Goal: Task Accomplishment & Management: Manage account settings

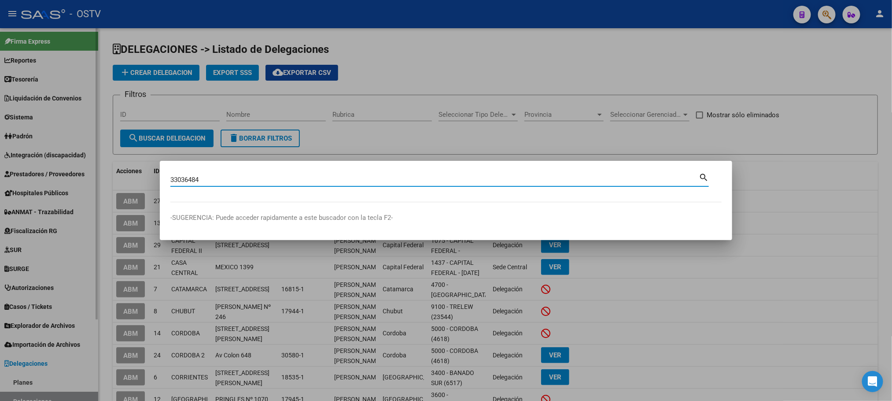
type input "33036484"
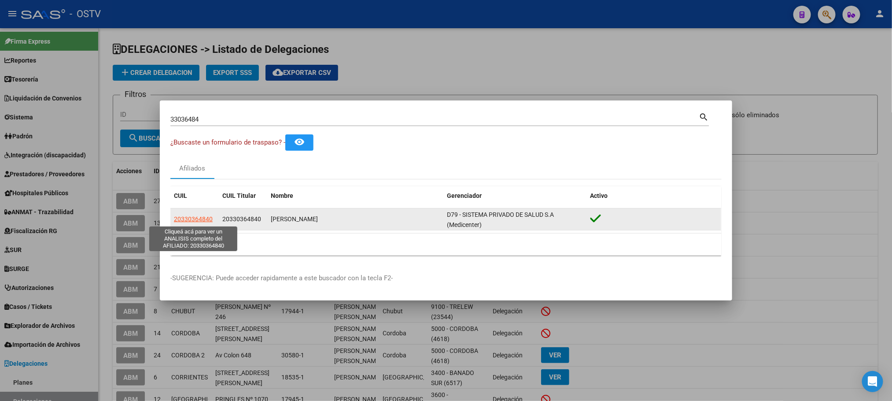
click at [192, 221] on span "20330364840" at bounding box center [193, 218] width 39 height 7
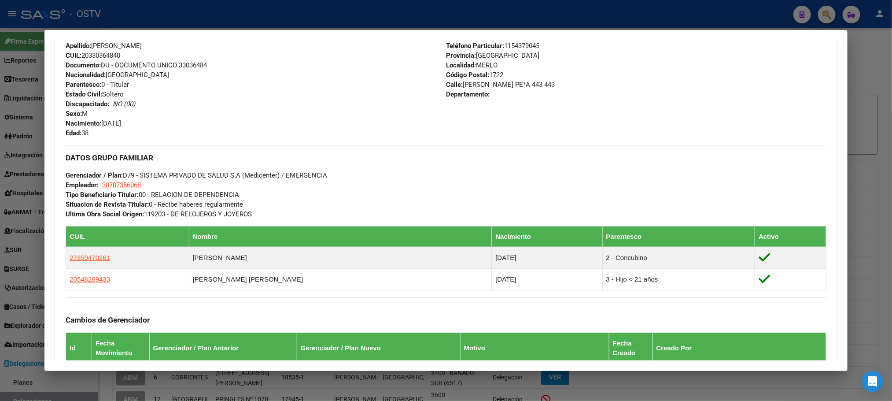
scroll to position [505, 0]
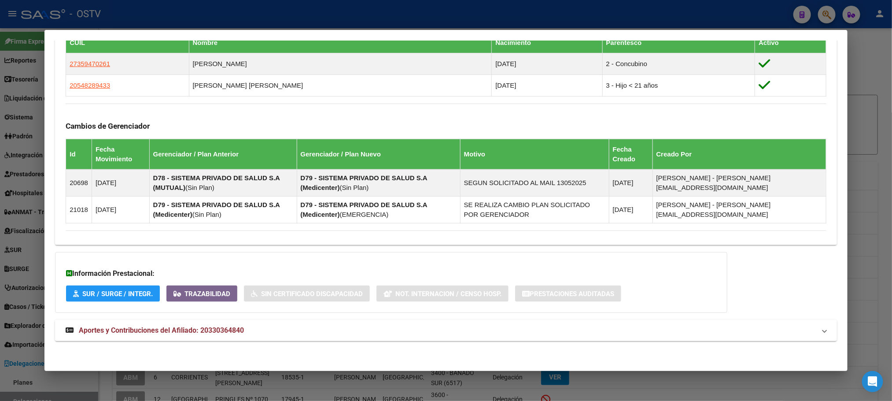
click at [232, 333] on span "Aportes y Contribuciones del Afiliado: 20330364840" at bounding box center [161, 330] width 165 height 8
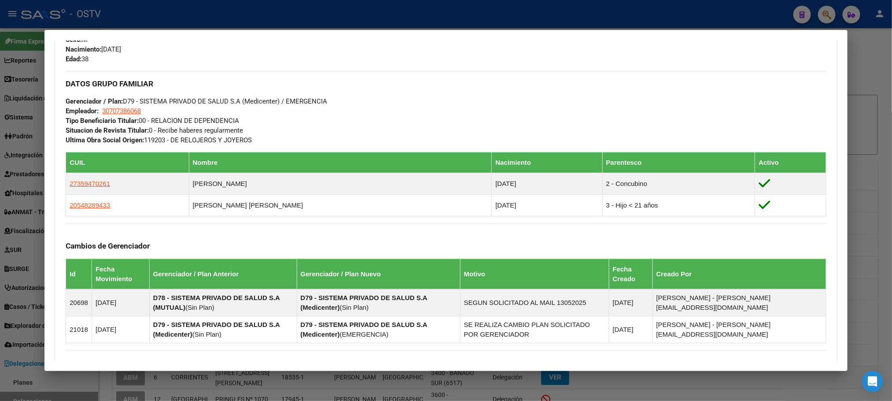
scroll to position [339, 0]
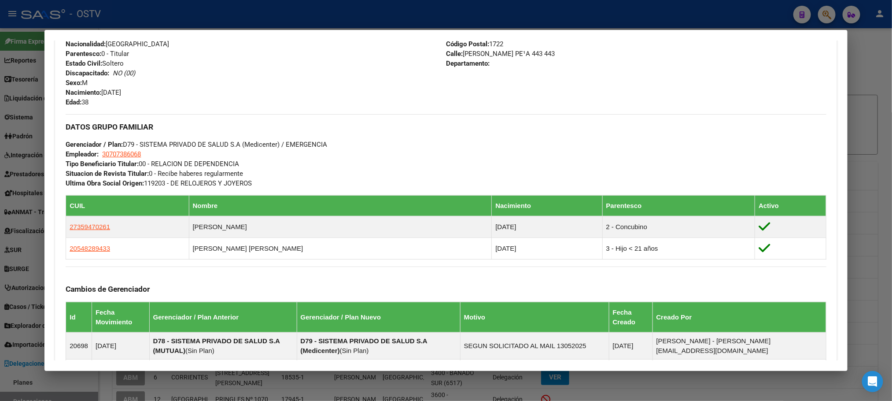
drag, startPoint x: 840, startPoint y: 170, endPoint x: 839, endPoint y: 189, distance: 18.5
click at [839, 189] on mat-dialog-content "Análisis Afiliado - CUIL: 20330364840 DATOS PADRÓN ÁGIL: [PERSON_NAME] | ACTIVO…" at bounding box center [445, 201] width 803 height 320
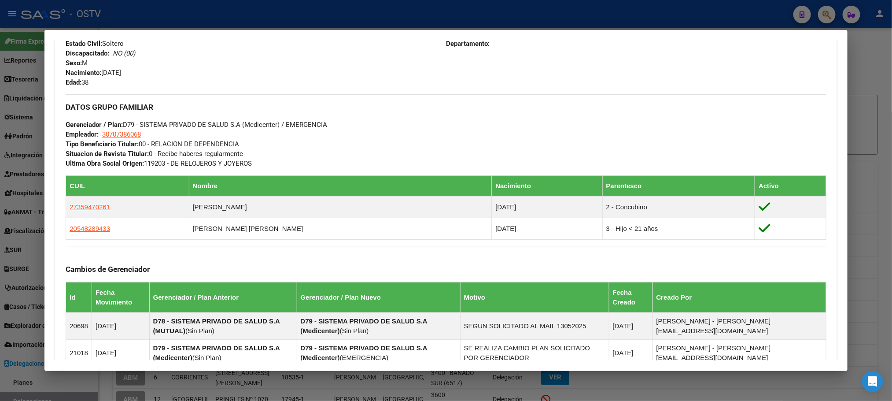
click at [836, 174] on mat-dialog-content "Análisis Afiliado - CUIL: 20330364840 DATOS PADRÓN ÁGIL: [PERSON_NAME] | ACTIVO…" at bounding box center [445, 201] width 803 height 320
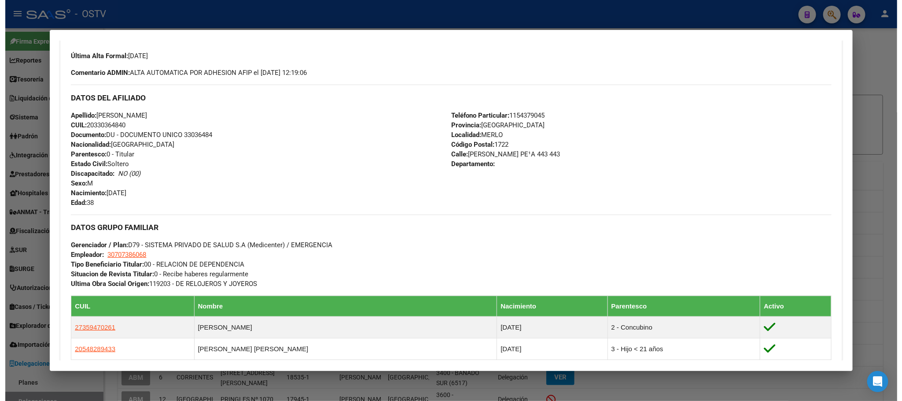
scroll to position [177, 0]
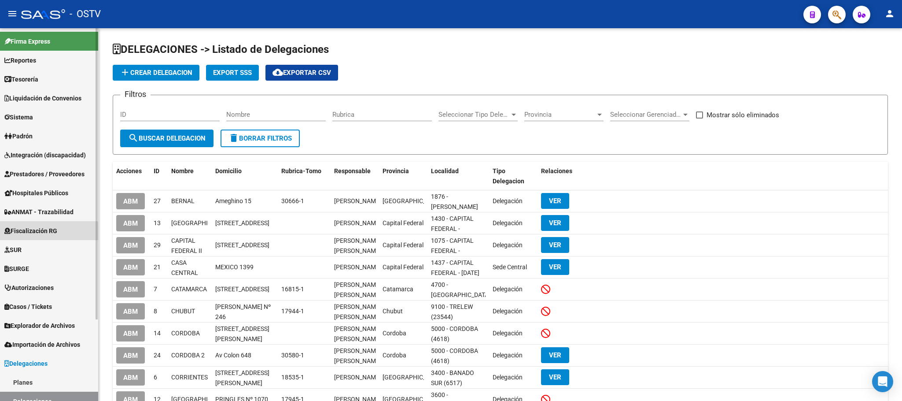
click at [37, 235] on span "Fiscalización RG" at bounding box center [30, 231] width 53 height 10
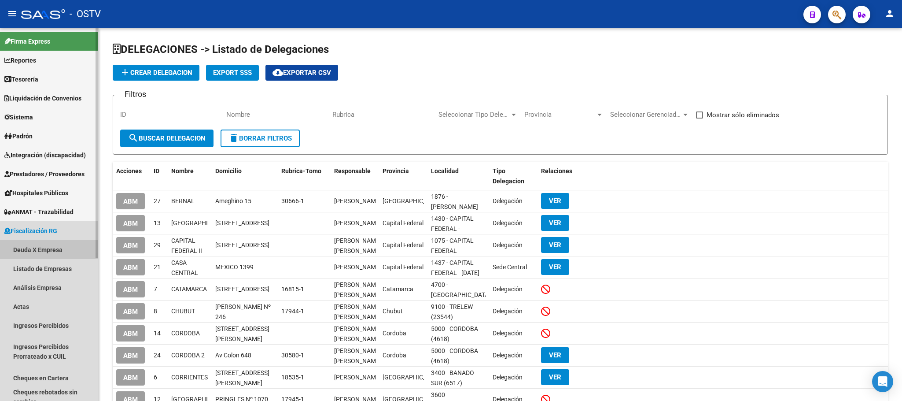
click at [44, 248] on link "Deuda X Empresa" at bounding box center [49, 249] width 98 height 19
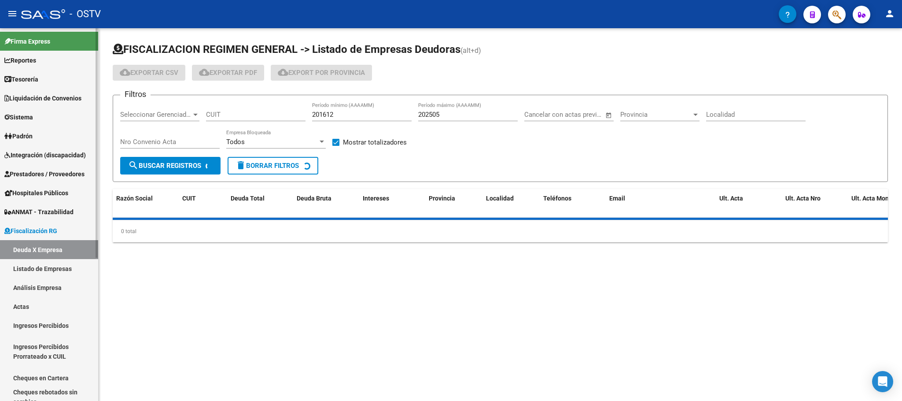
click at [53, 268] on link "Listado de Empresas" at bounding box center [49, 268] width 98 height 19
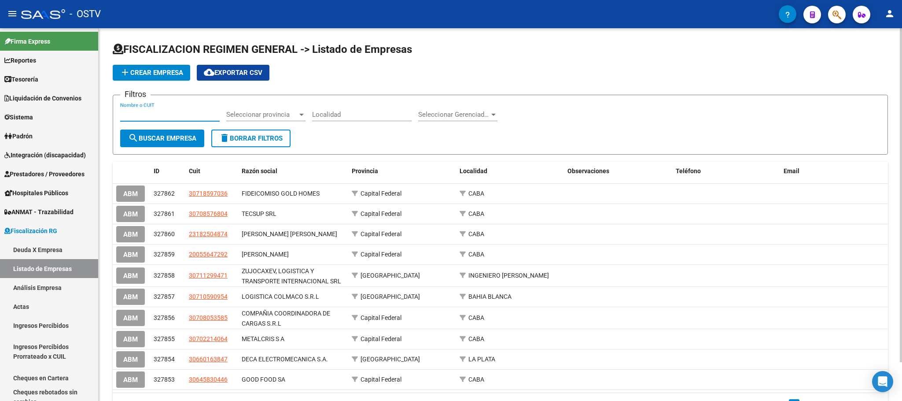
paste input "33-70795984-9"
click at [156, 140] on span "search Buscar Empresa" at bounding box center [162, 138] width 68 height 8
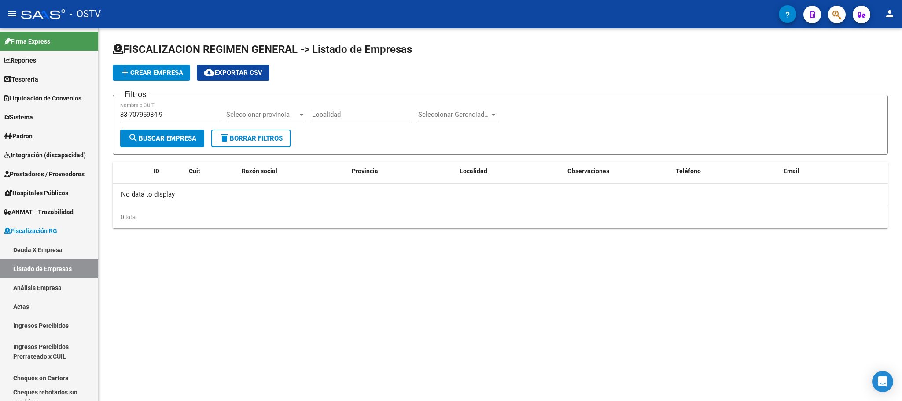
click at [176, 117] on input "33-70795984-9" at bounding box center [169, 114] width 99 height 8
type input "33707959849"
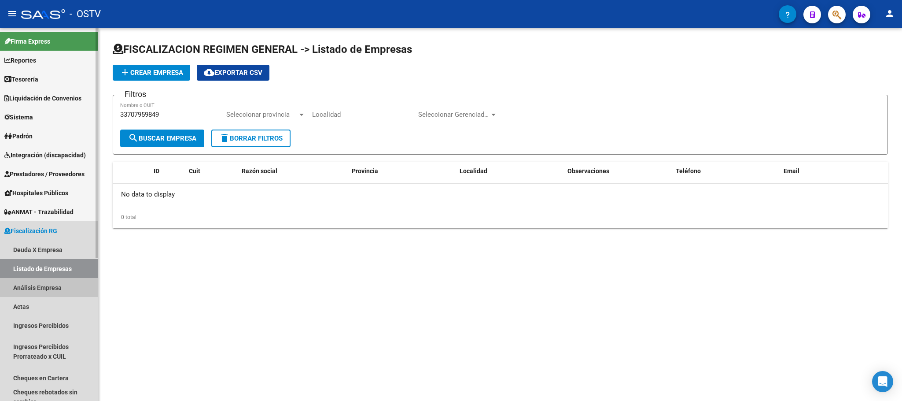
click at [33, 289] on link "Análisis Empresa" at bounding box center [49, 287] width 98 height 19
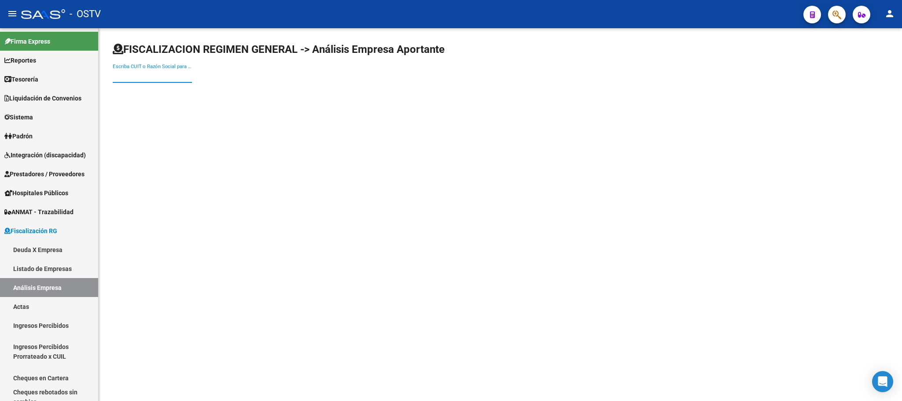
paste input "33-70795984-9"
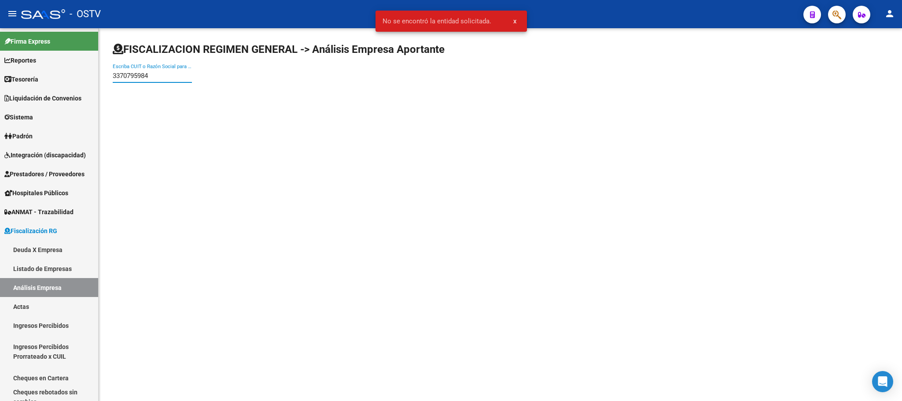
type input "3370795984"
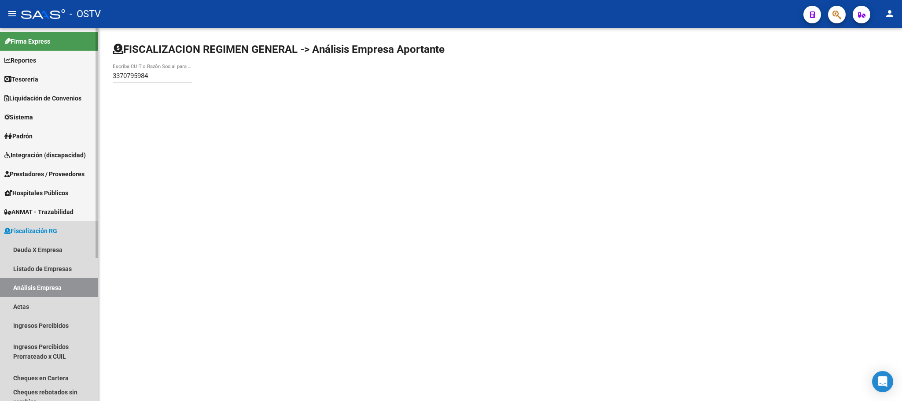
click at [40, 231] on span "Fiscalización RG" at bounding box center [30, 231] width 53 height 10
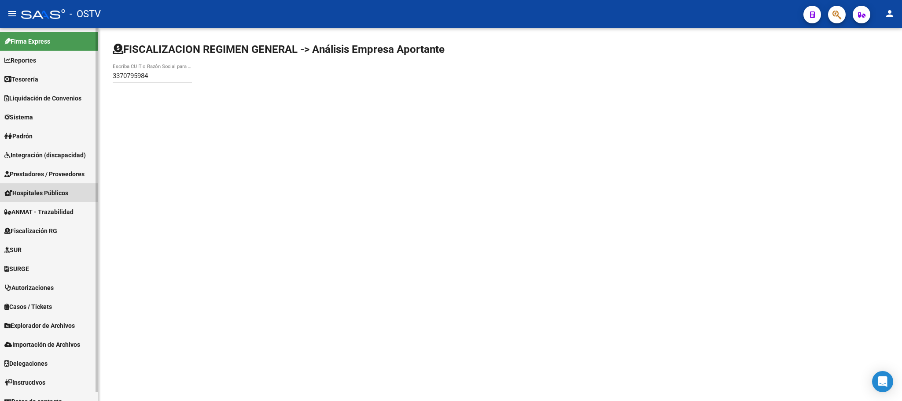
click at [41, 189] on span "Hospitales Públicos" at bounding box center [36, 193] width 64 height 10
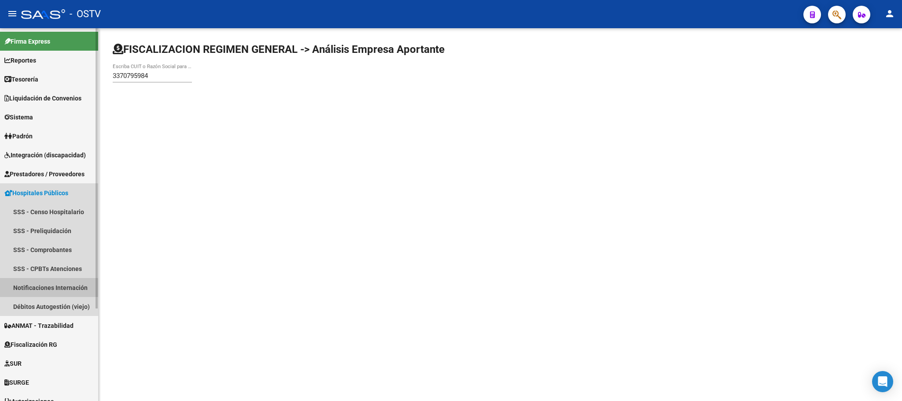
click at [37, 288] on link "Notificaciones Internación" at bounding box center [49, 287] width 98 height 19
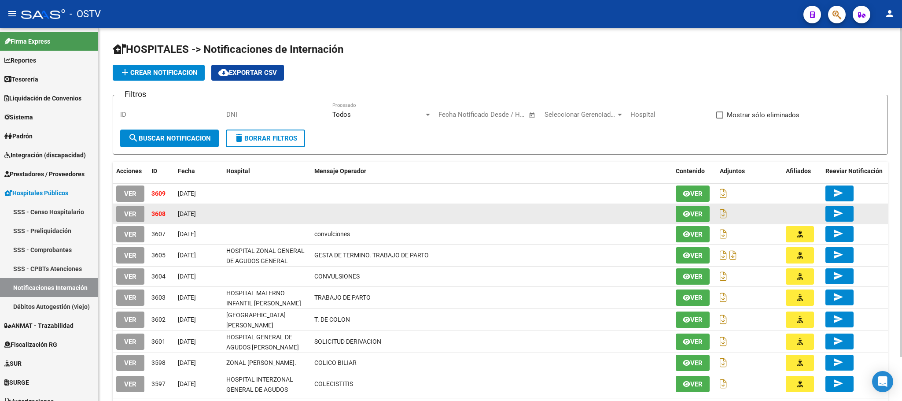
click at [127, 214] on span "VER" at bounding box center [130, 214] width 12 height 8
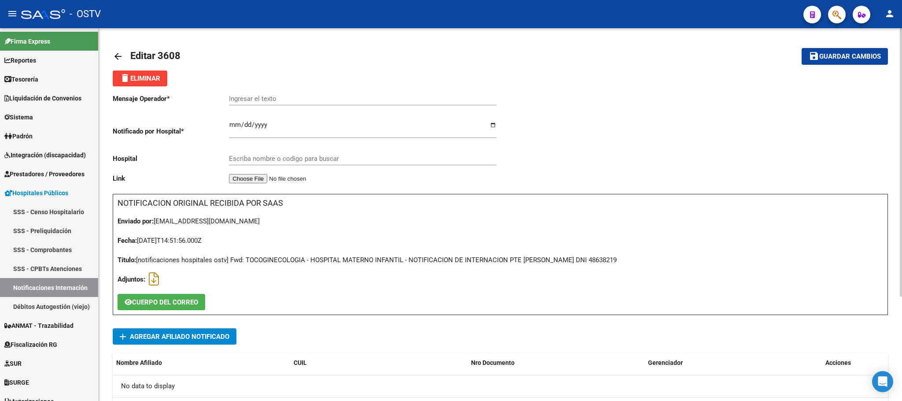
click at [121, 55] on mat-icon "arrow_back" at bounding box center [118, 56] width 11 height 11
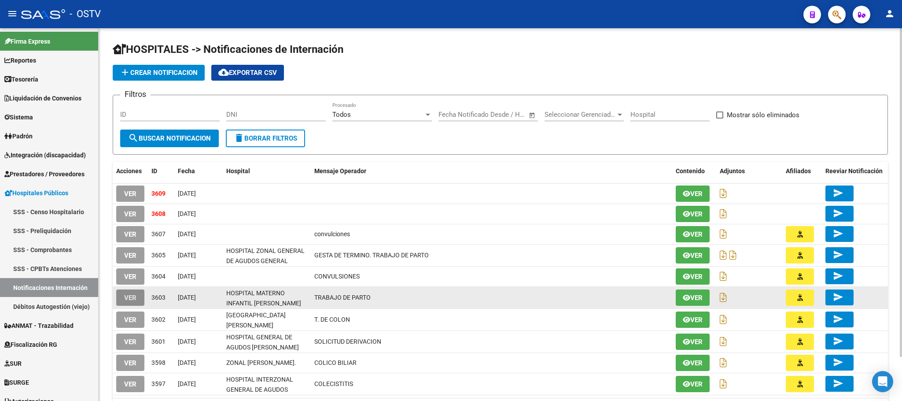
click at [127, 300] on span "VER" at bounding box center [130, 298] width 12 height 8
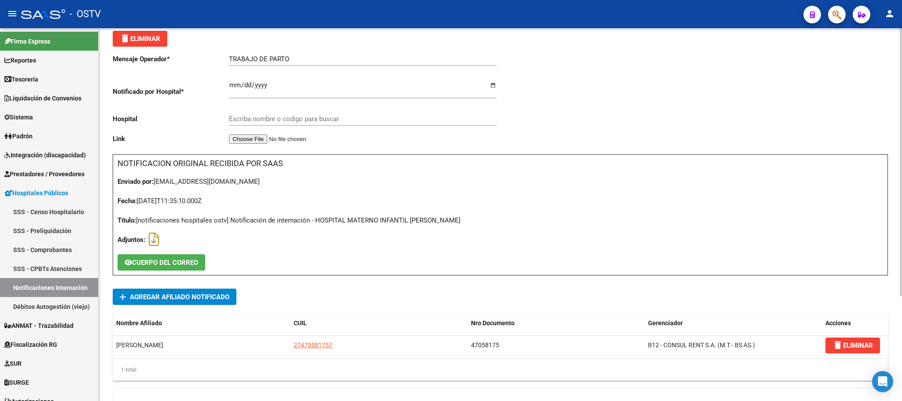
scroll to position [145, 0]
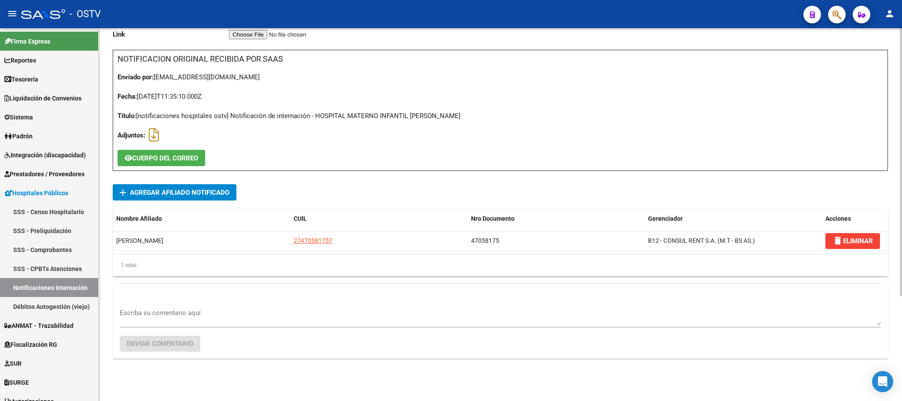
type input "HOSPITAL MATERNO INFANTIL [PERSON_NAME]"
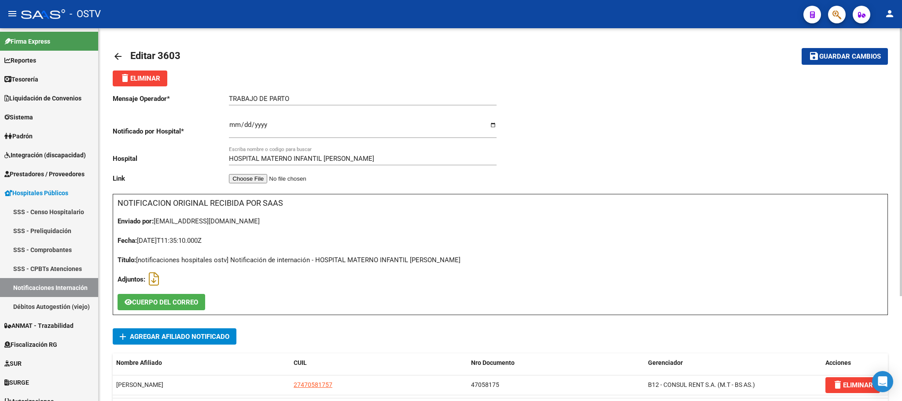
click at [118, 50] on link "arrow_back" at bounding box center [122, 56] width 18 height 21
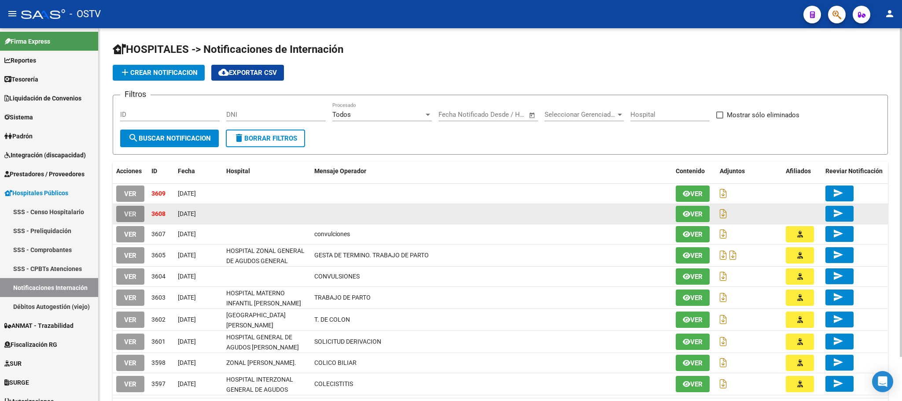
click at [133, 210] on span "VER" at bounding box center [130, 214] width 12 height 8
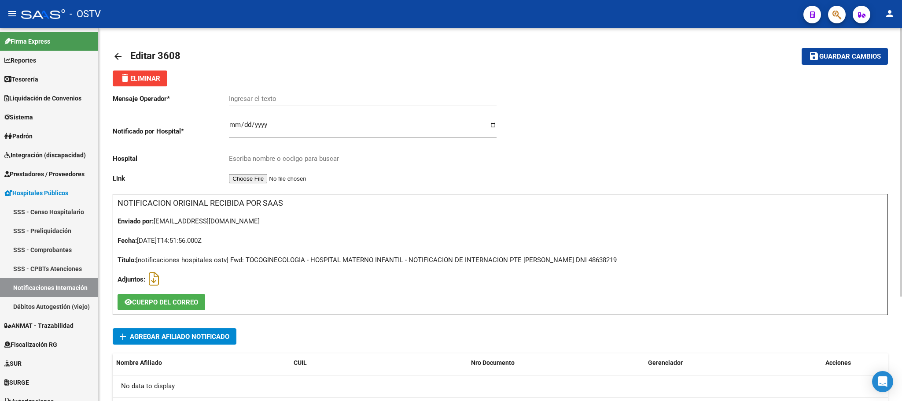
click at [625, 259] on div "Título: [notificaciones hospitales ostv] Fwd: TOCOGINECOLOGIA - HOSPITAL MATERN…" at bounding box center [501, 260] width 766 height 10
copy div "48638219"
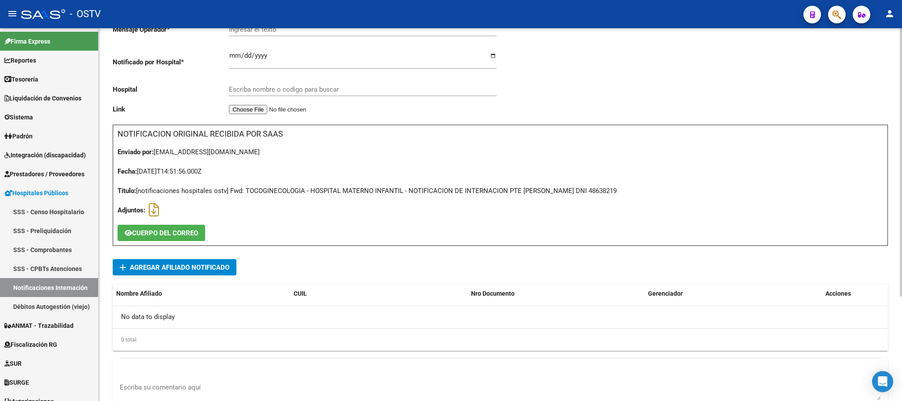
scroll to position [144, 0]
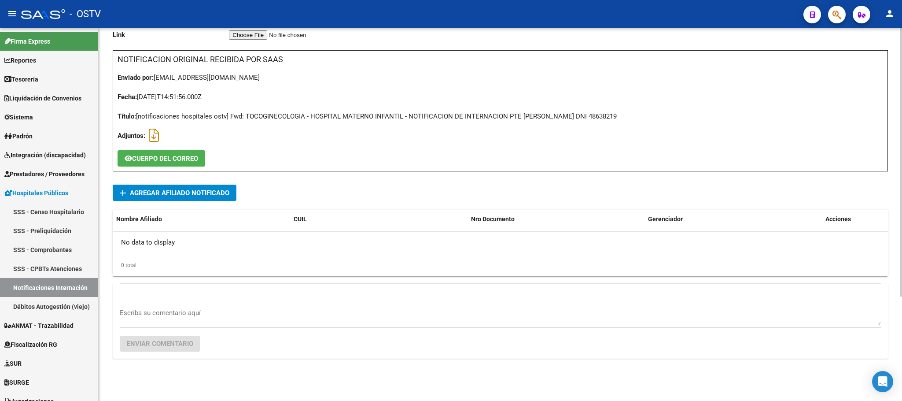
click at [160, 306] on div "Escriba su comentario aquí" at bounding box center [500, 313] width 761 height 27
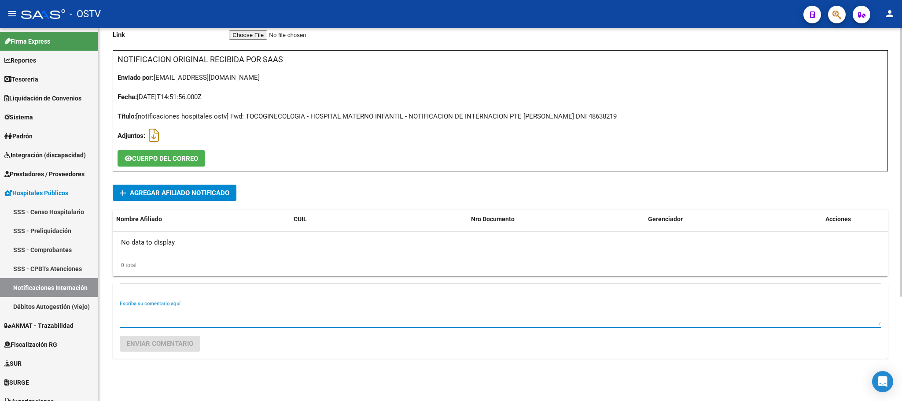
click at [162, 308] on textarea "Escriba su comentario aquí" at bounding box center [500, 317] width 761 height 18
type textarea "RECHAZADA POR MAIL 13082025"
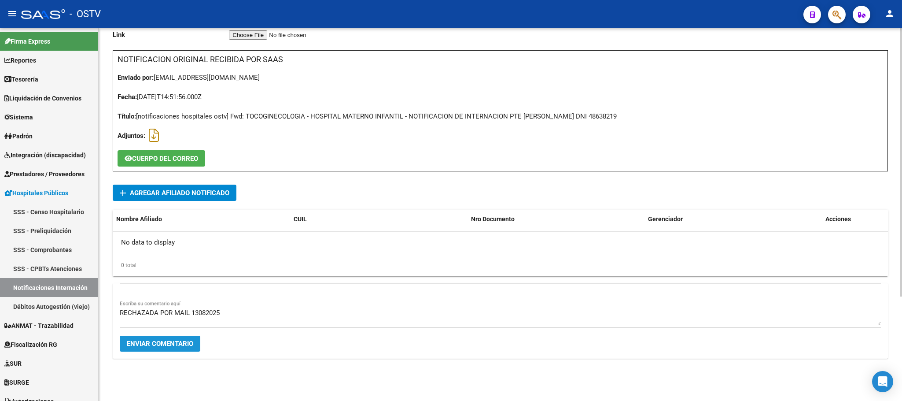
click at [180, 340] on span "Enviar comentario" at bounding box center [160, 343] width 66 height 8
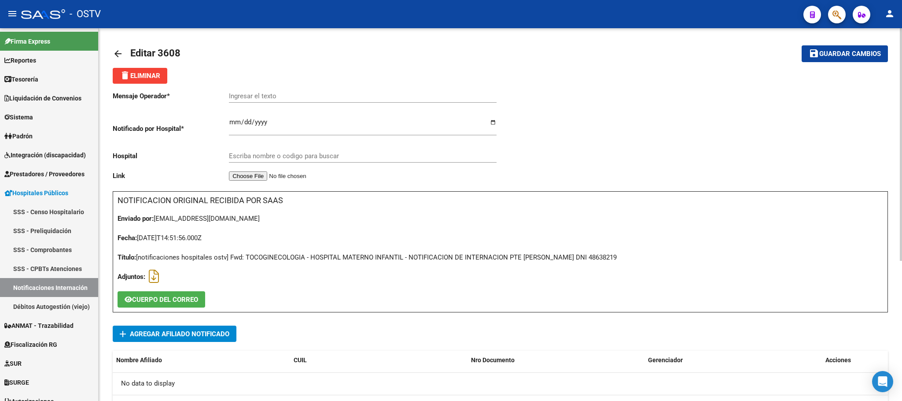
scroll to position [0, 0]
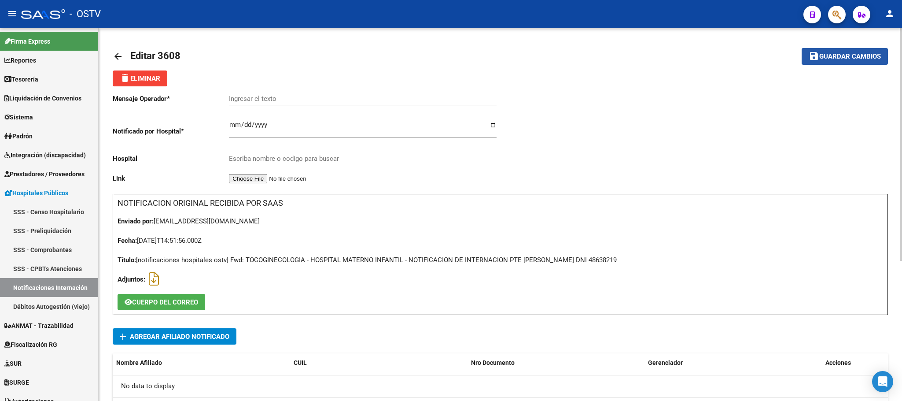
drag, startPoint x: 845, startPoint y: 63, endPoint x: 617, endPoint y: 115, distance: 234.0
click at [845, 62] on button "save Guardar cambios" at bounding box center [845, 56] width 86 height 16
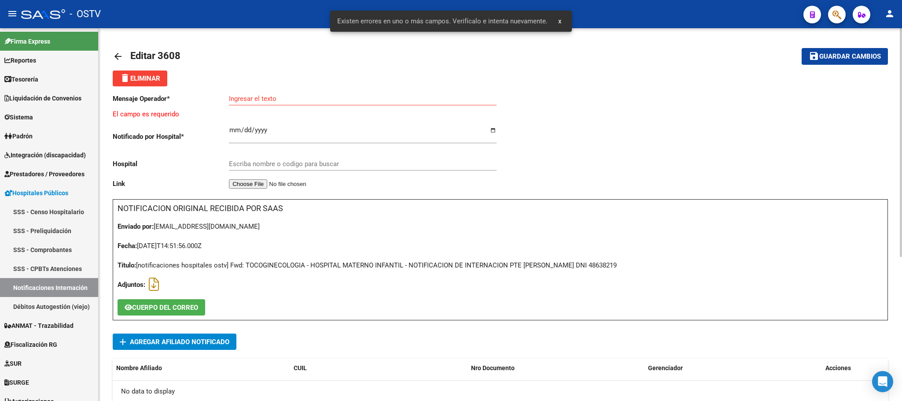
click at [146, 70] on mat-toolbar-row "arrow_back Editar 3608" at bounding box center [415, 56] width 605 height 28
click at [156, 77] on span "delete Eliminar" at bounding box center [140, 78] width 41 height 8
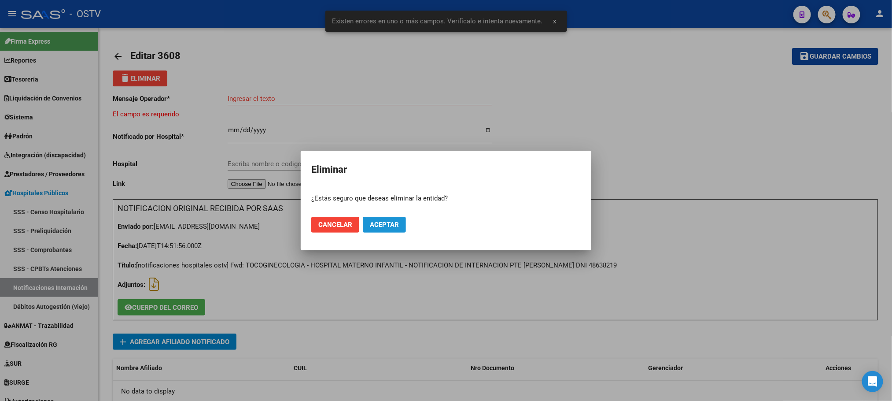
click at [391, 226] on span "Aceptar" at bounding box center [384, 225] width 29 height 8
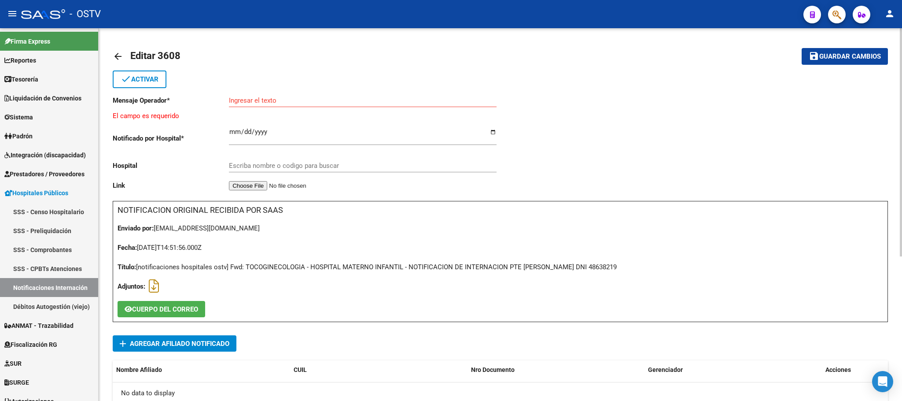
click at [118, 54] on mat-icon "arrow_back" at bounding box center [118, 56] width 11 height 11
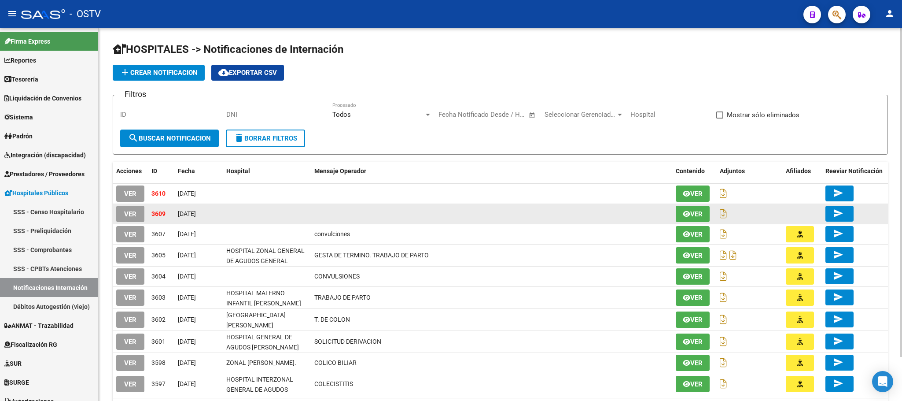
click at [131, 212] on span "VER" at bounding box center [130, 214] width 12 height 8
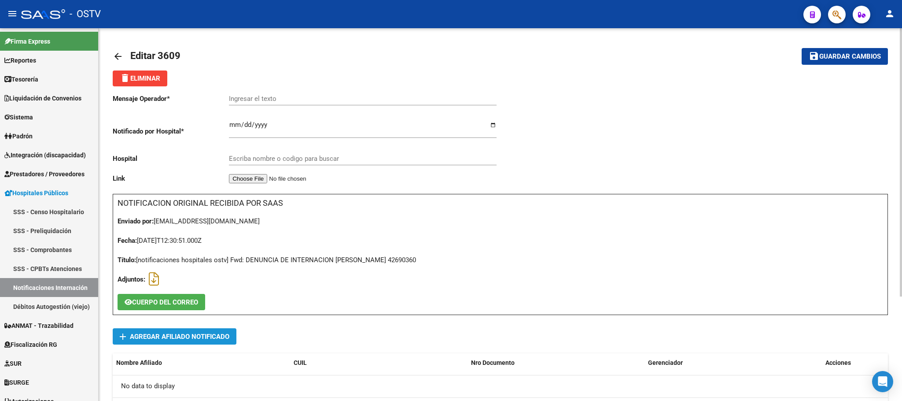
click at [204, 338] on span "Agregar Afiliado Notificado" at bounding box center [179, 336] width 99 height 8
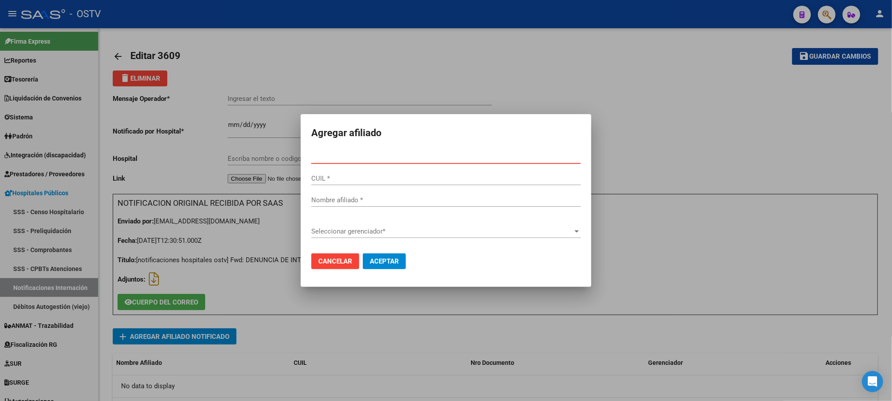
drag, startPoint x: 343, startPoint y: 162, endPoint x: 324, endPoint y: 157, distance: 20.1
paste input "27426903607"
type input "42690360"
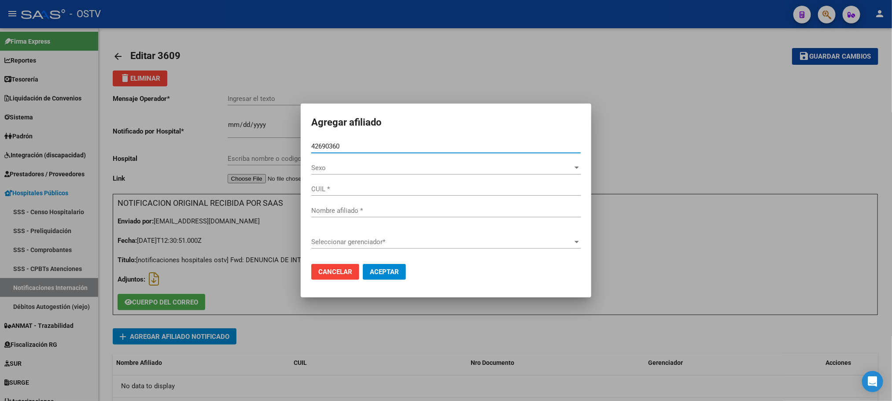
type input "27426903607"
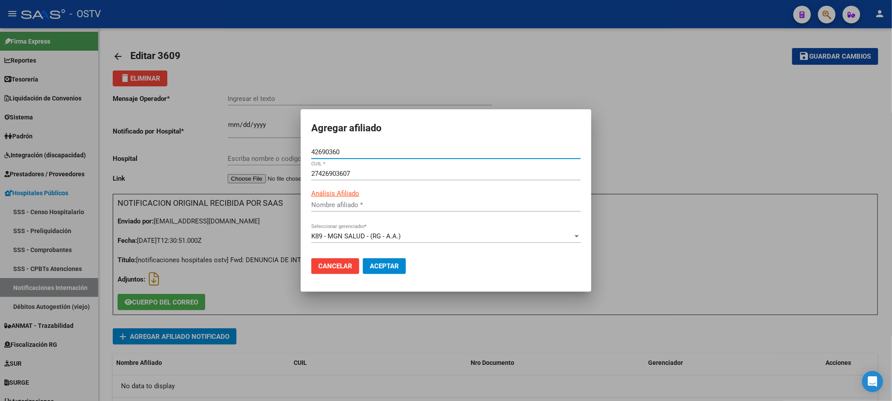
type input "[PERSON_NAME] [PERSON_NAME]"
type input "42690360"
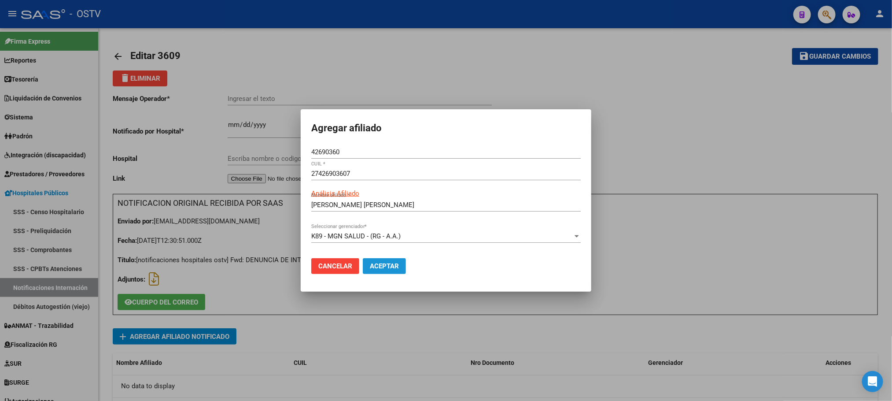
click at [378, 267] on span "Aceptar" at bounding box center [384, 266] width 29 height 8
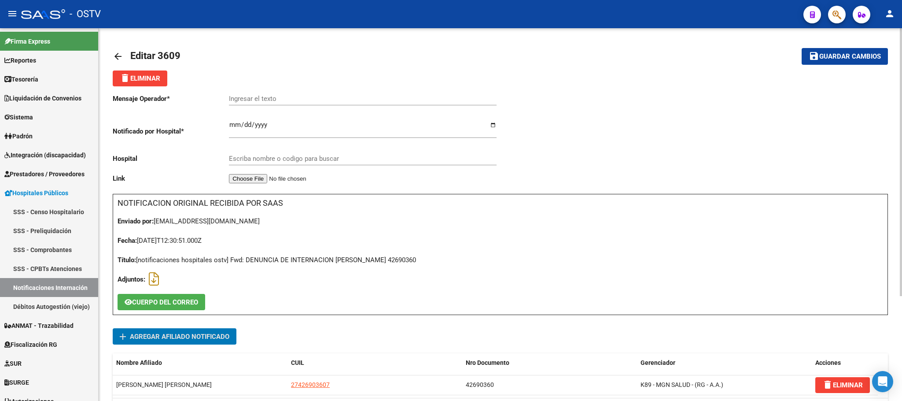
click at [296, 102] on input "Ingresar el texto" at bounding box center [363, 99] width 268 height 8
type input "SANTA ROSA"
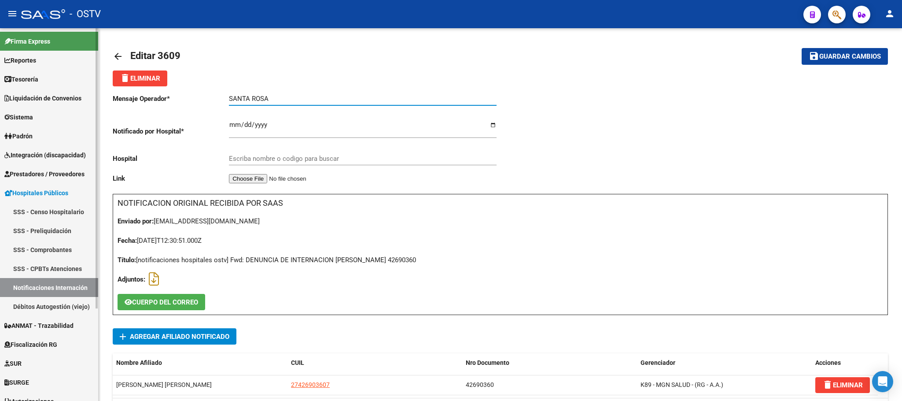
drag, startPoint x: 296, startPoint y: 102, endPoint x: 38, endPoint y: 100, distance: 258.0
click at [46, 100] on mat-sidenav-container "Firma Express Reportes Tablero de Control Ingresos Percibidos Análisis de todos…" at bounding box center [451, 214] width 902 height 372
click at [267, 158] on input "Escriba nombre o codigo para buscar" at bounding box center [363, 159] width 268 height 8
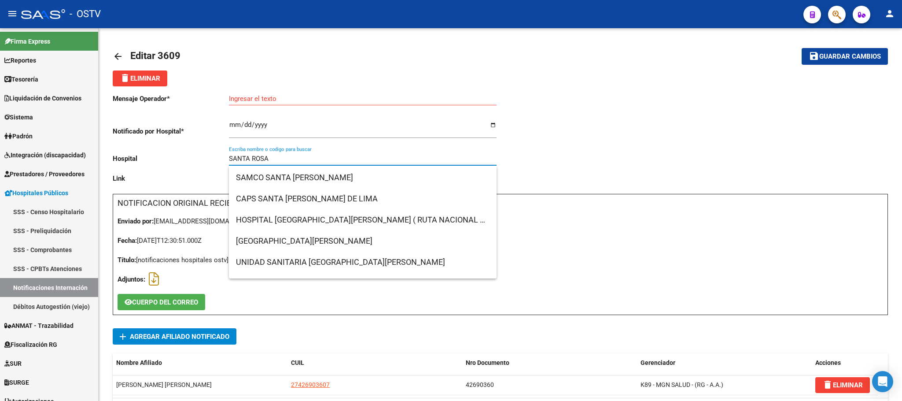
scroll to position [288, 0]
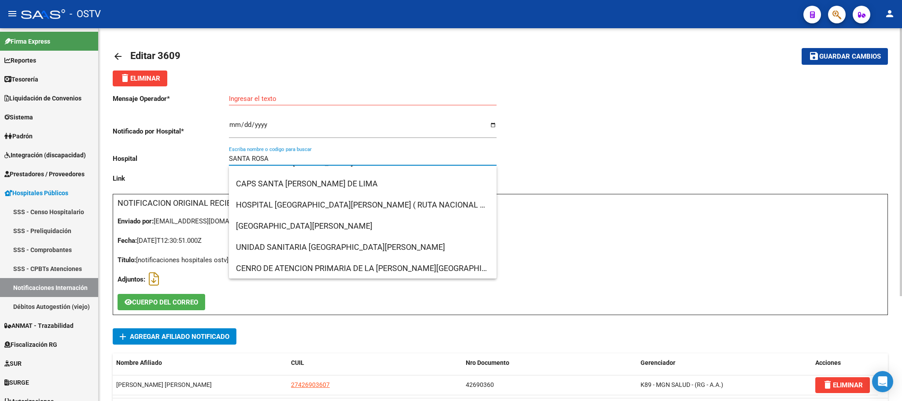
drag, startPoint x: 284, startPoint y: 162, endPoint x: 154, endPoint y: 159, distance: 130.3
click at [154, 159] on div "Mensaje Operador * Ingresar el texto Notificado por Hospital * [DATE] Ingresar …" at bounding box center [307, 139] width 388 height 107
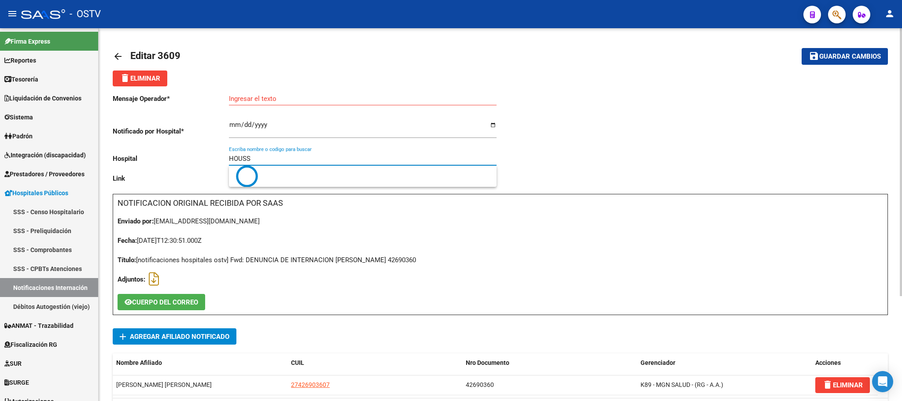
scroll to position [0, 0]
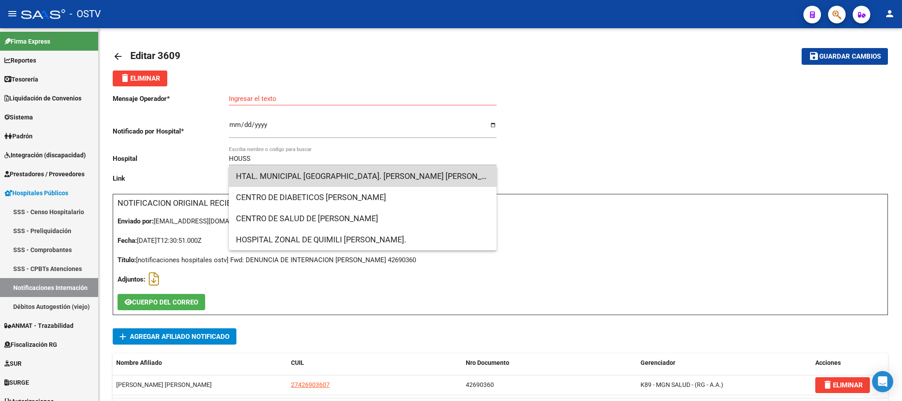
drag, startPoint x: 300, startPoint y: 180, endPoint x: 144, endPoint y: 13, distance: 228.3
click at [300, 179] on span "HTAL. MUNICIPAL [GEOGRAPHIC_DATA]. [PERSON_NAME] [PERSON_NAME][GEOGRAPHIC_DATA]" at bounding box center [363, 176] width 254 height 21
type input "HTAL. MUNICIPAL [GEOGRAPHIC_DATA]. [PERSON_NAME] [PERSON_NAME][GEOGRAPHIC_DATA]"
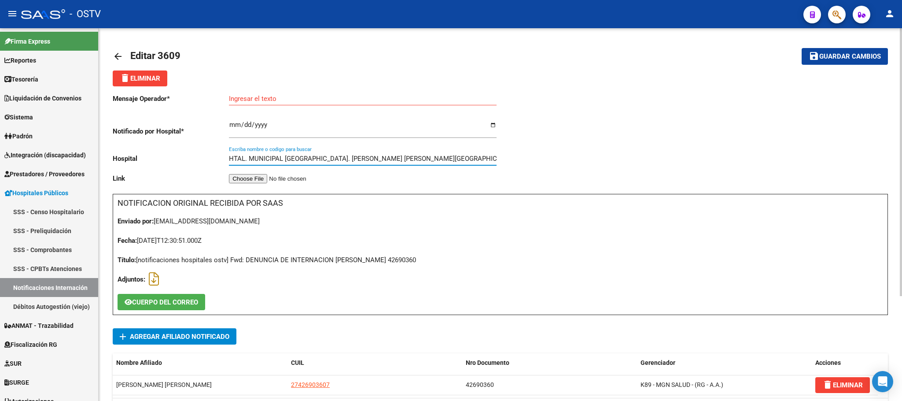
click at [254, 99] on input "Ingresar el texto" at bounding box center [363, 99] width 268 height 8
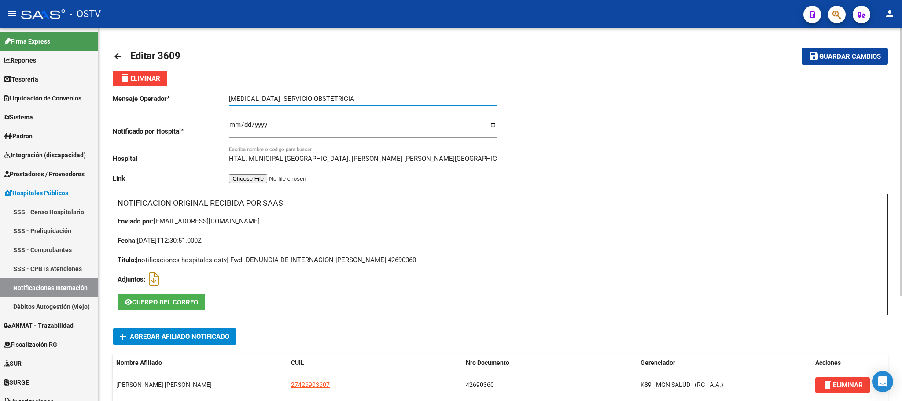
type input "[MEDICAL_DATA] SERVICIO OBSTETRICIA"
click at [845, 59] on span "Guardar cambios" at bounding box center [850, 57] width 62 height 8
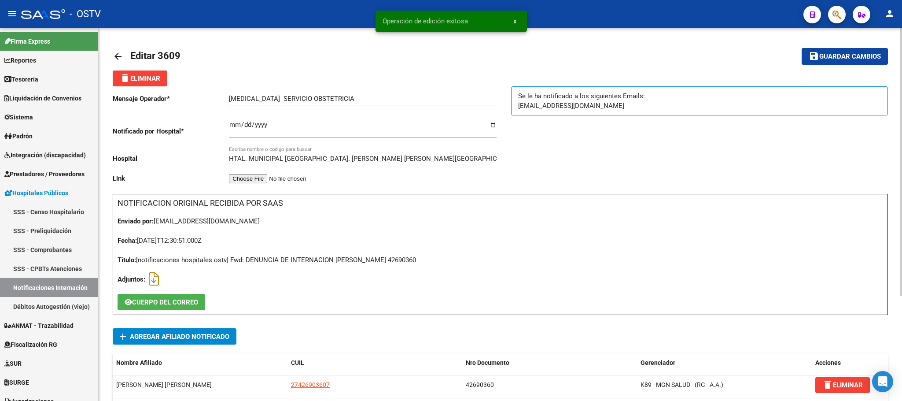
click at [113, 57] on mat-icon "arrow_back" at bounding box center [118, 56] width 11 height 11
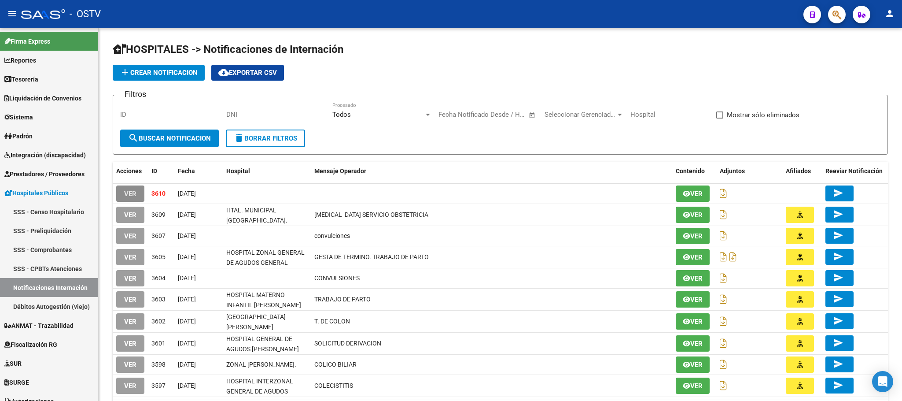
click at [125, 191] on span "VER" at bounding box center [130, 194] width 12 height 8
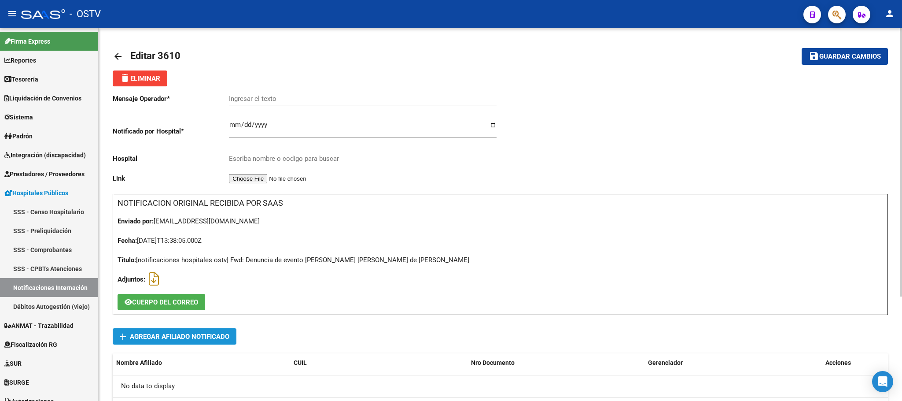
click at [185, 335] on span "Agregar Afiliado Notificado" at bounding box center [179, 336] width 99 height 8
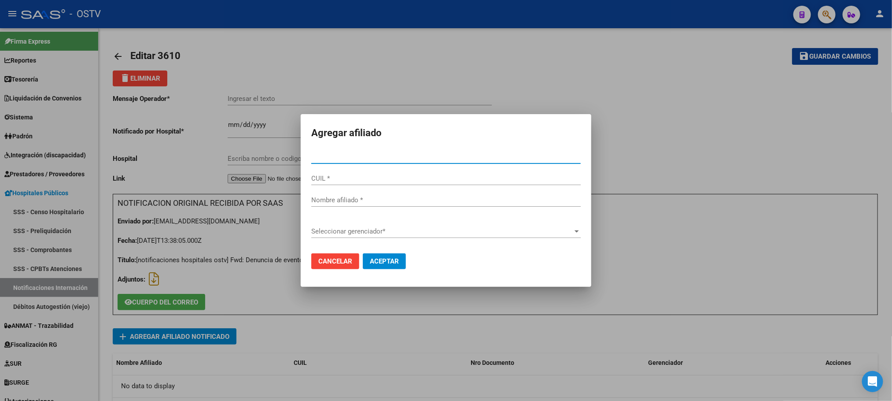
type input "32141016"
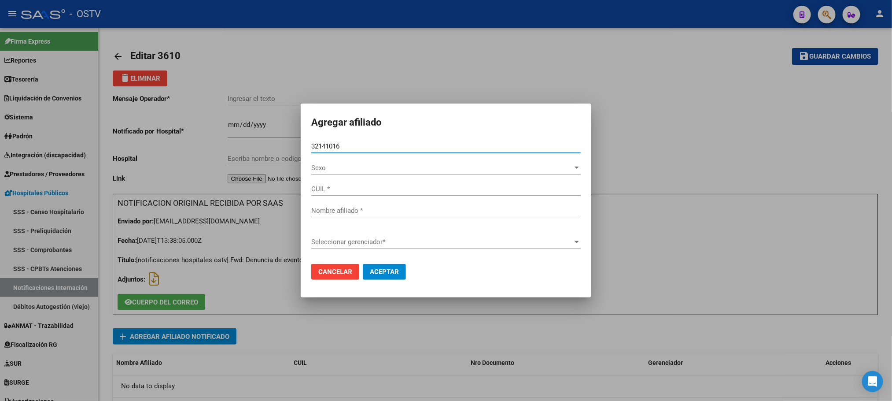
type input "20321410163"
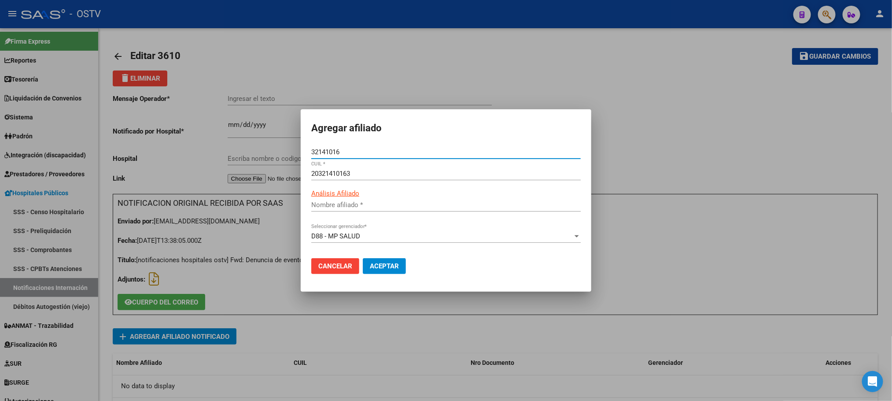
type input "[PERSON_NAME] [PERSON_NAME]"
type input "32141016"
click at [385, 267] on span "Aceptar" at bounding box center [384, 266] width 29 height 8
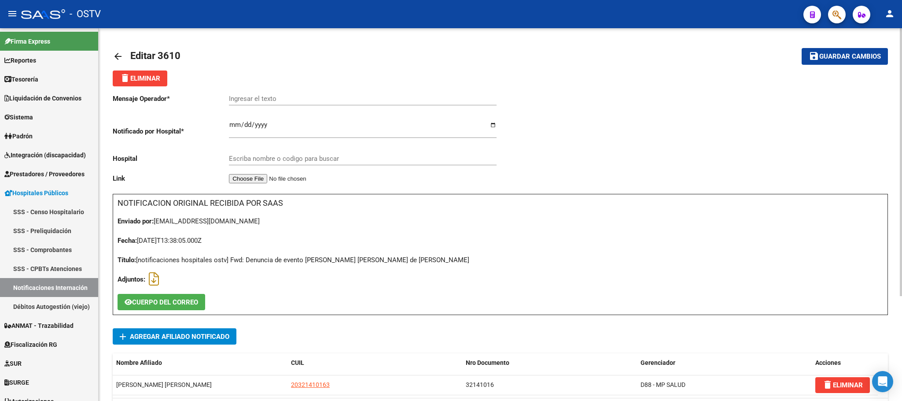
click at [320, 94] on div "Ingresar el texto" at bounding box center [363, 95] width 268 height 19
click at [300, 102] on input "Ingresar el texto" at bounding box center [363, 99] width 268 height 8
click at [372, 96] on input "HERIDA DE ARMA DE FUEGO" at bounding box center [363, 99] width 268 height 8
type input "HERIDA DE ARMA DE FUEGO - RNM CEREBRAL"
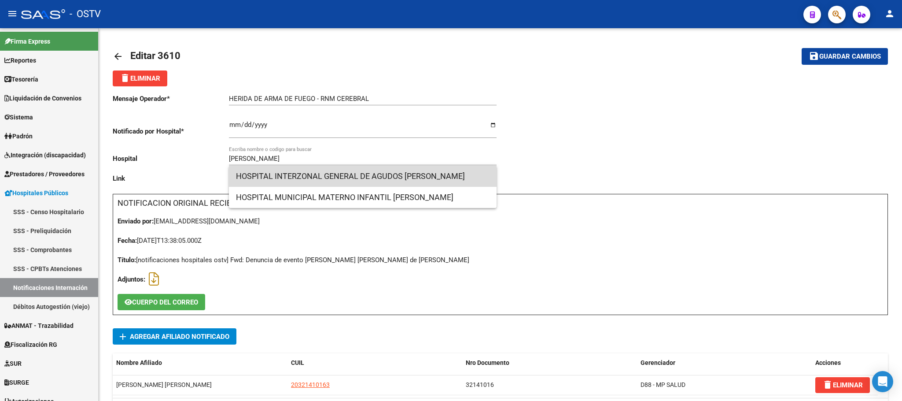
click at [401, 177] on span "HOSPITAL INTERZONAL GENERAL DE AGUDOS [PERSON_NAME]" at bounding box center [363, 176] width 254 height 21
type input "HOSPITAL INTERZONAL GENERAL DE AGUDOS [PERSON_NAME]"
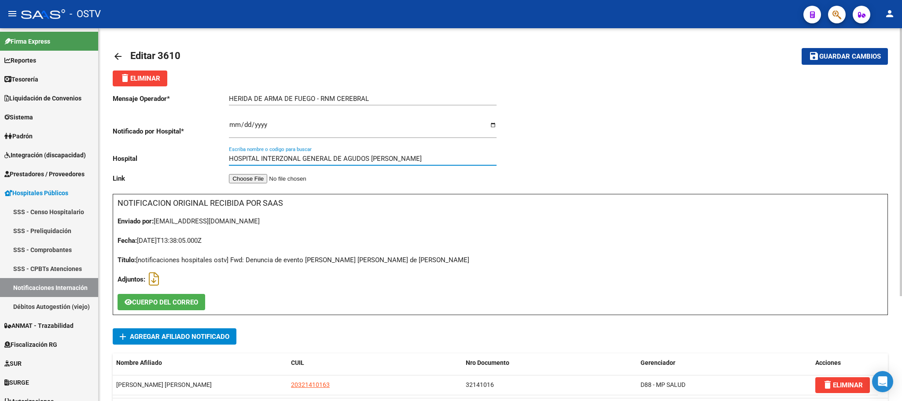
click at [847, 57] on span "Guardar cambios" at bounding box center [850, 57] width 62 height 8
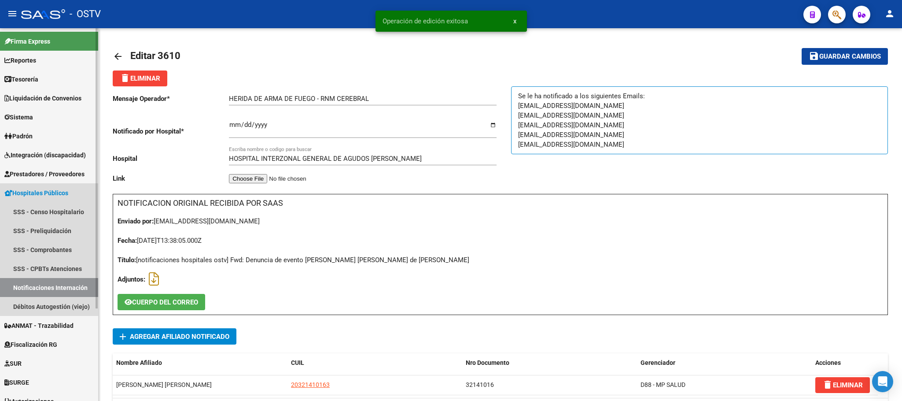
click at [32, 285] on link "Notificaciones Internación" at bounding box center [49, 287] width 98 height 19
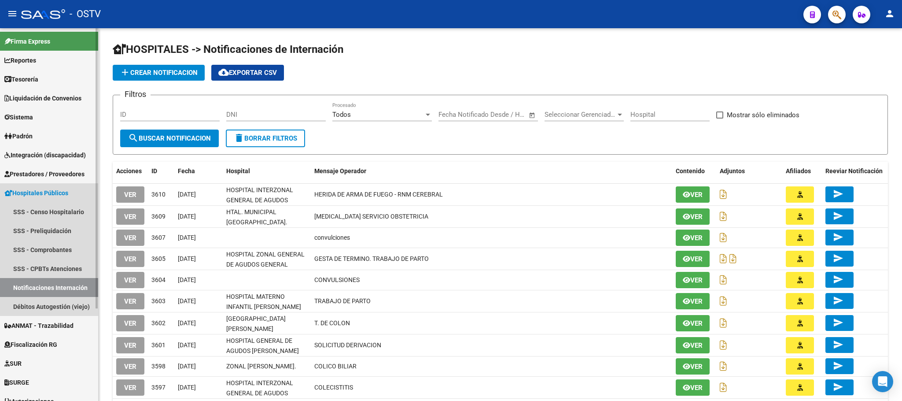
click at [59, 281] on link "Notificaciones Internación" at bounding box center [49, 287] width 98 height 19
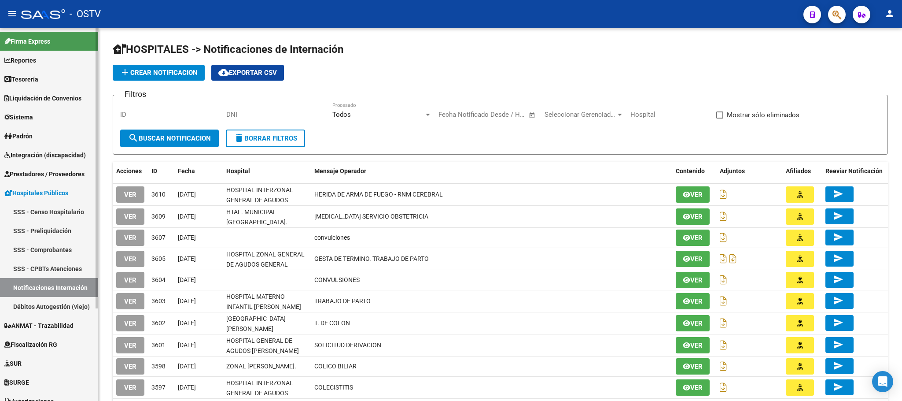
click at [54, 308] on link "Débitos Autogestión (viejo)" at bounding box center [49, 306] width 98 height 19
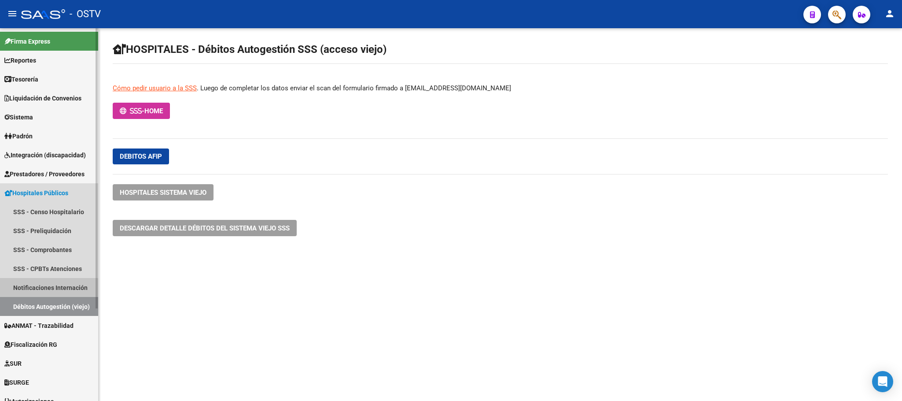
click at [49, 288] on link "Notificaciones Internación" at bounding box center [49, 287] width 98 height 19
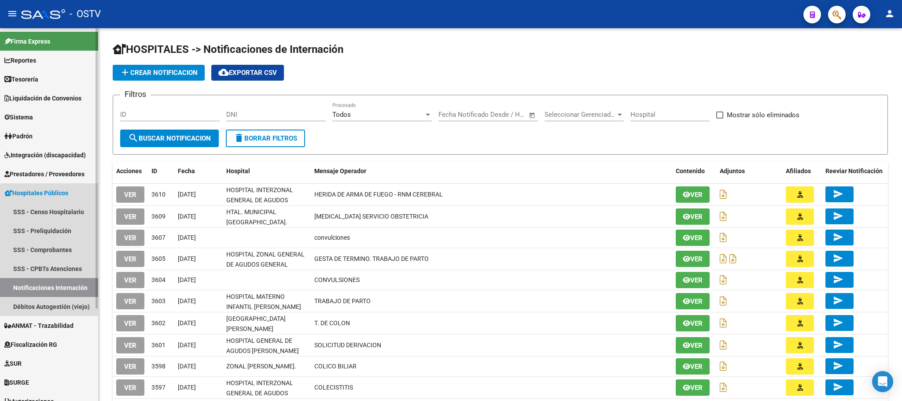
click at [52, 193] on span "Hospitales Públicos" at bounding box center [36, 193] width 64 height 10
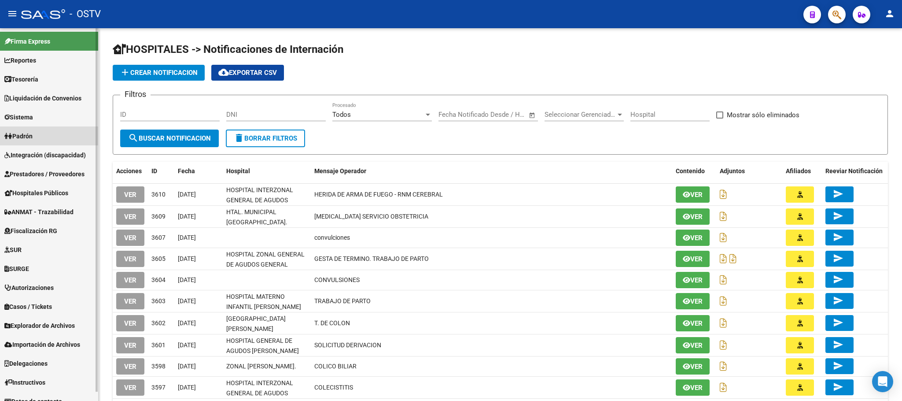
click at [49, 137] on link "Padrón" at bounding box center [49, 135] width 98 height 19
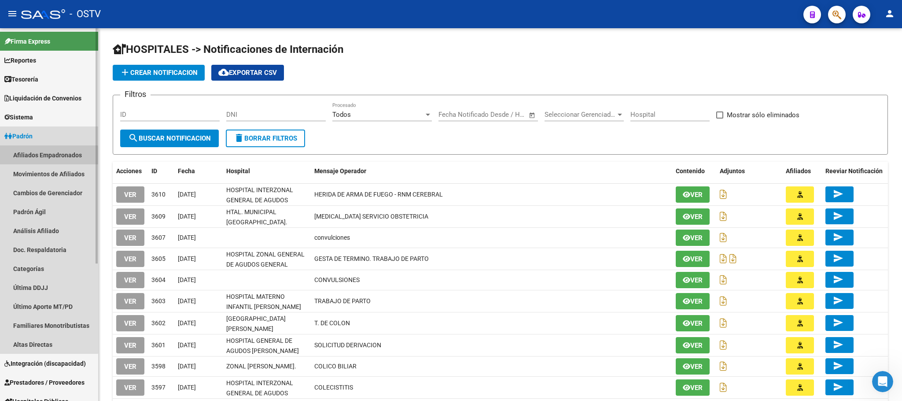
click at [43, 156] on link "Afiliados Empadronados" at bounding box center [49, 154] width 98 height 19
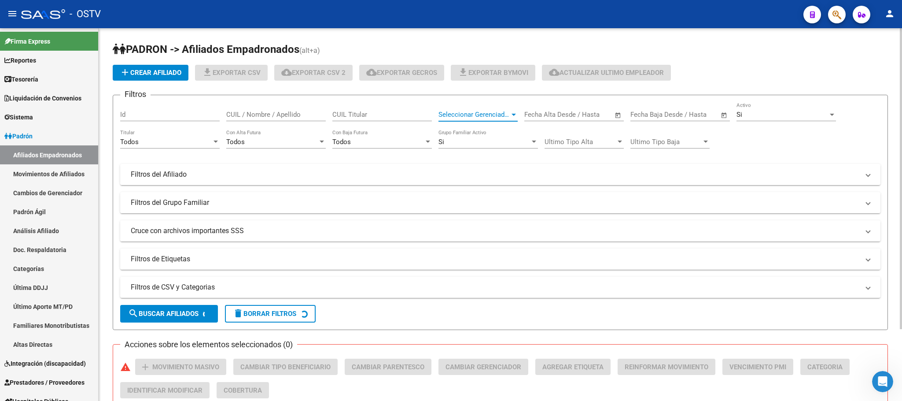
click at [493, 115] on span "Seleccionar Gerenciador" at bounding box center [473, 114] width 71 height 8
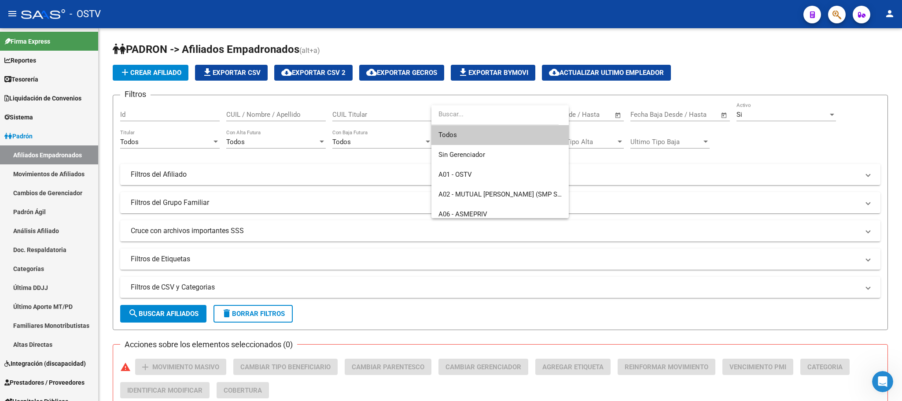
click at [107, 233] on div at bounding box center [451, 200] width 902 height 401
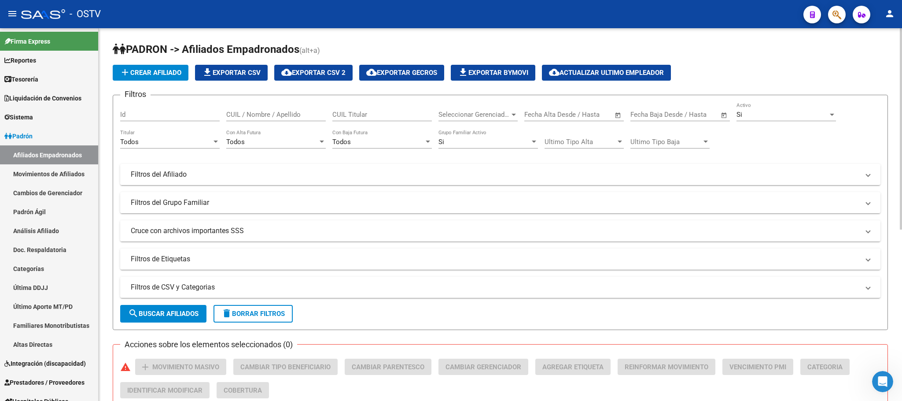
click at [465, 117] on span "Seleccionar Gerenciador" at bounding box center [473, 114] width 71 height 8
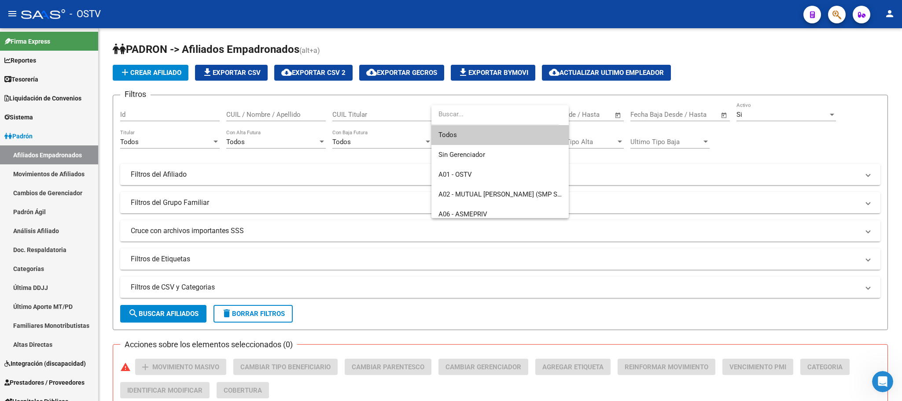
click at [103, 148] on div at bounding box center [451, 200] width 902 height 401
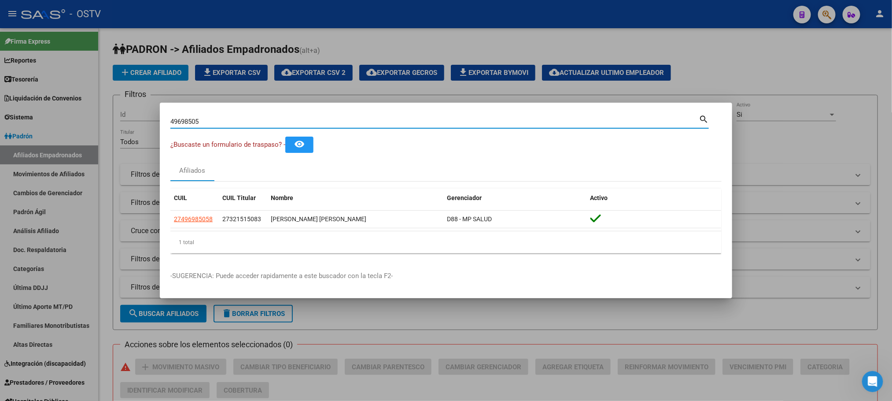
click at [206, 123] on input "49698505" at bounding box center [434, 122] width 528 height 8
click at [206, 123] on input "58449426" at bounding box center [434, 122] width 528 height 8
type input "57252248"
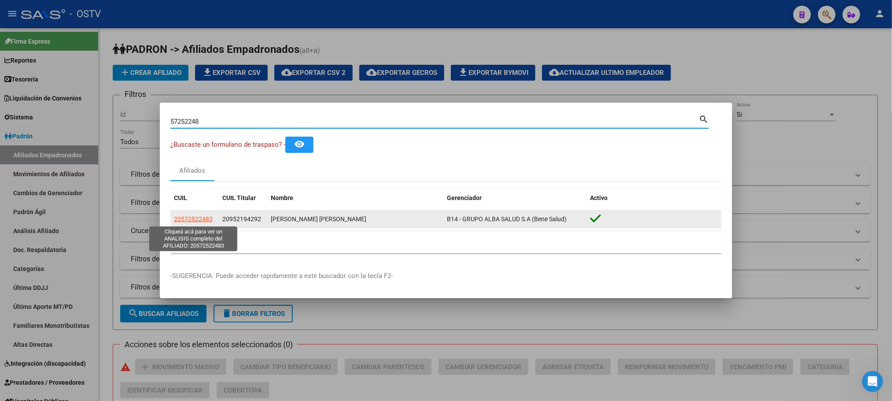
click at [201, 221] on span "20572522483" at bounding box center [193, 218] width 39 height 7
type textarea "20572522483"
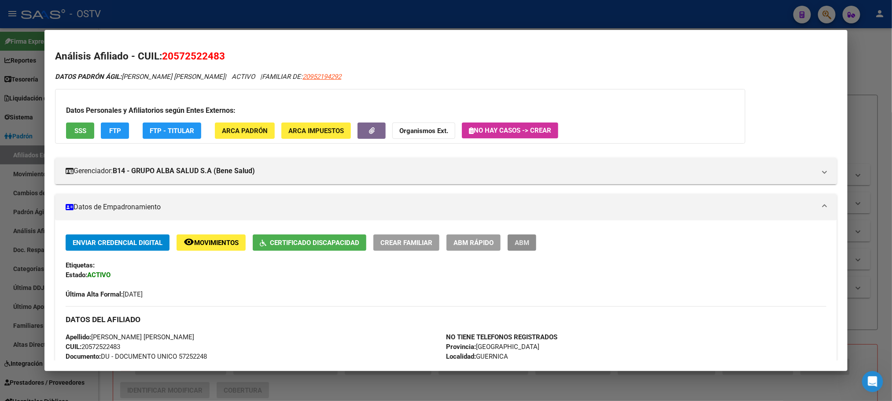
click at [516, 247] on button "ABM" at bounding box center [522, 242] width 29 height 16
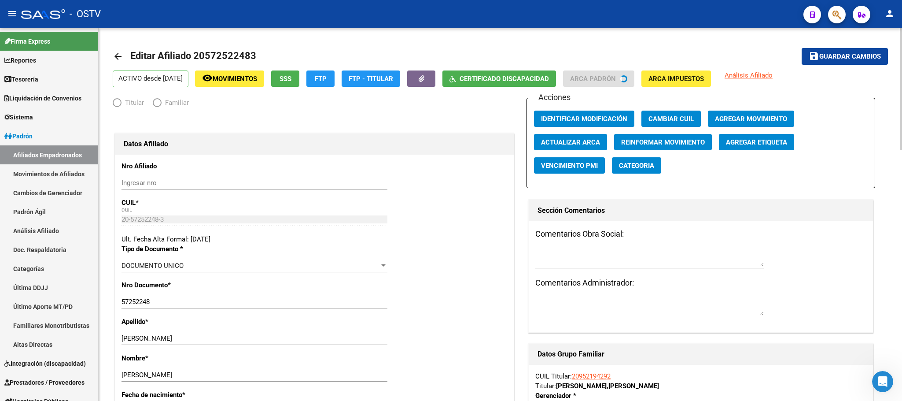
radio input "true"
type input "30-64281252-8"
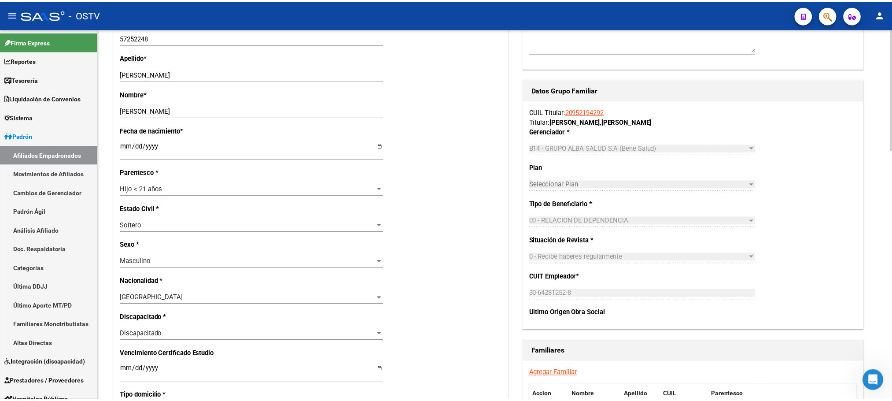
scroll to position [198, 0]
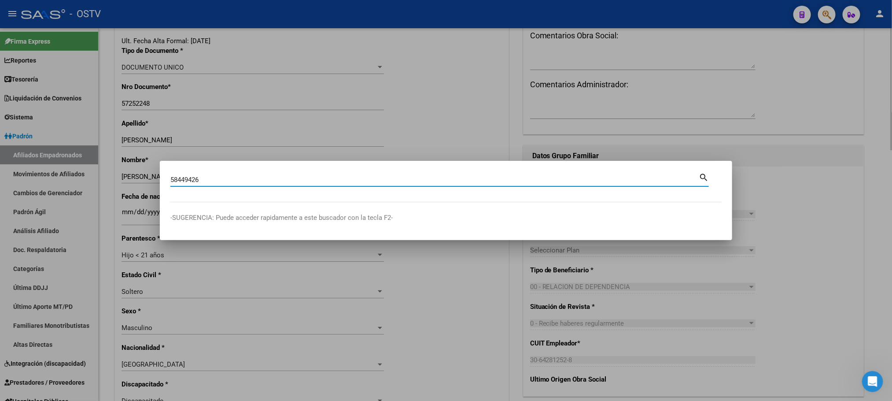
type input "58449426"
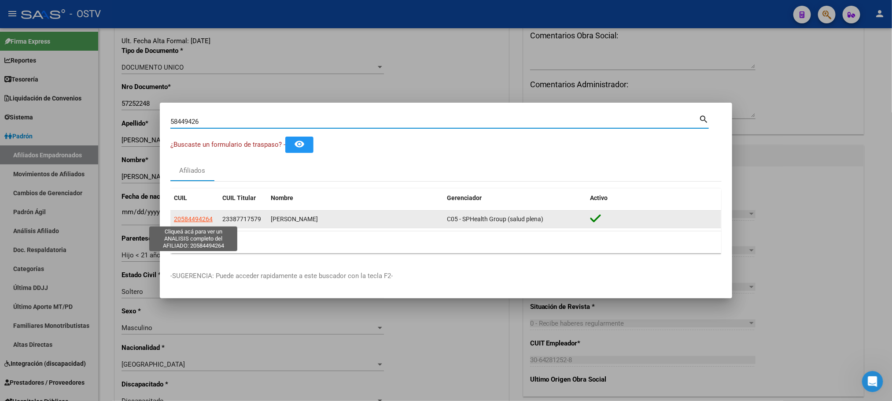
click at [181, 219] on span "20584494264" at bounding box center [193, 218] width 39 height 7
type textarea "20584494264"
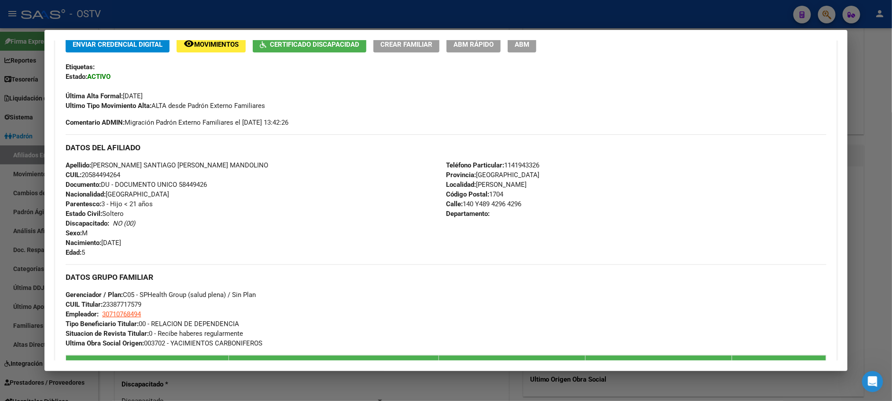
scroll to position [425, 0]
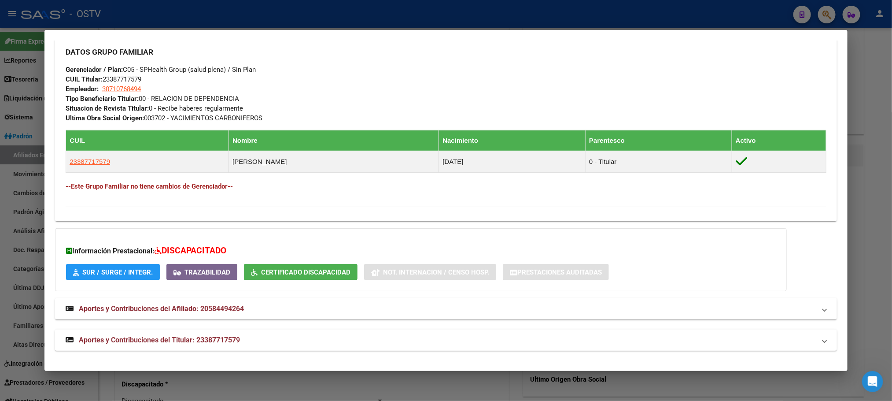
click at [217, 339] on span "Aportes y Contribuciones del Titular: 23387717579" at bounding box center [159, 339] width 161 height 8
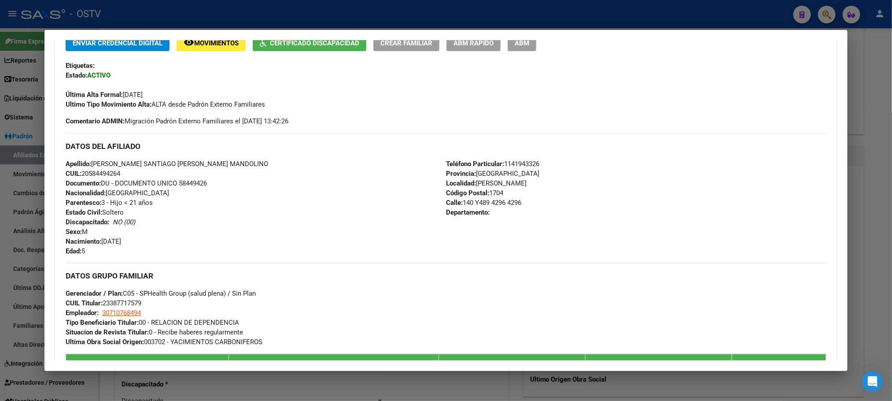
scroll to position [29, 0]
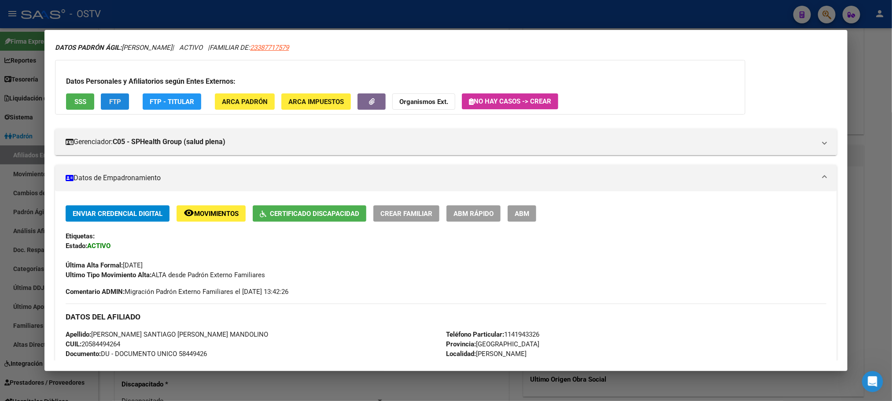
click at [109, 102] on span "FTP" at bounding box center [115, 102] width 12 height 8
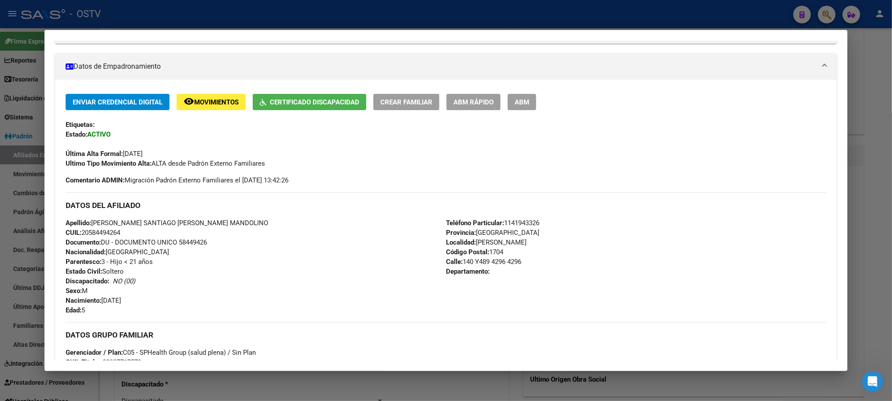
scroll to position [95, 0]
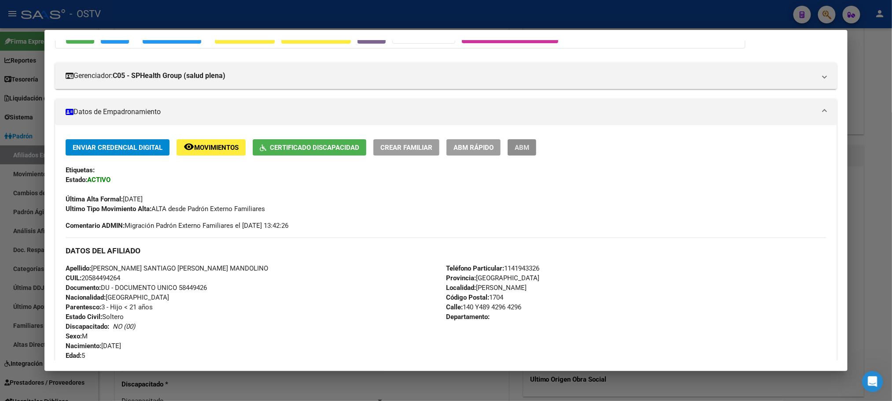
click at [522, 150] on span "ABM" at bounding box center [522, 148] width 15 height 8
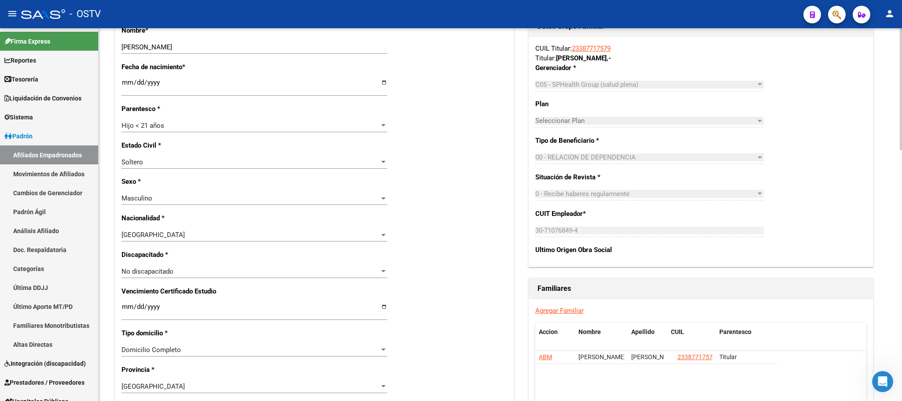
scroll to position [330, 0]
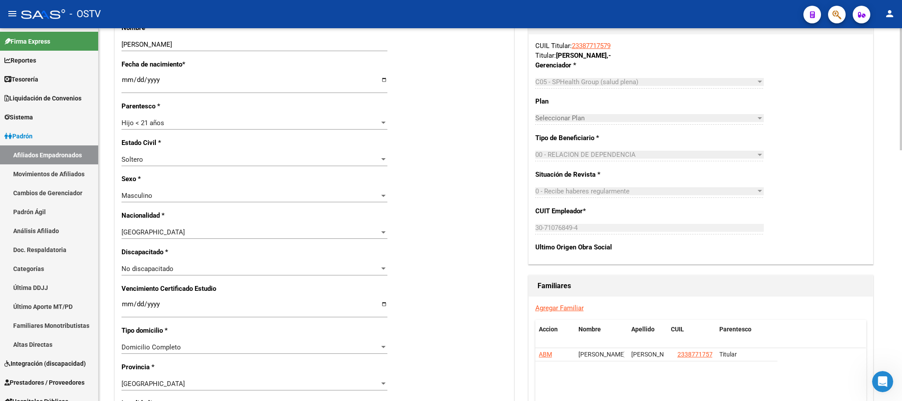
click at [153, 270] on span "No discapacitado" at bounding box center [148, 269] width 52 height 8
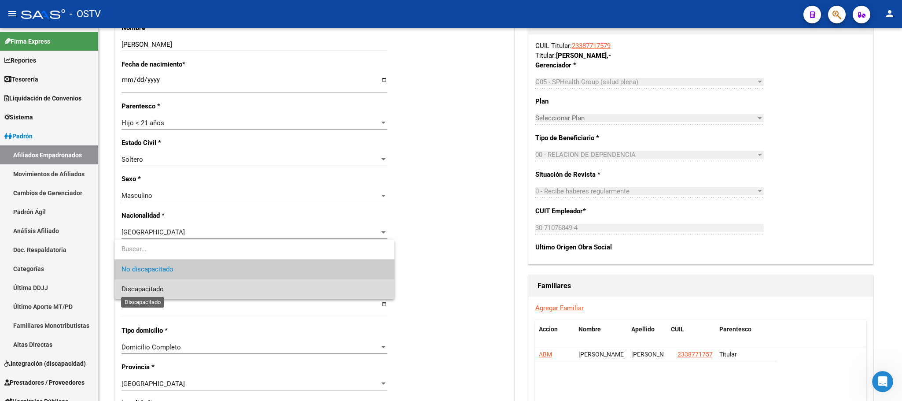
click at [155, 287] on span "Discapacitado" at bounding box center [143, 289] width 42 height 8
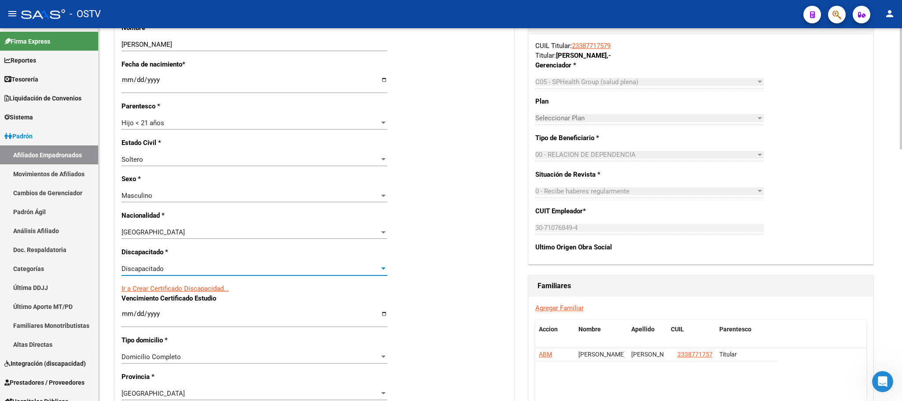
scroll to position [0, 0]
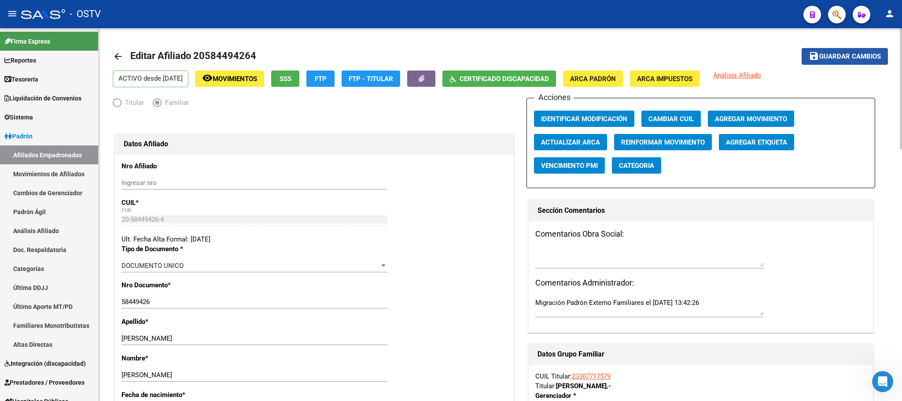
click at [840, 61] on button "save Guardar cambios" at bounding box center [845, 56] width 86 height 16
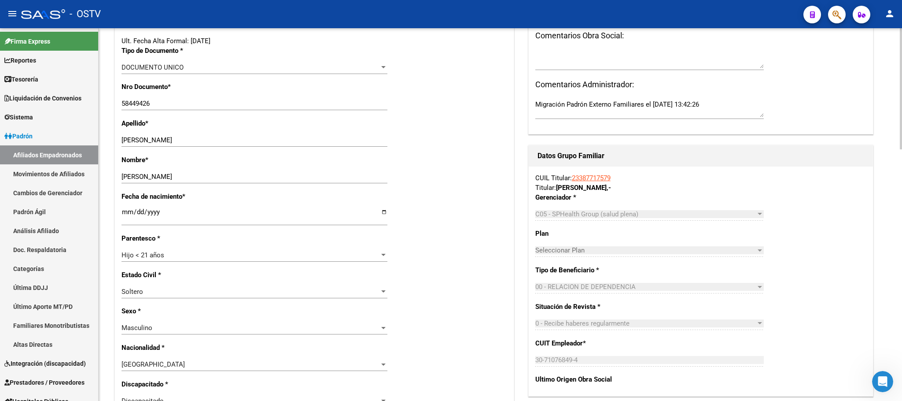
click at [107, 216] on div "arrow_back Editar Afiliado 20584494264 save Guardar cambios ACTIVO desde [DATE]…" at bounding box center [500, 403] width 803 height 1146
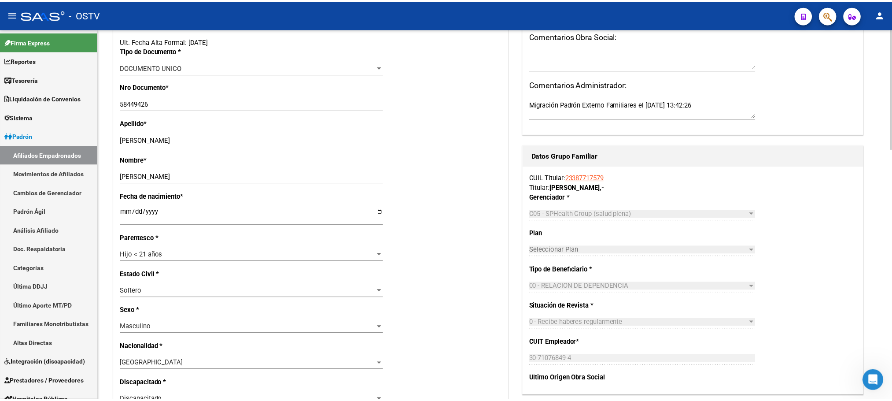
scroll to position [0, 0]
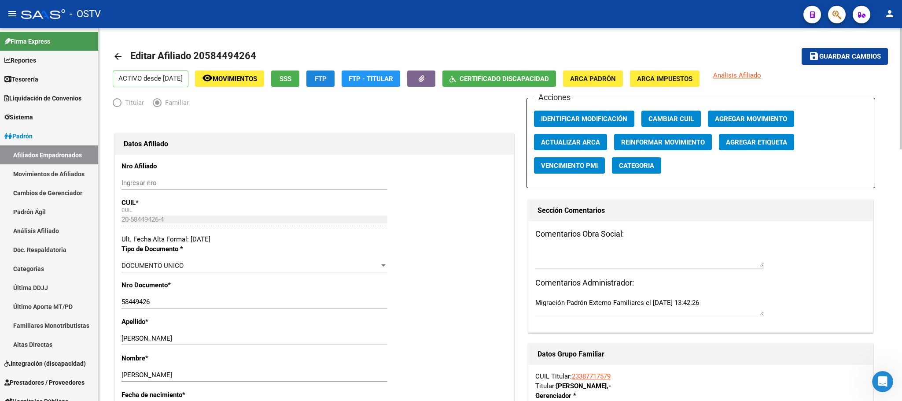
click at [327, 79] on span "FTP" at bounding box center [321, 79] width 12 height 8
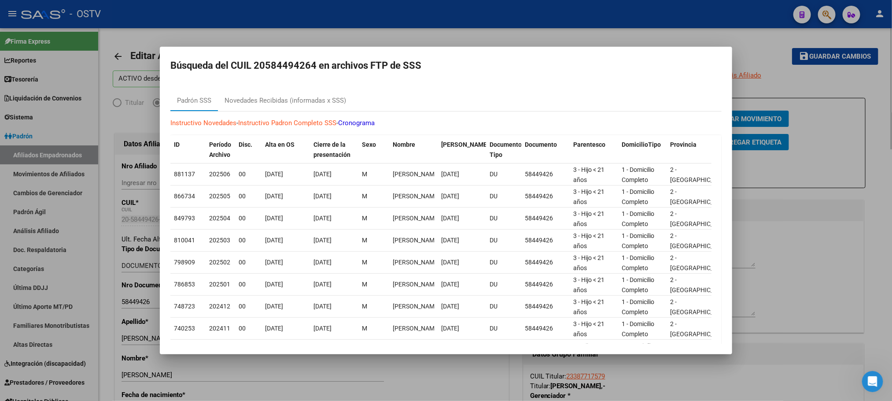
click at [107, 232] on div at bounding box center [446, 200] width 892 height 401
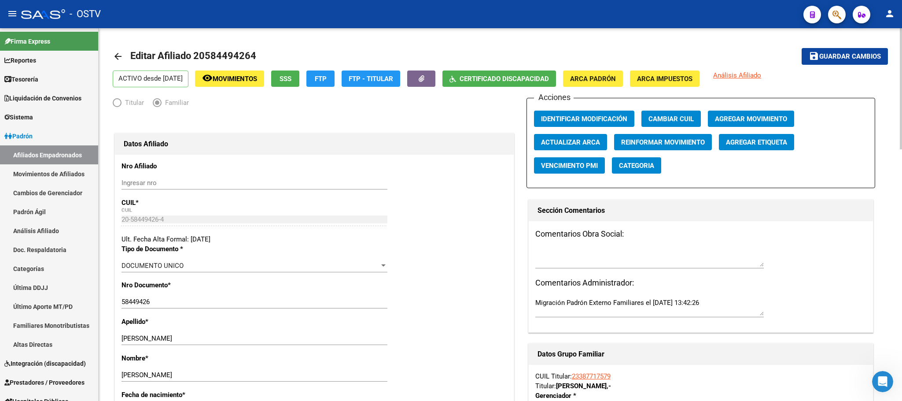
click at [291, 80] on span "SSS" at bounding box center [286, 79] width 12 height 8
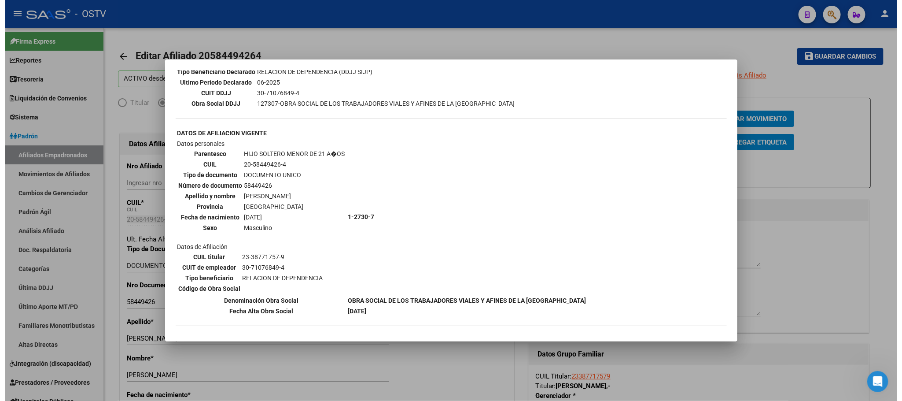
scroll to position [299, 0]
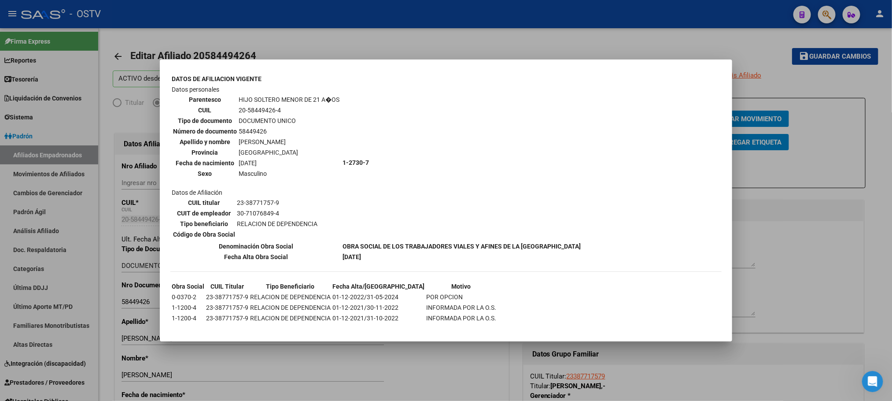
click at [106, 241] on div at bounding box center [446, 200] width 892 height 401
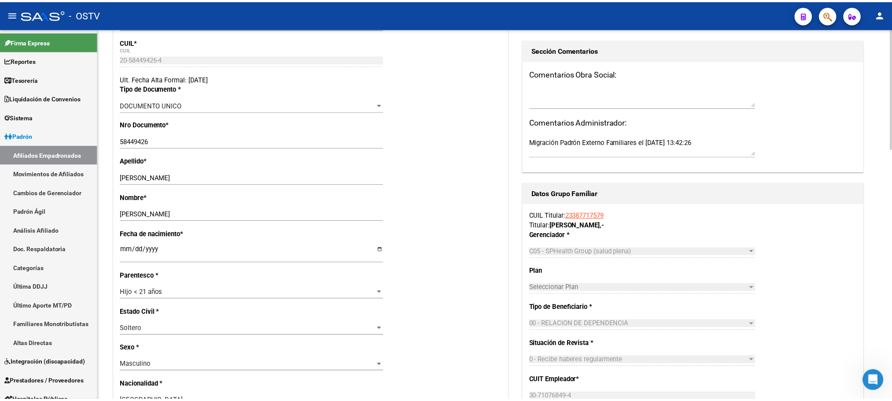
scroll to position [264, 0]
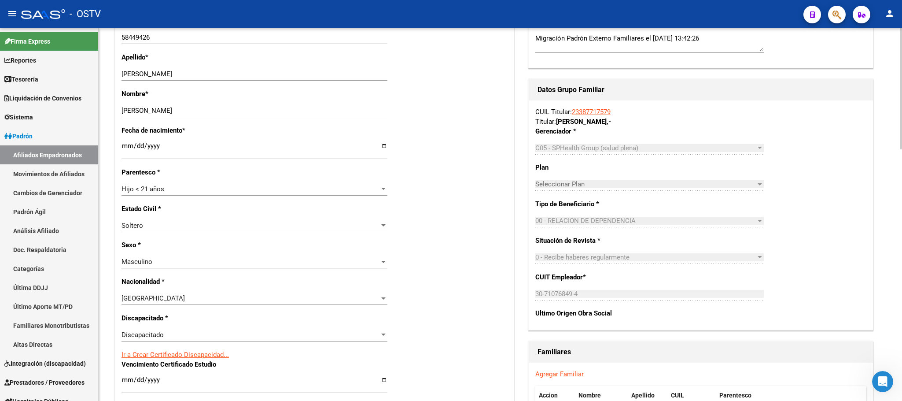
click at [118, 133] on div "Nro Afiliado Ingresar nro CUIL * 20-58449426-4 CUIL ARCA Padrón Ult. Fecha Alta…" at bounding box center [314, 367] width 399 height 954
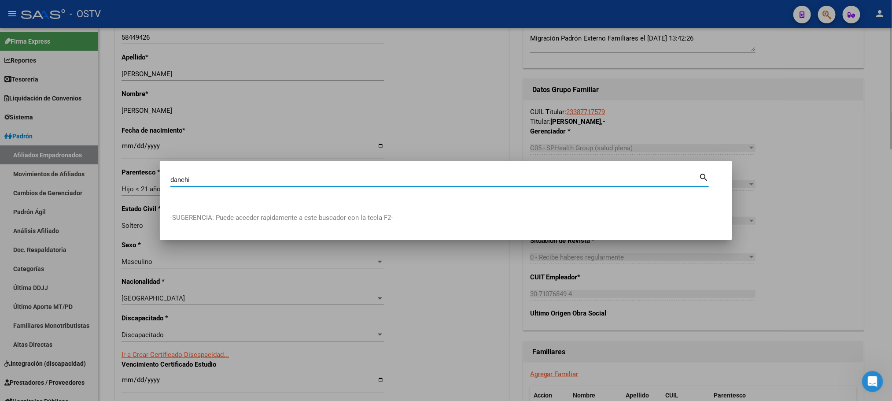
type input "danchi"
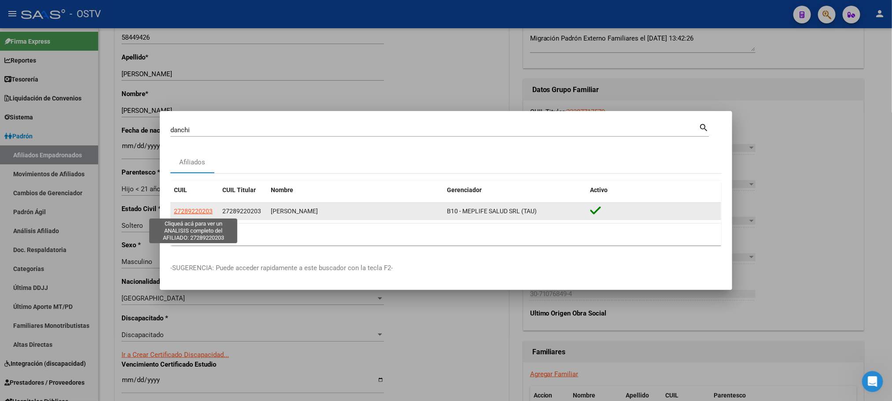
click at [195, 210] on span "27289220203" at bounding box center [193, 210] width 39 height 7
type textarea "27289220203"
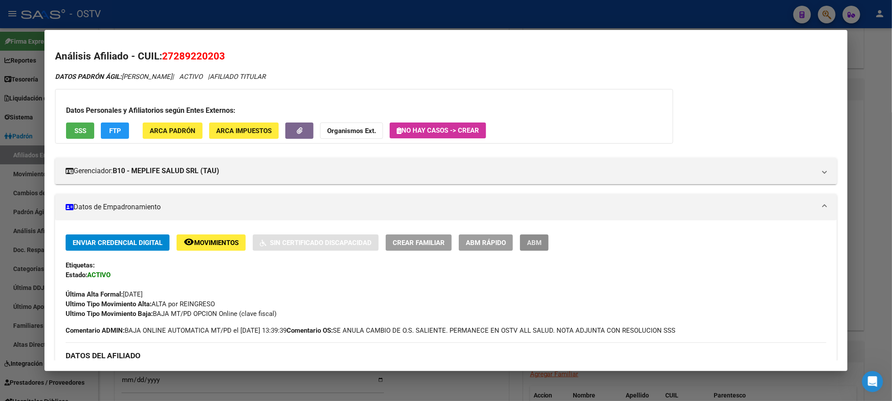
click at [531, 242] on span "ABM" at bounding box center [534, 243] width 15 height 8
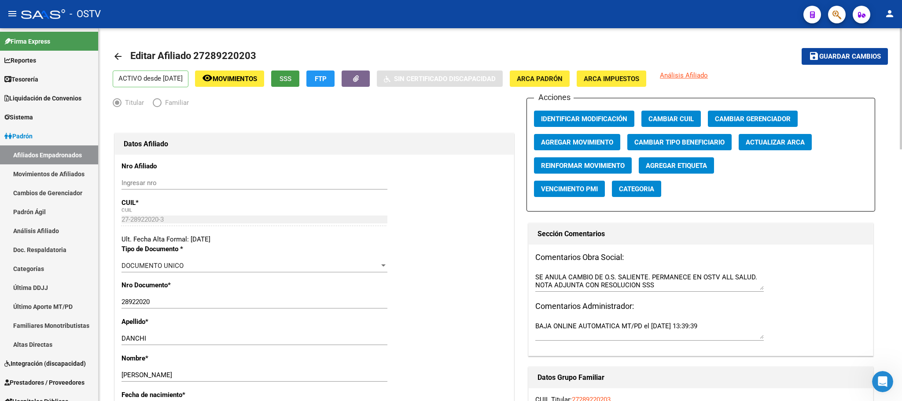
click at [291, 77] on span "SSS" at bounding box center [286, 79] width 12 height 8
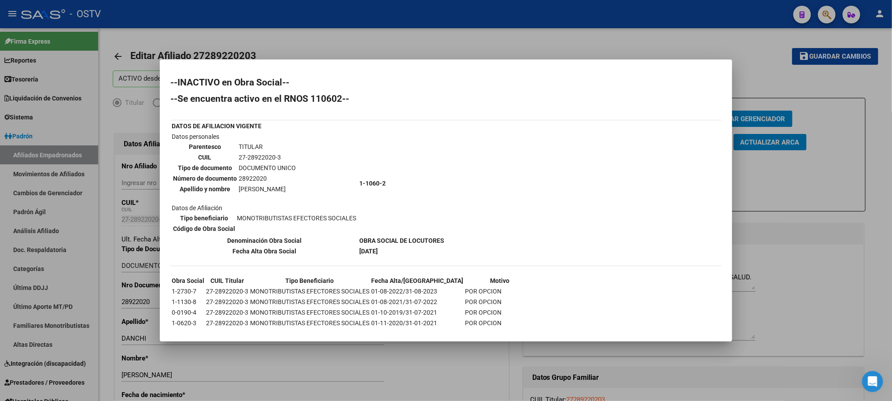
click at [105, 278] on div at bounding box center [446, 200] width 892 height 401
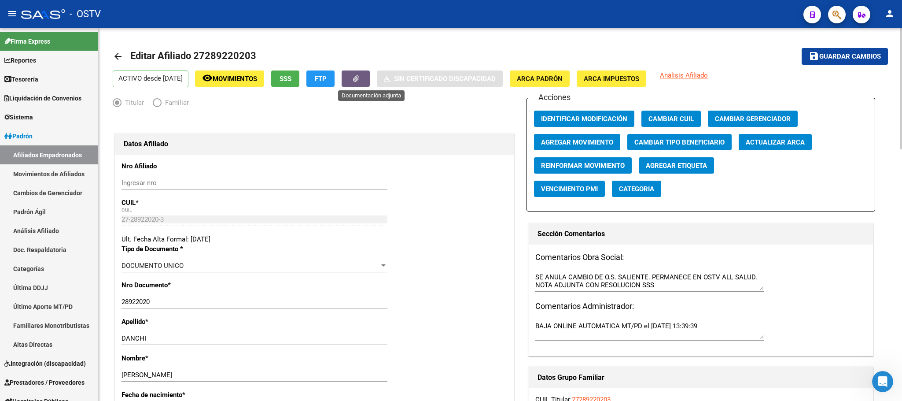
click at [367, 81] on button "button" at bounding box center [356, 78] width 28 height 16
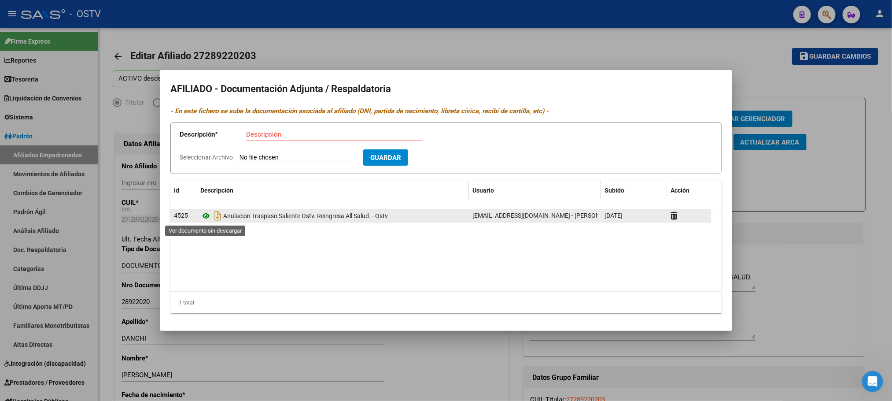
click at [206, 214] on icon at bounding box center [205, 215] width 11 height 11
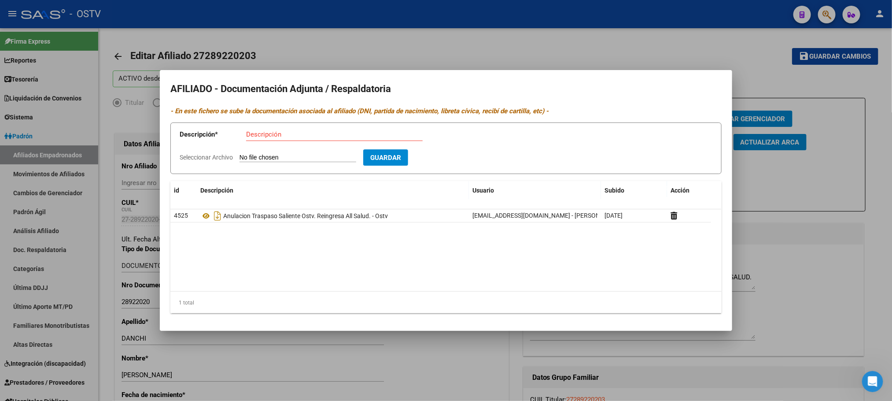
click at [112, 320] on div at bounding box center [446, 200] width 892 height 401
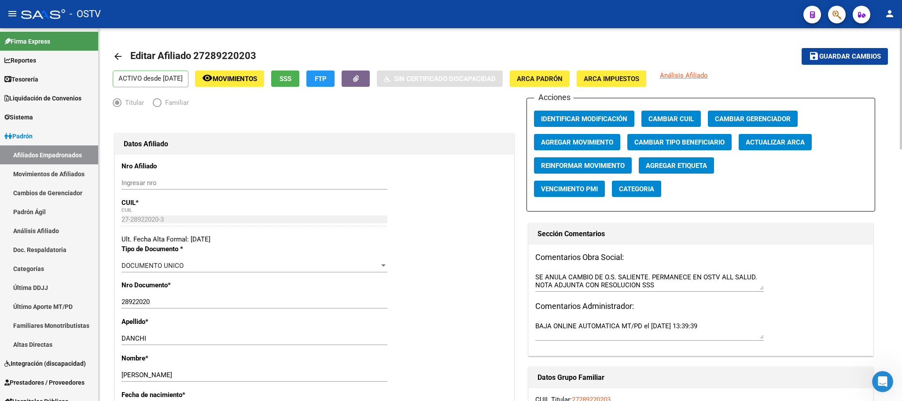
click at [257, 78] on span "Movimientos" at bounding box center [235, 79] width 44 height 8
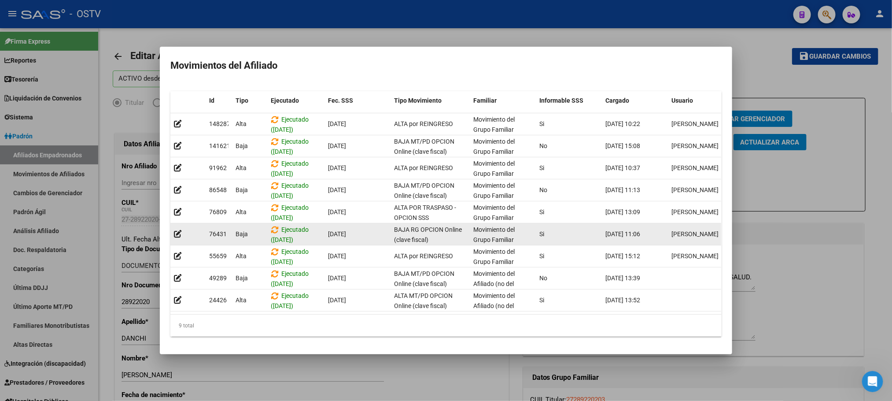
scroll to position [26, 0]
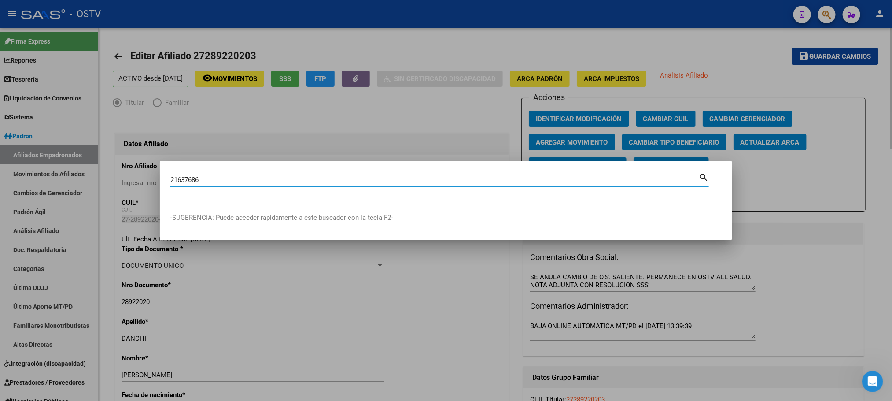
type input "21637686"
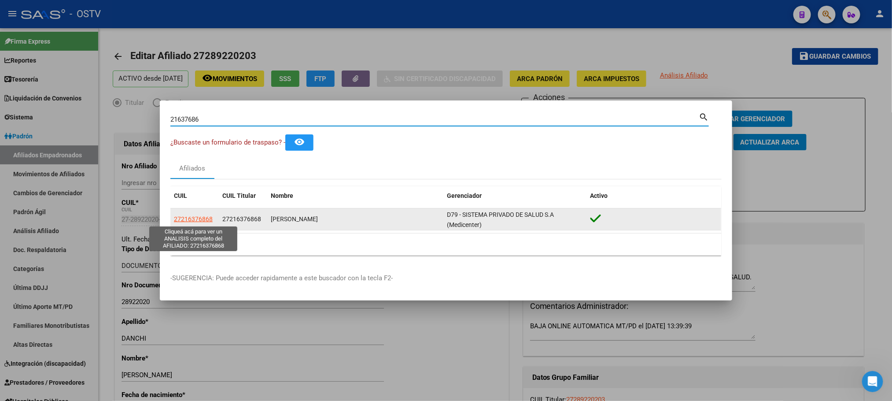
click at [205, 218] on span "27216376868" at bounding box center [193, 218] width 39 height 7
type textarea "27216376868"
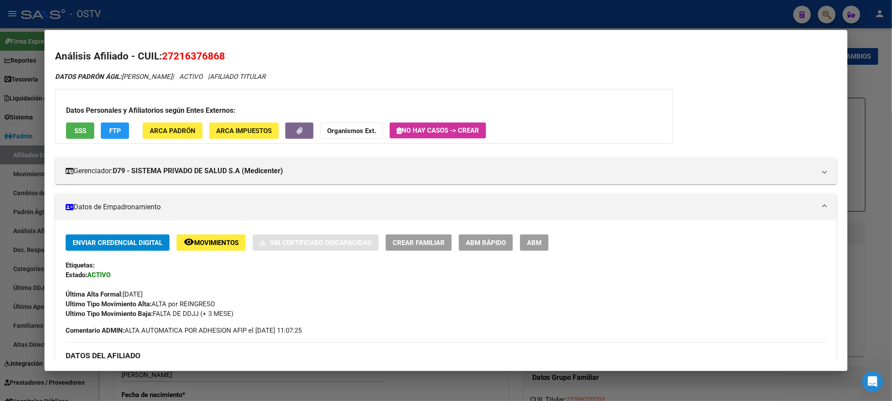
click at [530, 247] on button "ABM" at bounding box center [534, 242] width 29 height 16
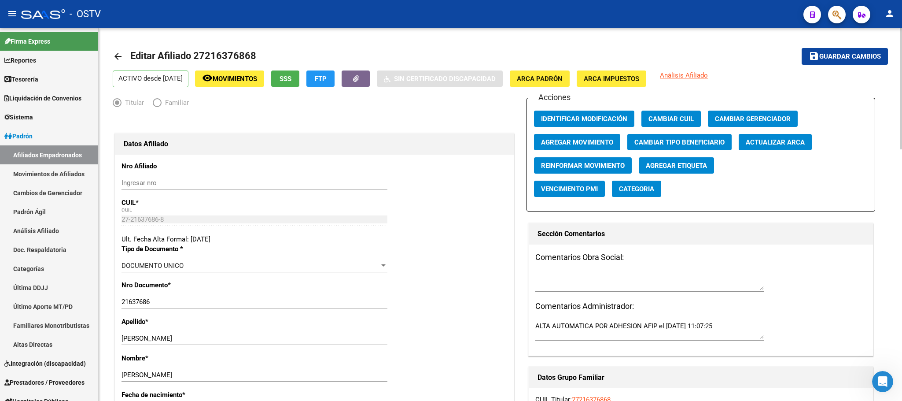
click at [291, 81] on span "SSS" at bounding box center [286, 79] width 12 height 8
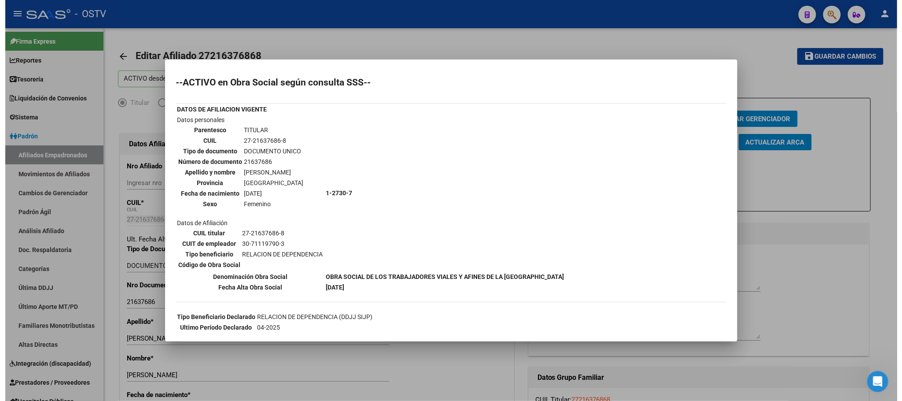
scroll to position [117, 0]
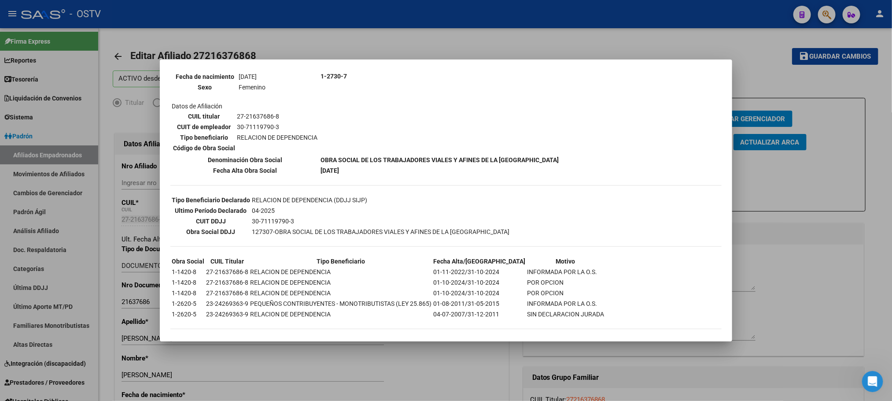
click at [109, 325] on div at bounding box center [446, 200] width 892 height 401
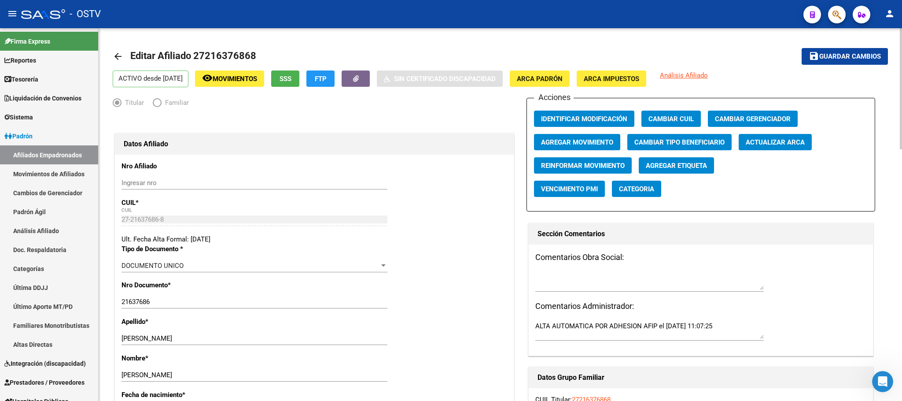
scroll to position [462, 0]
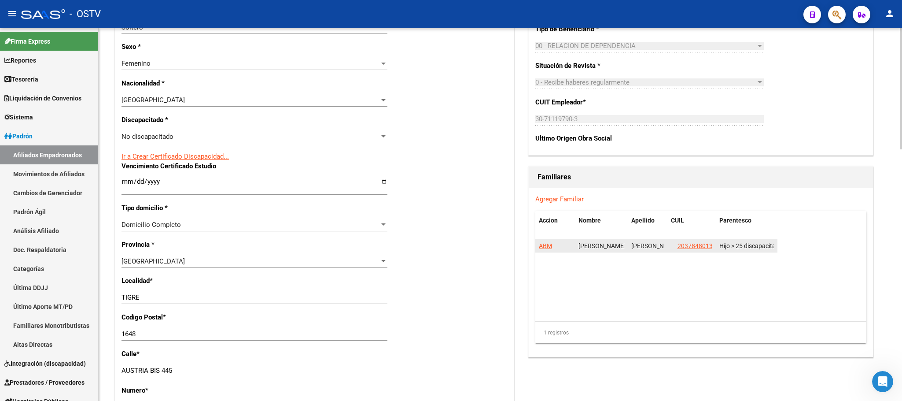
click at [542, 249] on span "ABM" at bounding box center [545, 245] width 13 height 7
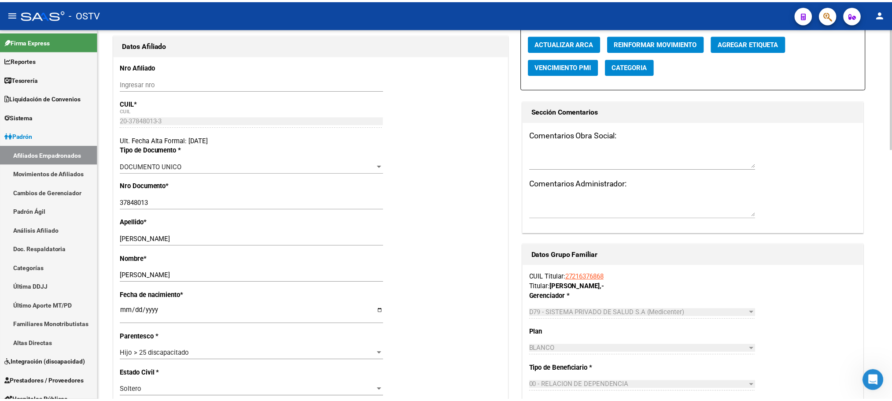
scroll to position [198, 0]
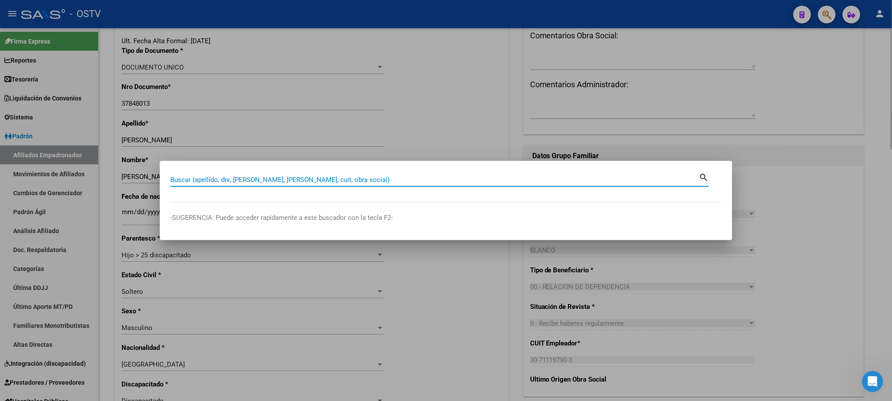
paste input "94721552"
type input "94721552"
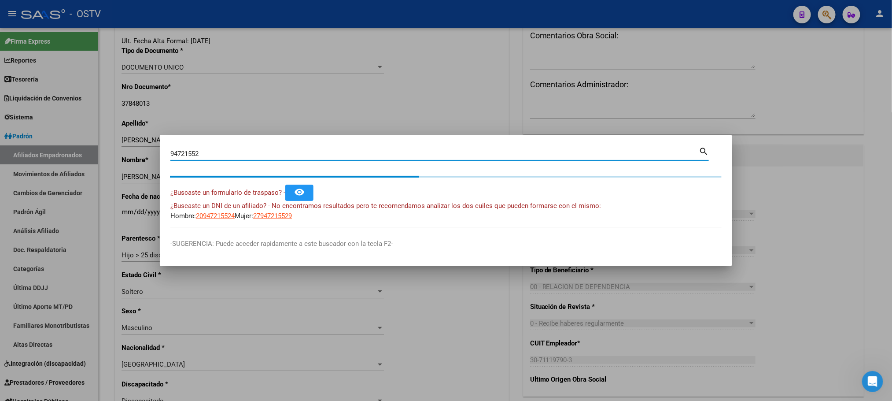
click at [107, 220] on body "menu - OSTV person Firma Express Reportes Tablero de Control Ingresos Percibido…" at bounding box center [446, 200] width 892 height 401
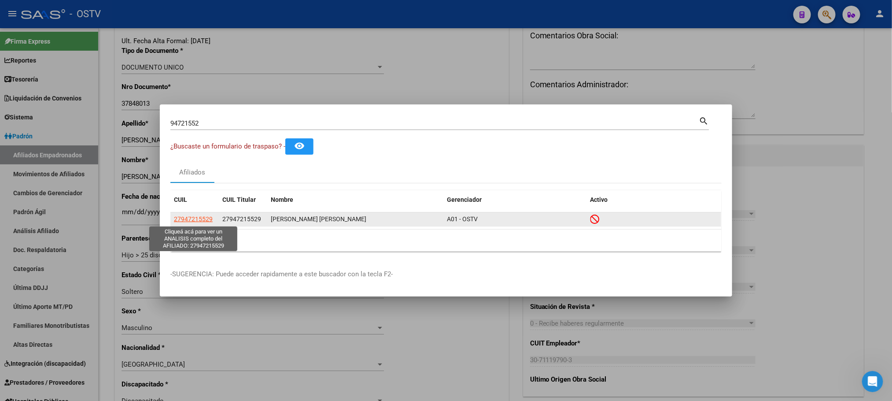
click at [199, 217] on span "27947215529" at bounding box center [193, 218] width 39 height 7
type textarea "27947215529"
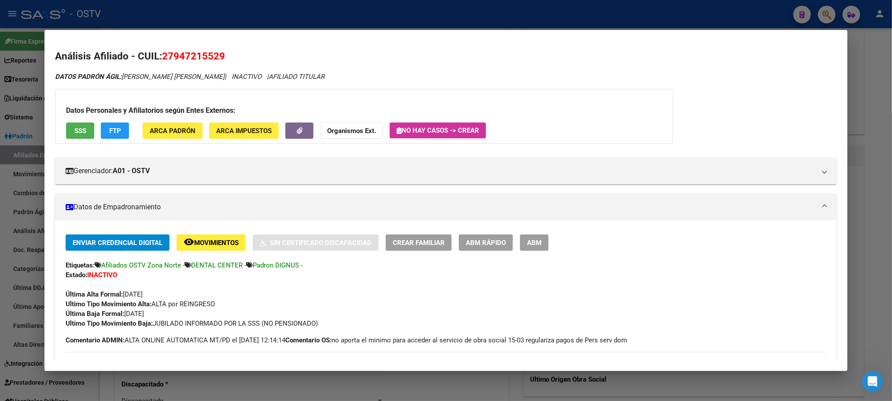
click at [527, 246] on span "ABM" at bounding box center [534, 243] width 15 height 8
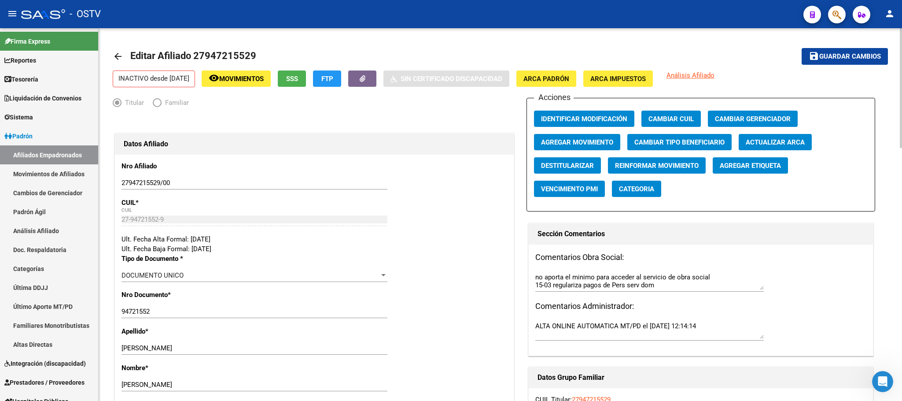
click at [257, 82] on span "Movimientos" at bounding box center [241, 79] width 44 height 8
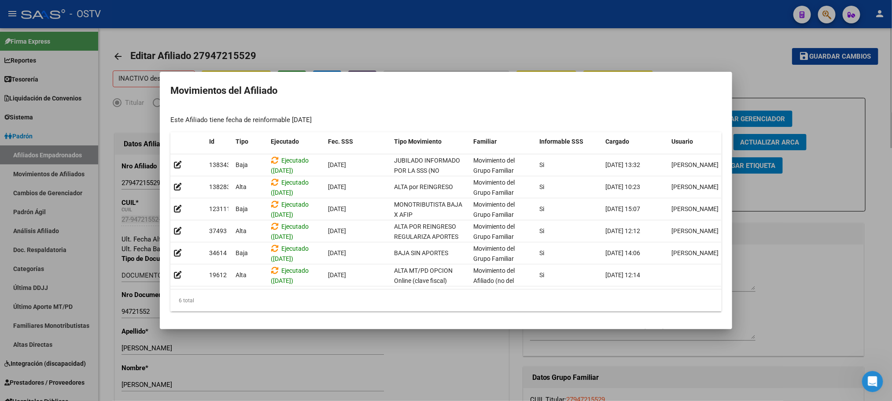
drag, startPoint x: 501, startPoint y: 362, endPoint x: 600, endPoint y: 313, distance: 110.3
click at [502, 362] on div at bounding box center [446, 200] width 892 height 401
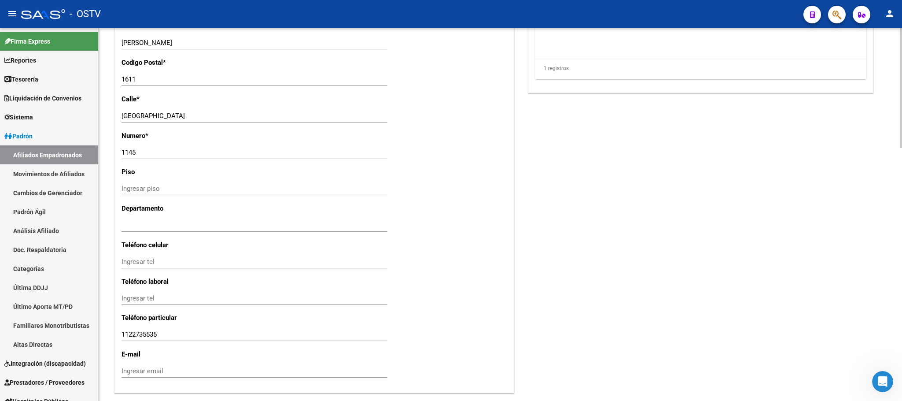
scroll to position [785, 0]
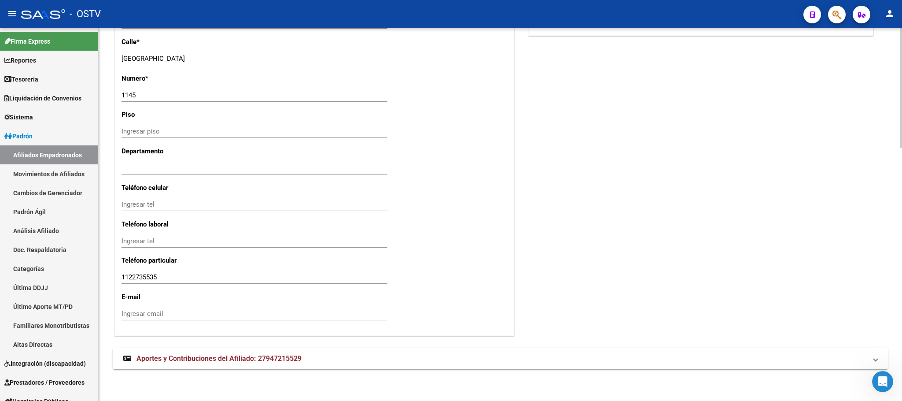
click at [226, 357] on span "Aportes y Contribuciones del Afiliado: 27947215529" at bounding box center [218, 358] width 165 height 8
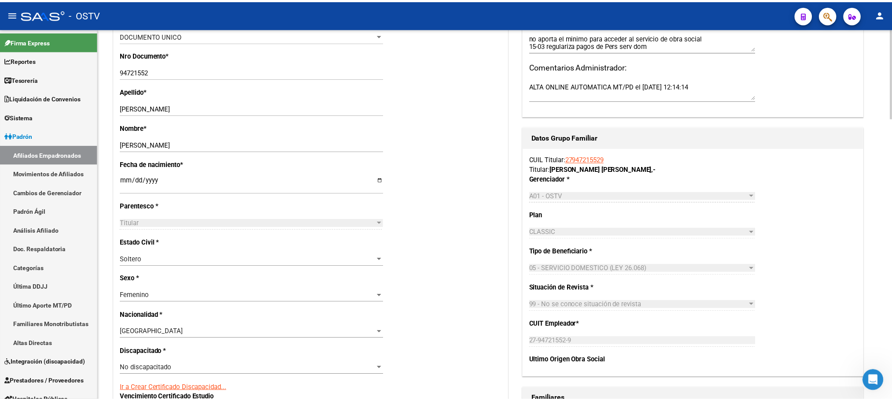
scroll to position [0, 0]
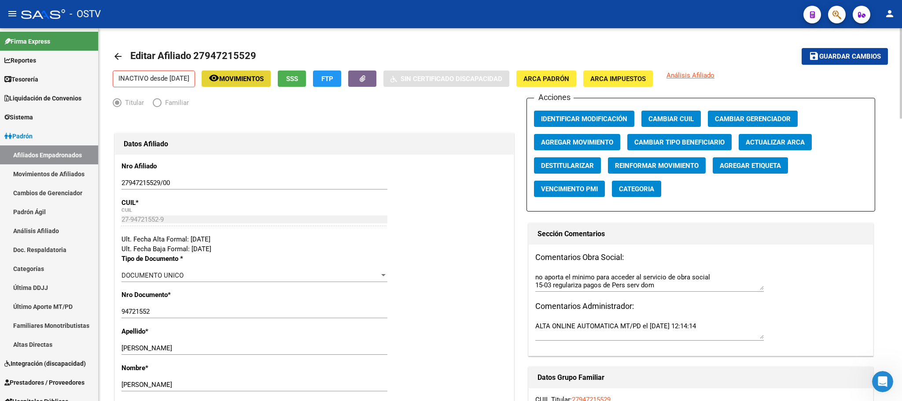
click at [248, 78] on span "Movimientos" at bounding box center [241, 79] width 44 height 8
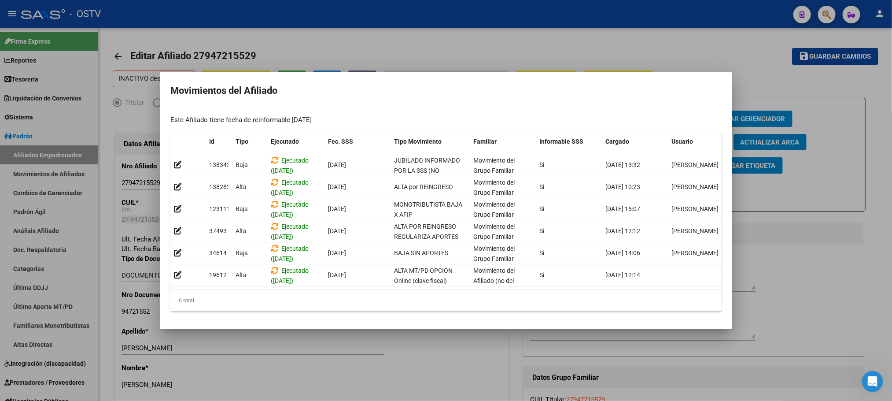
click at [111, 143] on div at bounding box center [446, 200] width 892 height 401
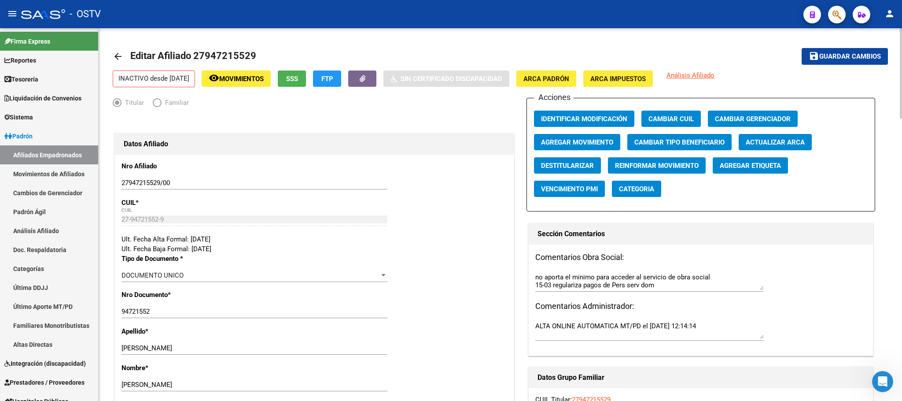
click at [298, 77] on span "SSS" at bounding box center [292, 79] width 12 height 8
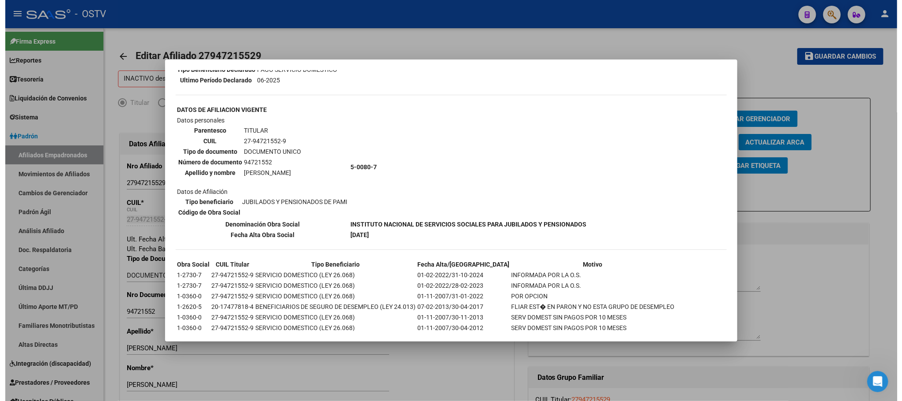
scroll to position [3, 0]
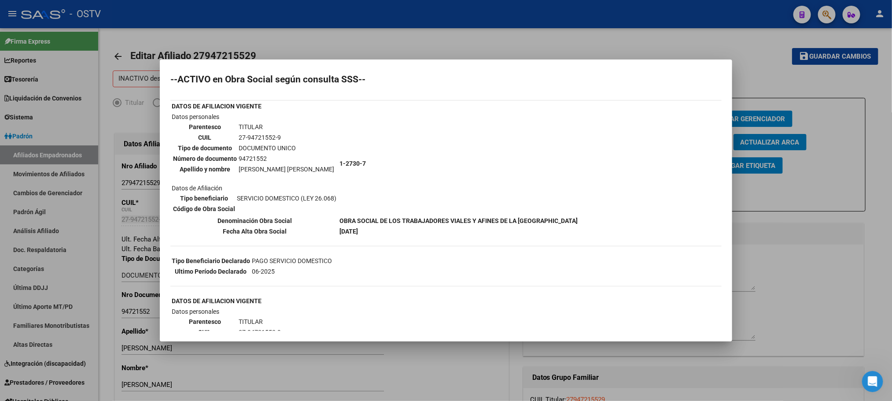
click at [283, 202] on table "Tipo beneficiario SERVICIO DOMESTICO (LEY 26.068) Código de Obra Social" at bounding box center [255, 203] width 166 height 22
click at [103, 247] on div at bounding box center [446, 200] width 892 height 401
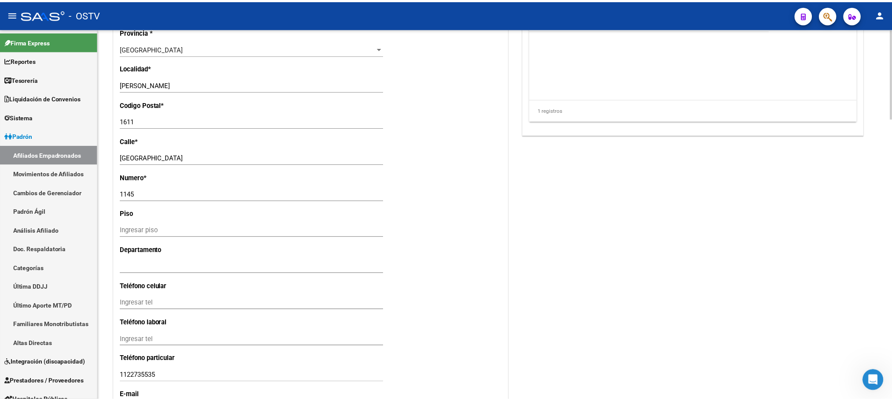
scroll to position [792, 0]
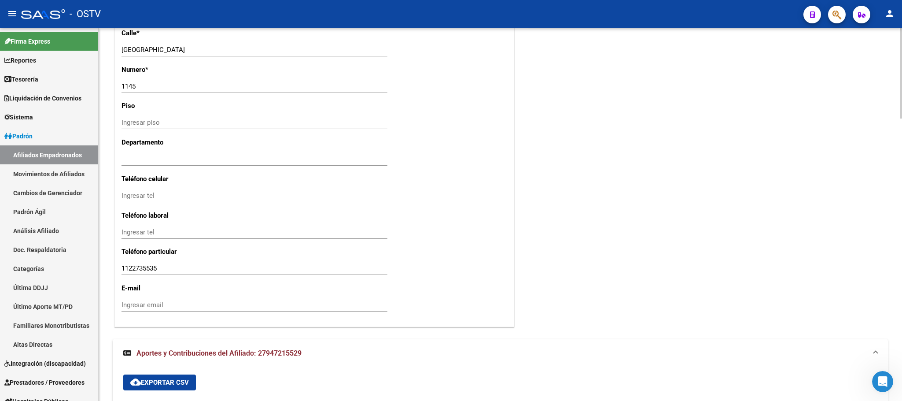
click at [111, 176] on div "arrow_back Editar Afiliado 27947215529 save Guardar cambios INACTIVO desde [DAT…" at bounding box center [500, 1] width 803 height 1530
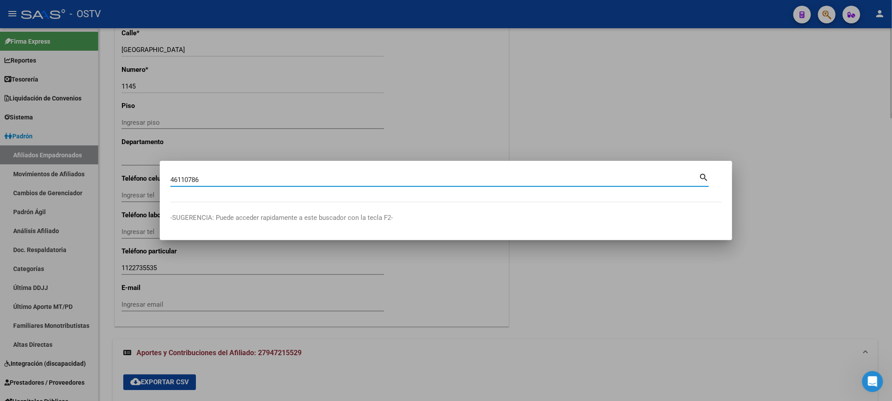
type input "46110786"
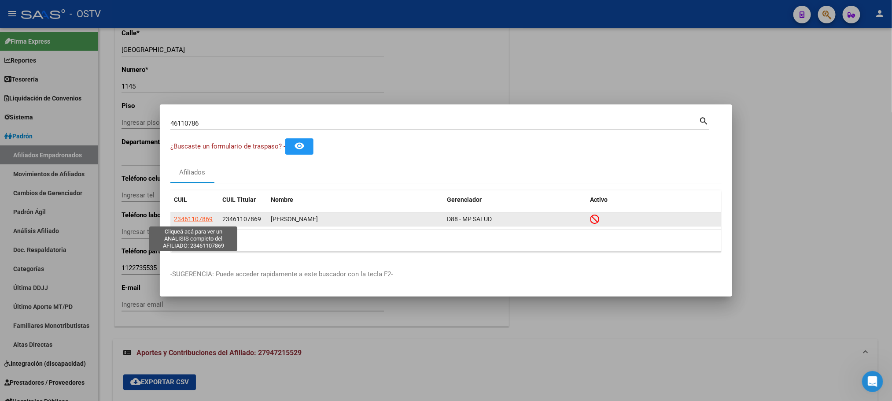
click at [196, 219] on span "23461107869" at bounding box center [193, 218] width 39 height 7
type textarea "23461107869"
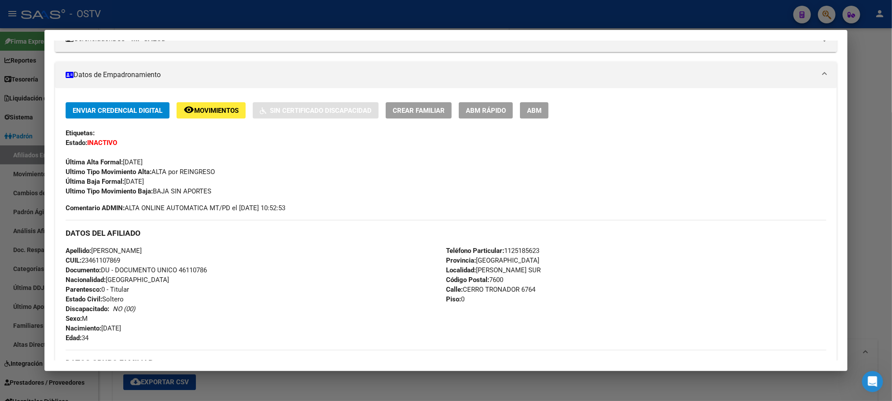
scroll to position [407, 0]
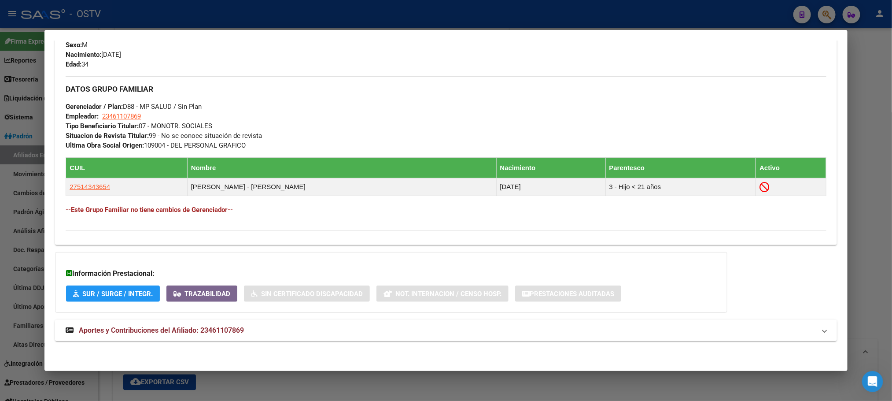
click at [168, 331] on span "Aportes y Contribuciones del Afiliado: 23461107869" at bounding box center [161, 330] width 165 height 8
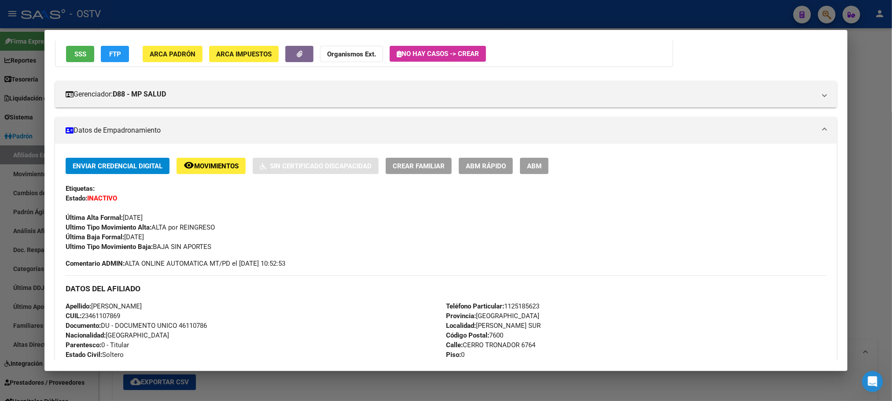
scroll to position [0, 0]
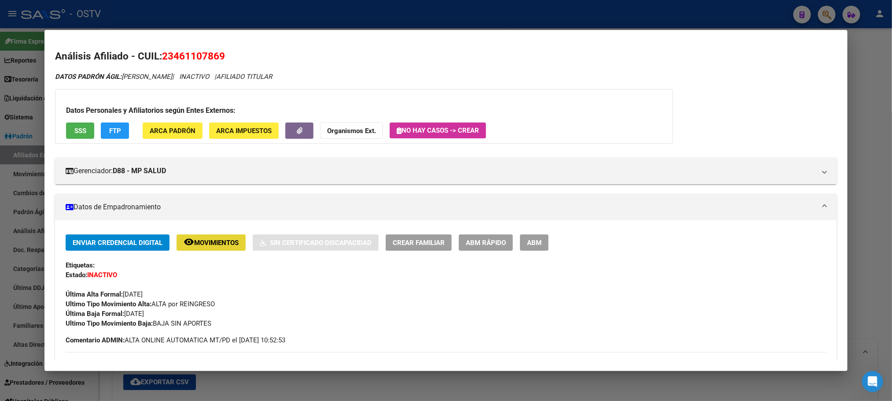
click at [200, 246] on span "Movimientos" at bounding box center [216, 243] width 44 height 8
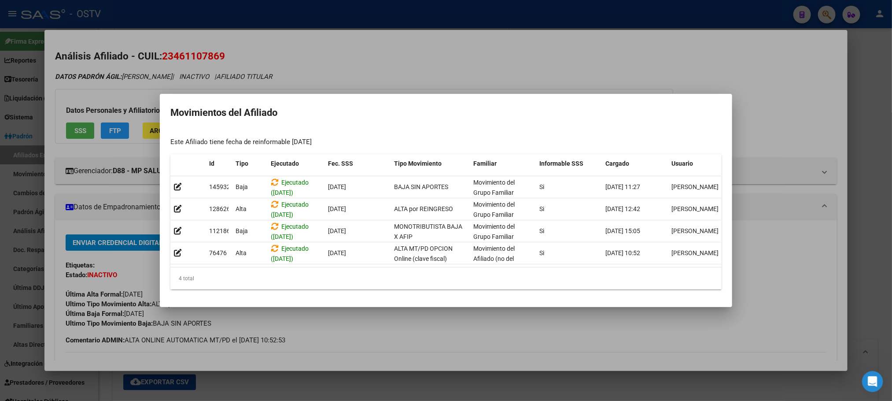
click at [273, 386] on div at bounding box center [446, 200] width 892 height 401
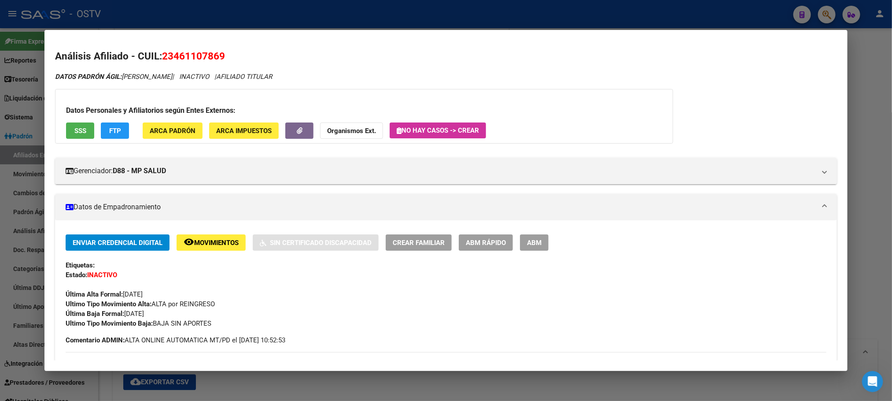
click at [146, 288] on div "Última Alta Formal: [DATE]" at bounding box center [446, 289] width 760 height 19
click at [77, 133] on span "SSS" at bounding box center [80, 131] width 12 height 8
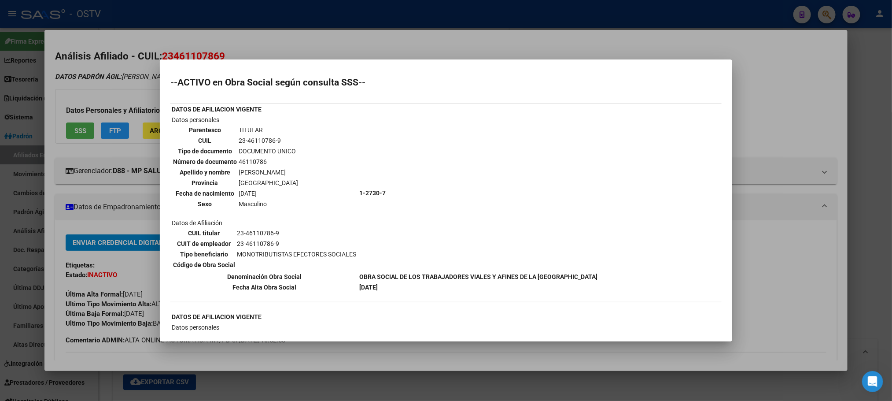
click at [96, 189] on div at bounding box center [446, 200] width 892 height 401
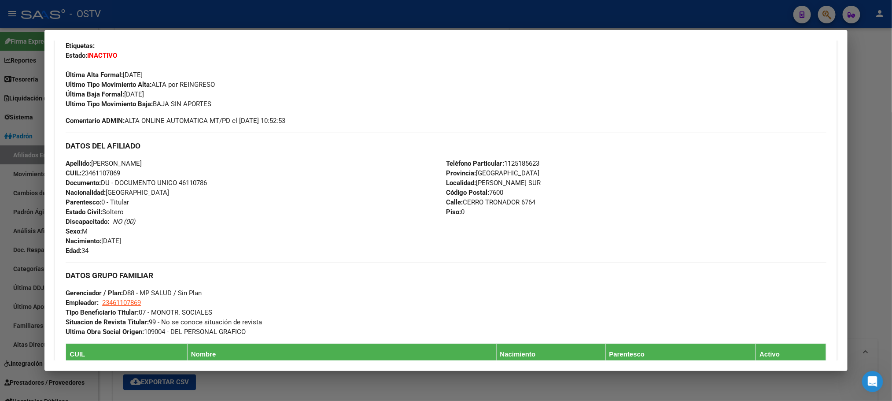
scroll to position [396, 0]
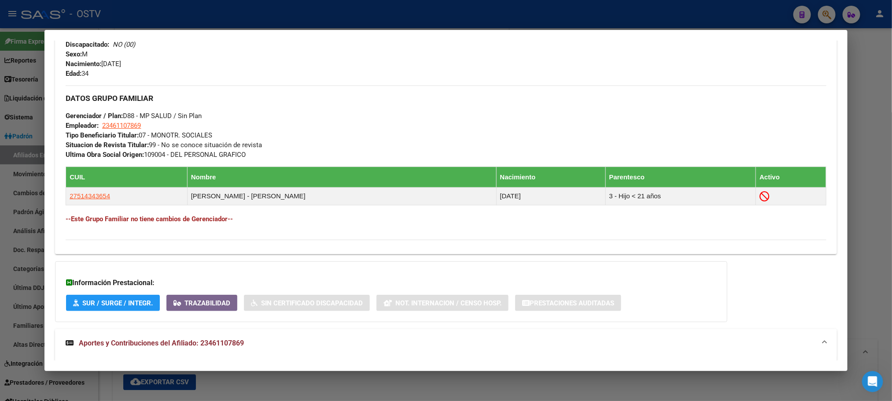
click at [181, 348] on strong "Aportes y Contribuciones del Afiliado: 23461107869" at bounding box center [155, 343] width 178 height 11
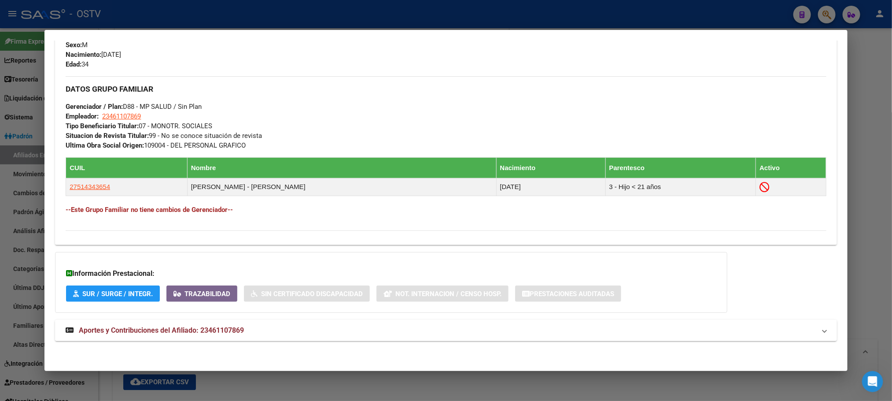
click at [169, 328] on span "Aportes y Contribuciones del Afiliado: 23461107869" at bounding box center [161, 330] width 165 height 8
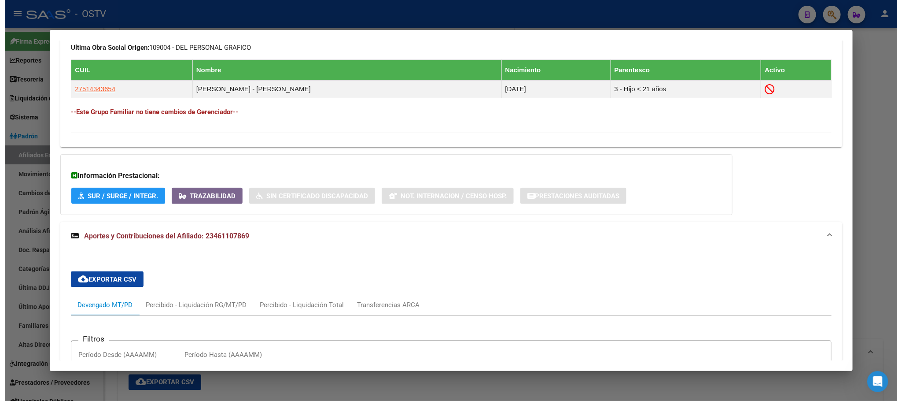
scroll to position [437, 0]
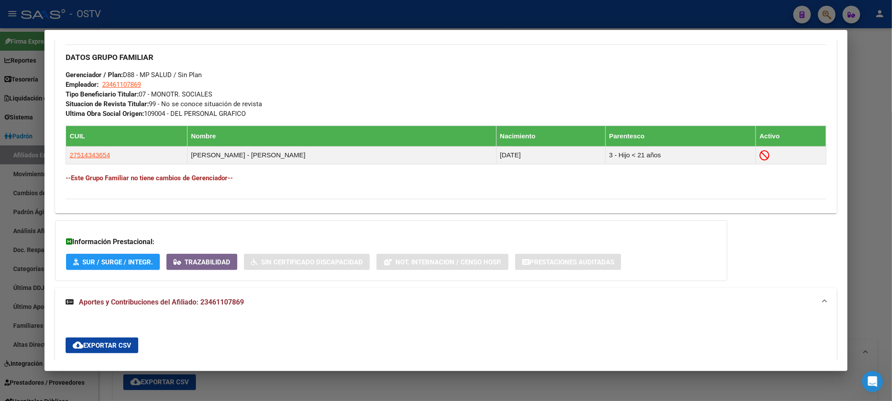
click at [206, 390] on div at bounding box center [446, 200] width 892 height 401
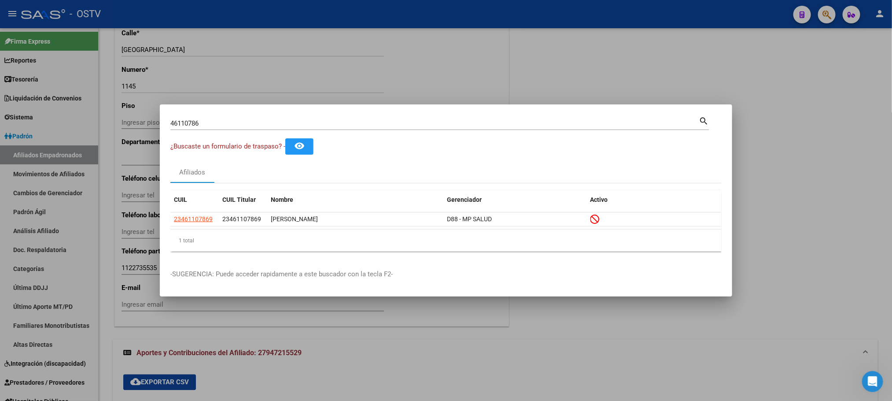
drag, startPoint x: 218, startPoint y: 123, endPoint x: 0, endPoint y: 120, distance: 218.4
click at [160, 122] on mat-dialog-content "46110786 Buscar (apellido, dni, cuil, nro traspaso, cuit, obra social) search ¿…" at bounding box center [446, 187] width 572 height 144
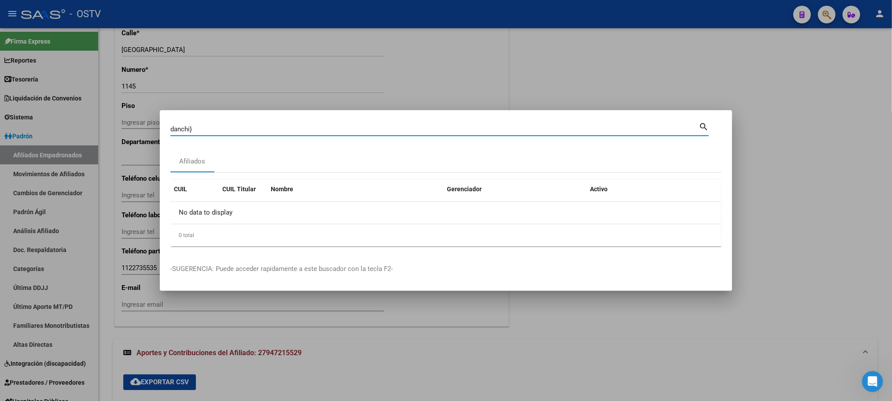
type input "danchi"
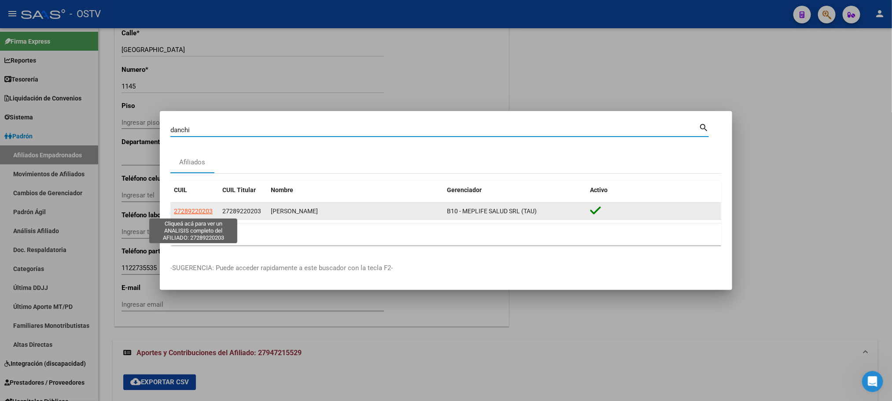
click at [184, 210] on span "27289220203" at bounding box center [193, 210] width 39 height 7
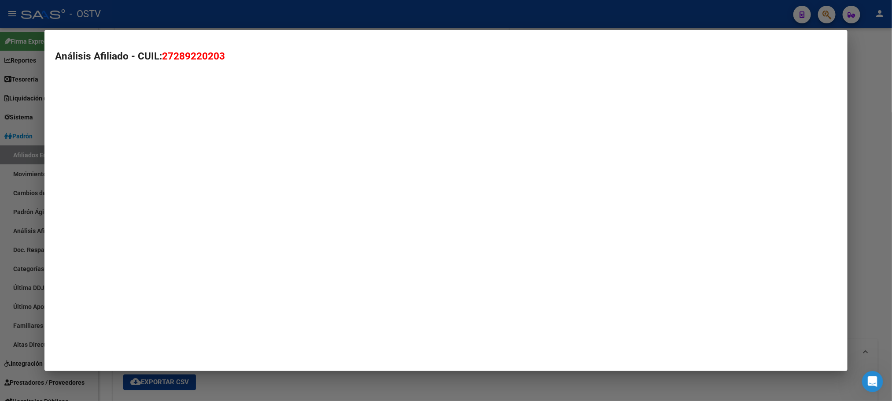
type textarea "27289220203"
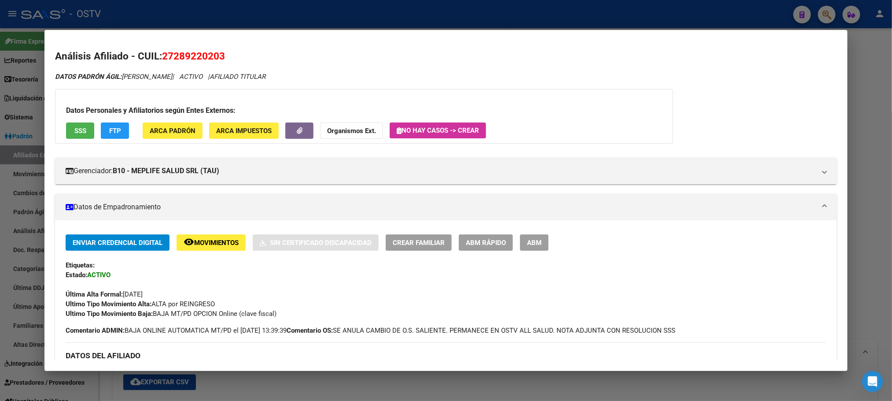
click at [209, 20] on div at bounding box center [446, 200] width 892 height 401
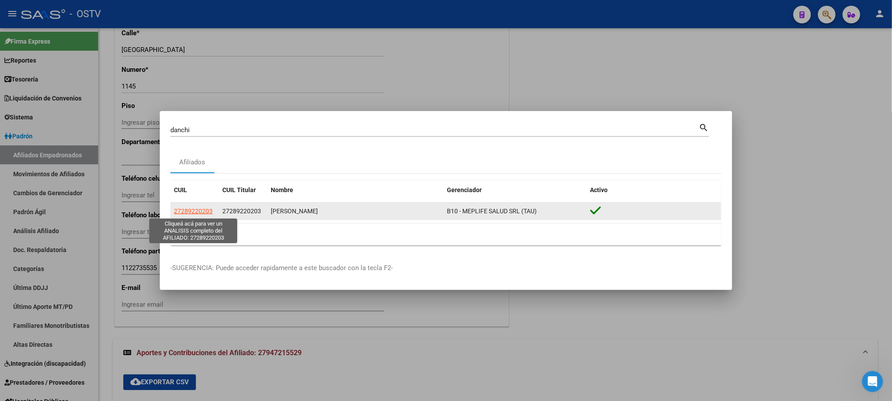
click at [195, 212] on span "27289220203" at bounding box center [193, 210] width 39 height 7
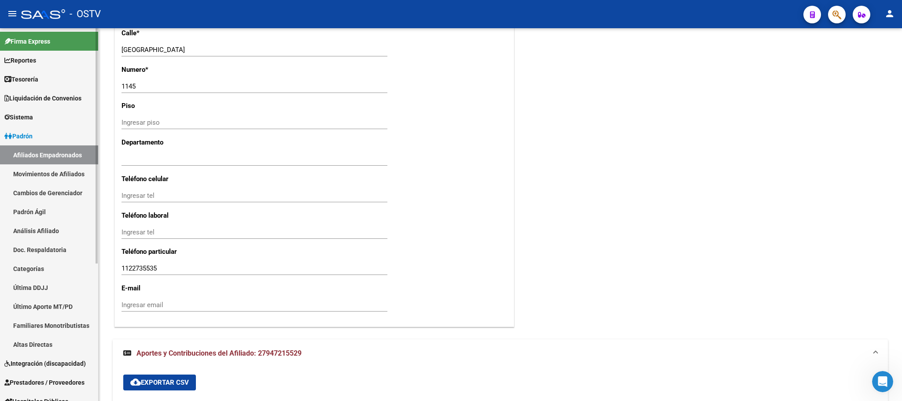
click at [47, 168] on link "Movimientos de Afiliados" at bounding box center [49, 173] width 98 height 19
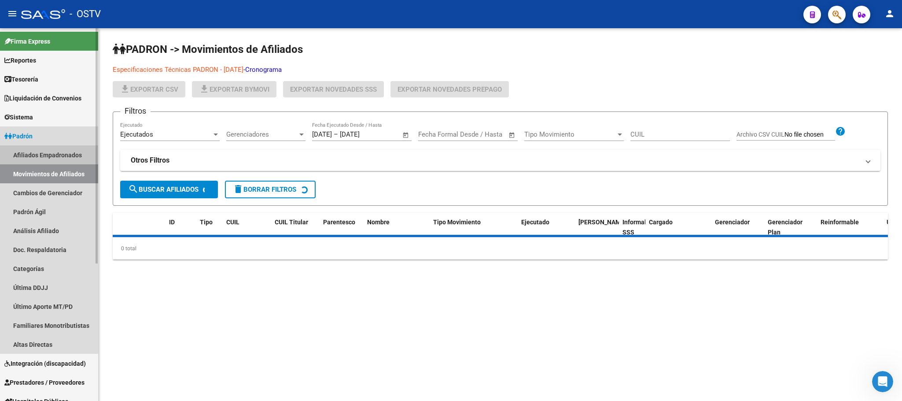
click at [54, 152] on link "Afiliados Empadronados" at bounding box center [49, 154] width 98 height 19
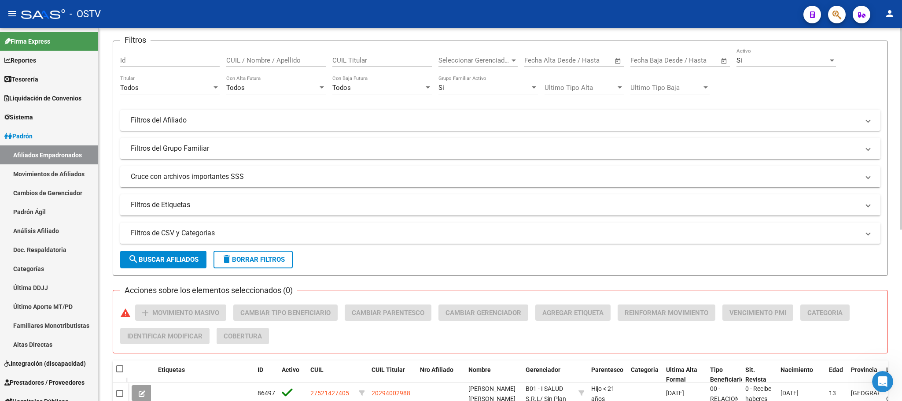
scroll to position [52, 0]
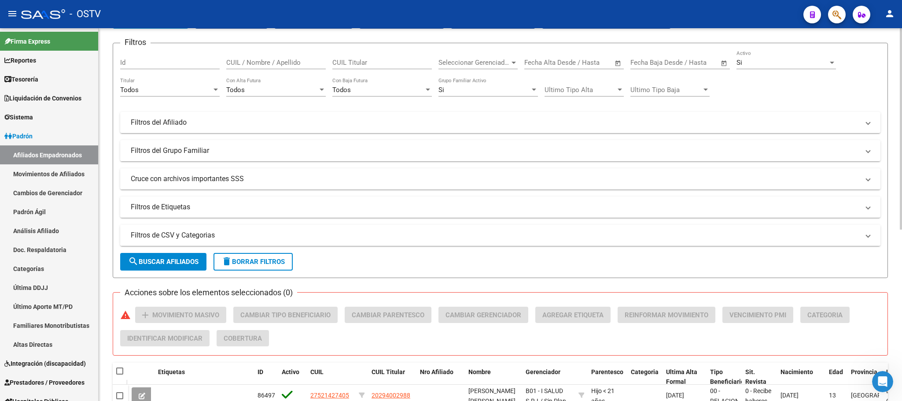
click at [205, 236] on mat-panel-title "Filtros de CSV y Categorias" at bounding box center [495, 235] width 729 height 10
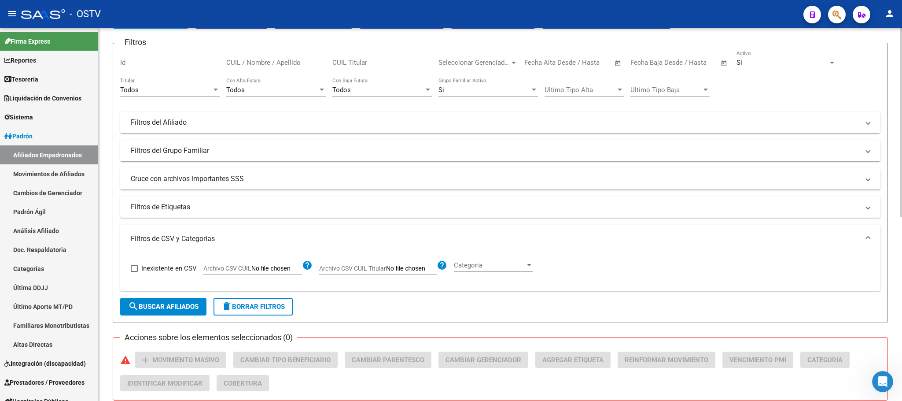
click at [265, 267] on input "Archivo CSV CUIL" at bounding box center [276, 269] width 51 height 8
type input "C:\fakepath\nov.csv"
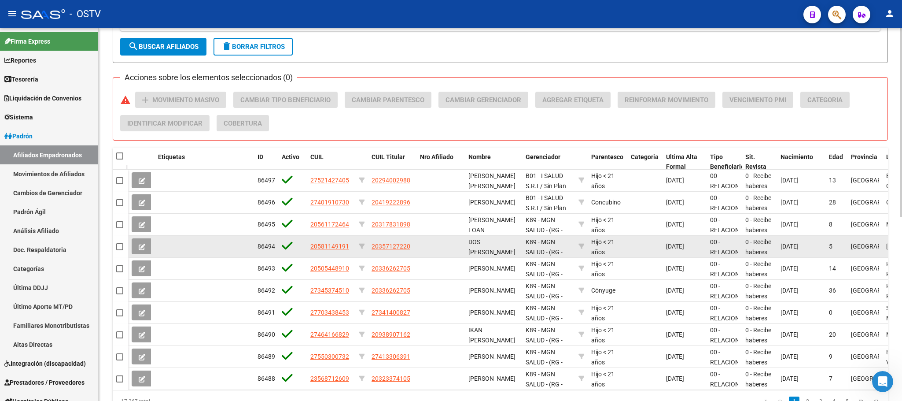
scroll to position [316, 0]
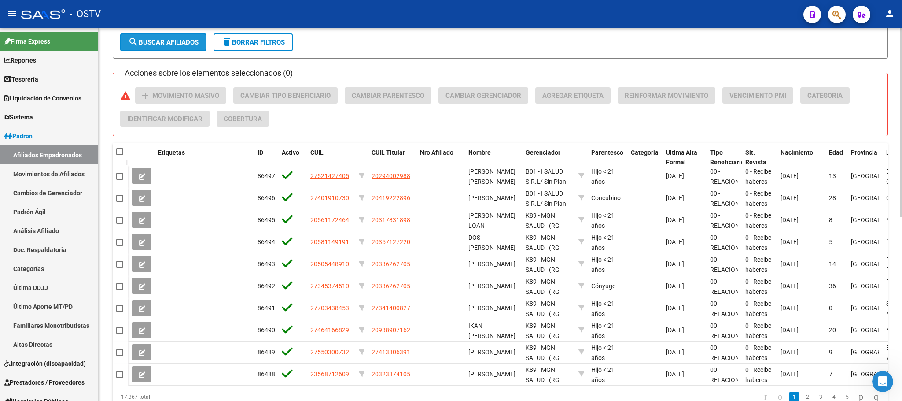
click at [159, 45] on span "search Buscar Afiliados" at bounding box center [163, 42] width 70 height 8
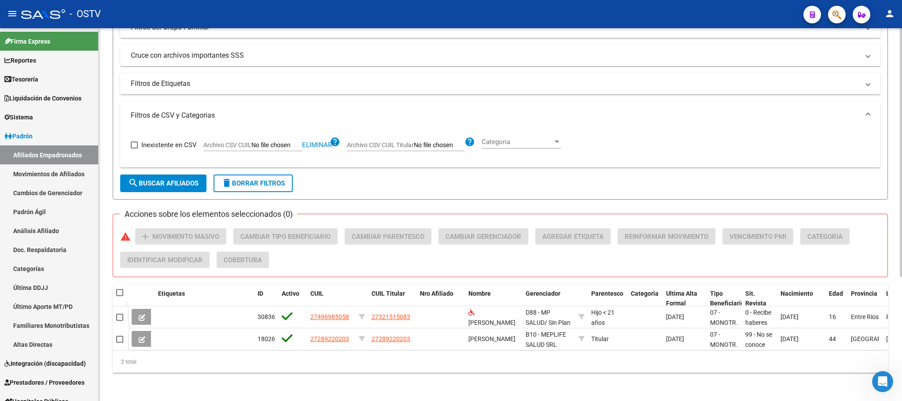
scroll to position [0, 0]
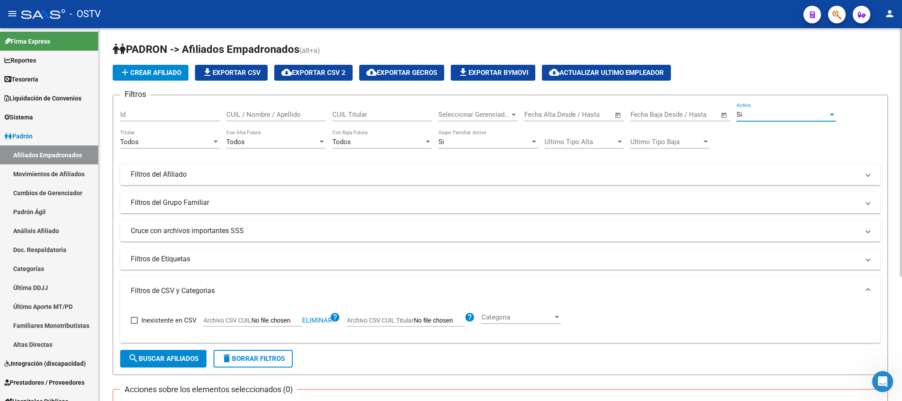
click at [777, 115] on div "Si" at bounding box center [783, 114] width 92 height 8
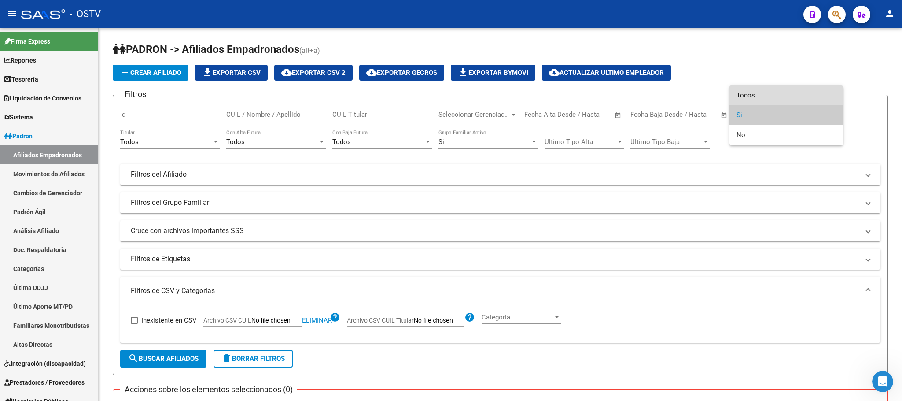
click at [753, 99] on span "Todos" at bounding box center [786, 95] width 99 height 20
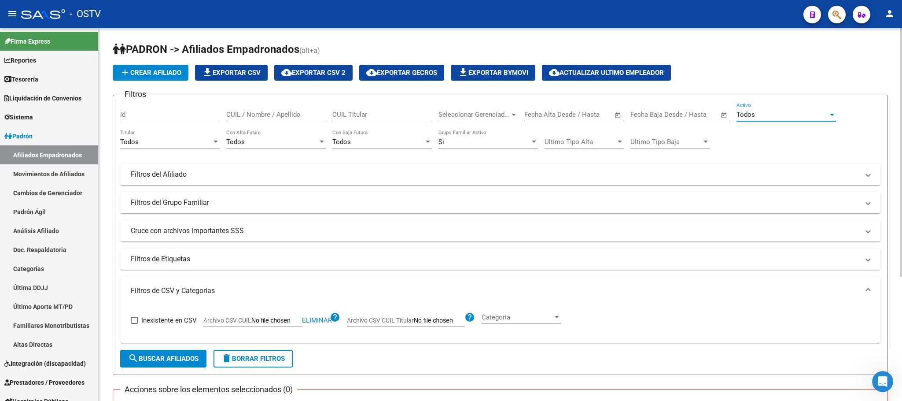
click at [184, 362] on span "search Buscar Afiliados" at bounding box center [163, 358] width 70 height 8
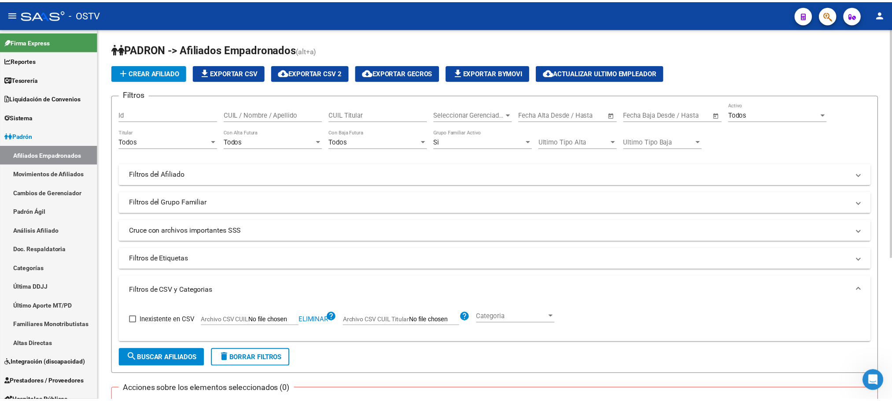
scroll to position [230, 0]
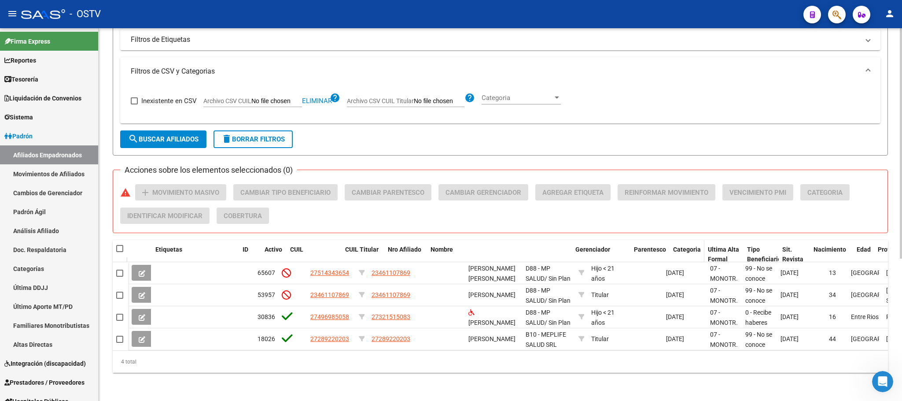
drag, startPoint x: 519, startPoint y: 236, endPoint x: 696, endPoint y: 236, distance: 176.5
click at [696, 240] on div "Etiquetas ID Activo CUIL CUIL Titular Nro Afiliado Nombre Gerenciador Parentesc…" at bounding box center [628, 259] width 1001 height 39
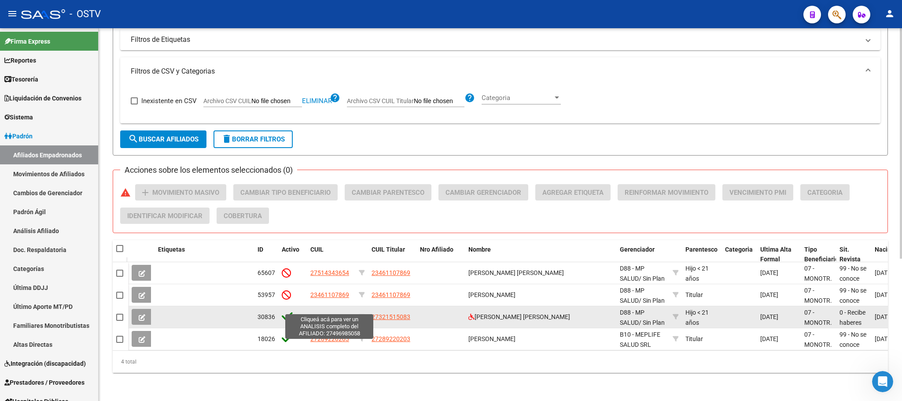
click at [337, 313] on span "27496985058" at bounding box center [329, 316] width 39 height 7
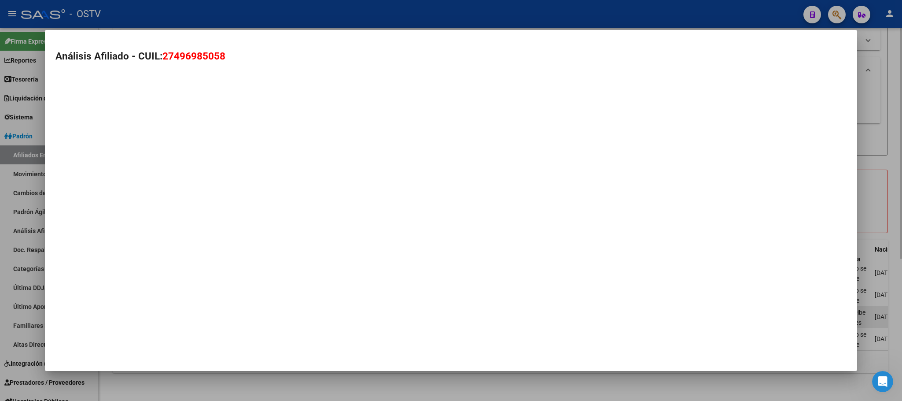
type textarea "27496985058"
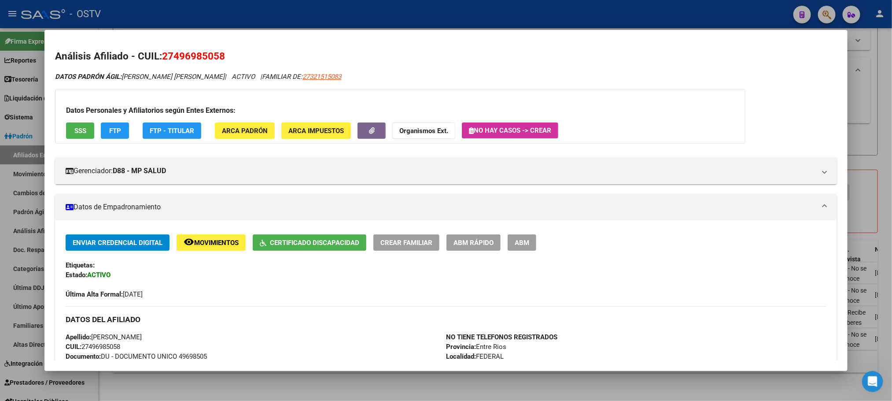
click at [74, 130] on span "SSS" at bounding box center [80, 131] width 12 height 8
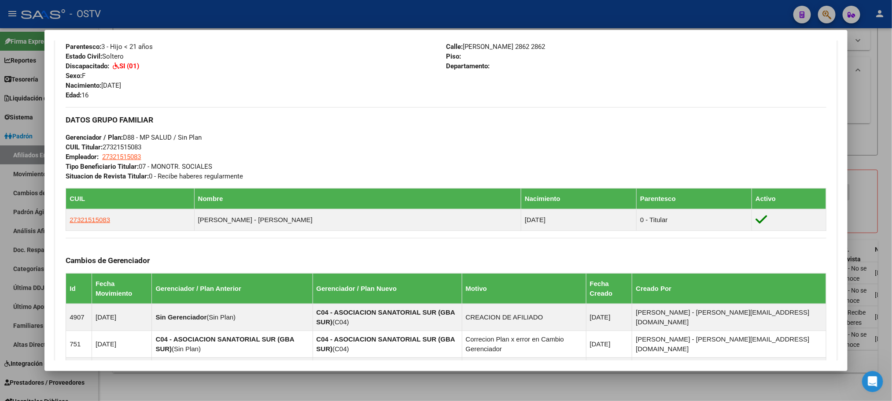
scroll to position [330, 0]
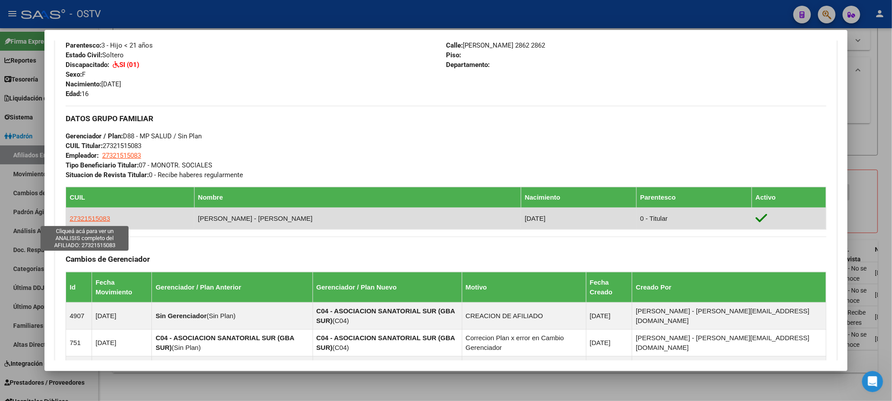
click at [96, 219] on span "27321515083" at bounding box center [90, 217] width 41 height 7
type textarea "27321515083"
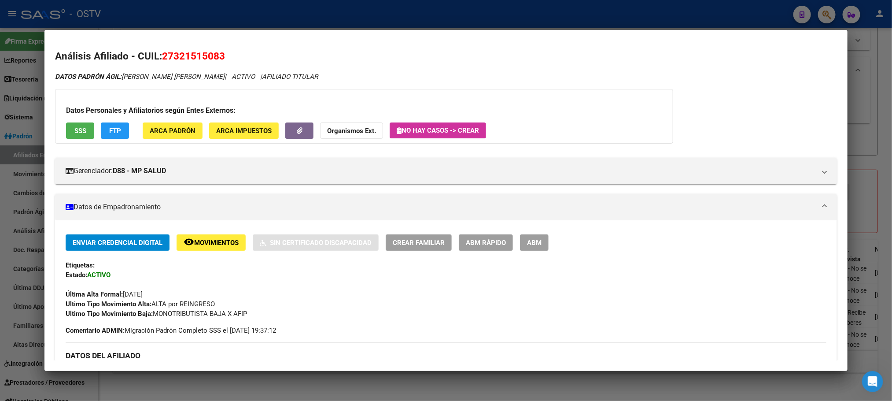
click at [74, 129] on span "SSS" at bounding box center [80, 131] width 12 height 8
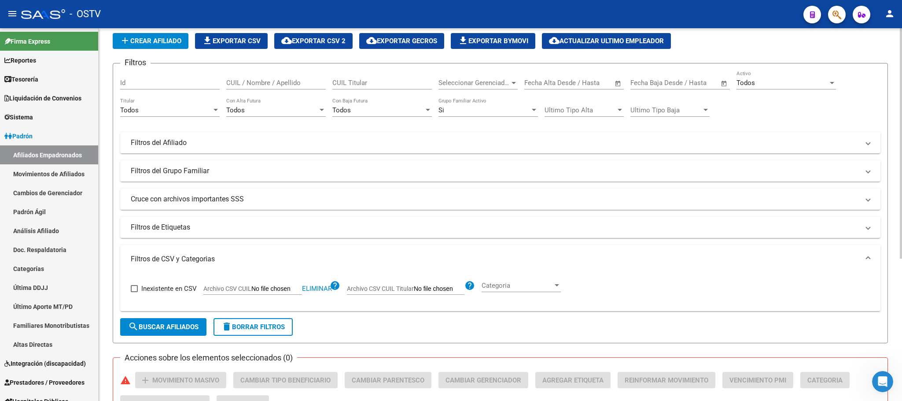
scroll to position [230, 0]
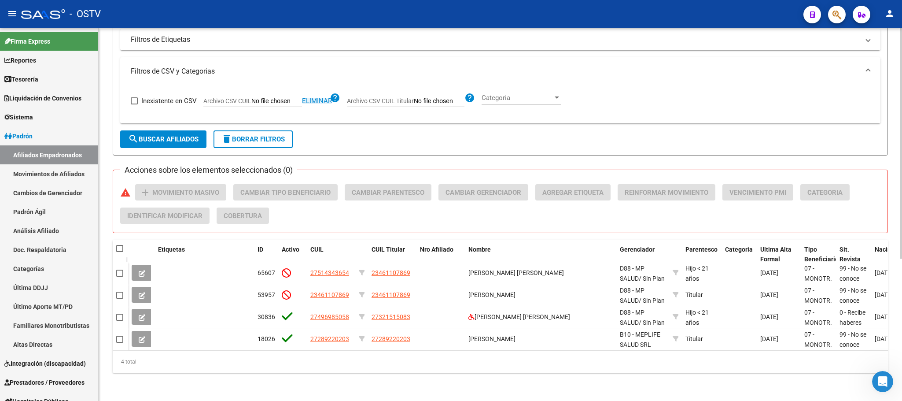
click at [313, 97] on span "Eliminar" at bounding box center [317, 101] width 30 height 8
click at [267, 97] on input "Archivo CSV CUIL" at bounding box center [276, 101] width 51 height 8
type input "C:\fakepath\nov.csv"
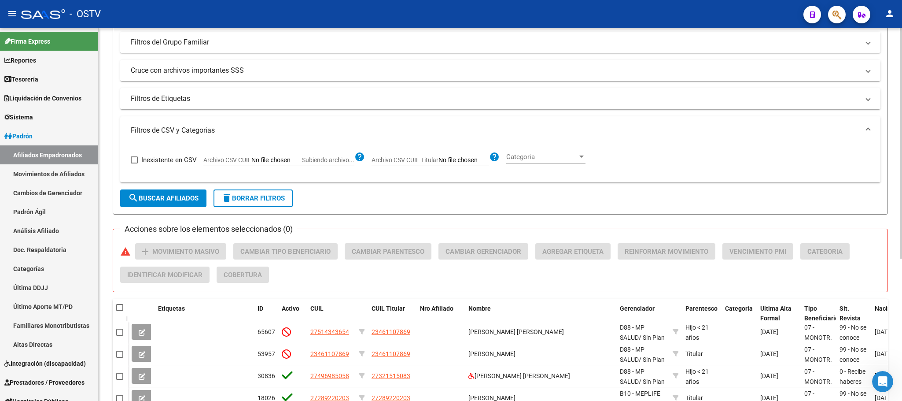
scroll to position [32, 0]
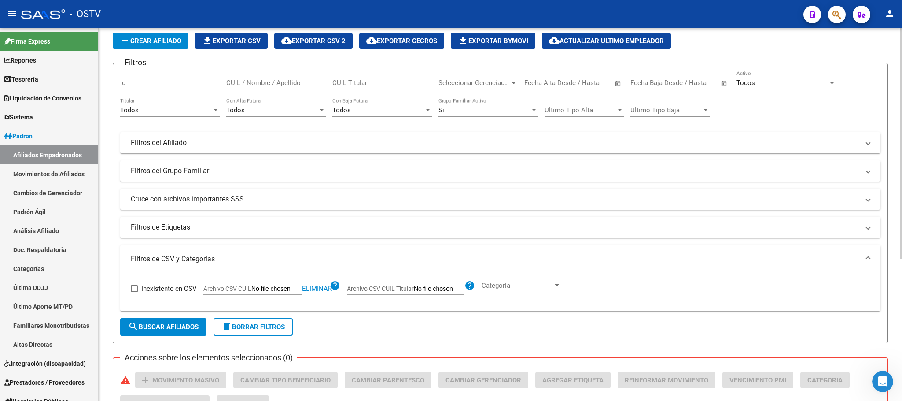
click at [166, 328] on span "search Buscar Afiliados" at bounding box center [163, 327] width 70 height 8
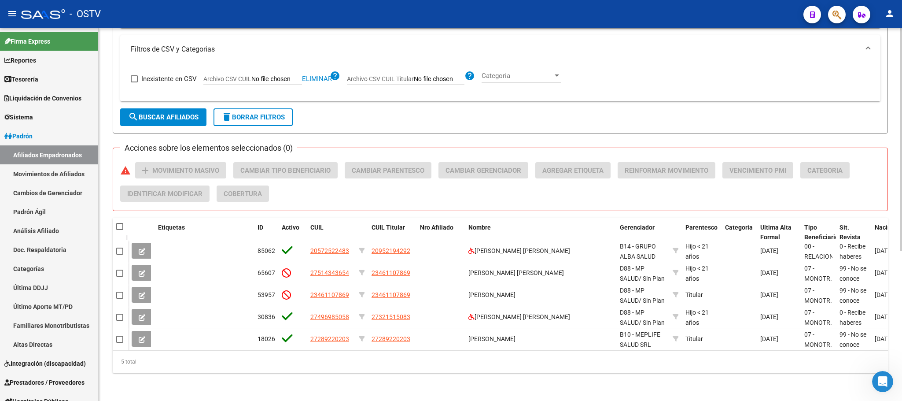
scroll to position [251, 0]
click at [120, 223] on span at bounding box center [119, 226] width 7 height 7
click at [120, 230] on input "checkbox" at bounding box center [119, 230] width 0 height 0
checkbox input "true"
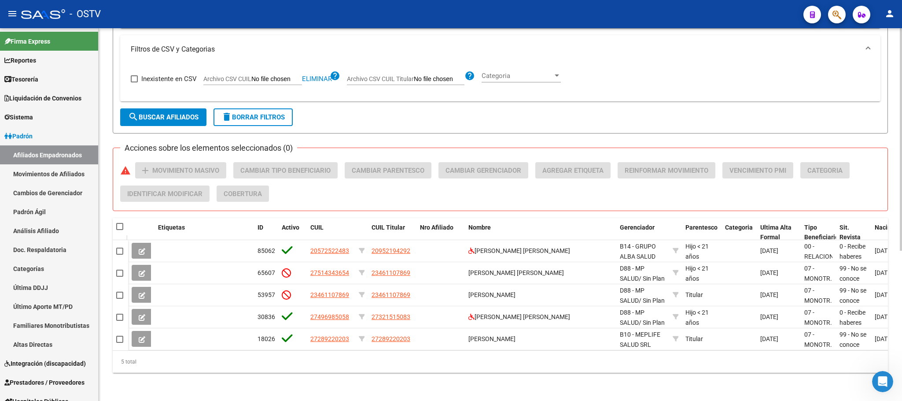
checkbox input "true"
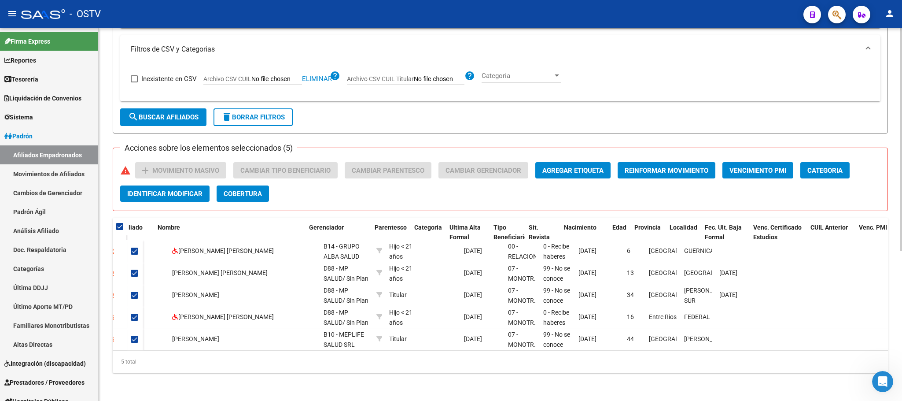
scroll to position [0, 312]
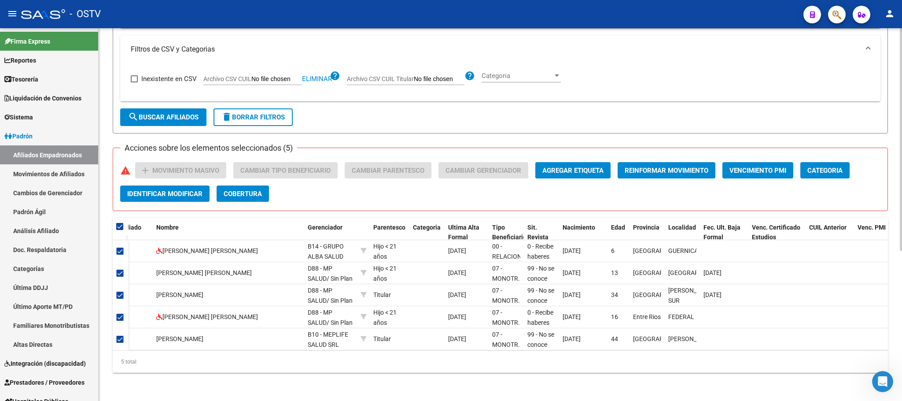
click at [436, 371] on div "5 total" at bounding box center [500, 361] width 775 height 22
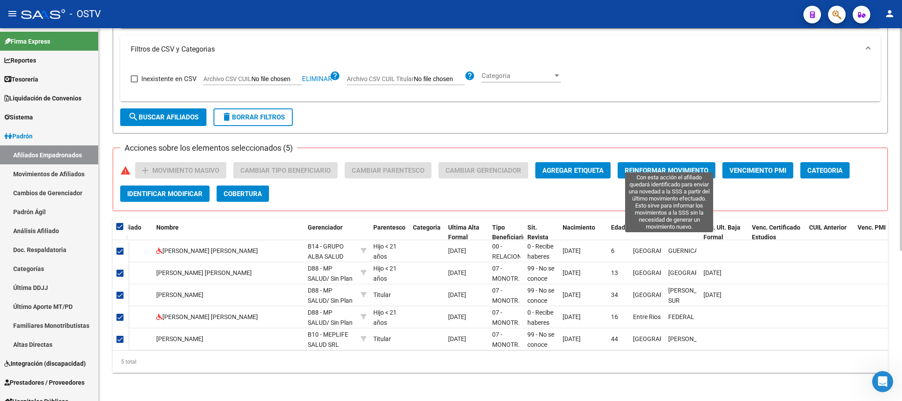
click at [651, 166] on span "Reinformar Movimiento" at bounding box center [667, 170] width 84 height 8
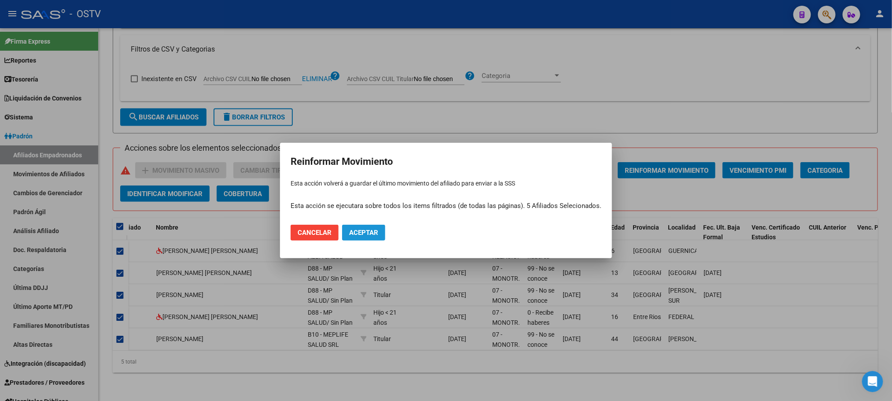
click at [374, 228] on span "Aceptar" at bounding box center [363, 232] width 29 height 8
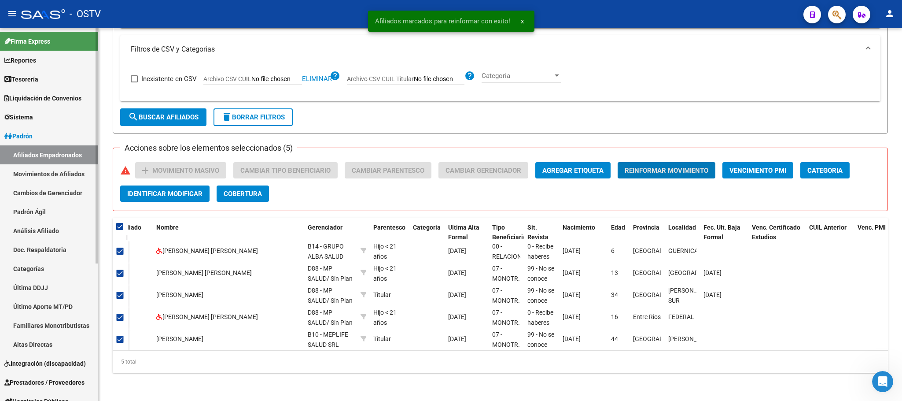
click at [59, 173] on link "Movimientos de Afiliados" at bounding box center [49, 173] width 98 height 19
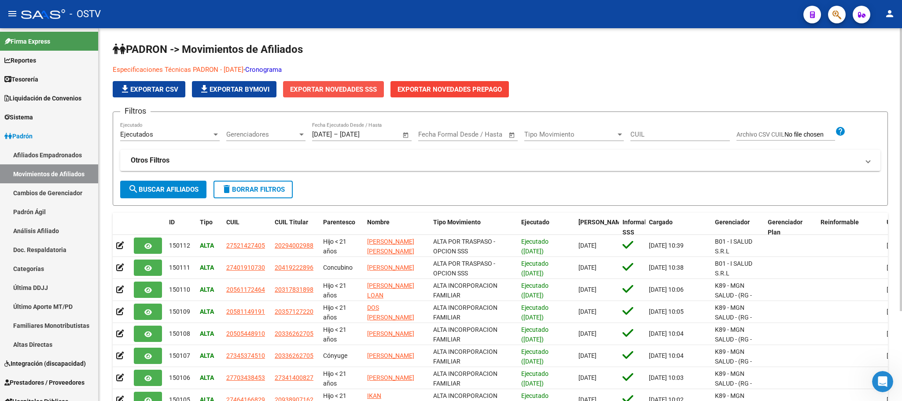
click at [339, 90] on span "Exportar Novedades SSS" at bounding box center [333, 89] width 87 height 8
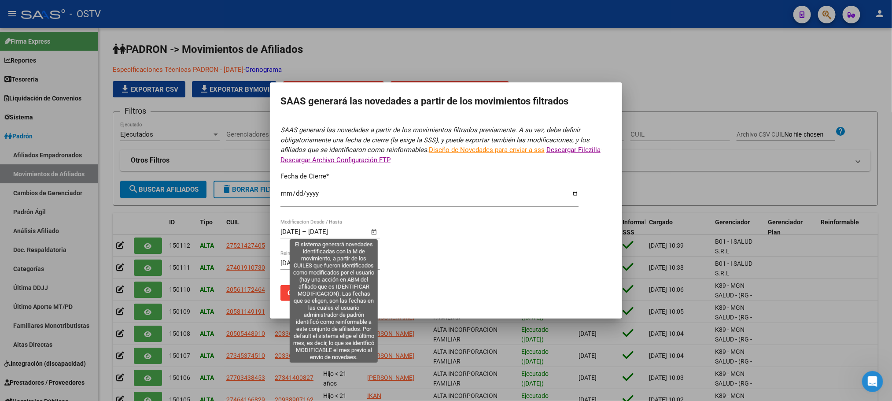
click at [373, 233] on span "Open calendar" at bounding box center [374, 231] width 21 height 21
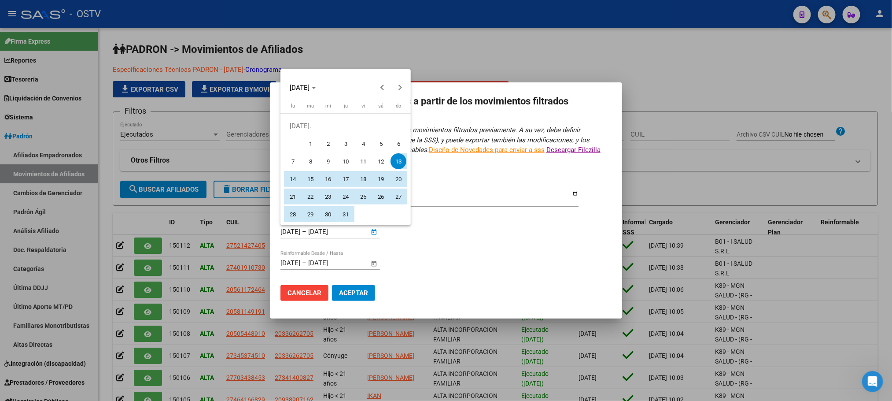
click at [399, 162] on span "13" at bounding box center [398, 161] width 16 height 16
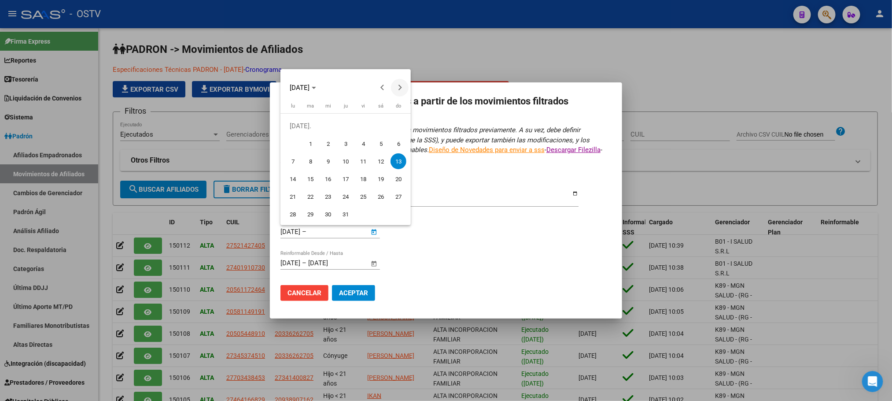
click at [398, 87] on button "Next month" at bounding box center [400, 88] width 18 height 18
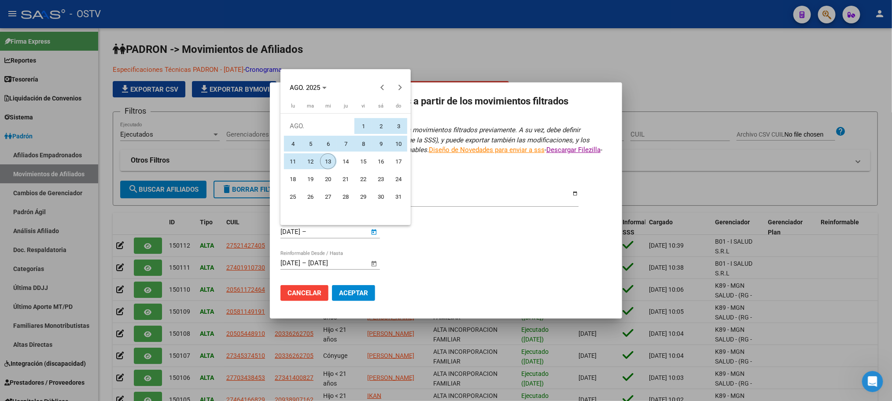
click at [328, 162] on span "13" at bounding box center [328, 161] width 16 height 16
type input "[DATE]"
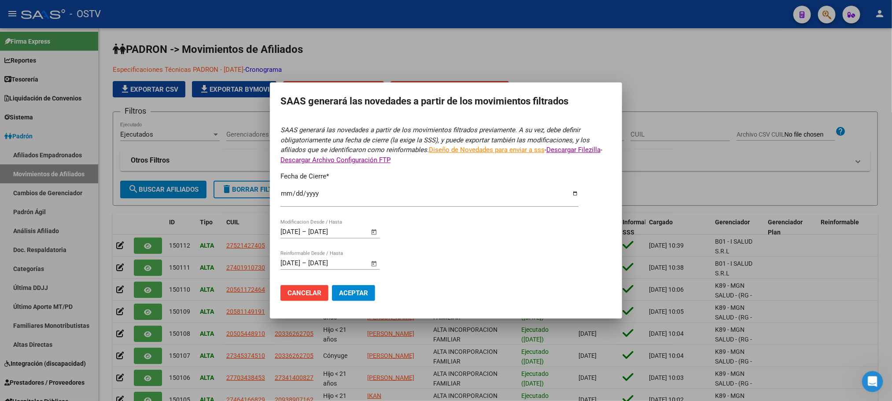
click at [307, 296] on span "Cancelar" at bounding box center [304, 293] width 34 height 8
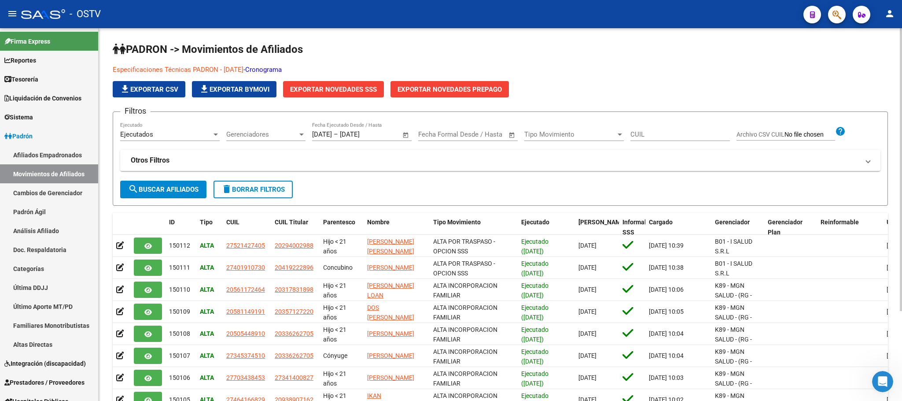
click at [341, 59] on app-list-header "PADRON -> Movimientos de Afiliados Especificaciones Técnicas PADRON - [DATE] - …" at bounding box center [500, 123] width 775 height 163
click at [339, 89] on span "Exportar Novedades SSS" at bounding box center [333, 89] width 87 height 8
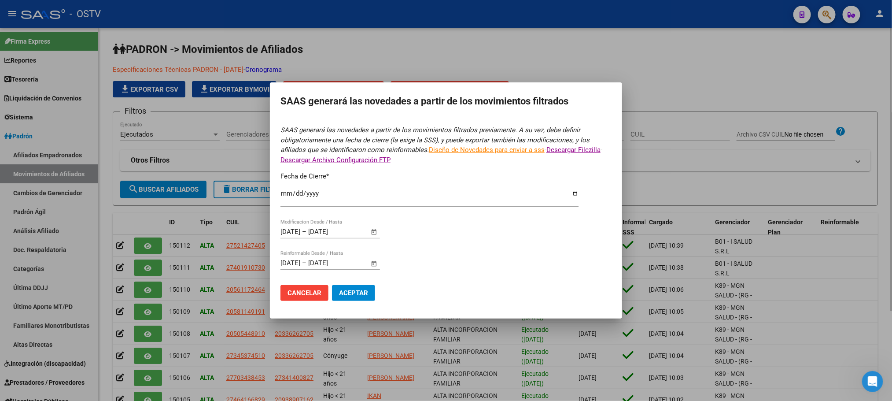
type input "[DATE]"
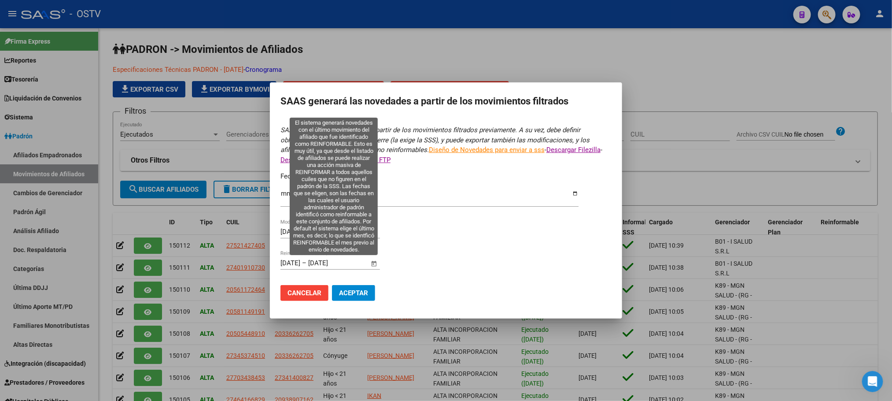
click at [372, 265] on span "Open calendar" at bounding box center [374, 263] width 21 height 21
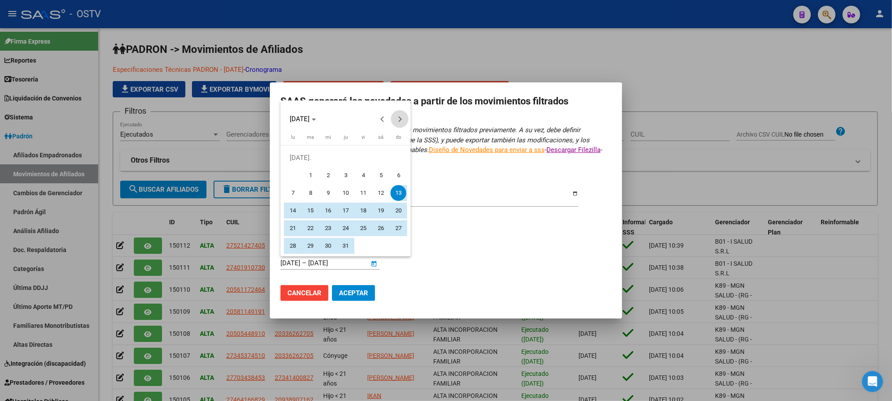
click at [398, 122] on span "Next month" at bounding box center [400, 119] width 18 height 18
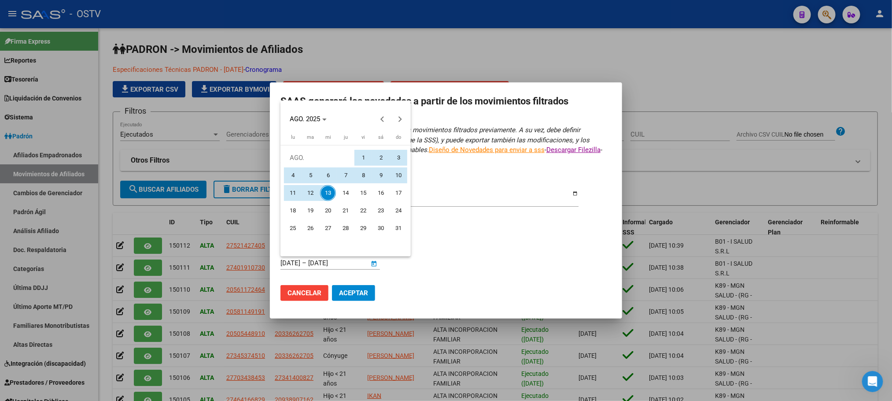
click at [329, 192] on span "13" at bounding box center [328, 193] width 16 height 16
type input "[DATE]"
click at [330, 195] on span "13" at bounding box center [328, 193] width 16 height 16
type input "[DATE]"
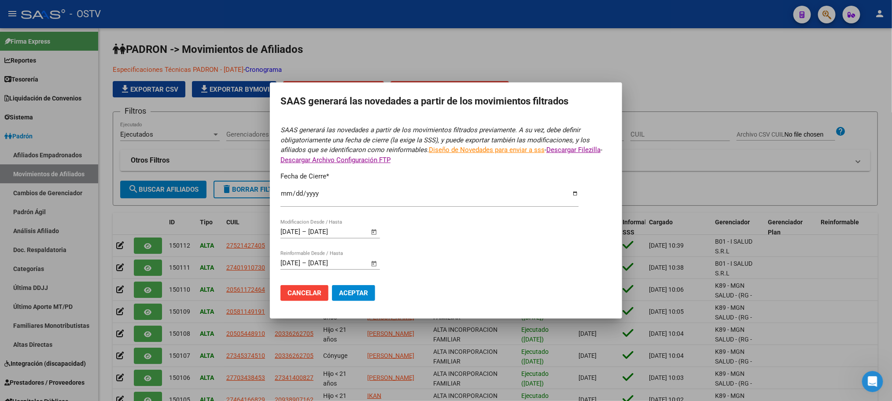
click at [359, 293] on span "Aceptar" at bounding box center [353, 293] width 29 height 8
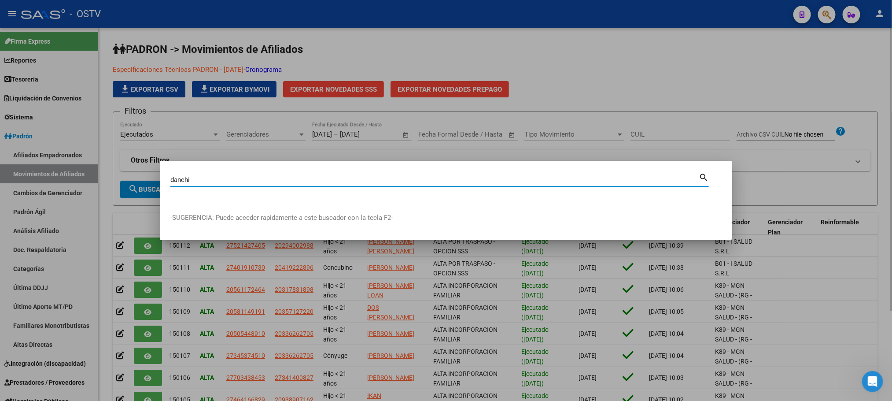
type input "danchi"
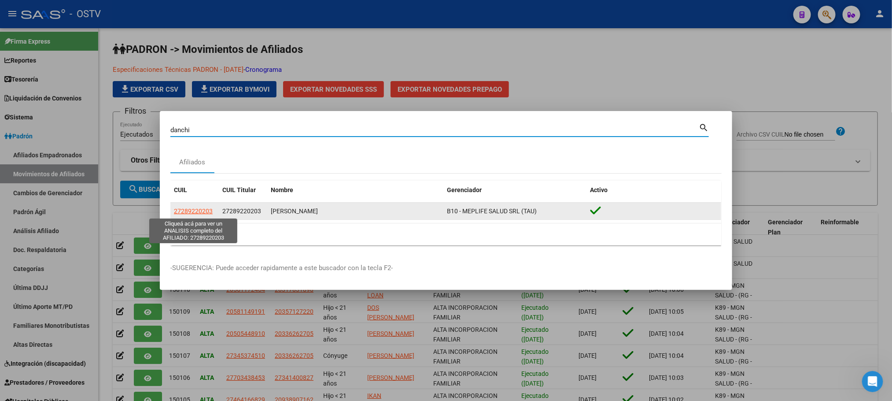
click at [201, 213] on span "27289220203" at bounding box center [193, 210] width 39 height 7
type textarea "27289220203"
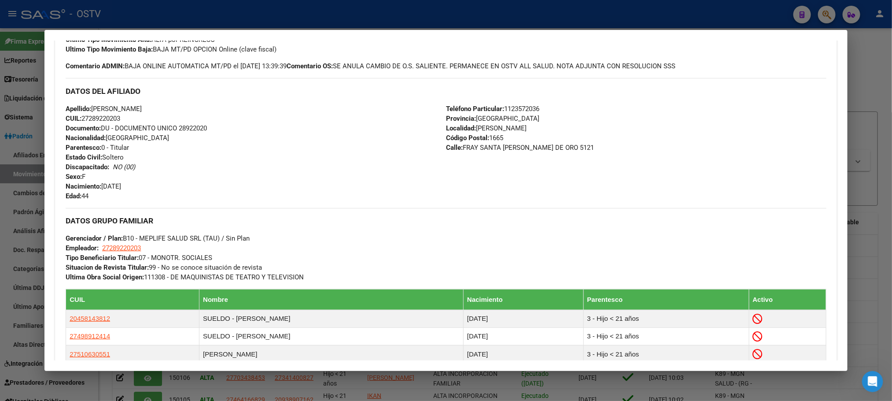
scroll to position [66, 0]
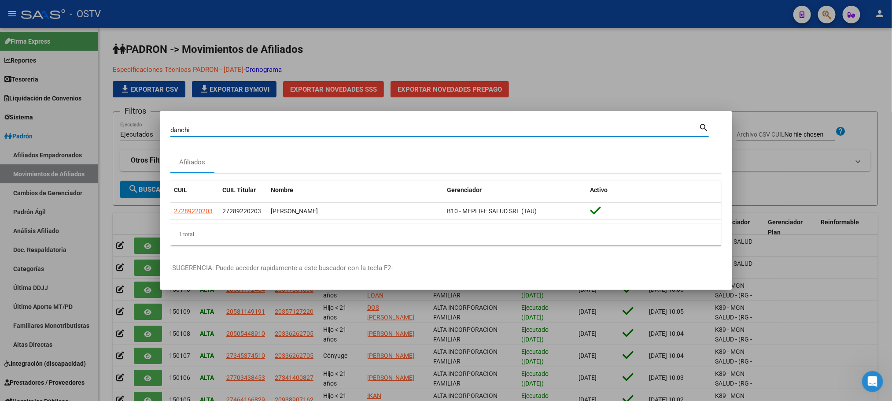
drag, startPoint x: 199, startPoint y: 129, endPoint x: 77, endPoint y: 131, distance: 121.5
click at [102, 131] on div "[PERSON_NAME] (apellido, dni, cuil, nro traspaso, cuit, obra social) search Afi…" at bounding box center [446, 200] width 892 height 401
paste input "55719585"
type input "55719585"
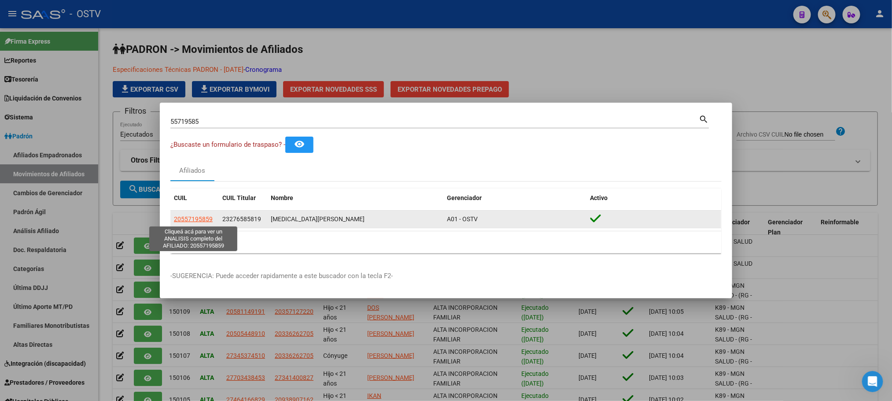
click at [192, 217] on span "20557195859" at bounding box center [193, 218] width 39 height 7
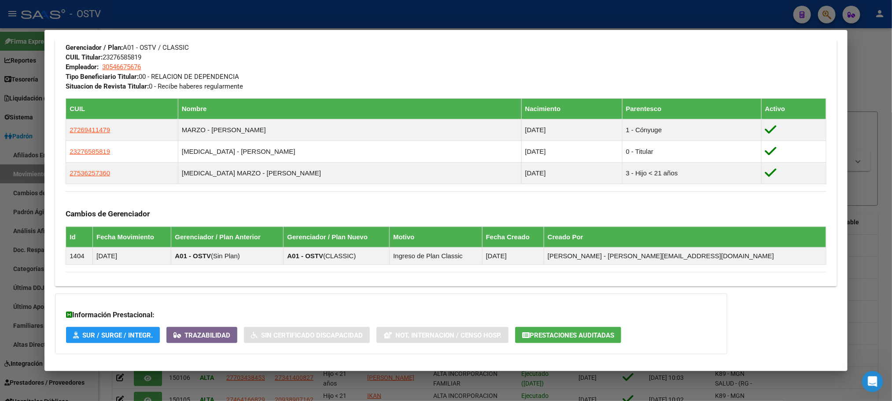
scroll to position [456, 0]
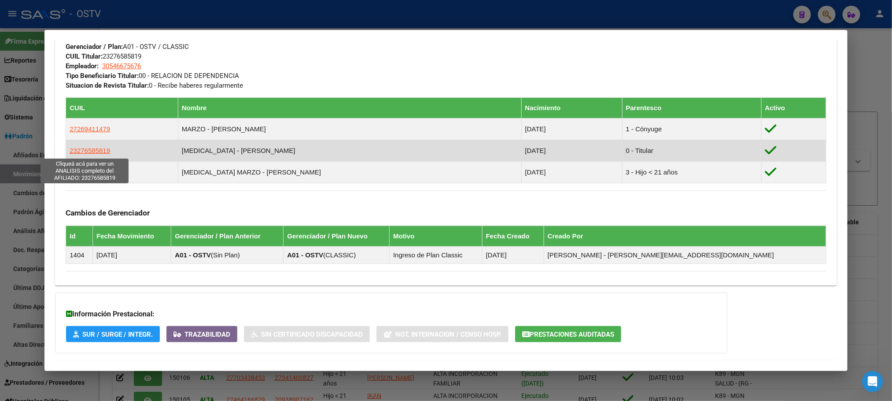
click at [92, 151] on span "23276585819" at bounding box center [90, 150] width 41 height 7
type textarea "23276585819"
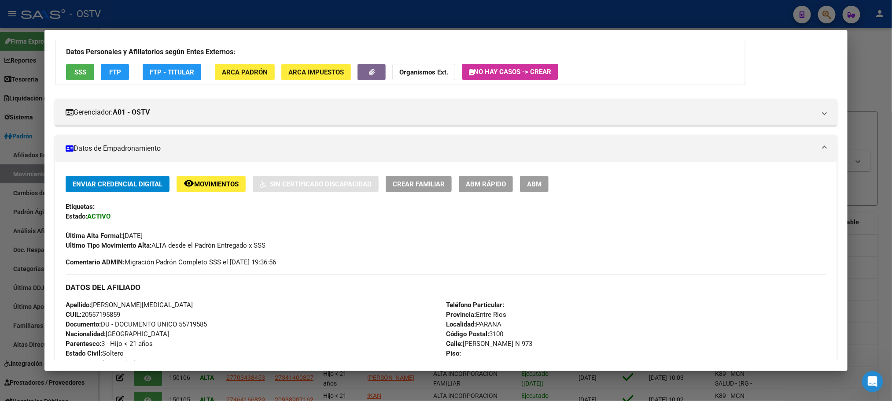
scroll to position [0, 0]
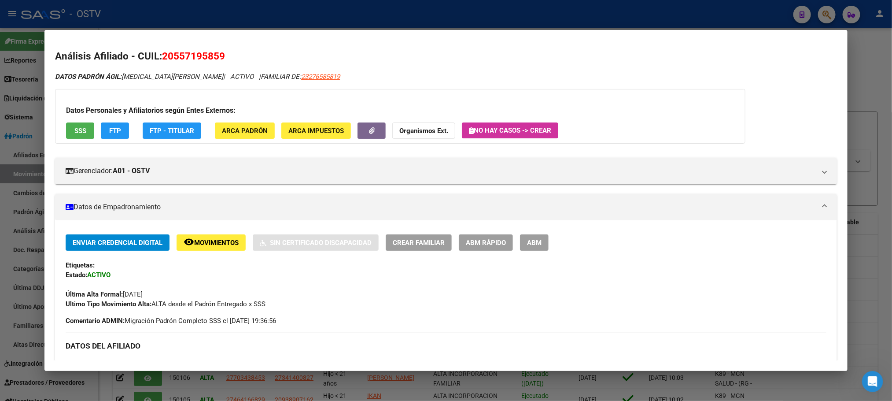
click at [80, 127] on span "SSS" at bounding box center [80, 131] width 12 height 8
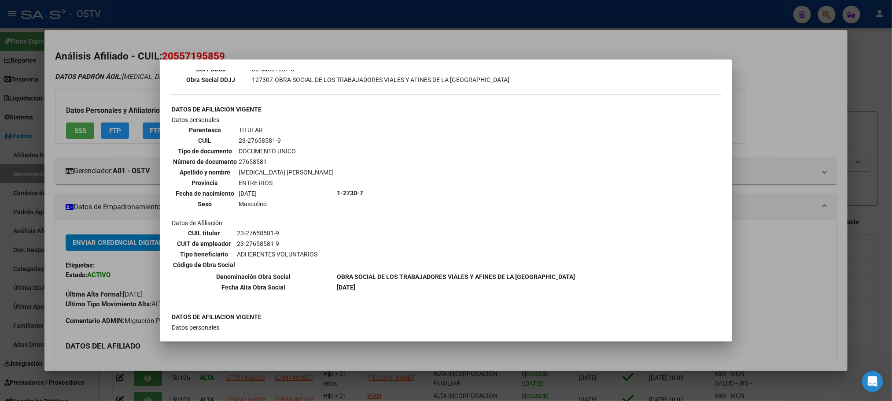
scroll to position [259, 0]
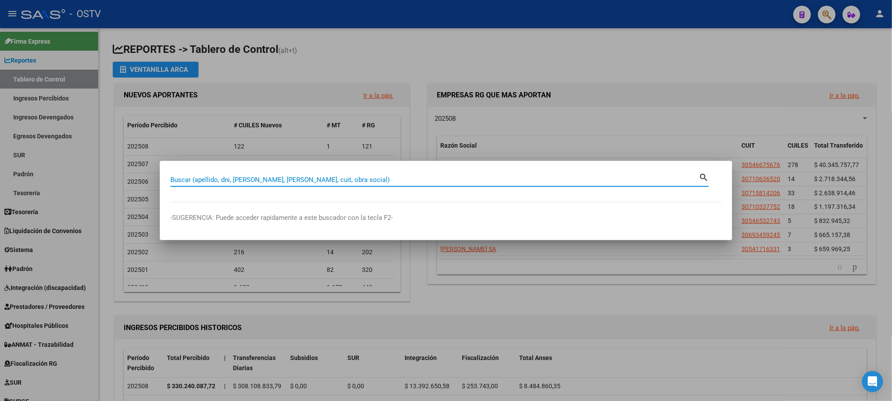
paste input "48638219"
type input "48638219"
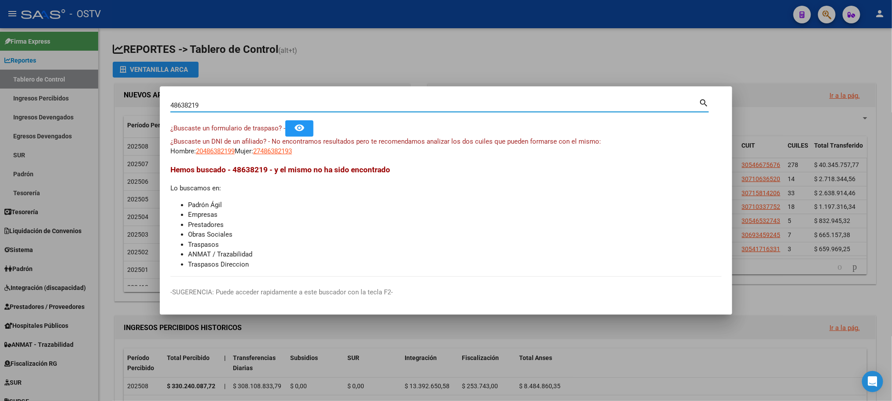
click at [188, 106] on input "48638219" at bounding box center [434, 105] width 528 height 8
paste input "42690360"
type input "42690360"
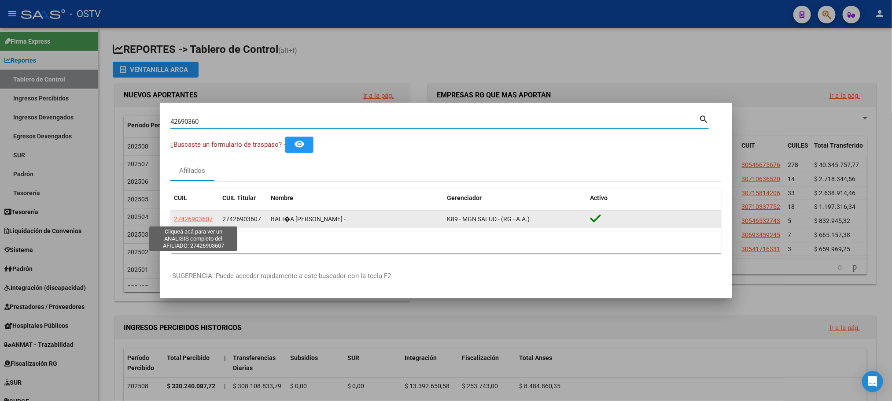
click at [194, 221] on span "27426903607" at bounding box center [193, 218] width 39 height 7
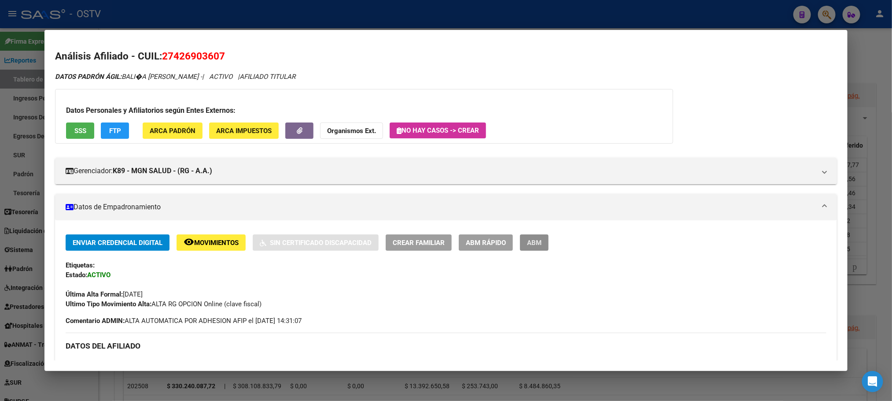
click at [529, 244] on span "ABM" at bounding box center [534, 243] width 15 height 8
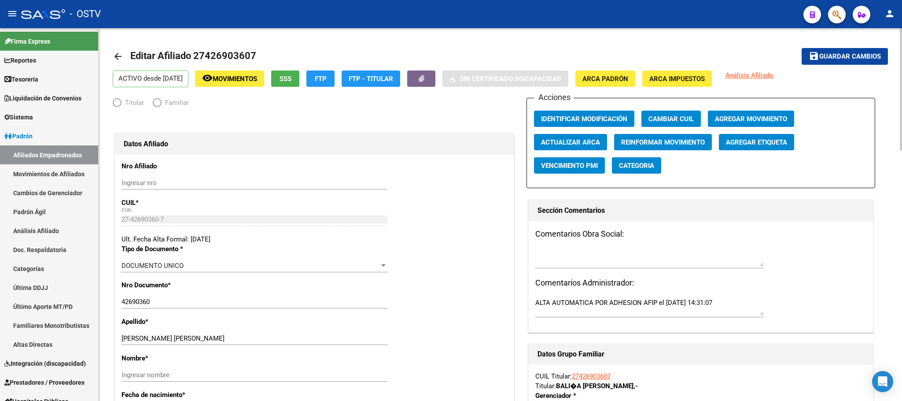
radio input "true"
type input "30-71557268-7"
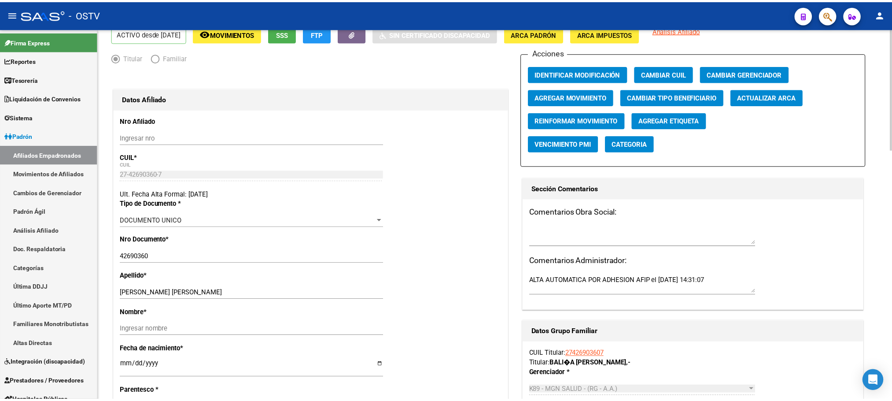
scroll to position [66, 0]
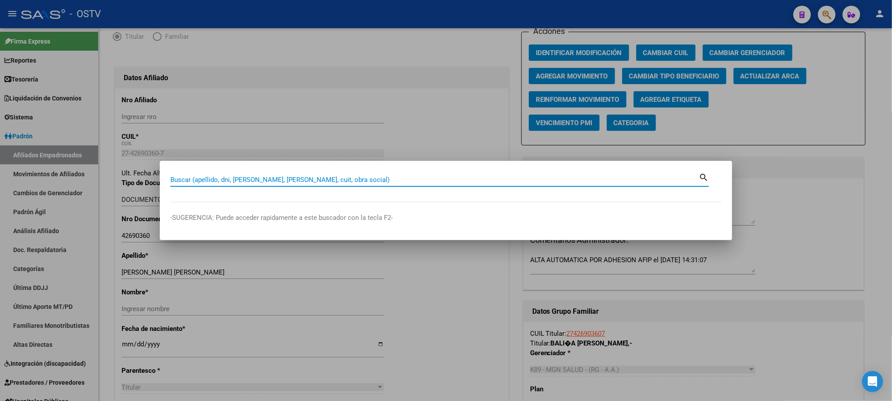
paste input "32141016"
type input "32141016"
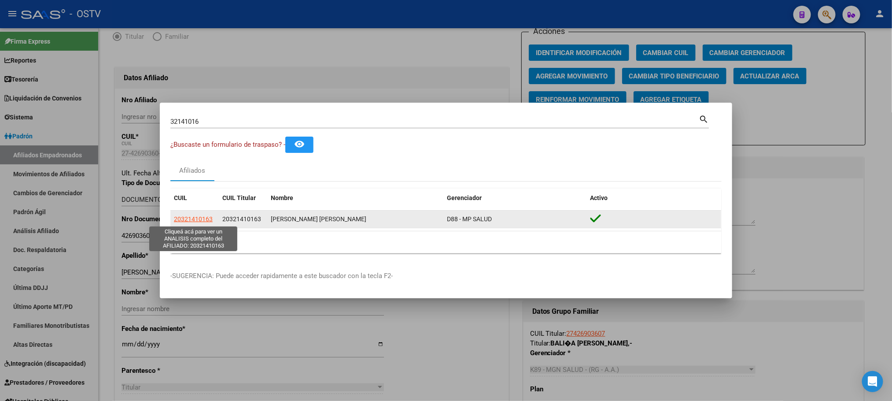
click at [199, 215] on span "20321410163" at bounding box center [193, 218] width 39 height 7
type textarea "20321410163"
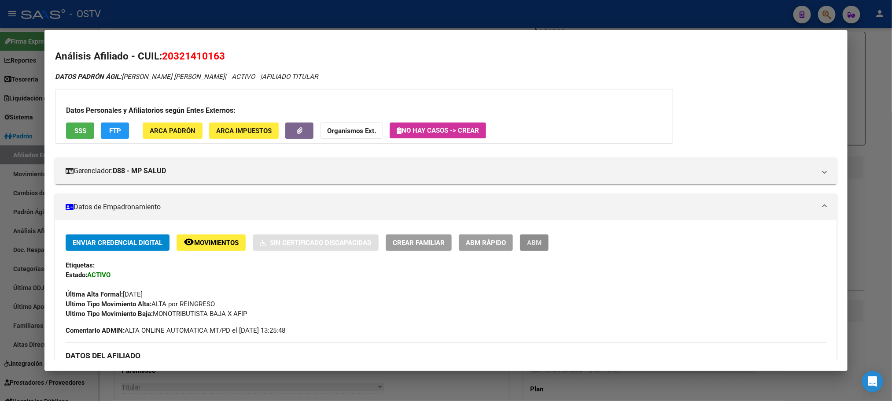
click at [531, 249] on button "ABM" at bounding box center [534, 242] width 29 height 16
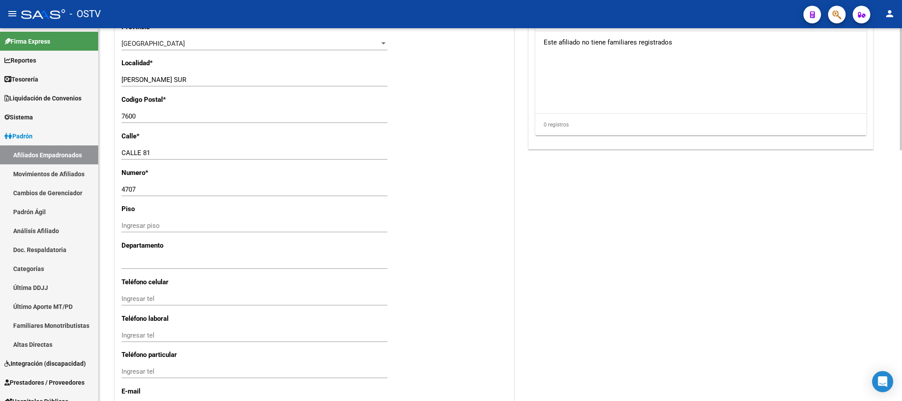
scroll to position [765, 0]
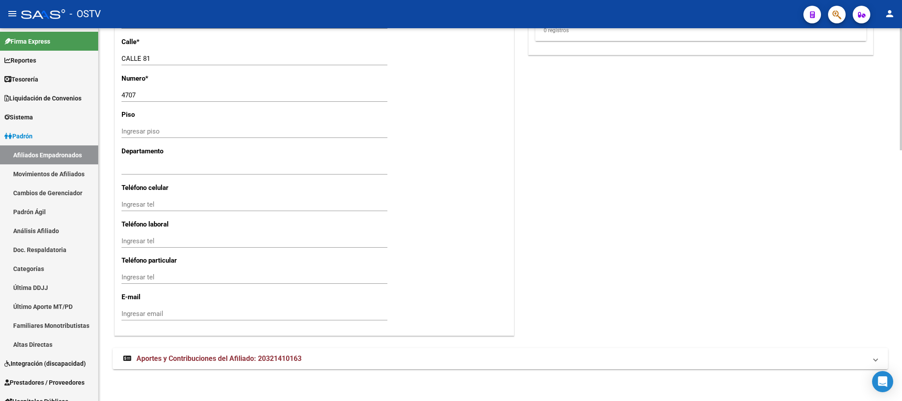
click at [206, 365] on mat-expansion-panel-header "Aportes y Contribuciones del Afiliado: 20321410163" at bounding box center [500, 358] width 775 height 21
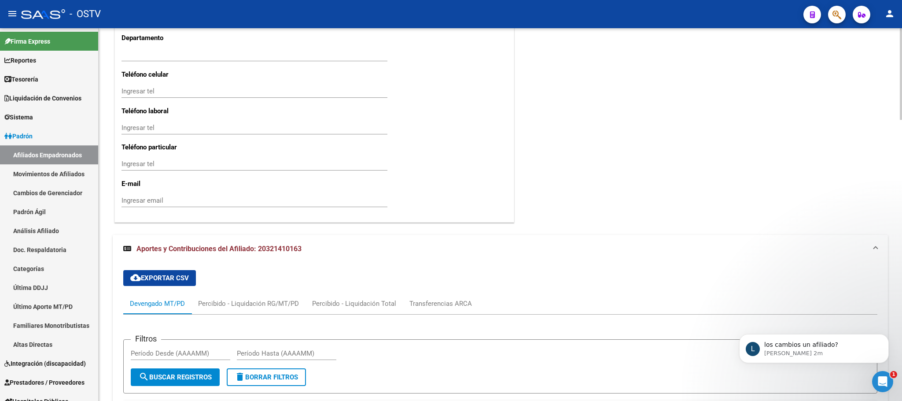
scroll to position [613, 0]
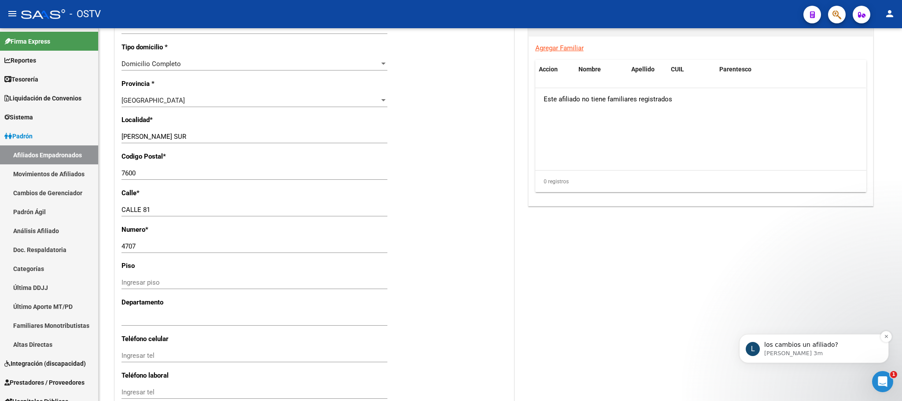
click at [795, 340] on p "los cambios un afiliado?" at bounding box center [821, 344] width 114 height 9
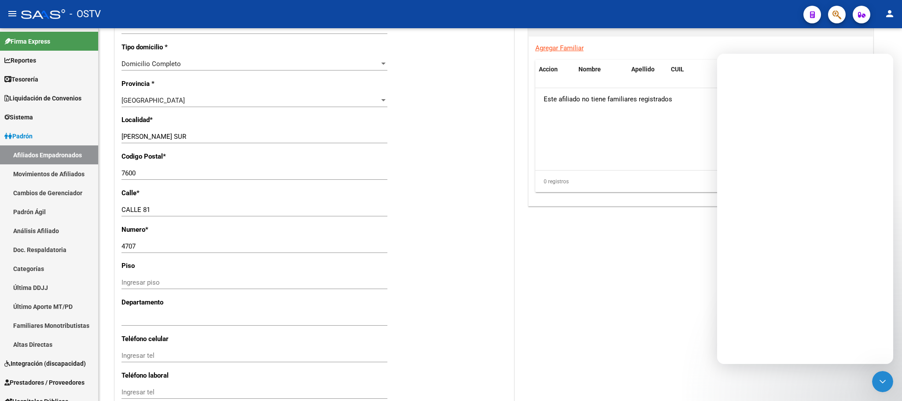
scroll to position [0, 0]
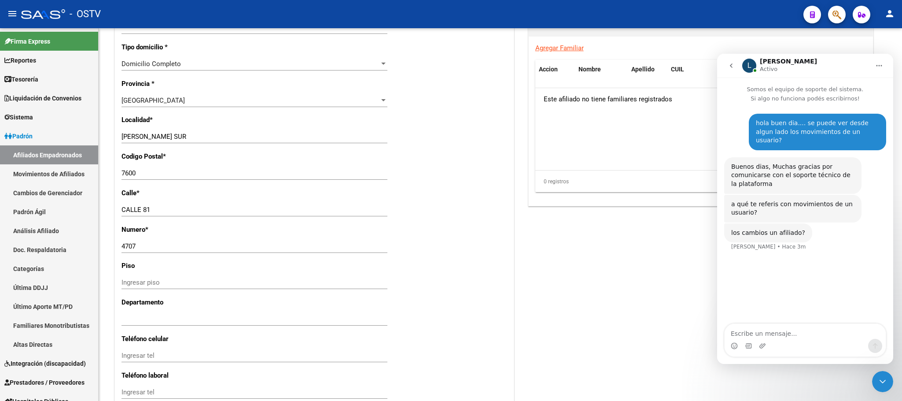
click at [773, 331] on textarea "Escribe un mensaje..." at bounding box center [805, 331] width 161 height 15
type textarea "q"
type textarea "ponele que se me ocurre saber quien cargo una factura...."
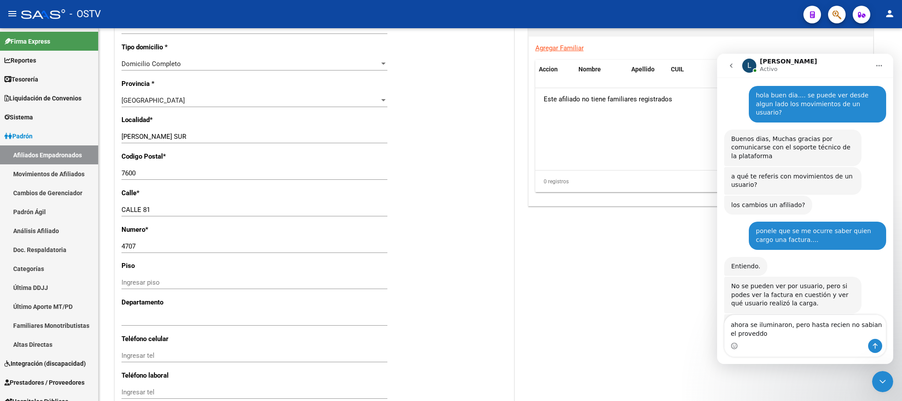
scroll to position [65, 0]
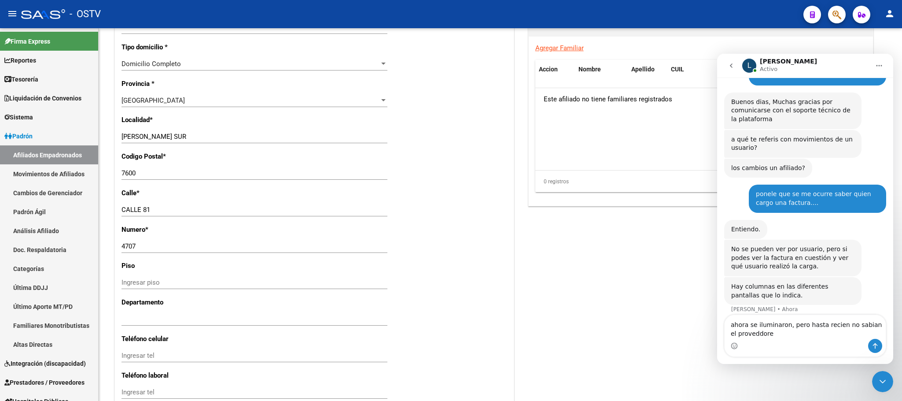
type textarea "ahora se iluminaron, pero hasta recien no sabian el proveddor"
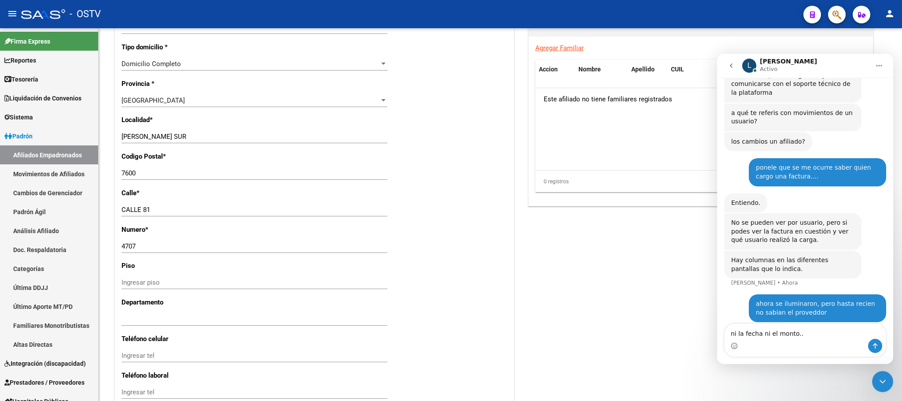
type textarea "ni la fecha ni el monto..."
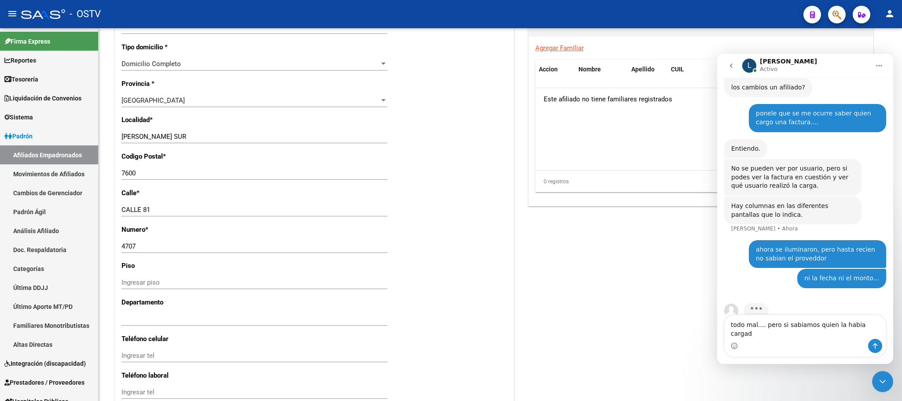
type textarea "todo mal.... pero si sabiamos quien la habia cargado"
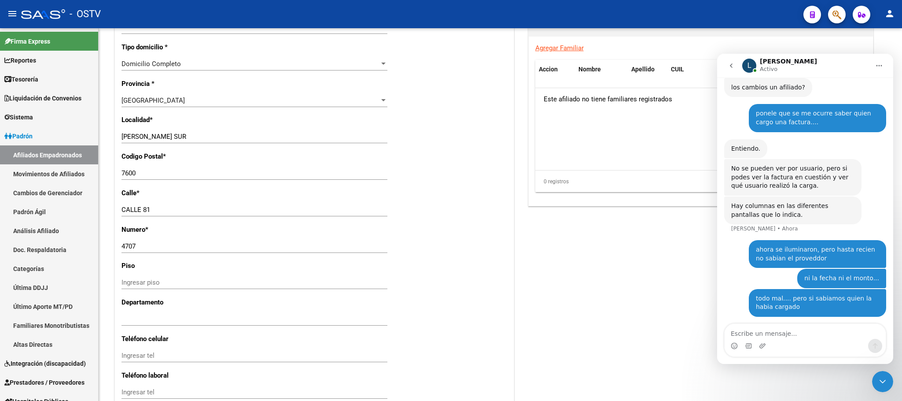
scroll to position [173, 0]
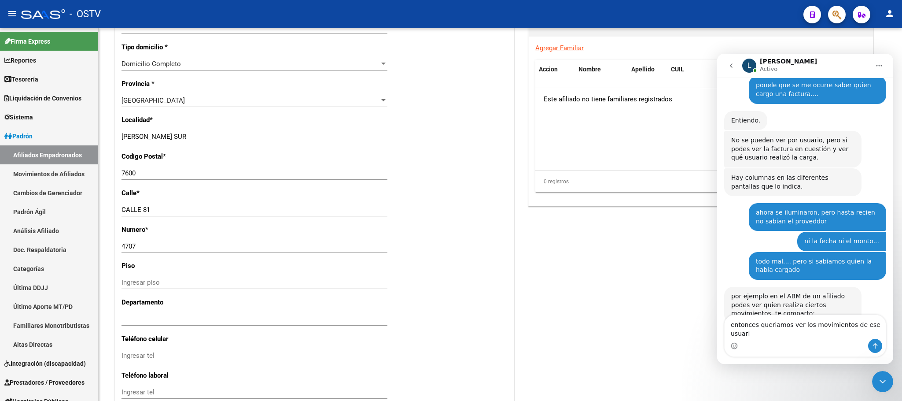
type textarea "entonces queriamos ver los movimientos de ese usuario"
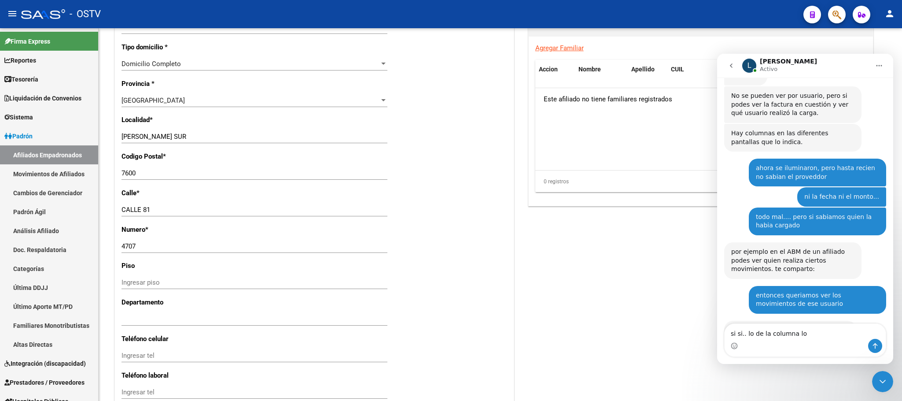
scroll to position [280, 0]
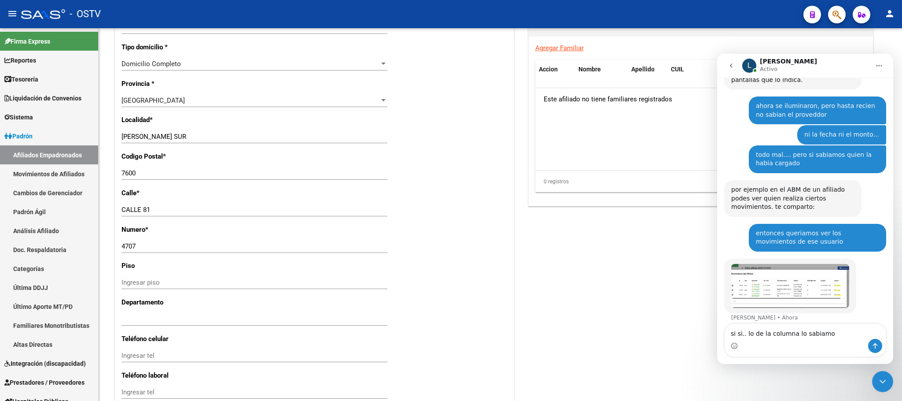
type textarea "si si.. lo de la columna lo sabiamos"
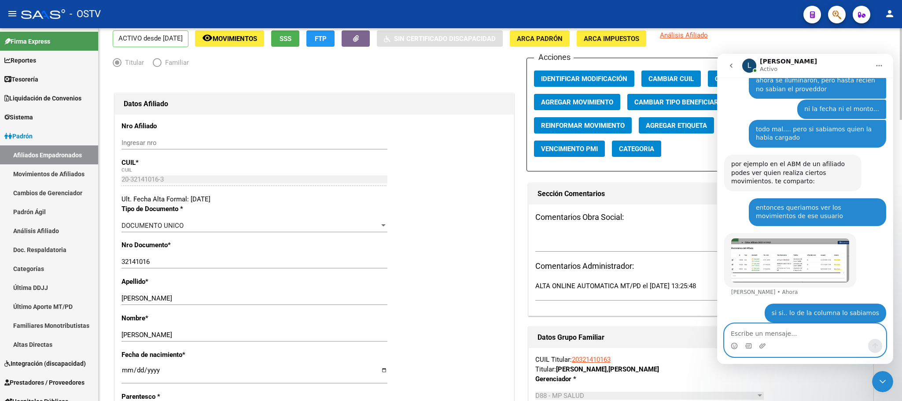
scroll to position [0, 0]
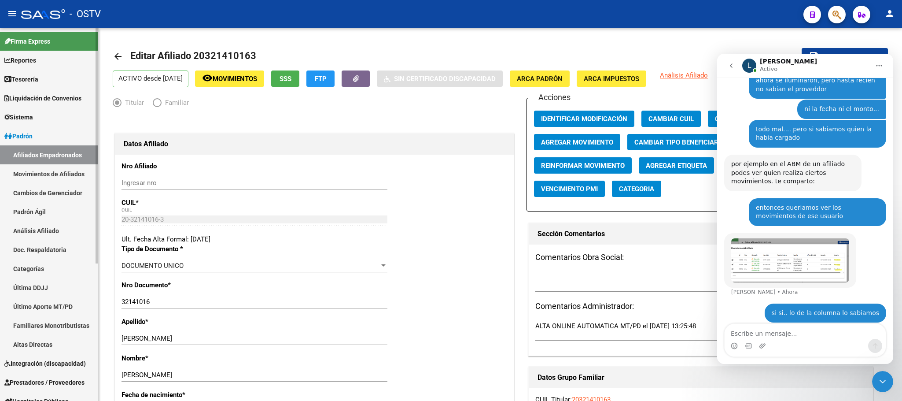
click at [52, 157] on link "Afiliados Empadronados" at bounding box center [49, 154] width 98 height 19
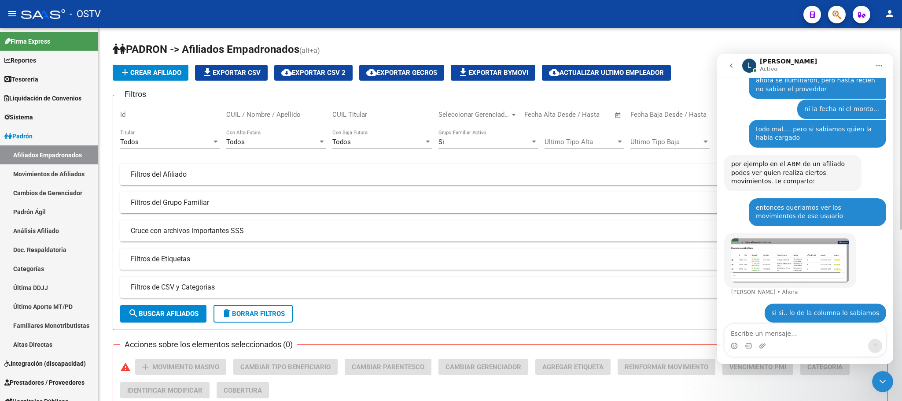
click at [479, 110] on div "Seleccionar Gerenciador Seleccionar Gerenciador" at bounding box center [477, 111] width 79 height 19
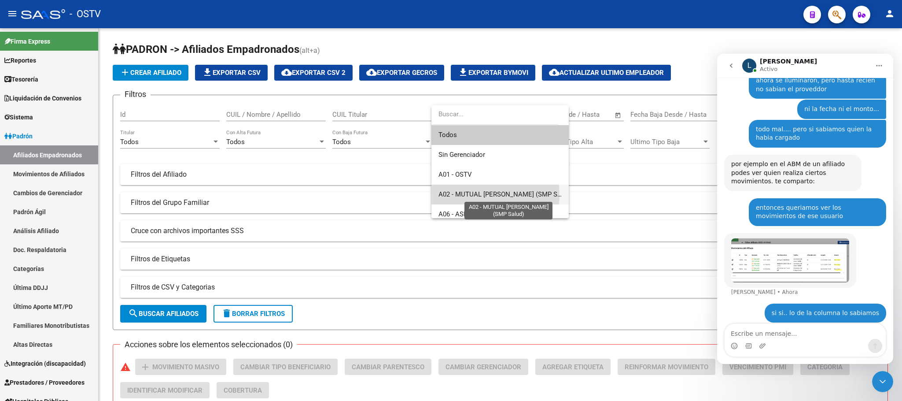
click at [476, 195] on span "A02 - MUTUAL [PERSON_NAME] (SMP Salud)" at bounding box center [504, 194] width 133 height 8
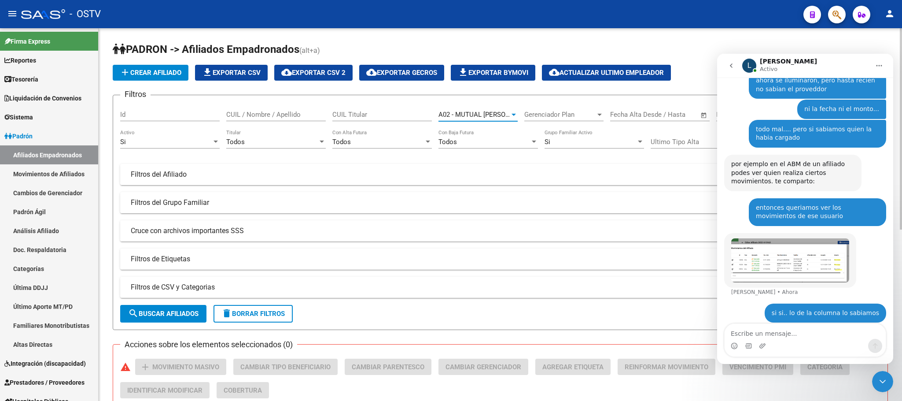
click at [184, 309] on span "search Buscar Afiliados" at bounding box center [163, 313] width 70 height 8
click at [884, 379] on icon "Cerrar Intercom Messenger" at bounding box center [882, 381] width 11 height 11
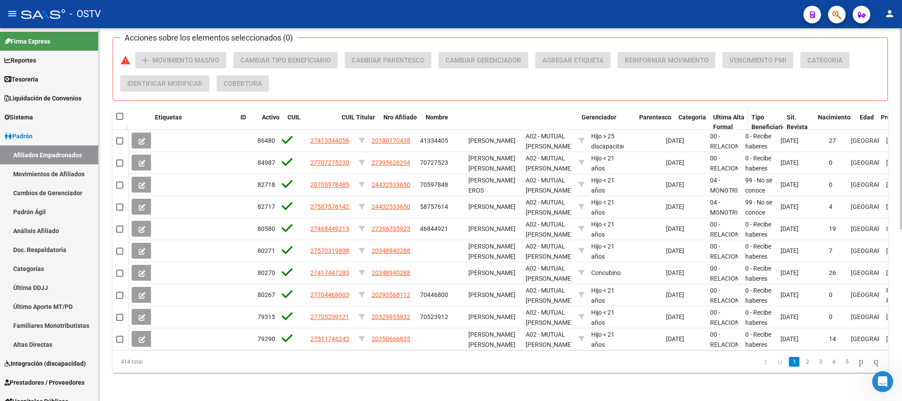
drag, startPoint x: 521, startPoint y: 103, endPoint x: 709, endPoint y: 113, distance: 188.6
click at [709, 113] on div "Etiquetas ID Activo CUIL CUIL Titular Nro Afiliado Nombre Gerenciador Parentesc…" at bounding box center [628, 127] width 1001 height 39
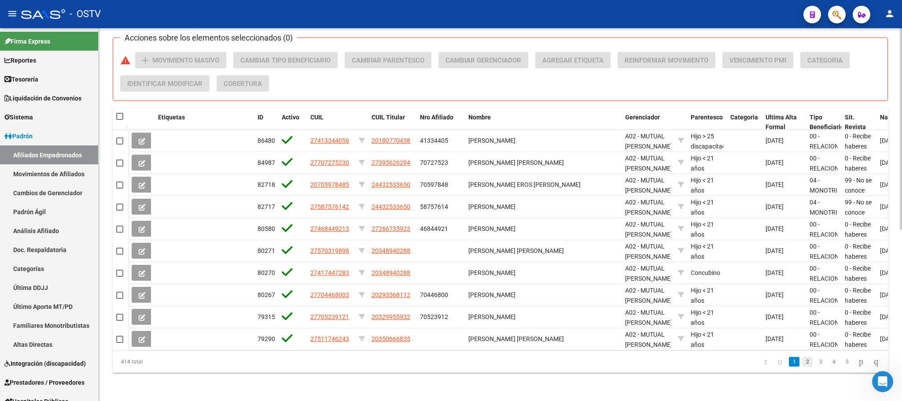
click at [802, 363] on link "2" at bounding box center [807, 362] width 11 height 10
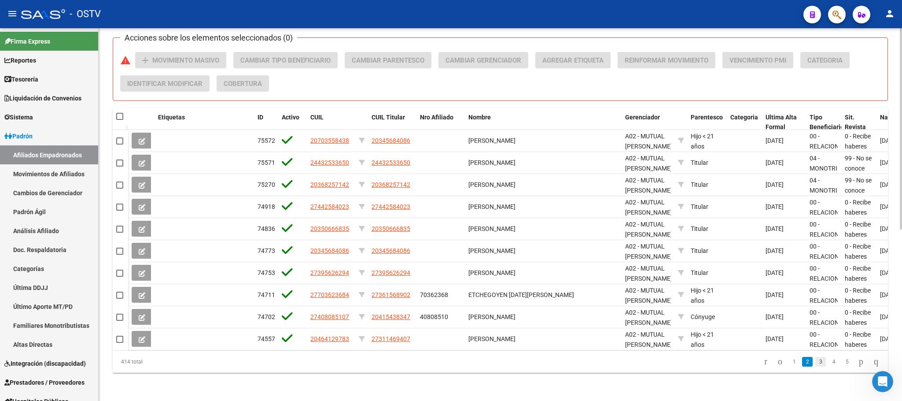
click at [815, 366] on link "3" at bounding box center [820, 362] width 11 height 10
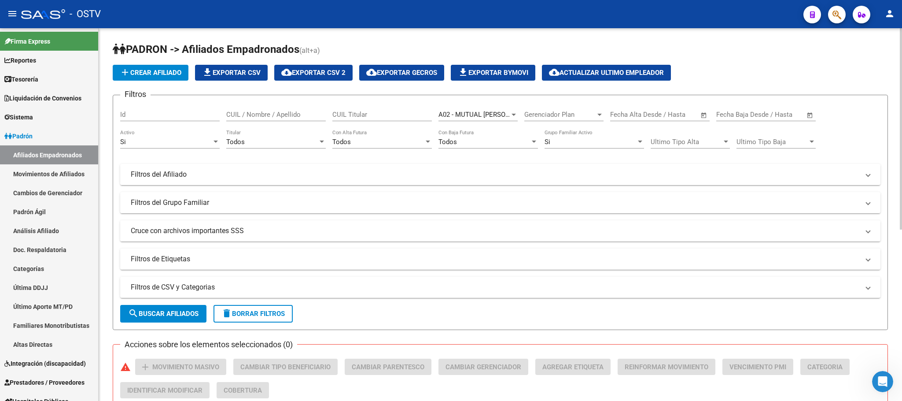
scroll to position [340, 0]
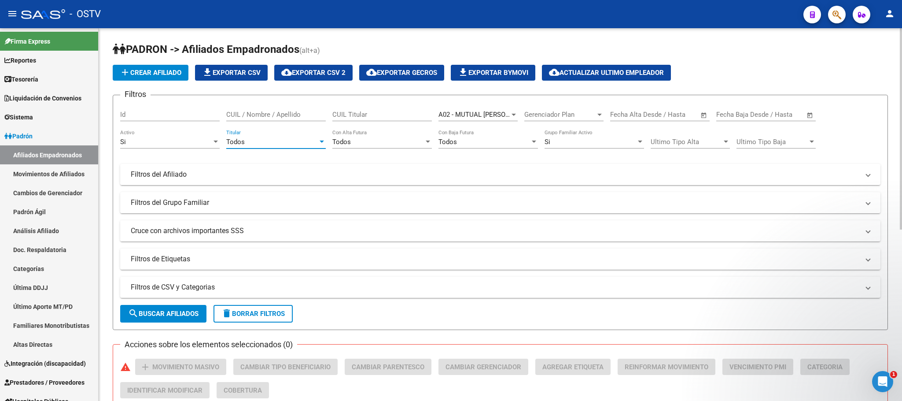
click at [277, 144] on div "Todos" at bounding box center [272, 142] width 92 height 8
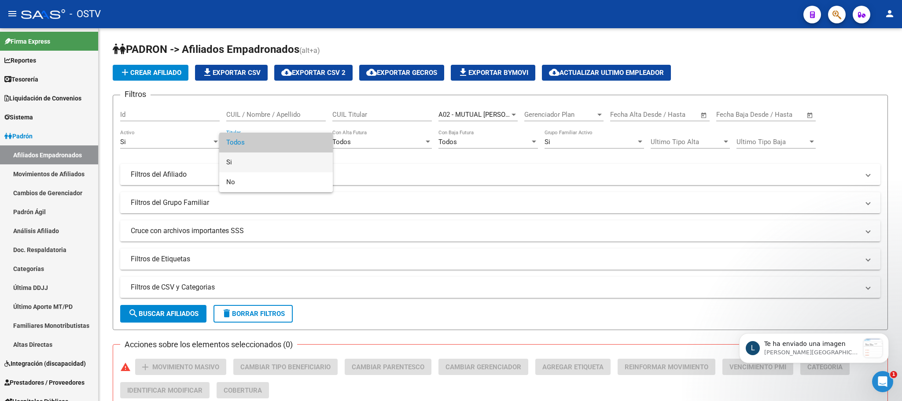
scroll to position [352, 0]
click at [260, 164] on span "Si" at bounding box center [275, 162] width 99 height 20
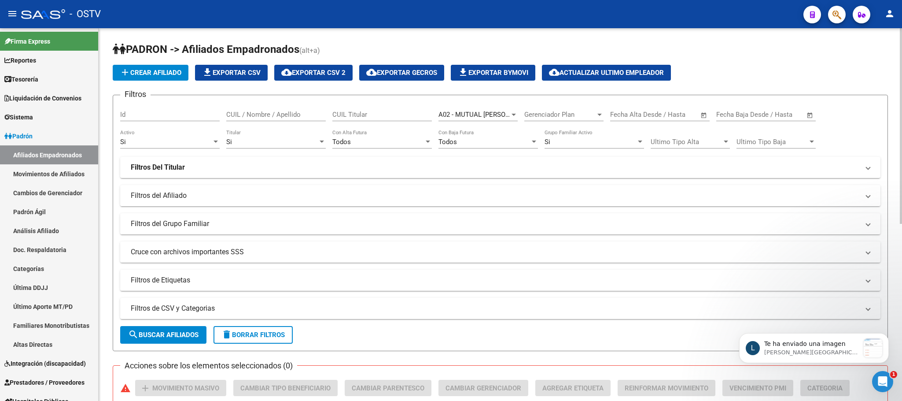
click at [165, 325] on form "Filtros Id CUIL / Nombre / Apellido CUIL Titular A02 - MUTUAL CECILIA GRIERSON …" at bounding box center [500, 223] width 775 height 256
click at [169, 329] on button "search Buscar Afiliados" at bounding box center [163, 335] width 86 height 18
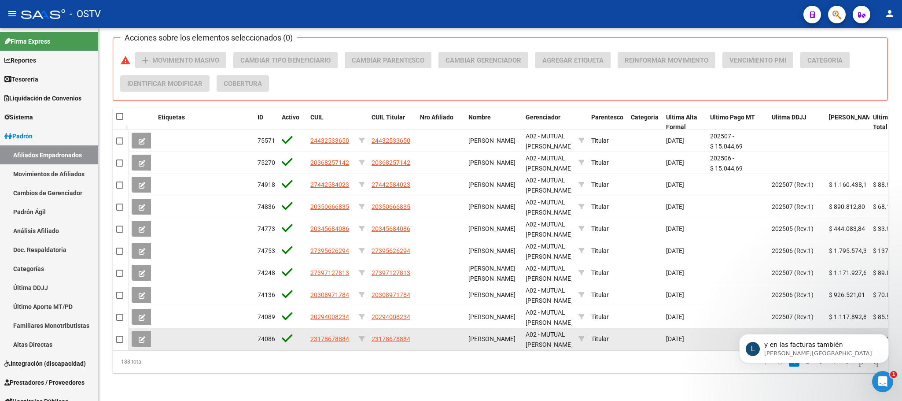
scroll to position [372, 0]
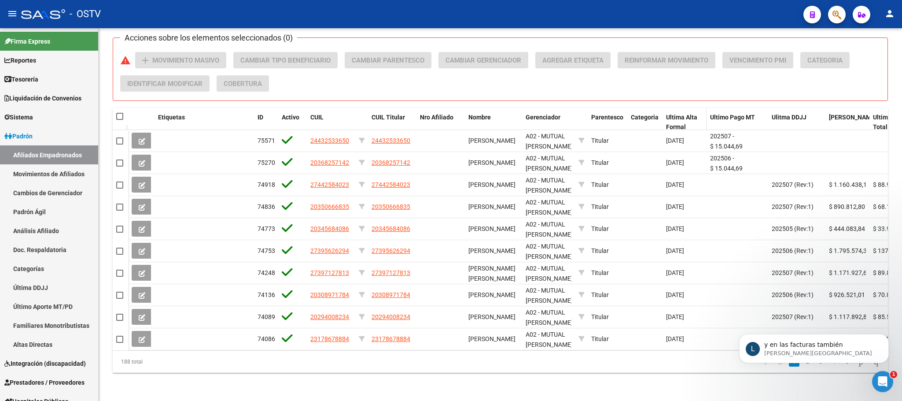
click at [679, 114] on span "Ultima Alta Formal" at bounding box center [681, 122] width 31 height 17
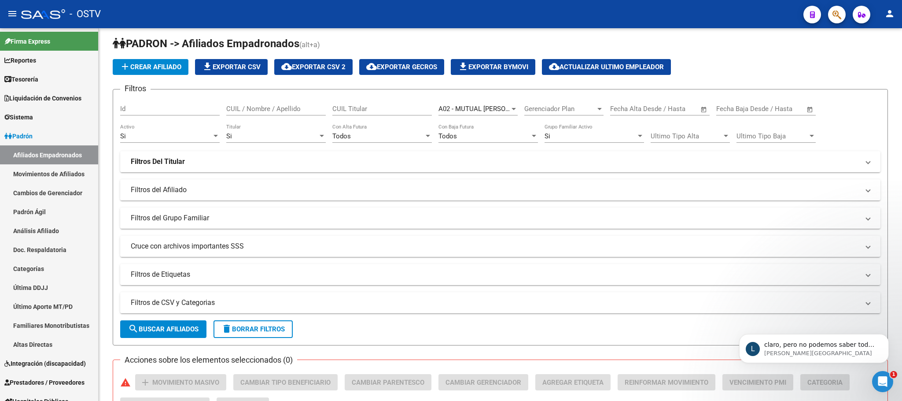
scroll to position [0, 0]
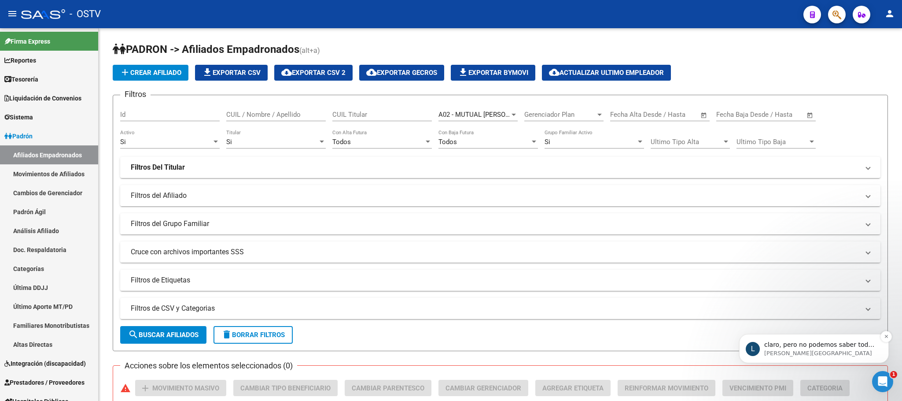
click at [821, 346] on p "claro, pero no podemos saber todos los movimientos del usuario directamente dig…" at bounding box center [821, 344] width 114 height 9
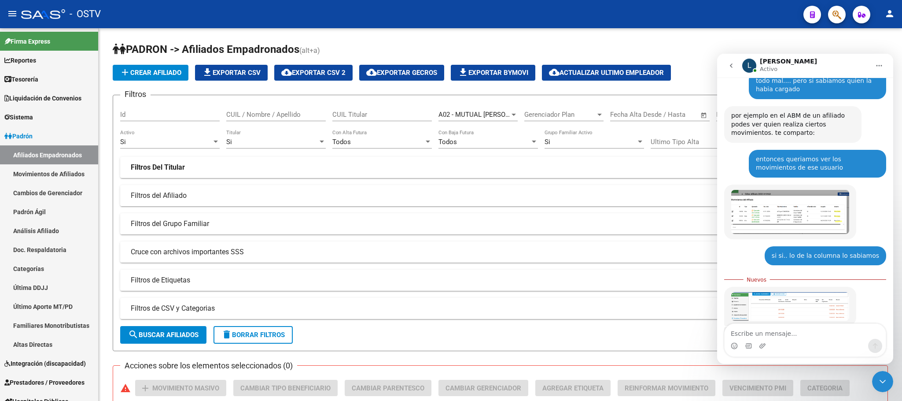
scroll to position [424, 0]
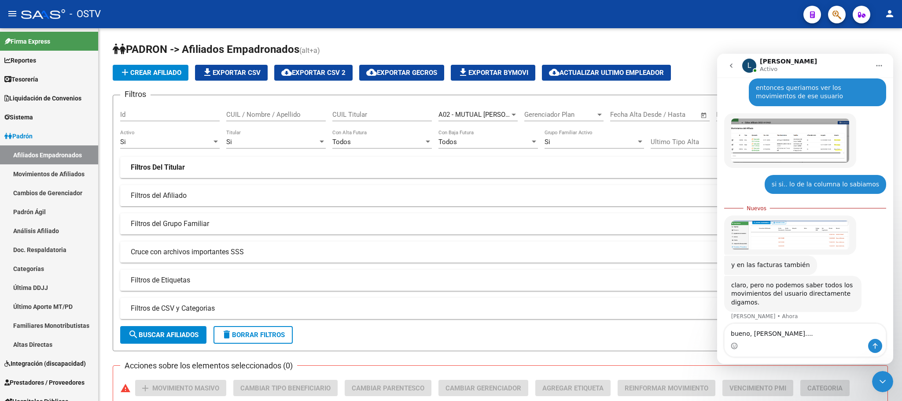
type textarea "bueno, barbaroo....."
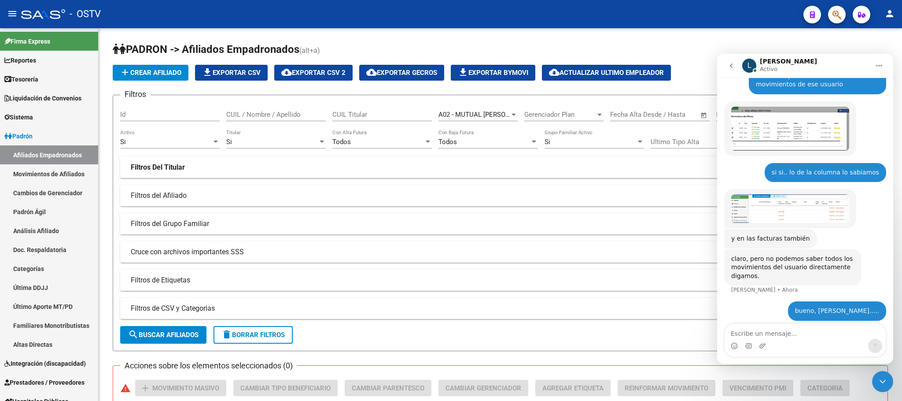
scroll to position [435, 0]
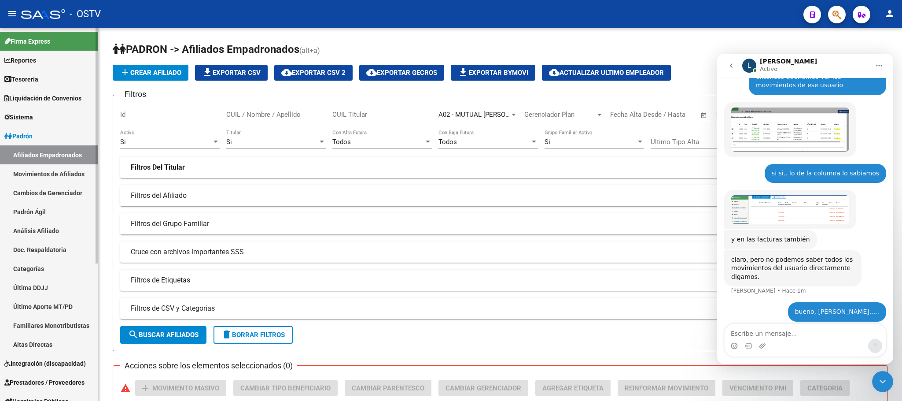
click at [70, 173] on link "Movimientos de Afiliados" at bounding box center [49, 173] width 98 height 19
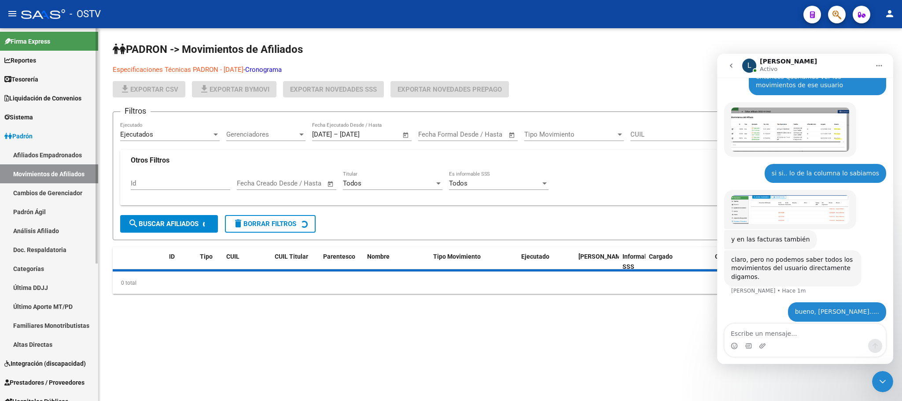
click at [65, 158] on link "Afiliados Empadronados" at bounding box center [49, 154] width 98 height 19
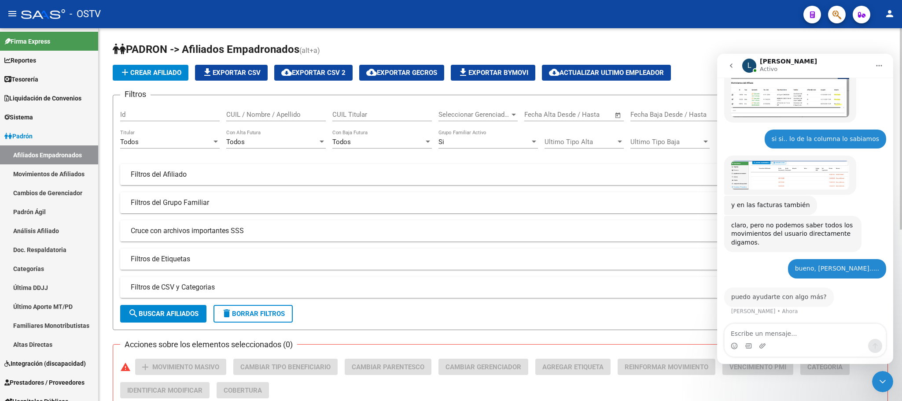
scroll to position [461, 0]
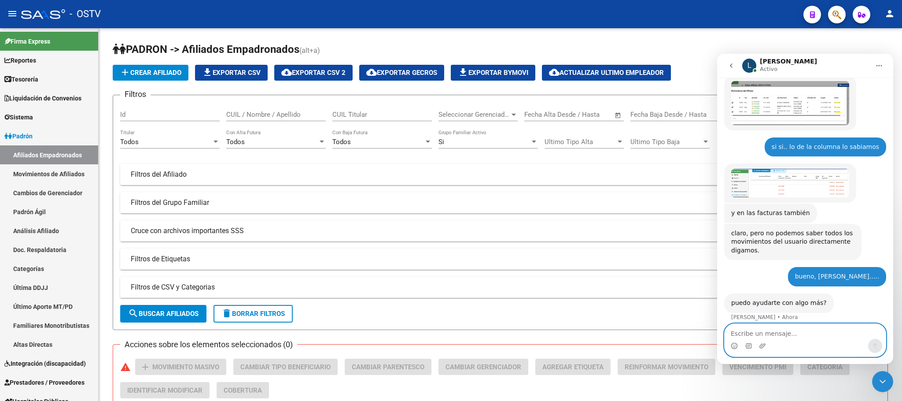
click at [817, 338] on textarea "Escribe un mensaje..." at bounding box center [805, 331] width 161 height 15
type textarea "no, no, muchas gracias..."
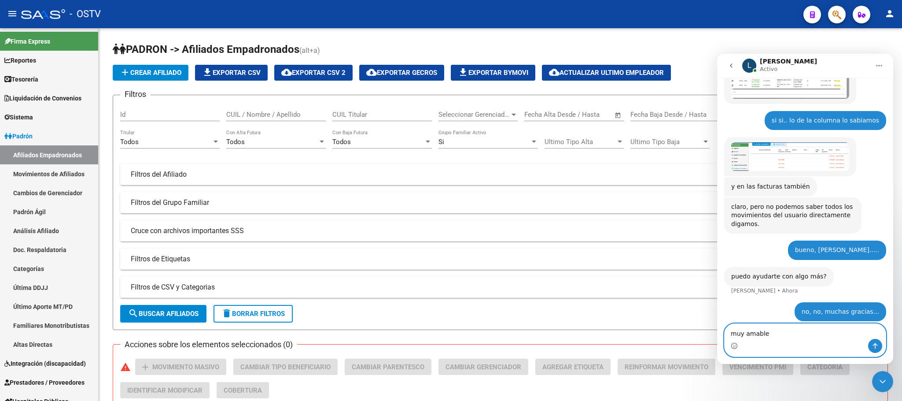
type textarea "muy amable."
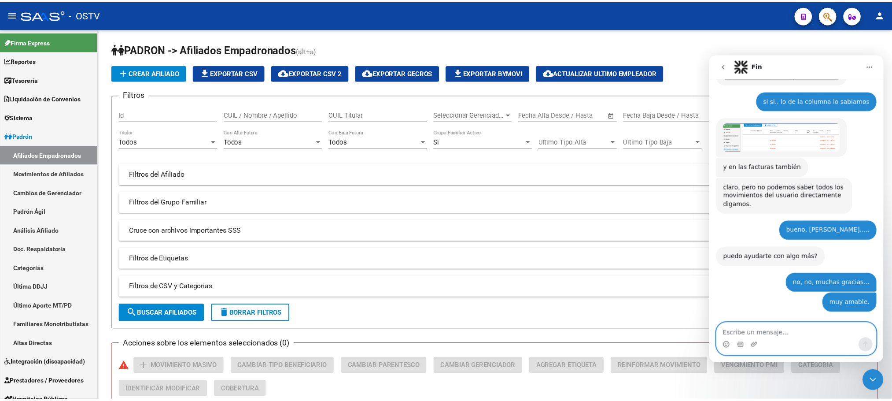
scroll to position [534, 0]
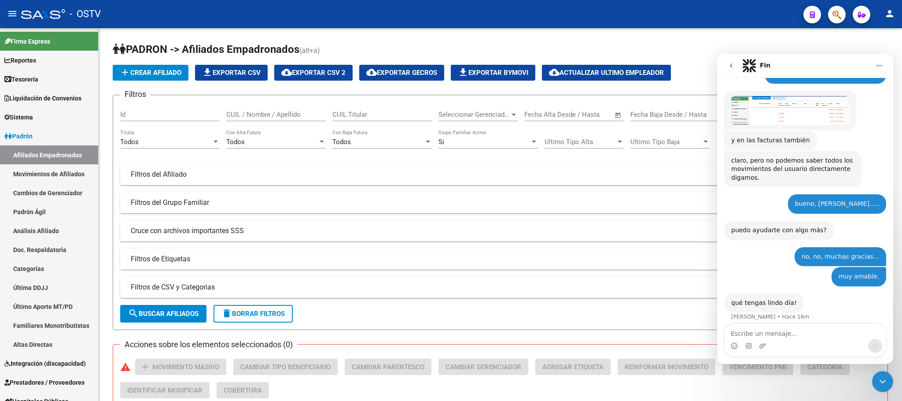
click at [887, 380] on icon "Cerrar Intercom Messenger" at bounding box center [882, 381] width 11 height 11
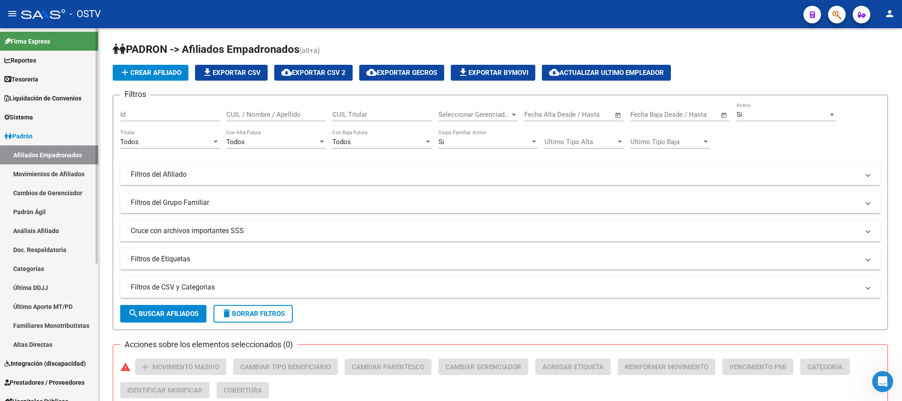
click at [41, 170] on link "Movimientos de Afiliados" at bounding box center [49, 173] width 98 height 19
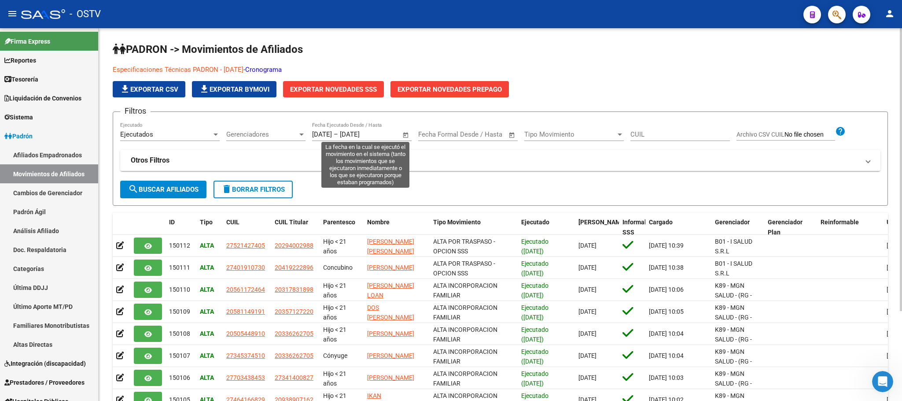
click at [407, 135] on span "Open calendar" at bounding box center [405, 134] width 21 height 21
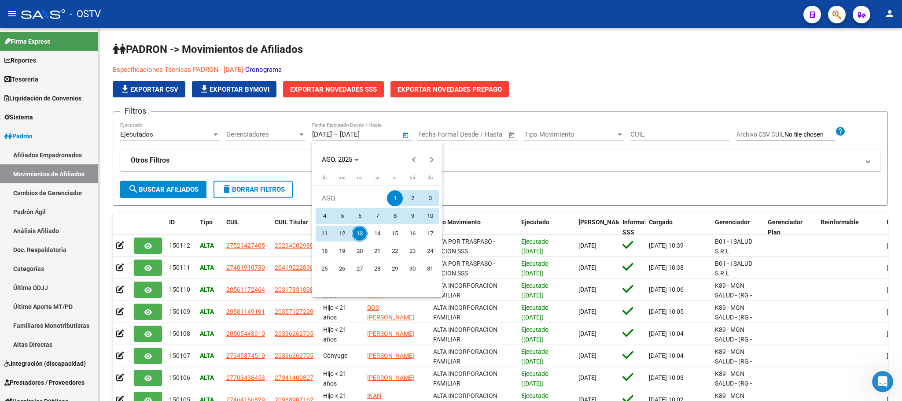
click at [333, 104] on div at bounding box center [451, 200] width 902 height 401
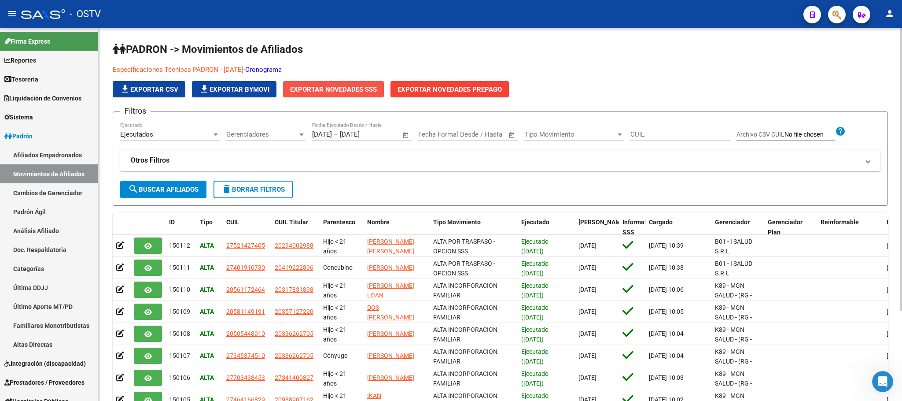
click at [333, 89] on span "Exportar Novedades SSS" at bounding box center [333, 89] width 87 height 8
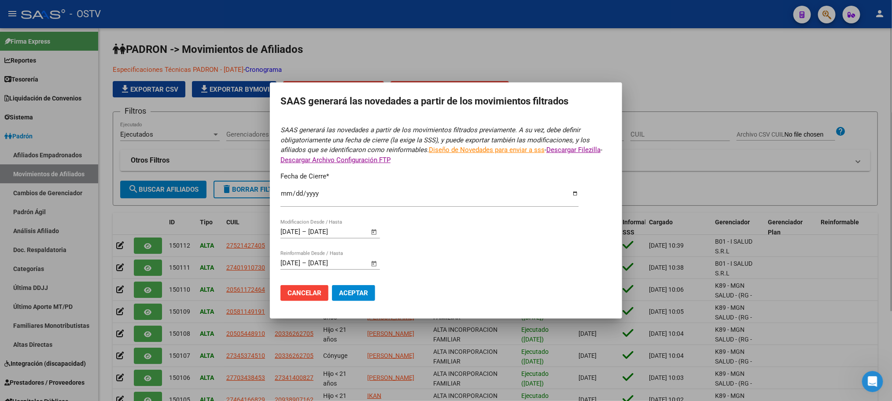
type input "[DATE]"
click at [390, 36] on div at bounding box center [446, 200] width 892 height 401
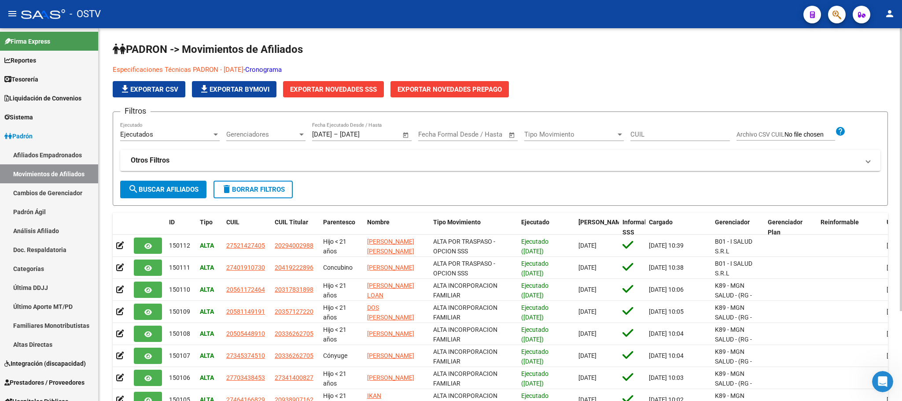
click at [424, 82] on button "Exportar Novedades Prepago" at bounding box center [449, 89] width 118 height 16
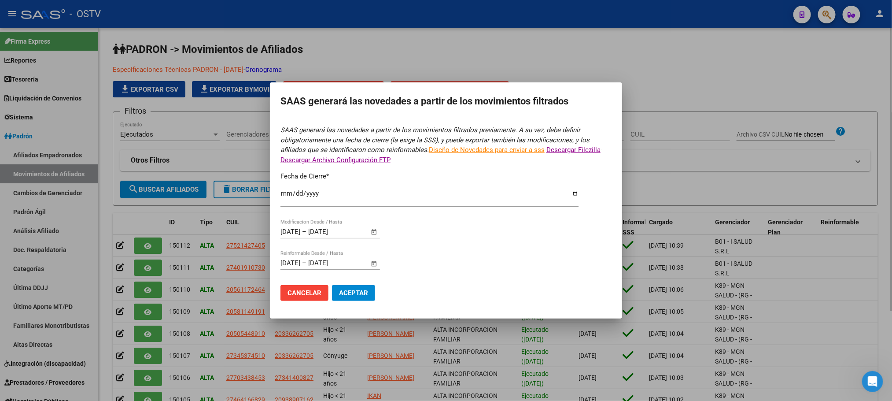
type input "[DATE]"
click at [110, 218] on div at bounding box center [446, 200] width 892 height 401
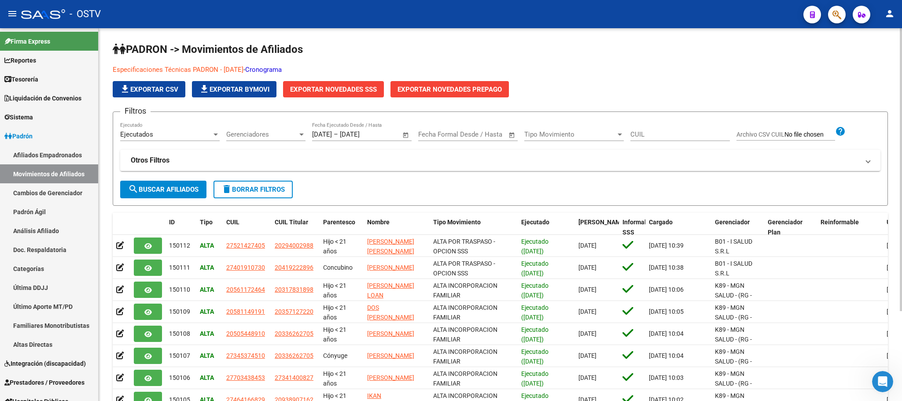
click at [327, 88] on span "Exportar Novedades SSS" at bounding box center [333, 89] width 87 height 8
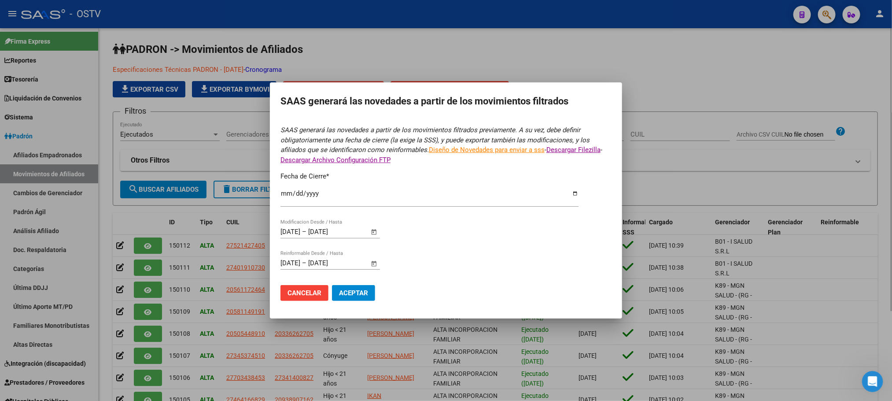
type input "[DATE]"
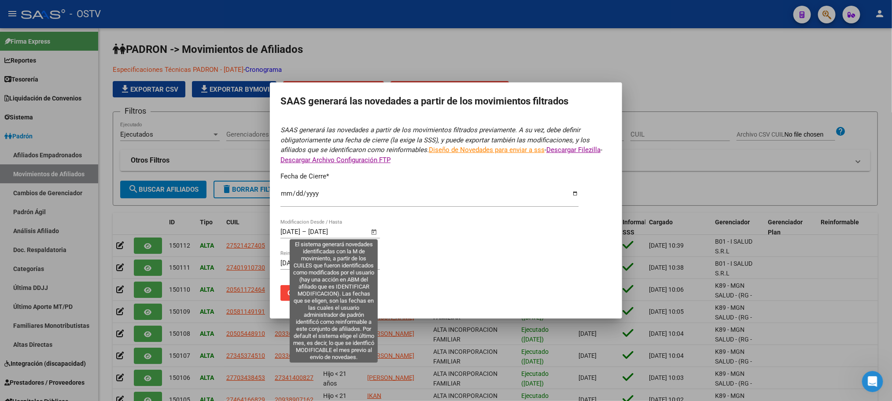
click at [376, 233] on span "Open calendar" at bounding box center [374, 231] width 21 height 21
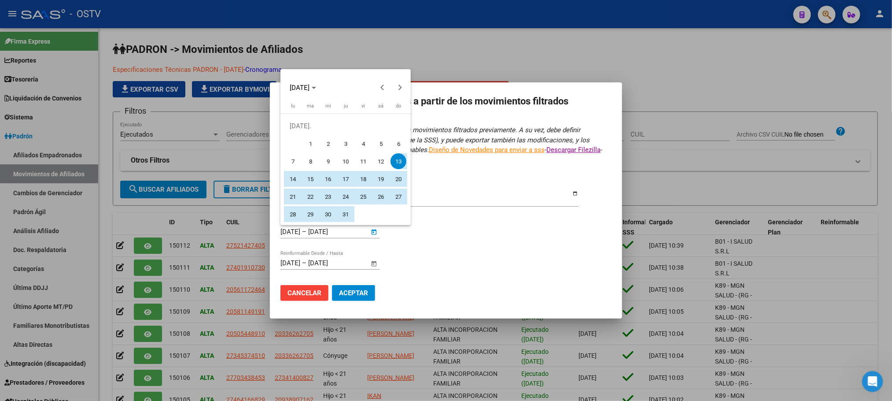
click at [376, 233] on div at bounding box center [446, 200] width 892 height 401
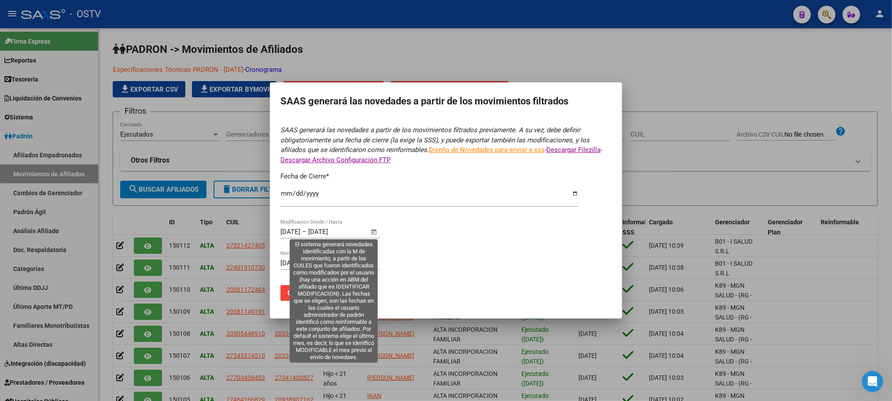
click at [372, 229] on span "Open calendar" at bounding box center [374, 231] width 21 height 21
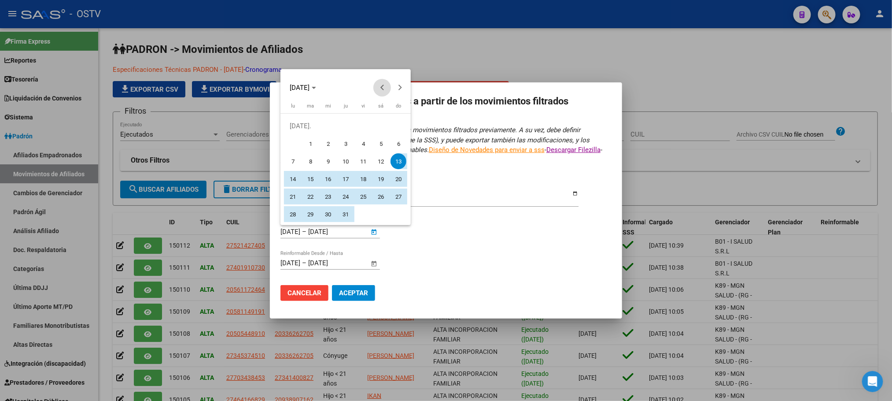
click at [378, 90] on span "Previous month" at bounding box center [382, 88] width 18 height 18
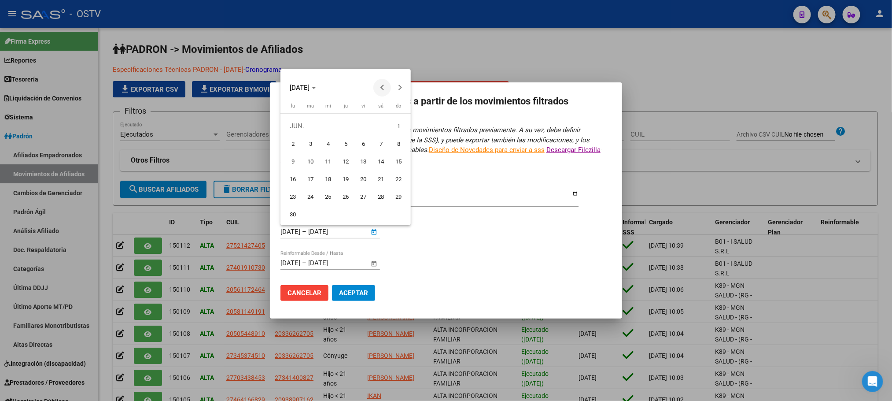
click at [380, 90] on span "Previous month" at bounding box center [382, 88] width 18 height 18
click at [313, 141] on span "1" at bounding box center [310, 144] width 16 height 16
type input "1/4/2025"
click at [400, 86] on button "Next month" at bounding box center [400, 88] width 18 height 18
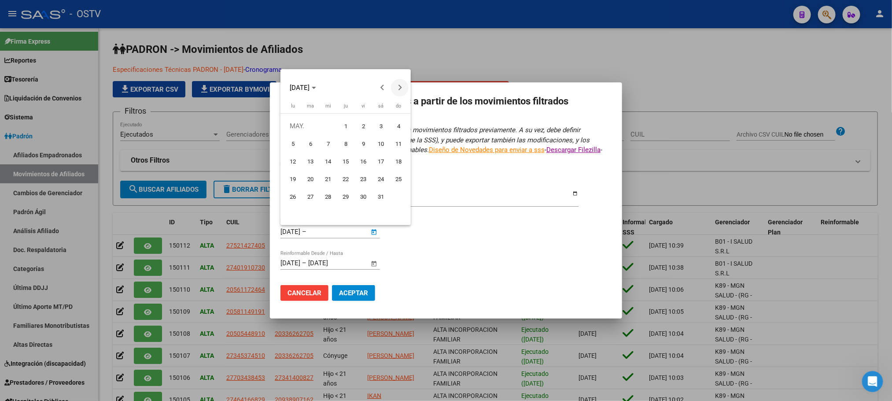
click at [400, 86] on button "Next month" at bounding box center [400, 88] width 18 height 18
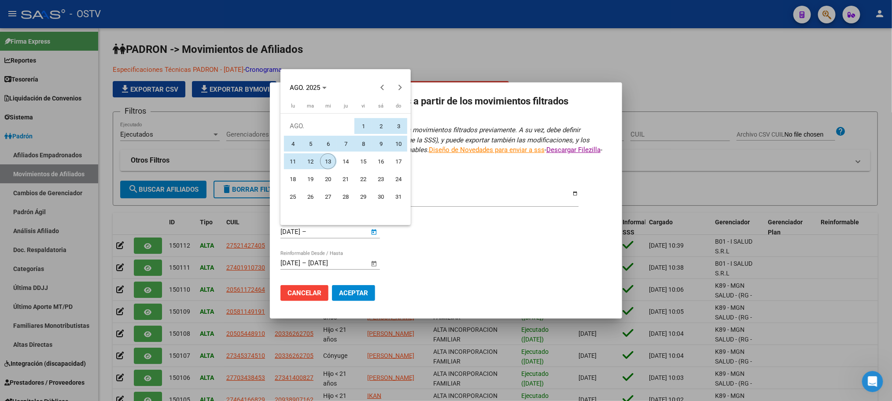
click at [332, 157] on span "13" at bounding box center [328, 161] width 16 height 16
type input "[DATE]"
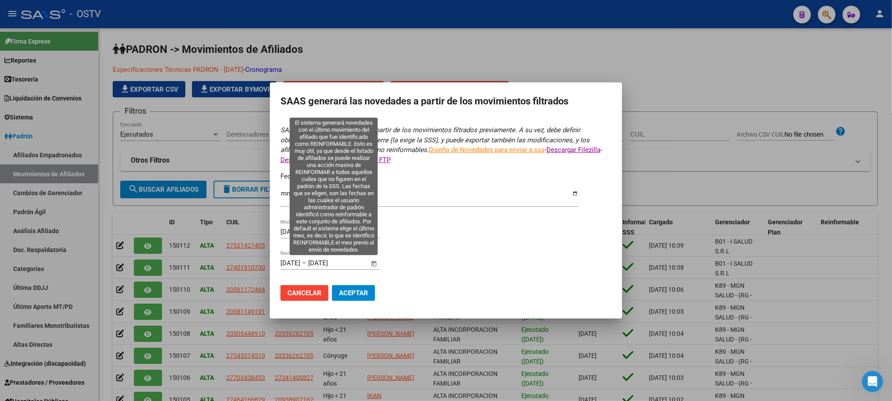
click at [374, 262] on span "Open calendar" at bounding box center [374, 263] width 21 height 21
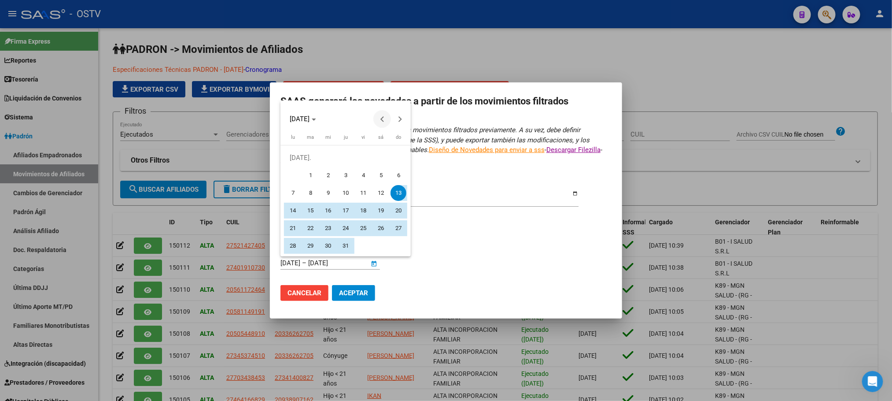
click at [380, 120] on span "Previous month" at bounding box center [382, 119] width 18 height 18
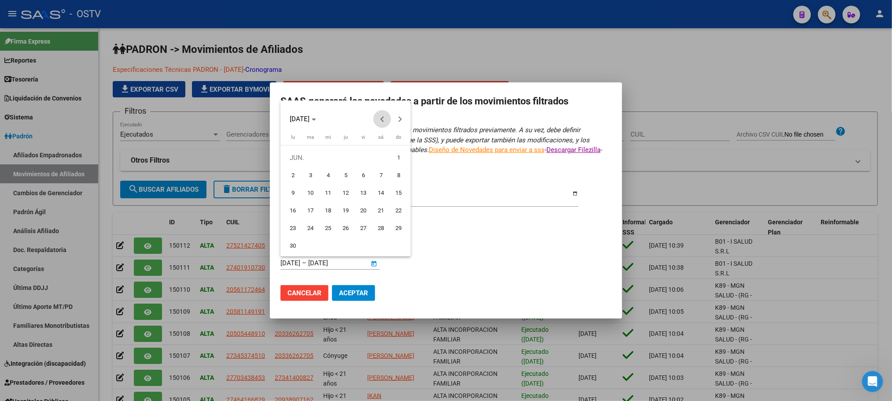
click at [380, 120] on span "Previous month" at bounding box center [382, 119] width 18 height 18
click at [318, 174] on span "1" at bounding box center [310, 175] width 16 height 16
type input "1/4/2025"
click at [405, 121] on span "Next month" at bounding box center [400, 119] width 18 height 18
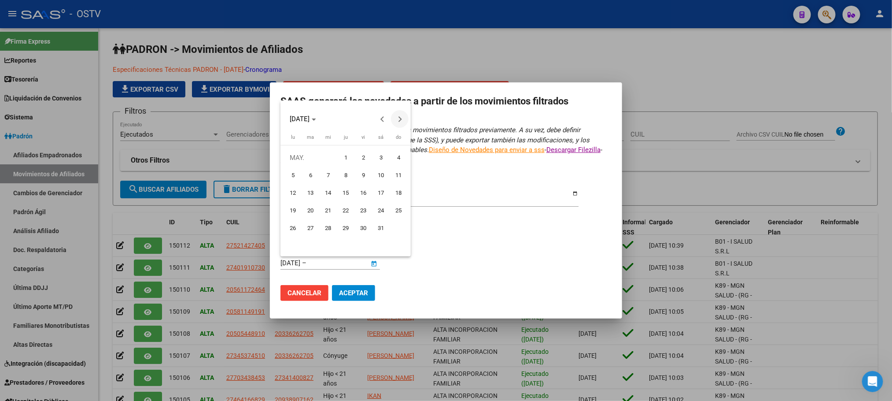
click at [405, 121] on span "Next month" at bounding box center [400, 119] width 18 height 18
click at [401, 122] on span "Next month" at bounding box center [400, 119] width 18 height 18
click at [328, 194] on span "13" at bounding box center [328, 193] width 16 height 16
type input "[DATE]"
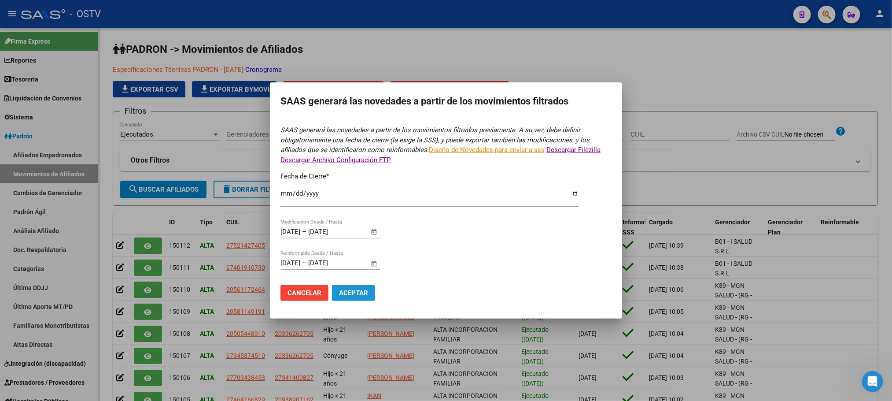
click at [351, 291] on span "Aceptar" at bounding box center [353, 293] width 29 height 8
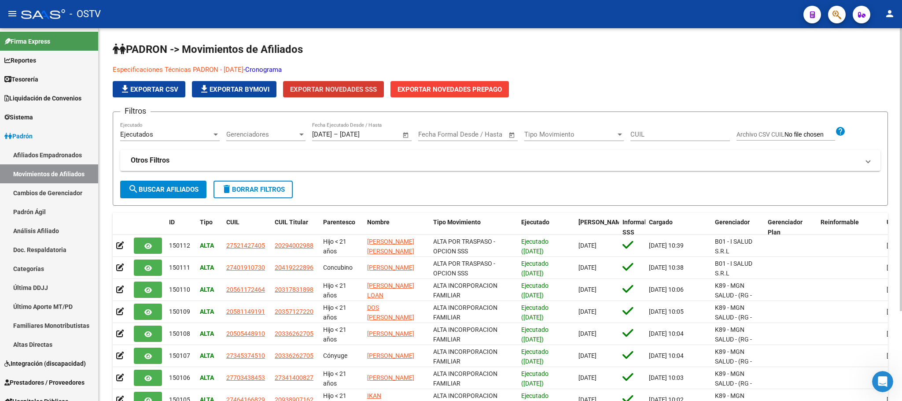
click at [107, 204] on div "PADRON -> Movimientos de Afiliados Especificaciones Técnicas PADRON - Agosto 20…" at bounding box center [500, 268] width 803 height 480
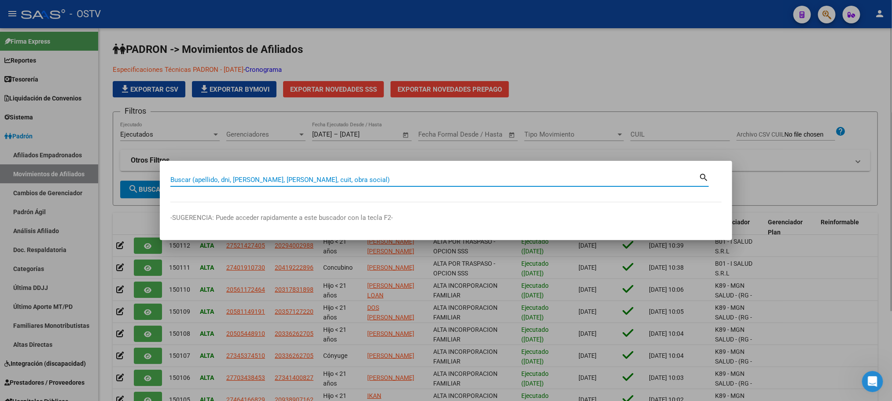
paste input "20255127005"
type input "20255127005"
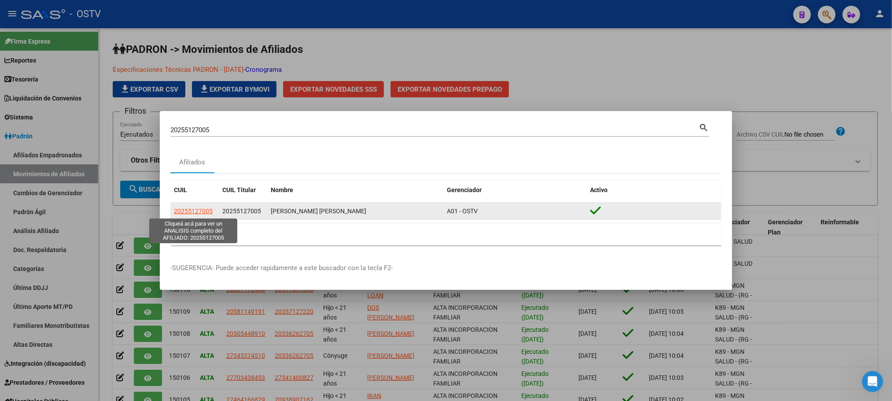
click at [202, 210] on span "20255127005" at bounding box center [193, 210] width 39 height 7
type textarea "20255127005"
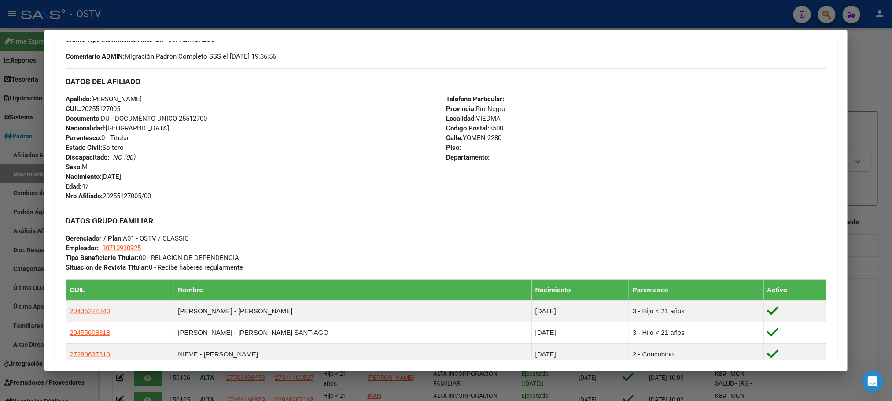
scroll to position [490, 0]
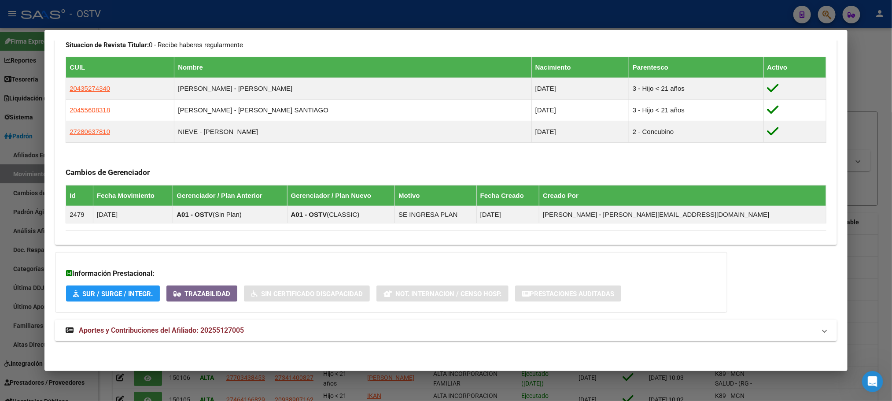
click at [210, 330] on span "Aportes y Contribuciones del Afiliado: 20255127005" at bounding box center [161, 330] width 165 height 8
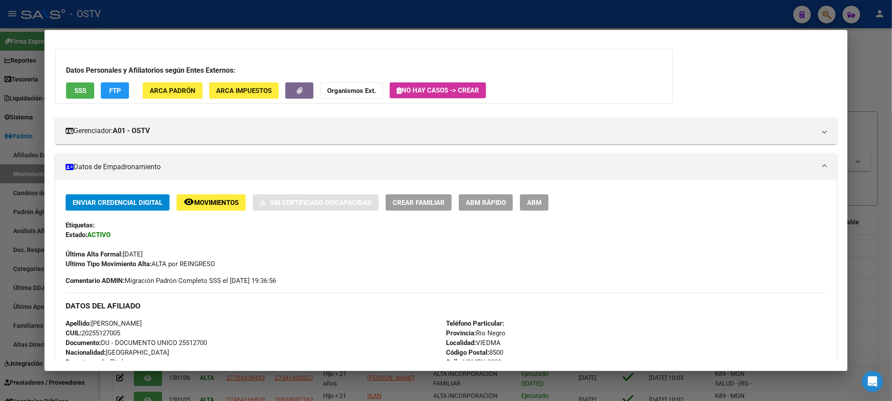
scroll to position [0, 0]
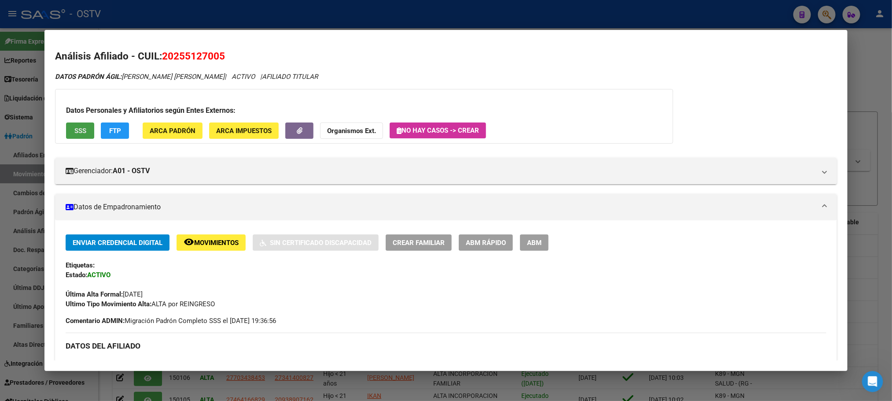
click at [70, 135] on button "SSS" at bounding box center [80, 130] width 28 height 16
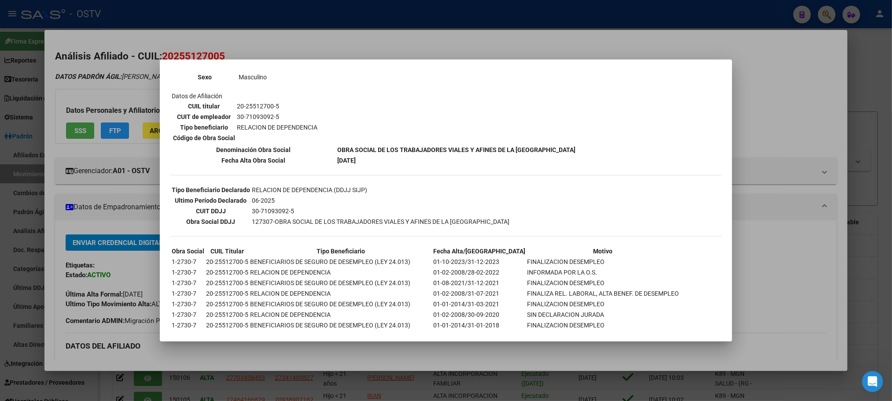
scroll to position [241, 0]
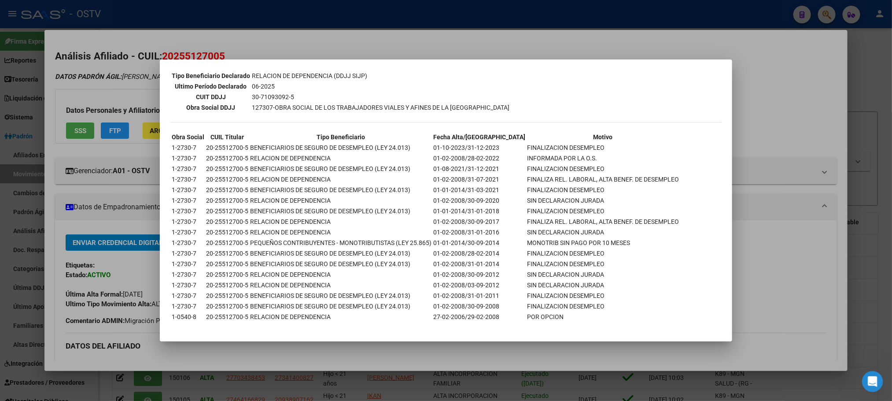
click at [749, 274] on div at bounding box center [446, 200] width 892 height 401
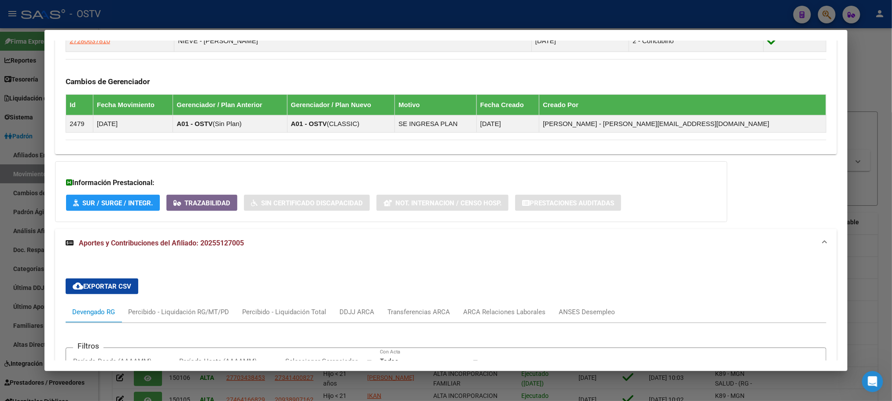
scroll to position [462, 0]
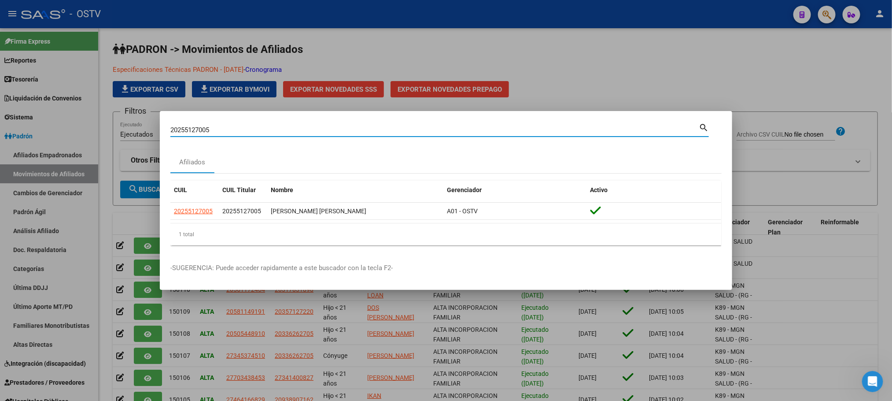
drag, startPoint x: 221, startPoint y: 132, endPoint x: 0, endPoint y: 131, distance: 220.6
click at [71, 131] on div "20255127005 Buscar (apellido, dni, cuil, nro traspaso, cuit, obra social) searc…" at bounding box center [446, 200] width 892 height 401
paste input "53718204"
type input "53718204"
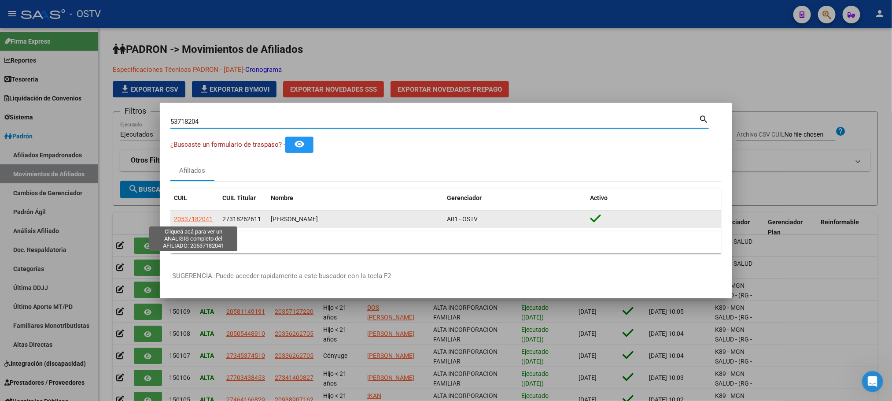
click at [199, 215] on span "20537182041" at bounding box center [193, 218] width 39 height 7
type textarea "20537182041"
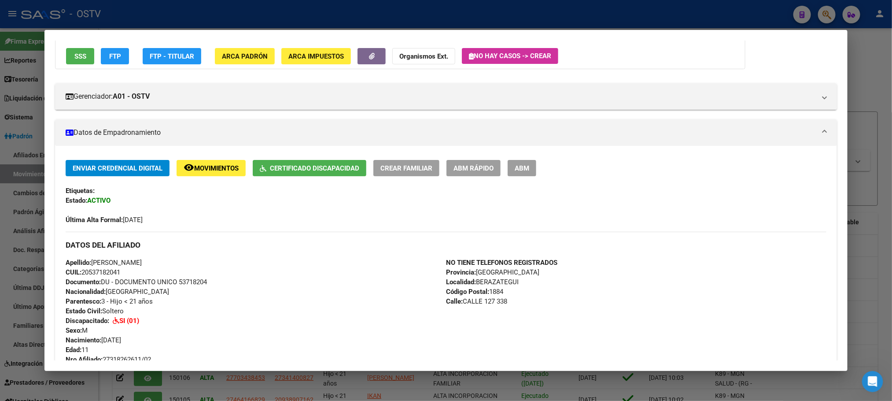
scroll to position [0, 0]
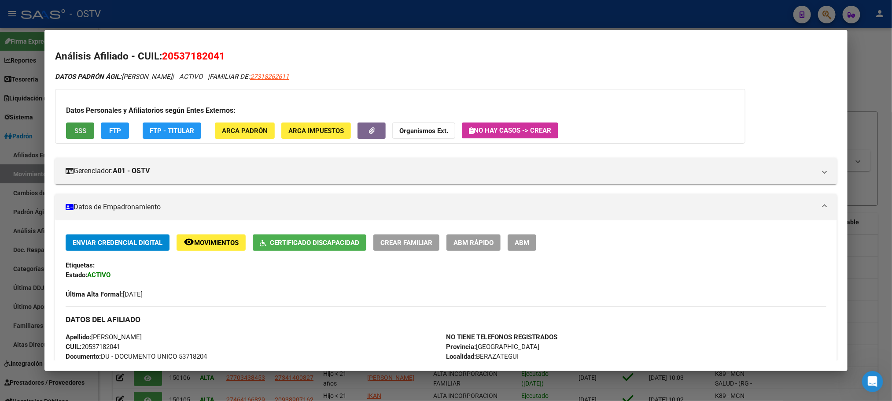
click at [74, 131] on span "SSS" at bounding box center [80, 131] width 12 height 8
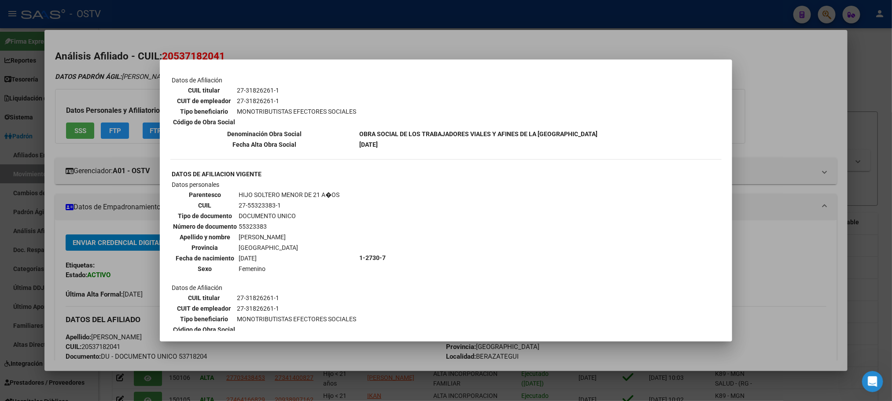
scroll to position [437, 0]
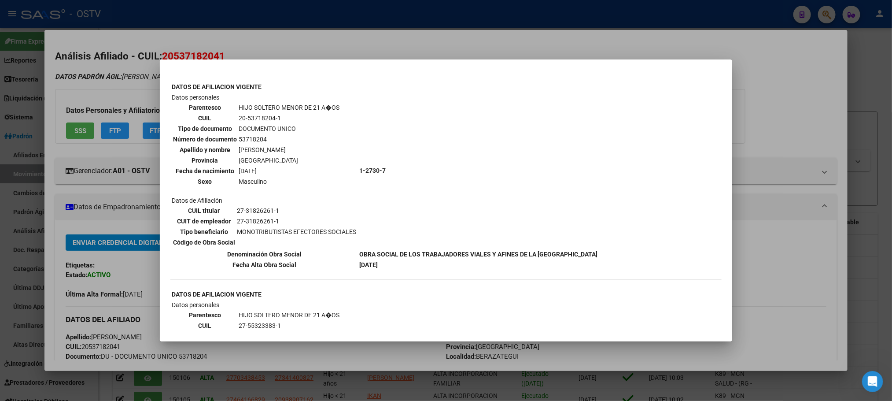
click at [129, 221] on div at bounding box center [446, 200] width 892 height 401
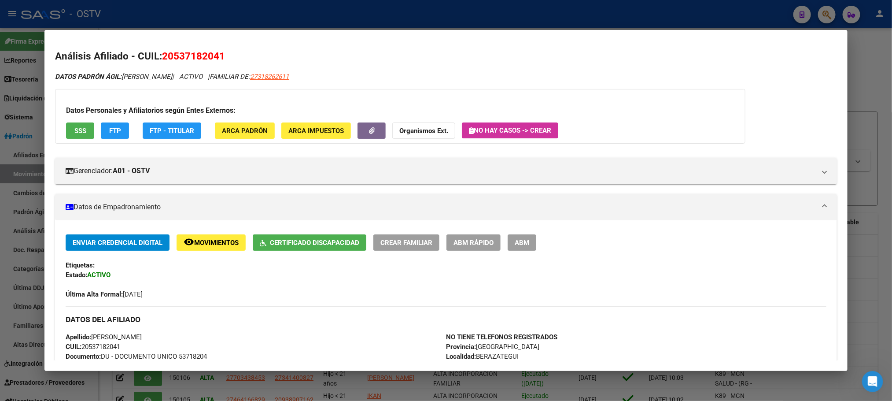
click at [109, 127] on span "FTP" at bounding box center [115, 131] width 12 height 8
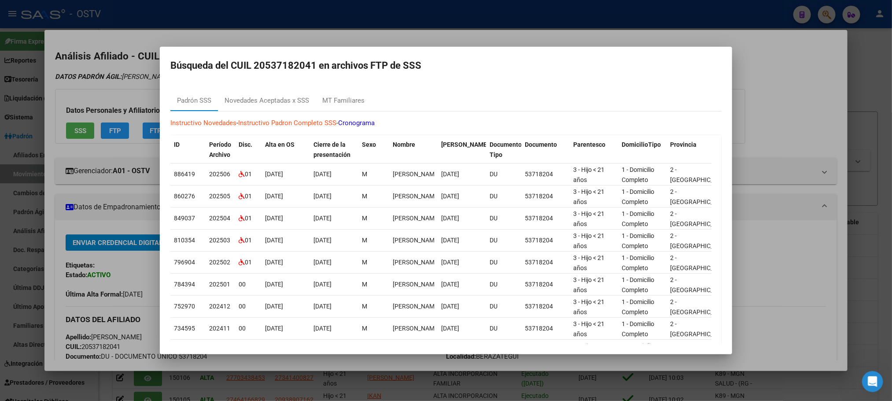
click at [111, 384] on div at bounding box center [446, 200] width 892 height 401
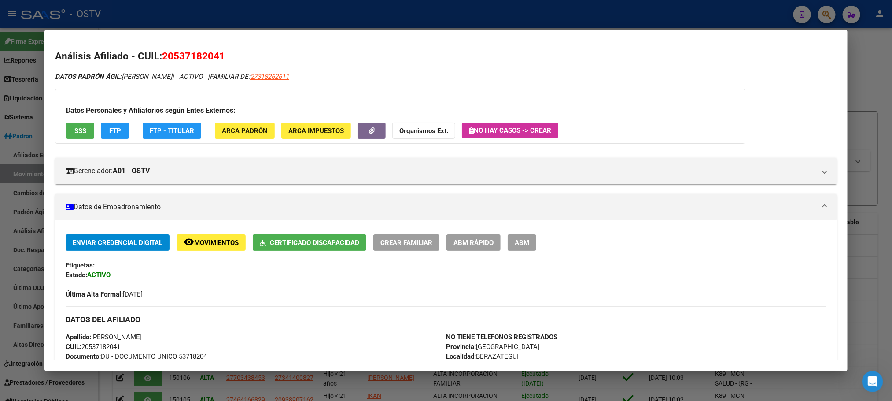
click at [109, 383] on div at bounding box center [446, 200] width 892 height 401
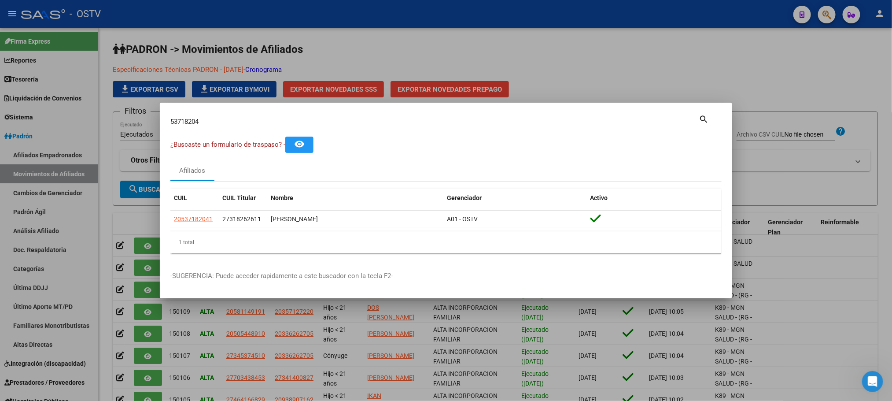
drag, startPoint x: 212, startPoint y: 123, endPoint x: 0, endPoint y: 115, distance: 211.9
click at [64, 120] on div "53718204 Buscar (apellido, dni, cuil, nro traspaso, cuit, obra social) search ¿…" at bounding box center [446, 200] width 892 height 401
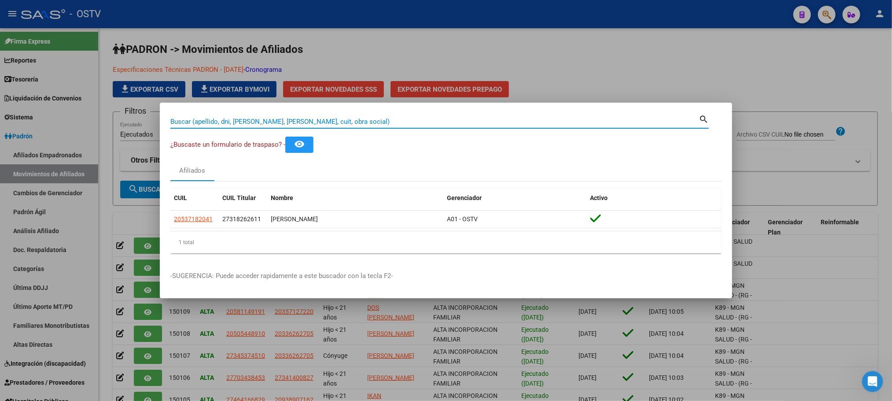
paste input "17164034"
type input "17164034"
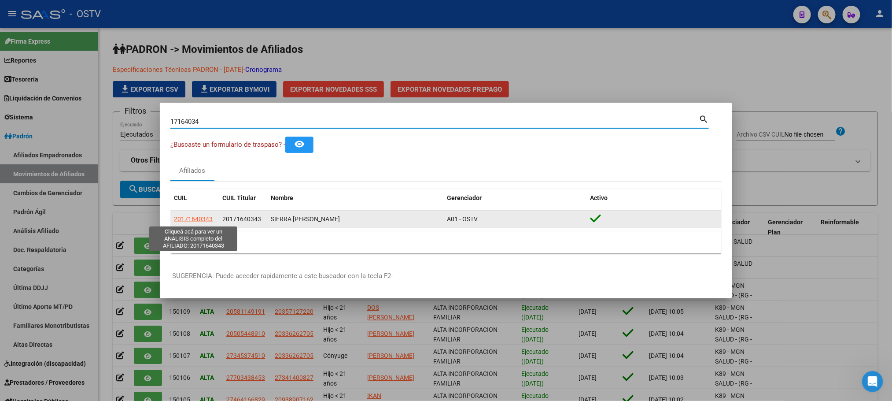
click at [201, 218] on span "20171640343" at bounding box center [193, 218] width 39 height 7
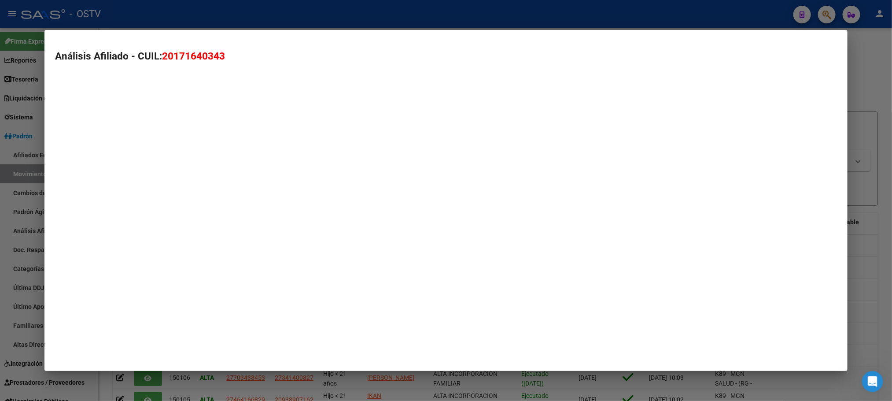
type textarea "20171640343"
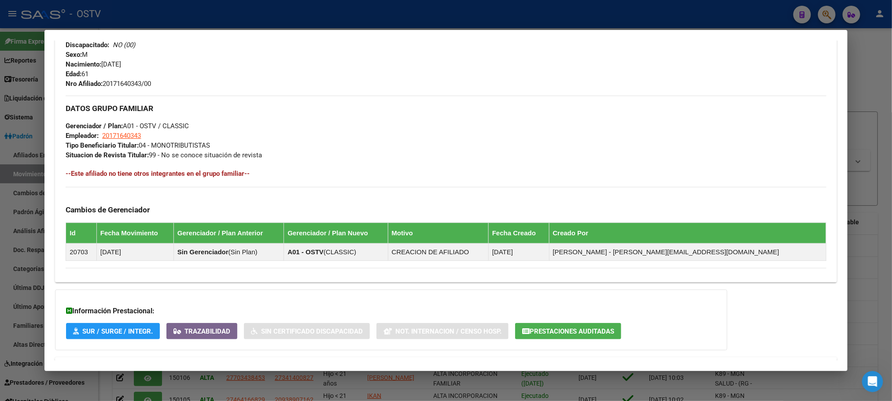
scroll to position [390, 0]
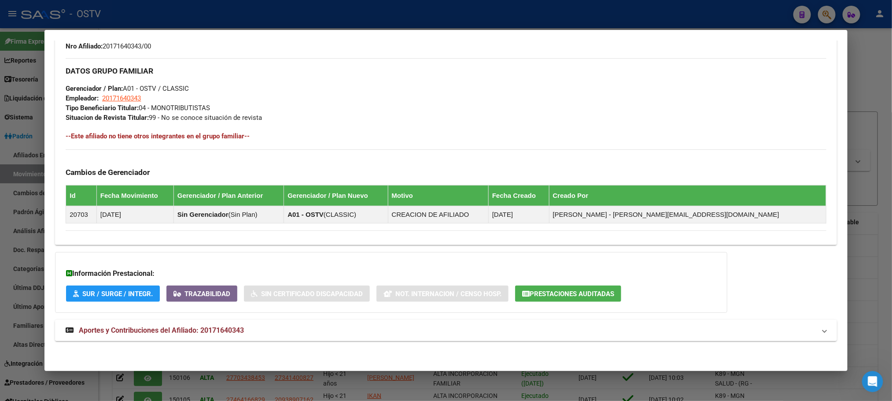
drag, startPoint x: 189, startPoint y: 332, endPoint x: 193, endPoint y: 329, distance: 5.1
click at [190, 332] on span "Aportes y Contribuciones del Afiliado: 20171640343" at bounding box center [161, 330] width 165 height 8
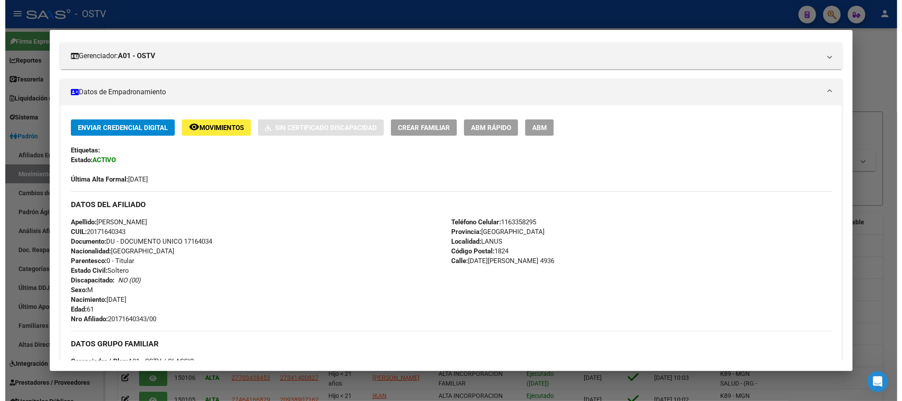
scroll to position [0, 0]
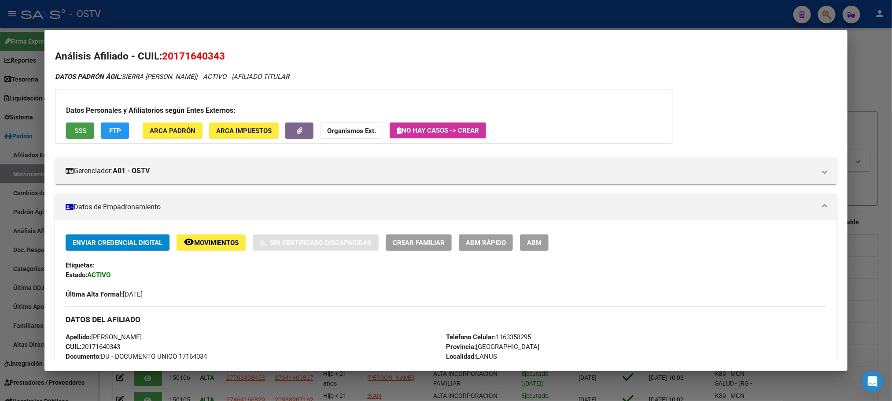
click at [78, 131] on span "SSS" at bounding box center [80, 131] width 12 height 8
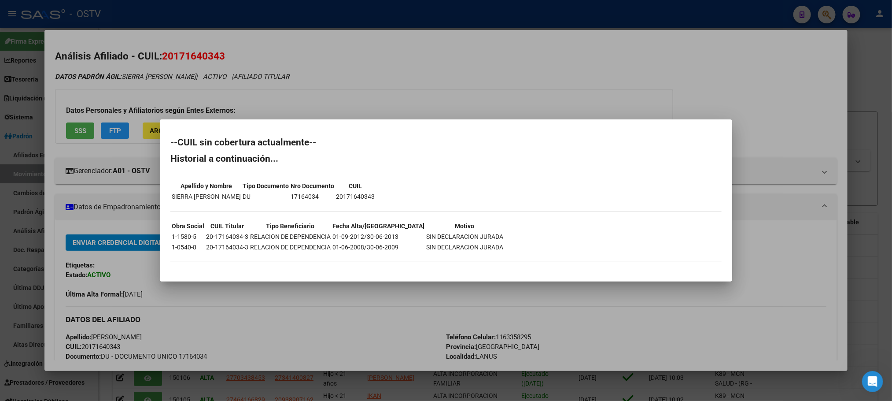
click at [199, 333] on div at bounding box center [446, 200] width 892 height 401
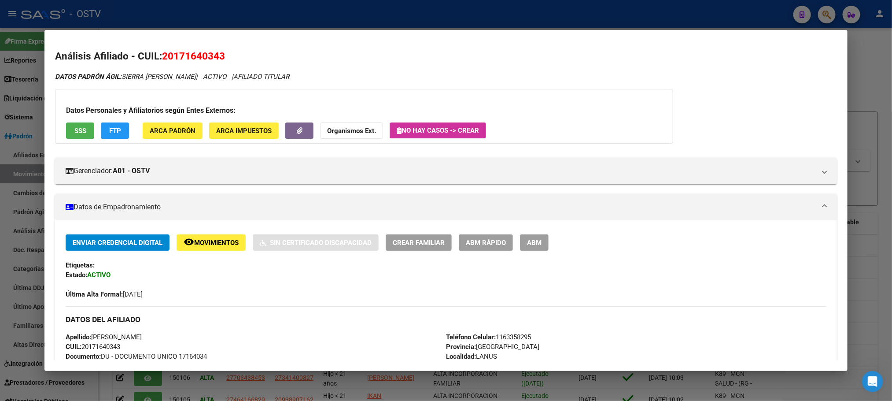
click at [112, 384] on div at bounding box center [446, 200] width 892 height 401
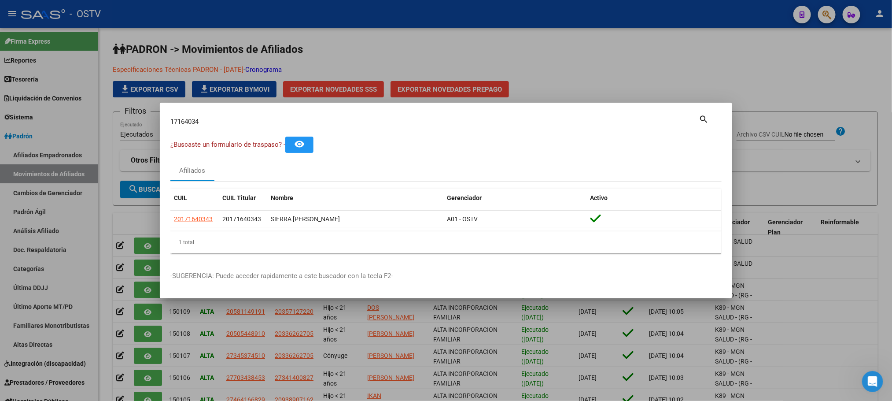
click at [108, 251] on div at bounding box center [446, 200] width 892 height 401
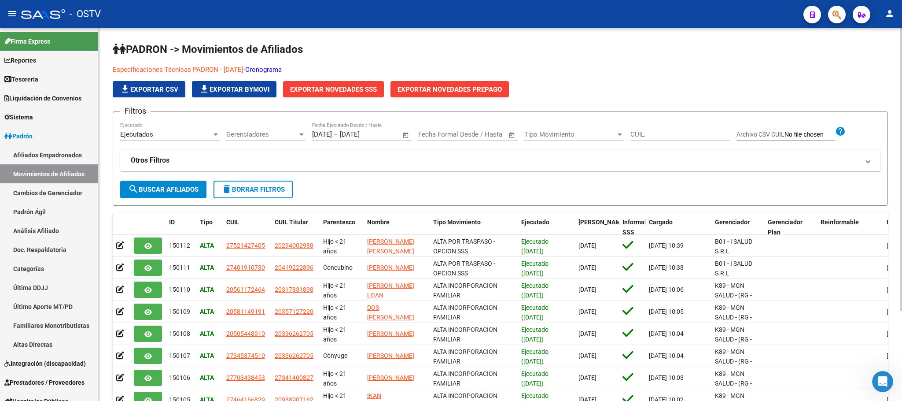
drag, startPoint x: 329, startPoint y: 92, endPoint x: 324, endPoint y: 90, distance: 6.0
click at [324, 90] on span "Exportar Novedades SSS" at bounding box center [333, 89] width 87 height 8
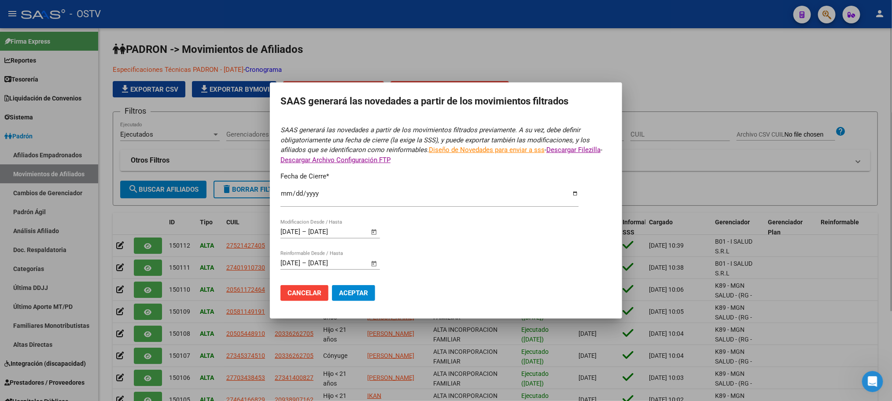
type input "[DATE]"
click at [110, 320] on div at bounding box center [446, 200] width 892 height 401
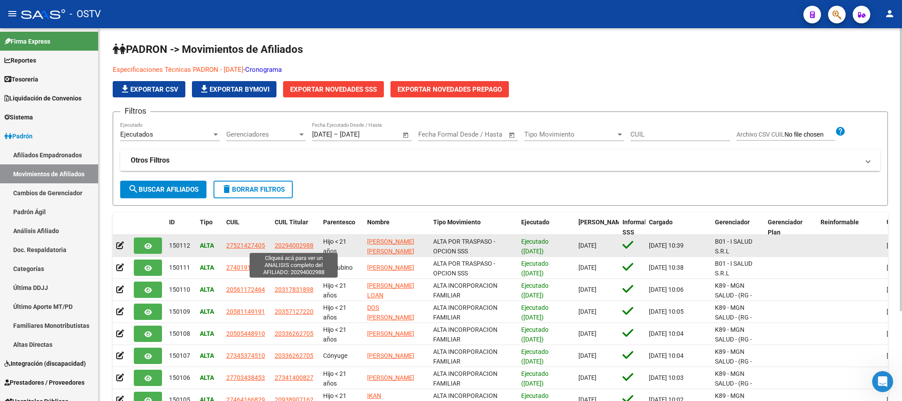
click at [289, 242] on span "20294002988" at bounding box center [294, 245] width 39 height 7
type textarea "20294002988"
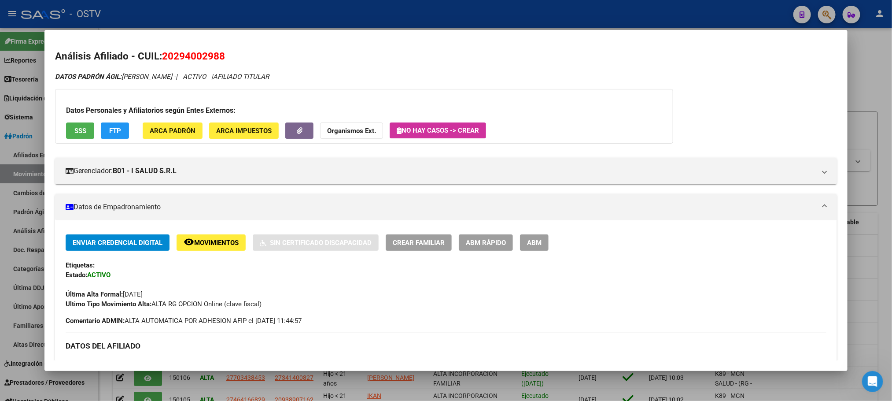
click at [529, 243] on span "ABM" at bounding box center [534, 243] width 15 height 8
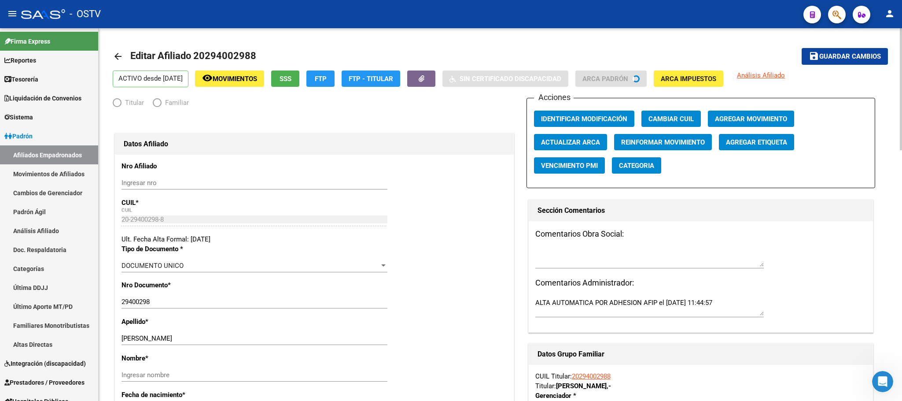
radio input "true"
type input "30-70782892-3"
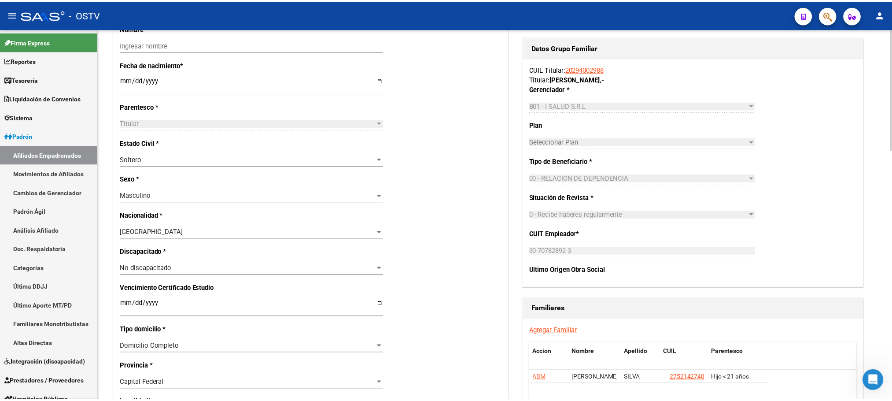
scroll to position [396, 0]
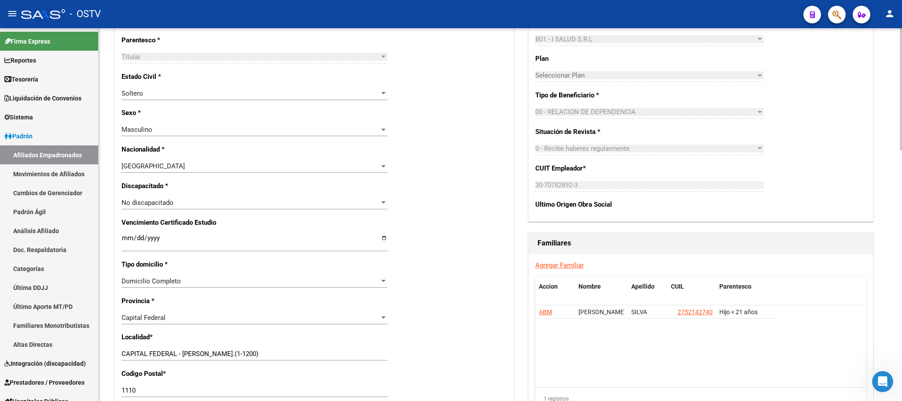
click at [173, 203] on div "No discapacitado" at bounding box center [251, 203] width 258 height 8
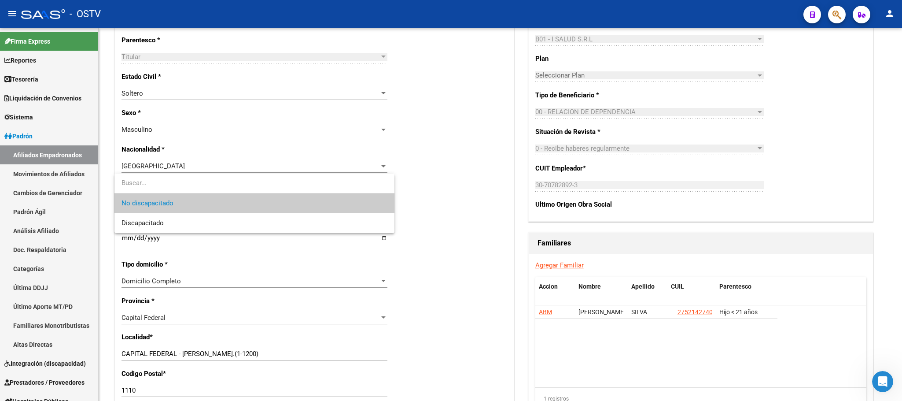
click at [108, 227] on div at bounding box center [451, 200] width 902 height 401
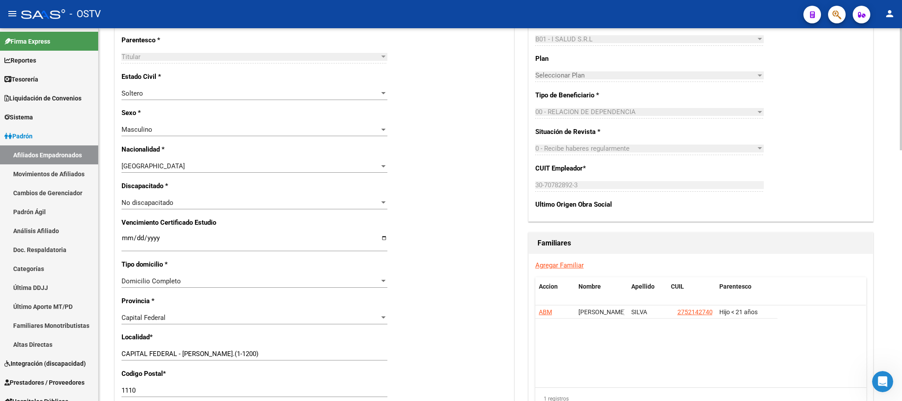
click at [111, 119] on div "arrow_back Editar Afiliado 20294002988 save Guardar cambios ACTIVO desde 01/12/…" at bounding box center [500, 200] width 803 height 1137
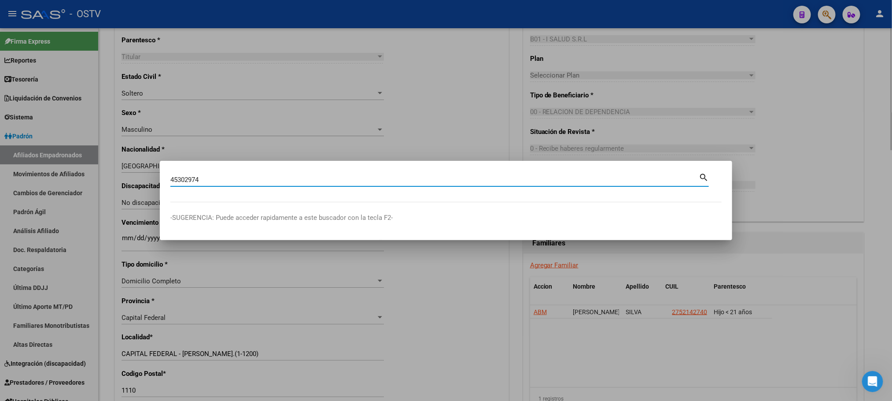
type input "45302974"
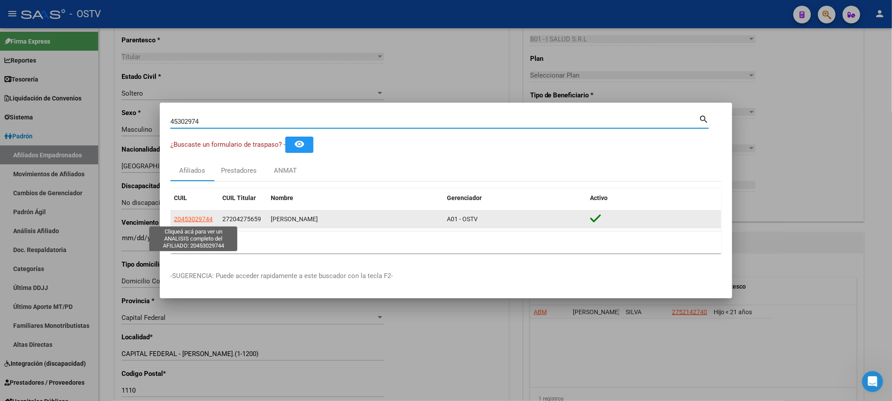
click at [206, 215] on span "20453029744" at bounding box center [193, 218] width 39 height 7
type textarea "20453029744"
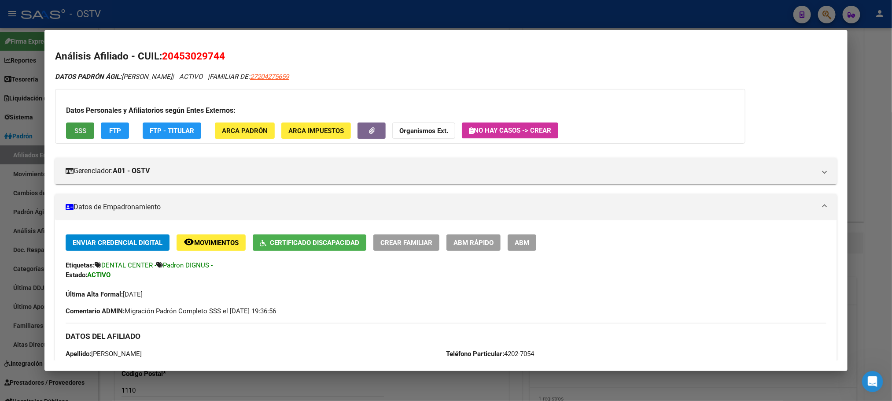
click at [74, 131] on span "SSS" at bounding box center [80, 131] width 12 height 8
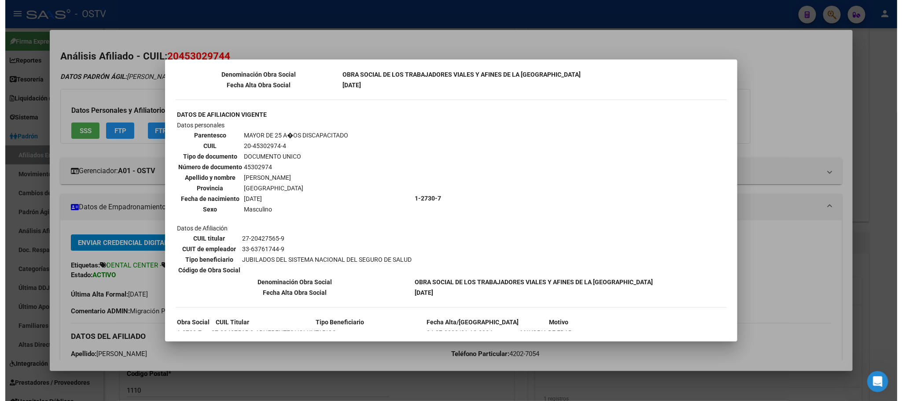
scroll to position [411, 0]
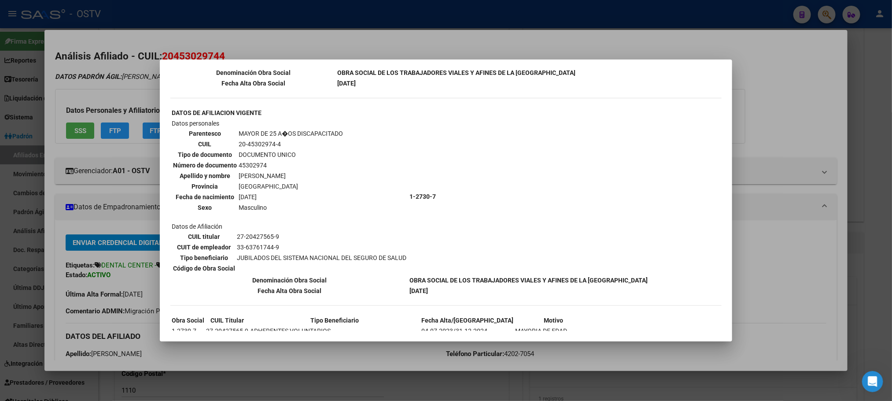
click at [79, 190] on div at bounding box center [446, 200] width 892 height 401
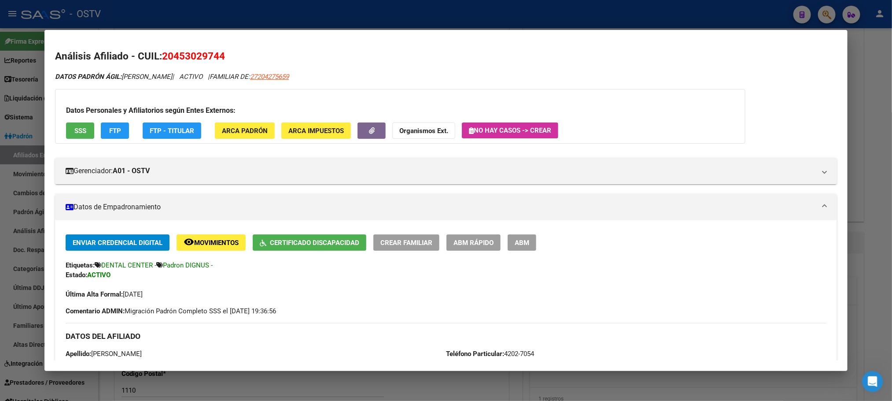
click at [518, 242] on span "ABM" at bounding box center [522, 243] width 15 height 8
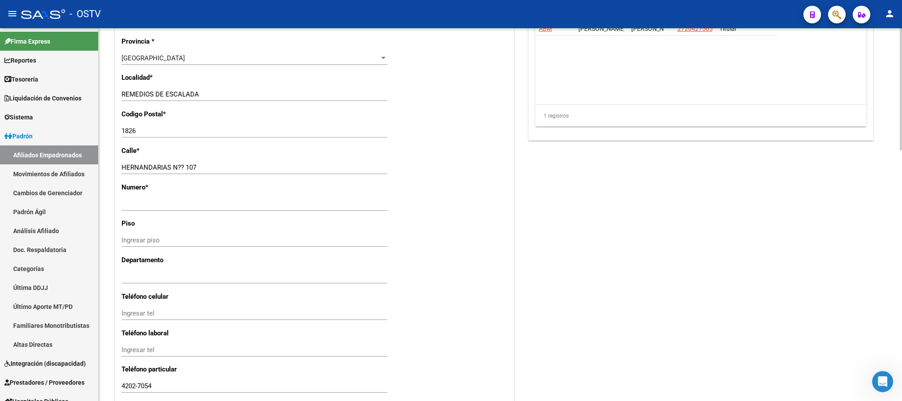
scroll to position [501, 0]
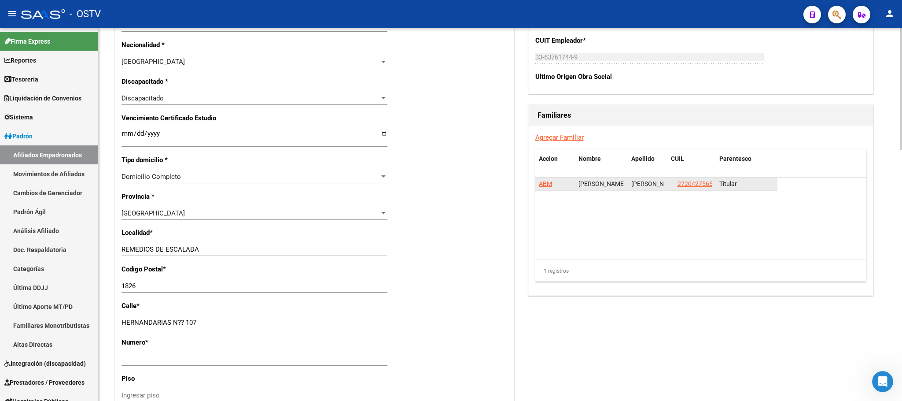
click at [543, 185] on span "ABM" at bounding box center [545, 183] width 13 height 7
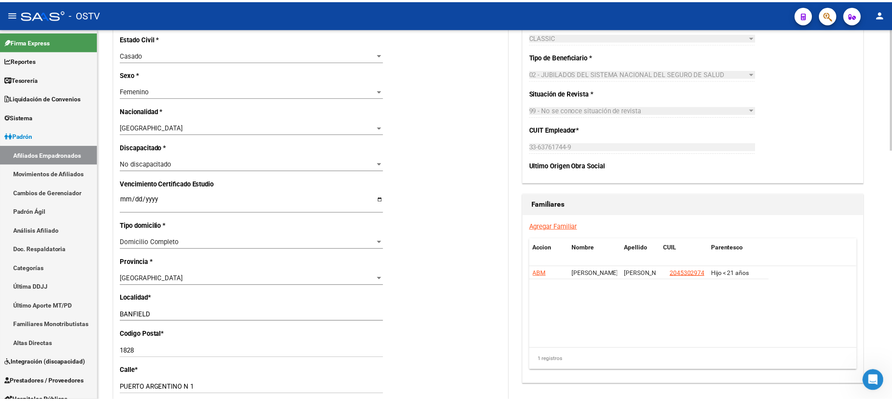
scroll to position [38, 0]
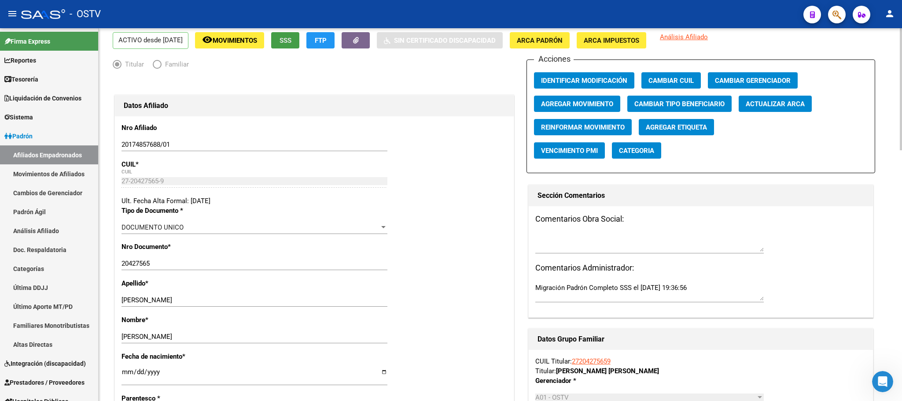
click at [291, 40] on span "SSS" at bounding box center [286, 41] width 12 height 8
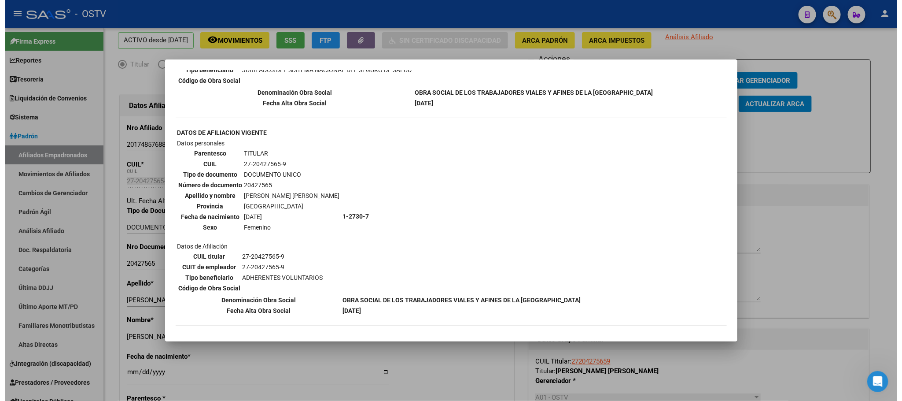
scroll to position [202, 0]
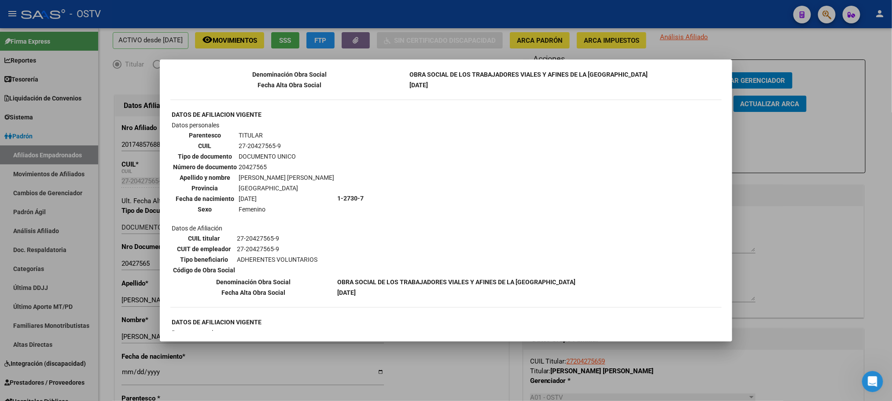
click at [114, 336] on div at bounding box center [446, 200] width 892 height 401
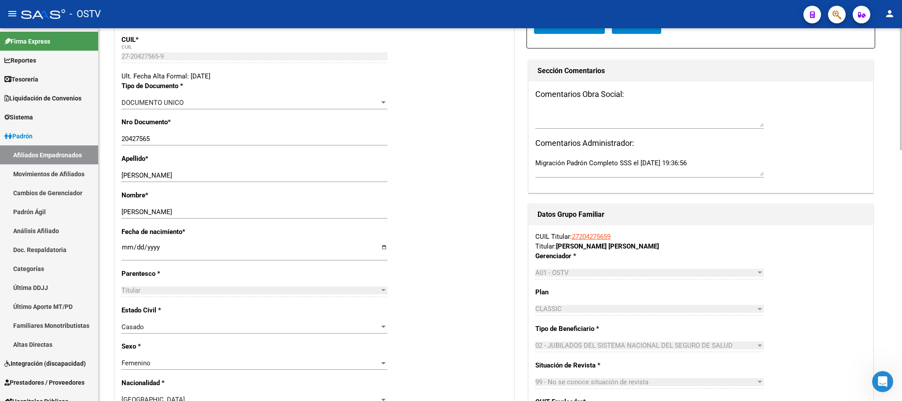
scroll to position [260, 0]
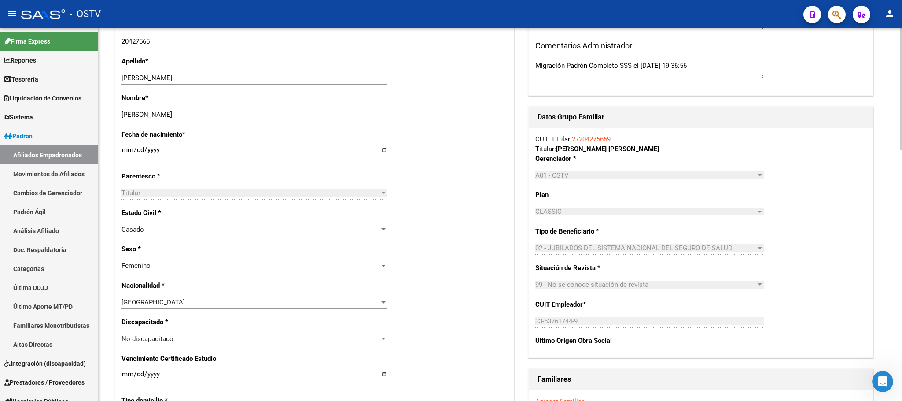
click at [901, 172] on div at bounding box center [901, 175] width 2 height 122
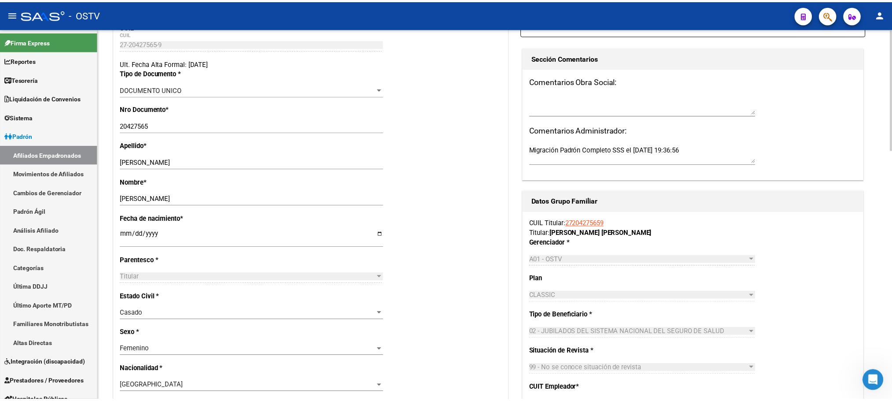
scroll to position [0, 0]
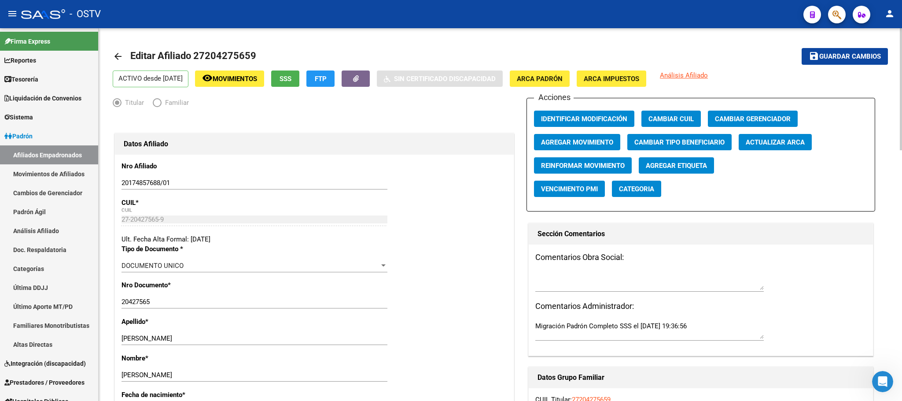
click at [291, 81] on span "SSS" at bounding box center [286, 79] width 12 height 8
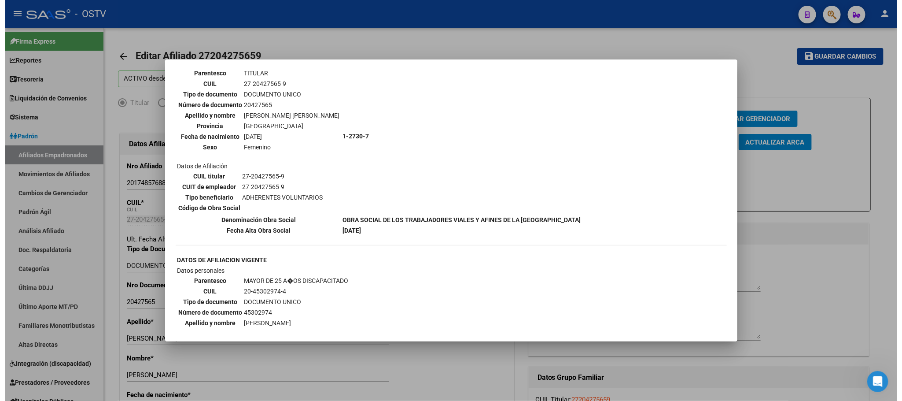
scroll to position [132, 0]
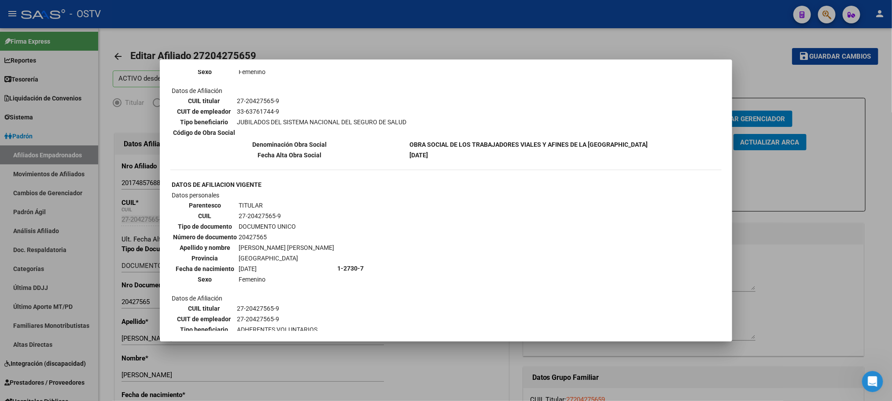
click at [106, 276] on div at bounding box center [446, 200] width 892 height 401
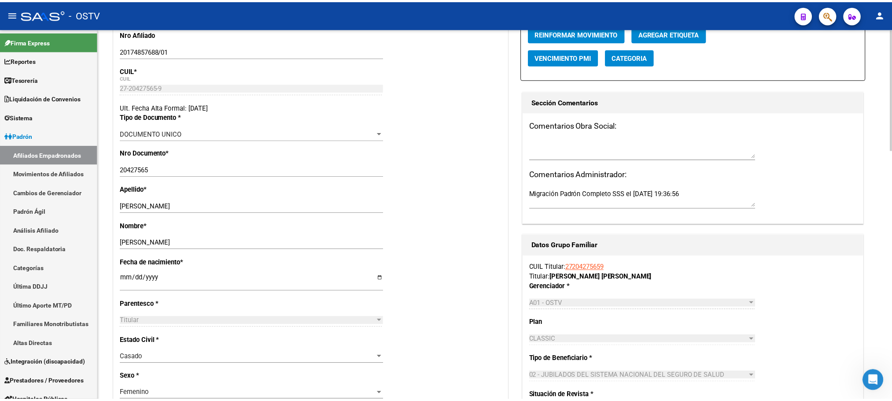
scroll to position [0, 0]
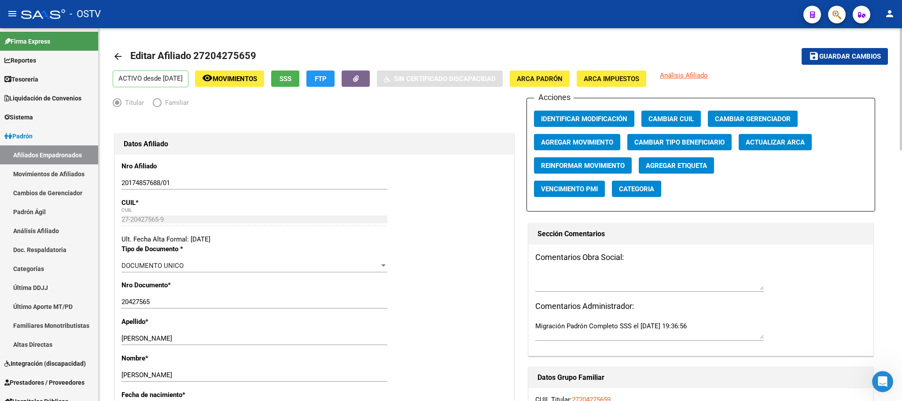
click at [292, 81] on button "SSS" at bounding box center [285, 78] width 28 height 16
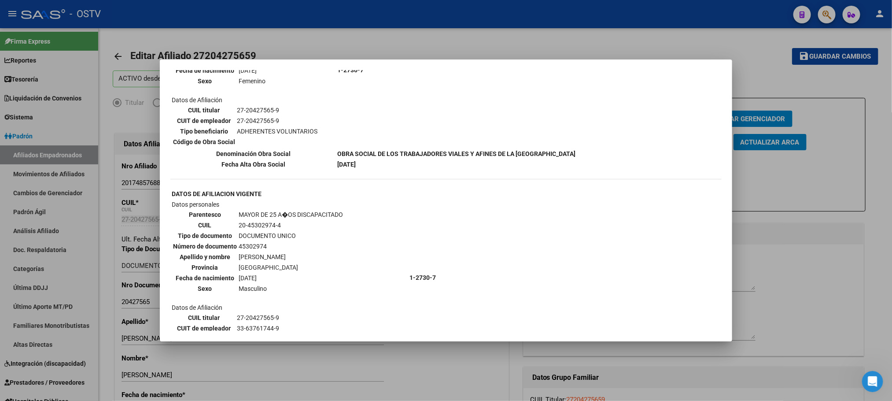
scroll to position [396, 0]
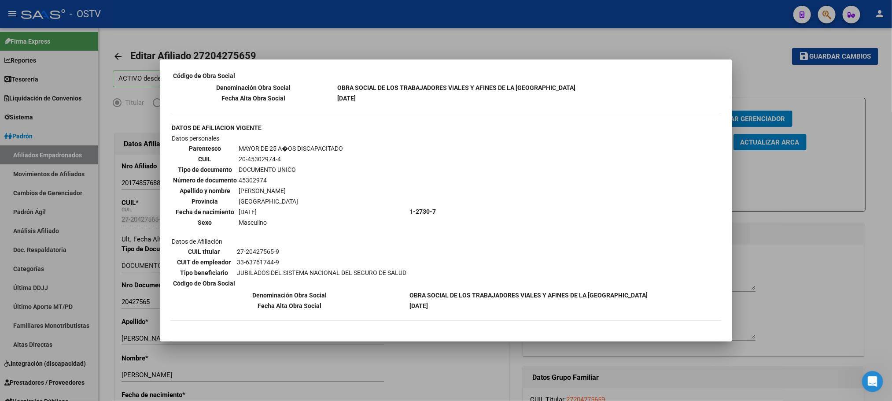
drag, startPoint x: 261, startPoint y: 170, endPoint x: 238, endPoint y: 168, distance: 22.6
click at [238, 175] on td "45302974" at bounding box center [290, 180] width 105 height 10
copy td "45302974"
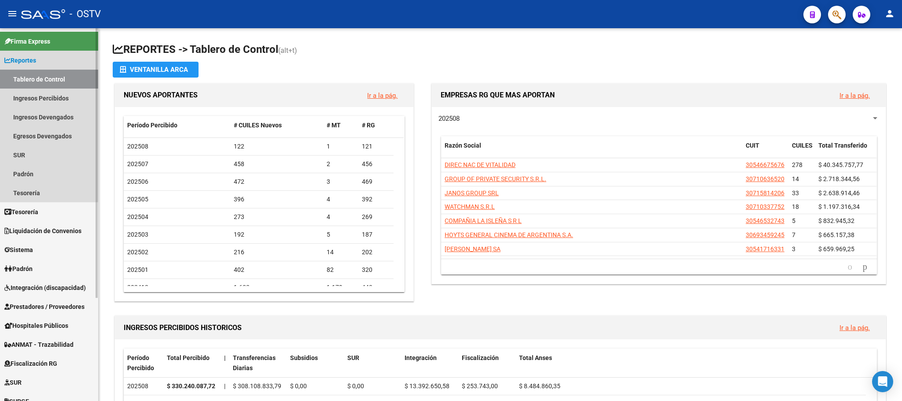
click at [41, 78] on link "Tablero de Control" at bounding box center [49, 79] width 98 height 19
click at [37, 81] on link "Tablero de Control" at bounding box center [49, 79] width 98 height 19
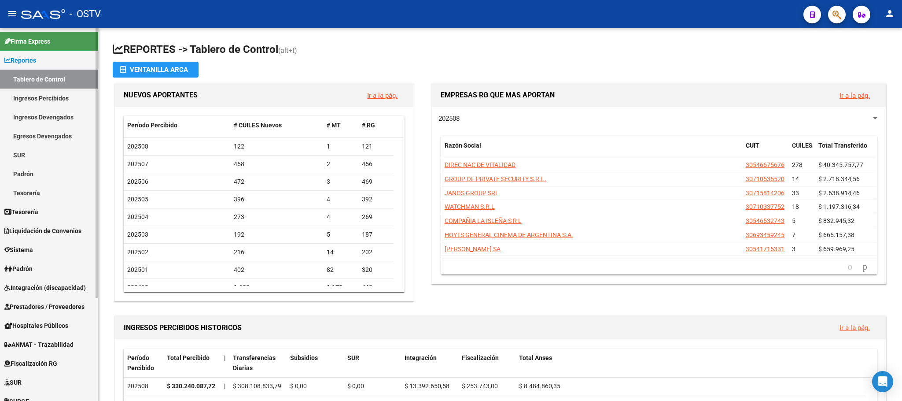
click at [33, 65] on span "Reportes" at bounding box center [20, 60] width 32 height 10
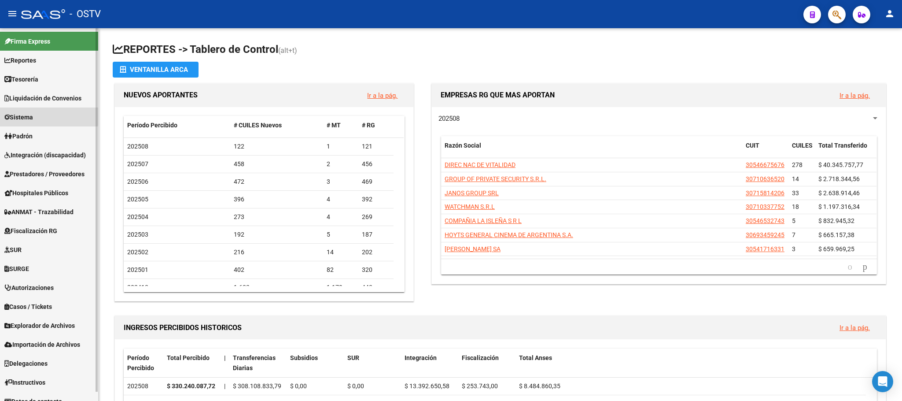
click at [28, 114] on span "Sistema" at bounding box center [18, 117] width 29 height 10
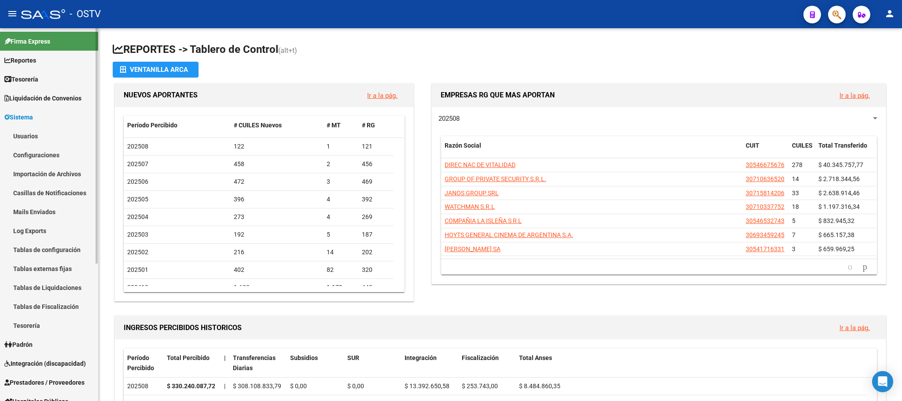
click at [36, 154] on link "Configuraciones" at bounding box center [49, 154] width 98 height 19
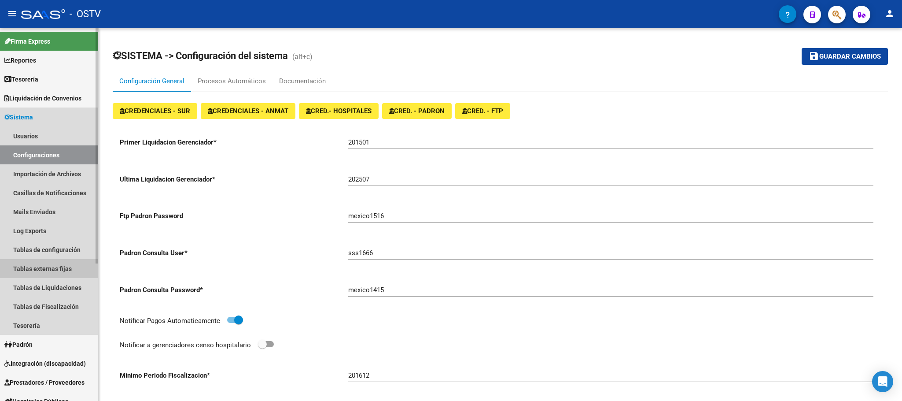
click at [35, 268] on link "Tablas externas fijas" at bounding box center [49, 268] width 98 height 19
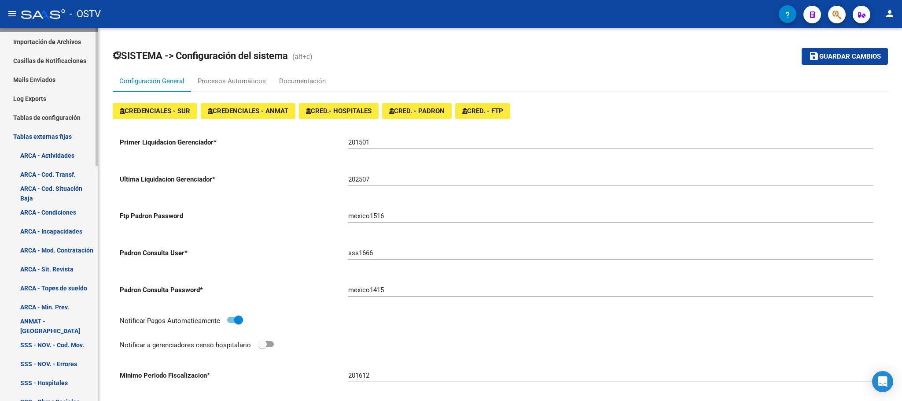
scroll to position [264, 0]
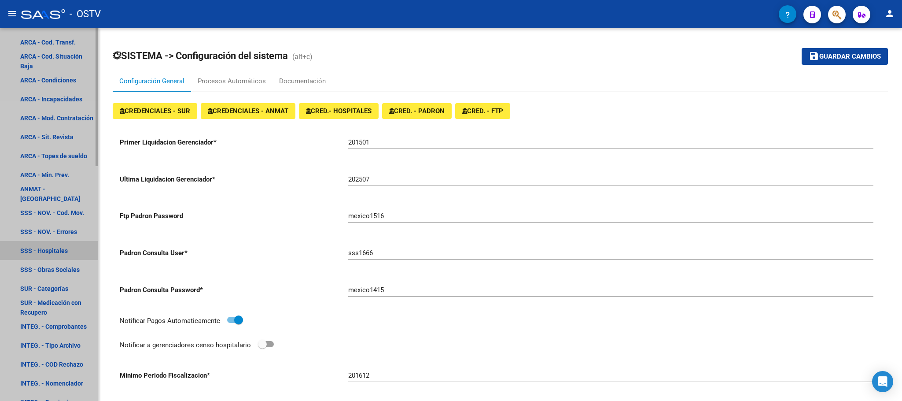
click at [44, 251] on link "SSS - Hospitales" at bounding box center [49, 250] width 98 height 19
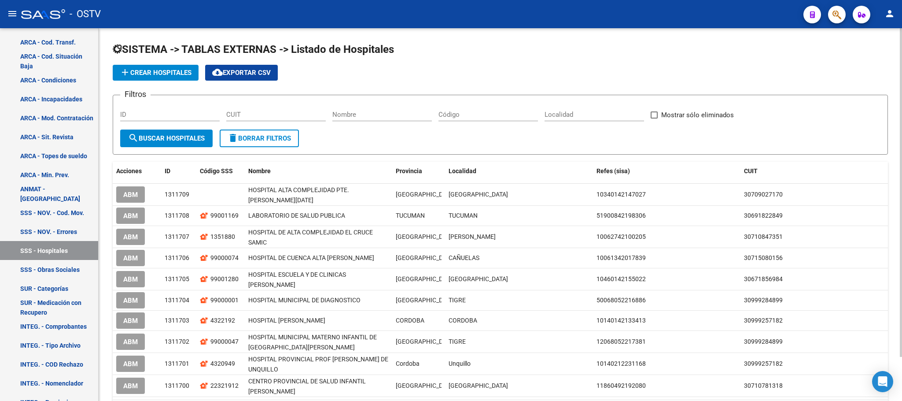
click at [571, 120] on div "Localidad" at bounding box center [594, 111] width 99 height 19
type input "MAR DEL PLATA"
click at [169, 143] on button "search Buscar Hospitales" at bounding box center [166, 138] width 92 height 18
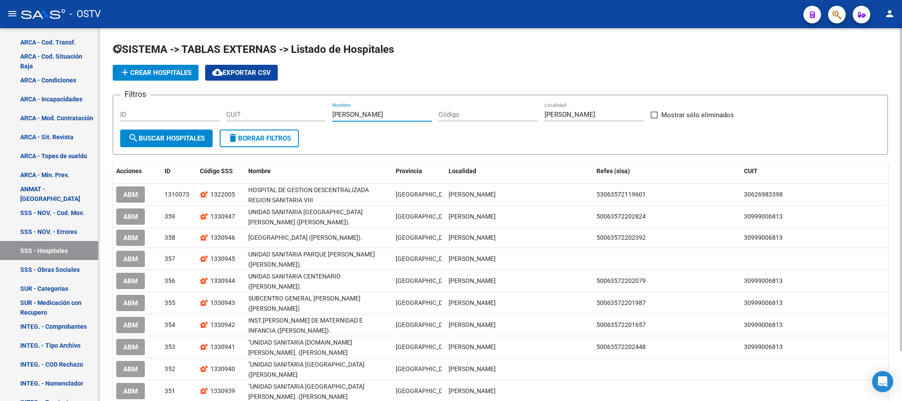
drag, startPoint x: 352, startPoint y: 115, endPoint x: 192, endPoint y: 129, distance: 160.4
click at [351, 115] on input "[PERSON_NAME]" at bounding box center [381, 114] width 99 height 8
type input "[PERSON_NAME]"
click at [188, 143] on button "search Buscar Hospitales" at bounding box center [166, 138] width 92 height 18
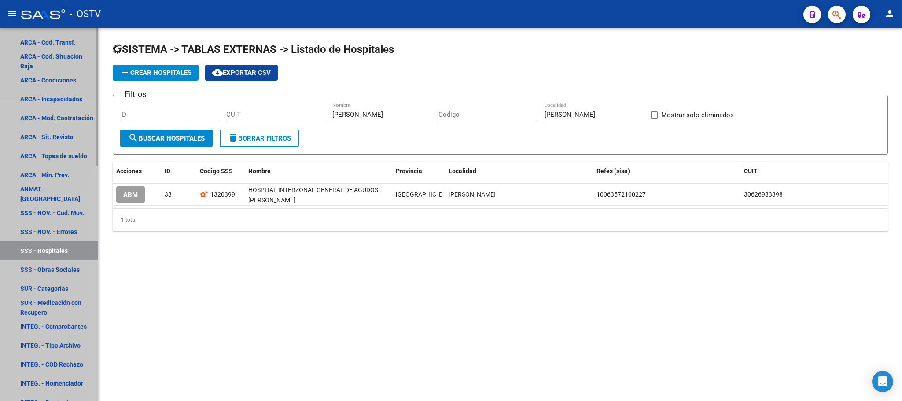
click at [61, 250] on link "SSS - Hospitales" at bounding box center [49, 250] width 98 height 19
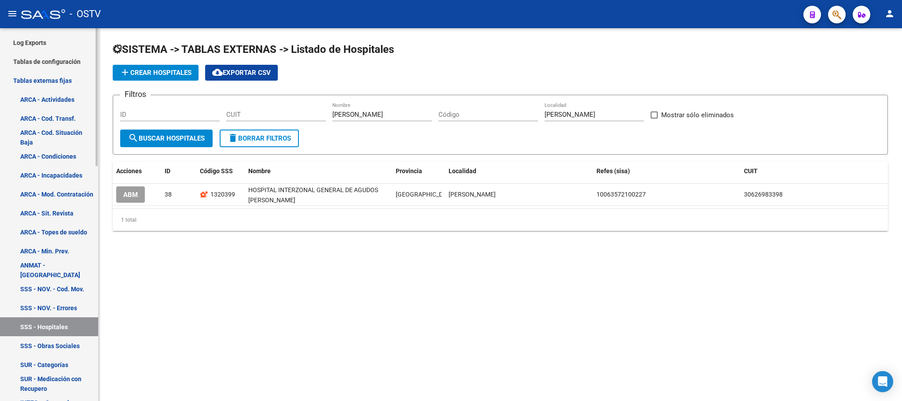
scroll to position [132, 0]
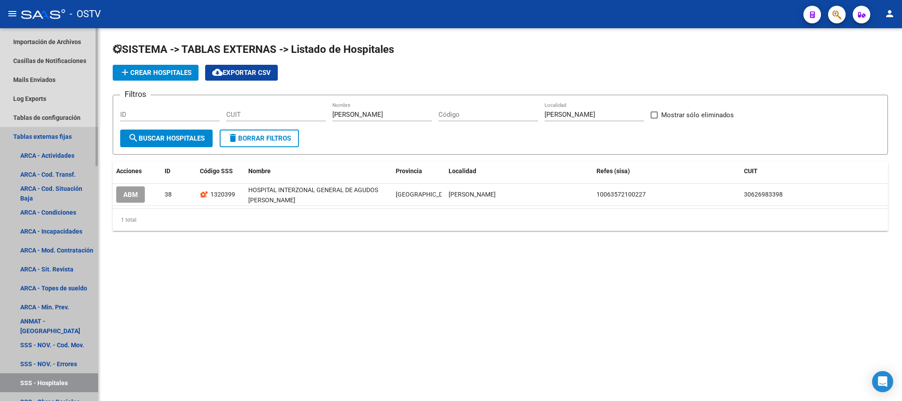
click at [35, 133] on link "Tablas externas fijas" at bounding box center [49, 136] width 98 height 19
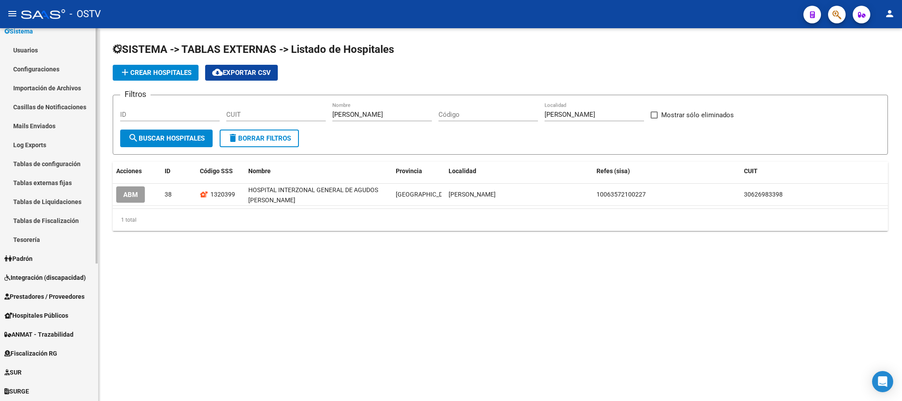
scroll to position [0, 0]
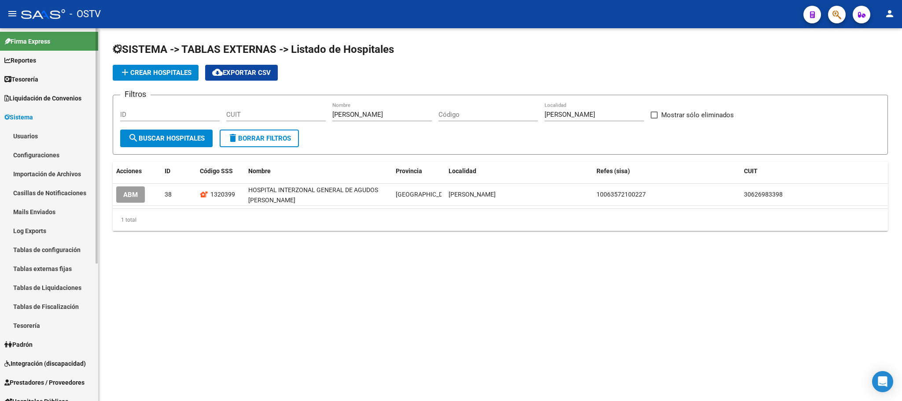
click at [33, 118] on span "Sistema" at bounding box center [18, 117] width 29 height 10
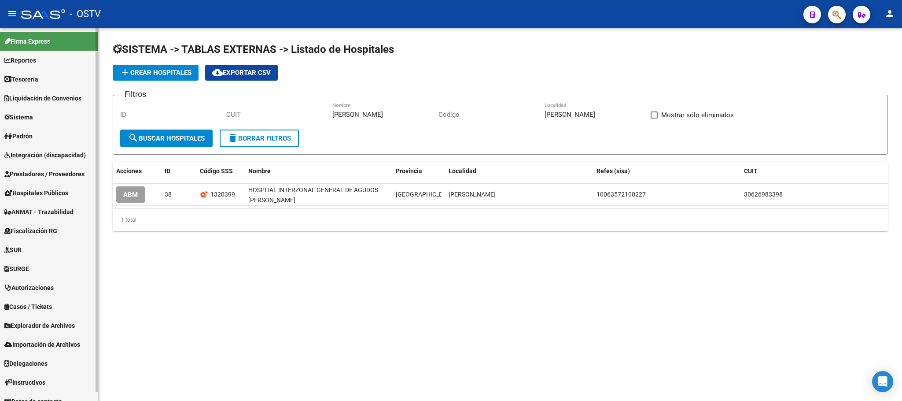
click at [32, 139] on span "Padrón" at bounding box center [18, 136] width 28 height 10
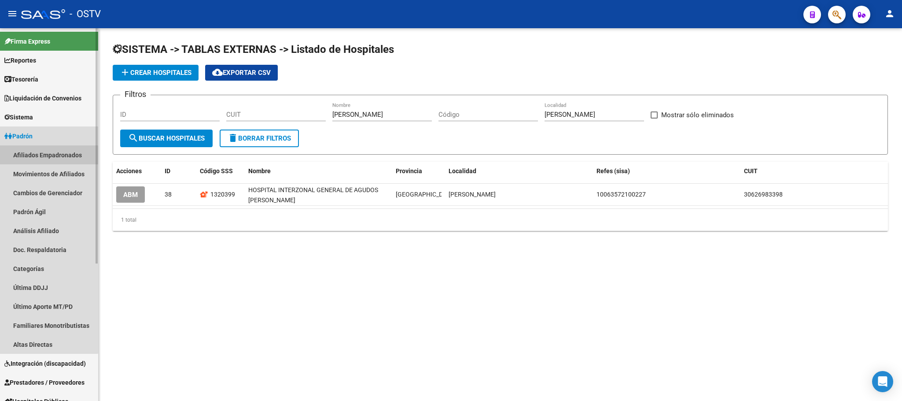
click at [41, 156] on link "Afiliados Empadronados" at bounding box center [49, 154] width 98 height 19
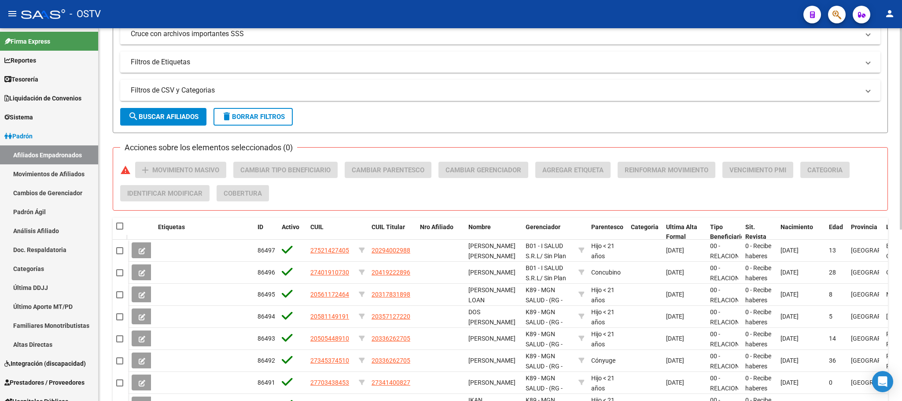
scroll to position [244, 0]
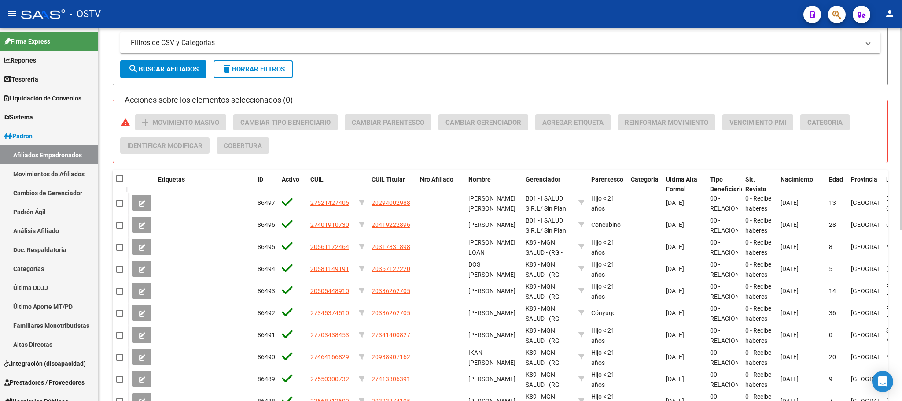
click at [901, 235] on div at bounding box center [901, 265] width 2 height 201
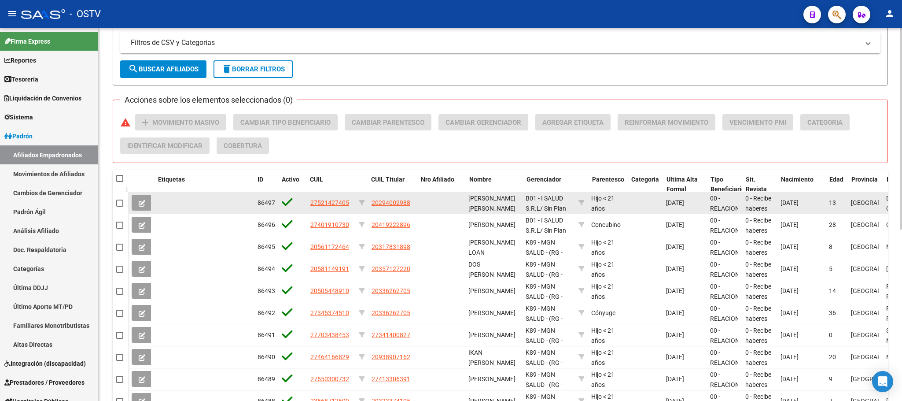
drag, startPoint x: 413, startPoint y: 181, endPoint x: 596, endPoint y: 193, distance: 183.1
click at [596, 193] on div "Etiquetas ID Activo CUIL CUIL Titular Nro Afiliado Nombre Gerenciador Parentesc…" at bounding box center [500, 302] width 775 height 265
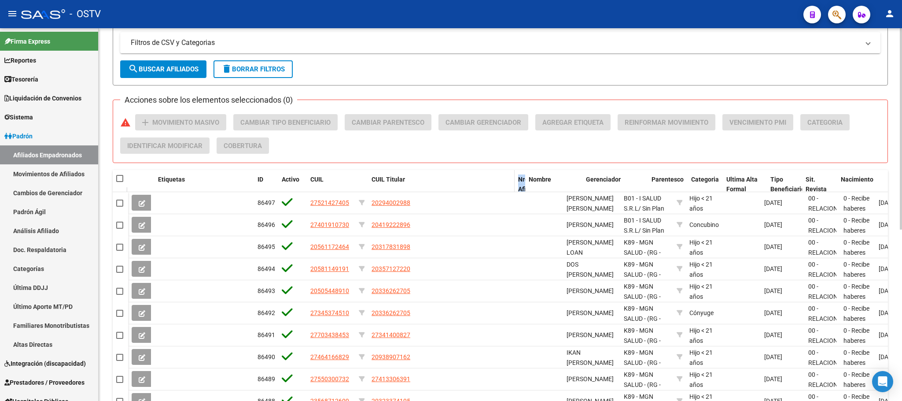
drag, startPoint x: 560, startPoint y: 177, endPoint x: 431, endPoint y: 186, distance: 129.3
click at [431, 186] on div "Etiquetas ID Activo CUIL CUIL Titular Nro Afiliado Nombre Gerenciador Parentesc…" at bounding box center [677, 189] width 1099 height 39
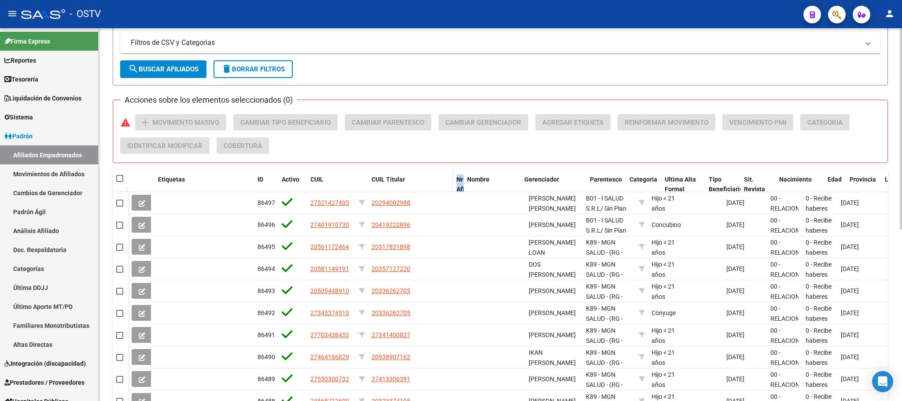
click at [416, 181] on div "CUIL Titular" at bounding box center [411, 179] width 78 height 10
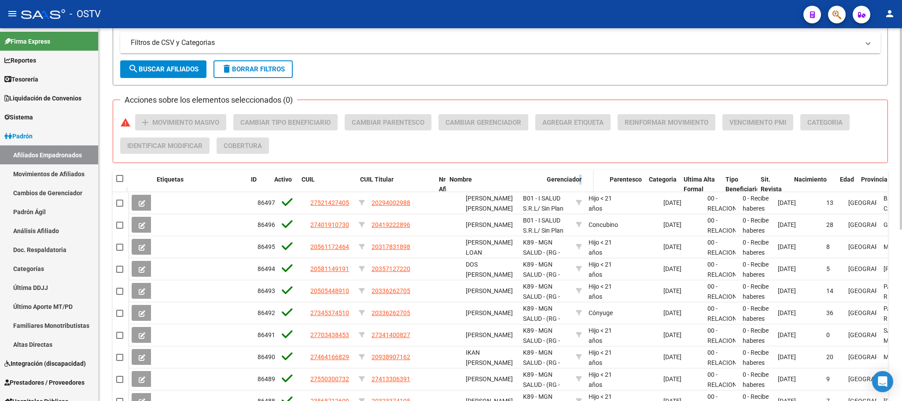
drag, startPoint x: 517, startPoint y: 182, endPoint x: 586, endPoint y: 177, distance: 68.9
click at [586, 177] on div "Etiquetas ID Activo CUIL CUIL Titular Nro Afiliado Nombre Gerenciador Parentesc…" at bounding box center [627, 189] width 998 height 39
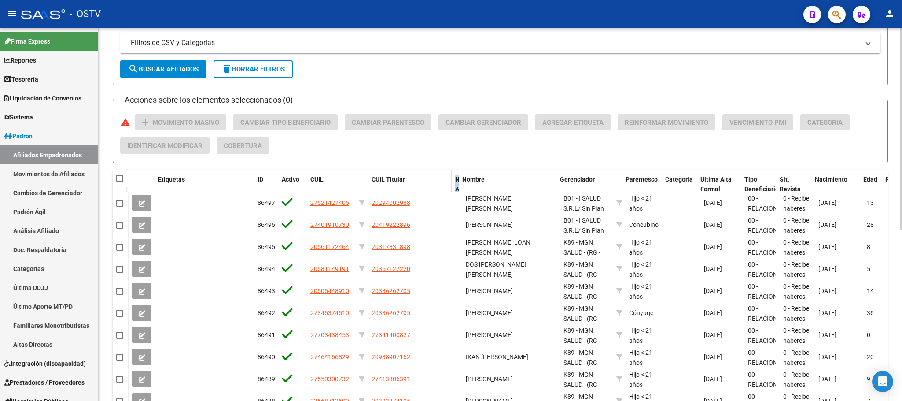
drag, startPoint x: 460, startPoint y: 181, endPoint x: 423, endPoint y: 187, distance: 37.4
click at [423, 187] on div "Etiquetas ID Activo CUIL CUIL Titular Nro Afiliado Nombre Gerenciador Parentesc…" at bounding box center [647, 189] width 1039 height 39
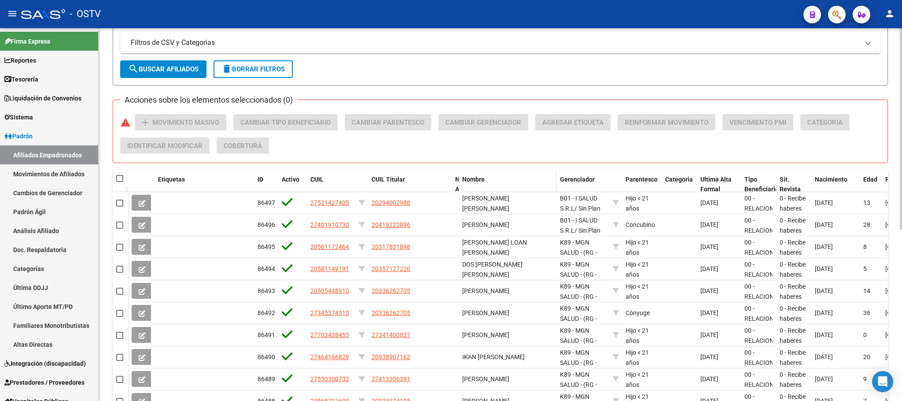
click at [534, 181] on div "Nombre" at bounding box center [507, 179] width 91 height 10
drag, startPoint x: 456, startPoint y: 177, endPoint x: 505, endPoint y: 184, distance: 49.4
click at [505, 184] on div "Etiquetas ID Activo CUIL CUIL Titular Nro Afiliado Nombre Gerenciador Parentesc…" at bounding box center [645, 189] width 1035 height 39
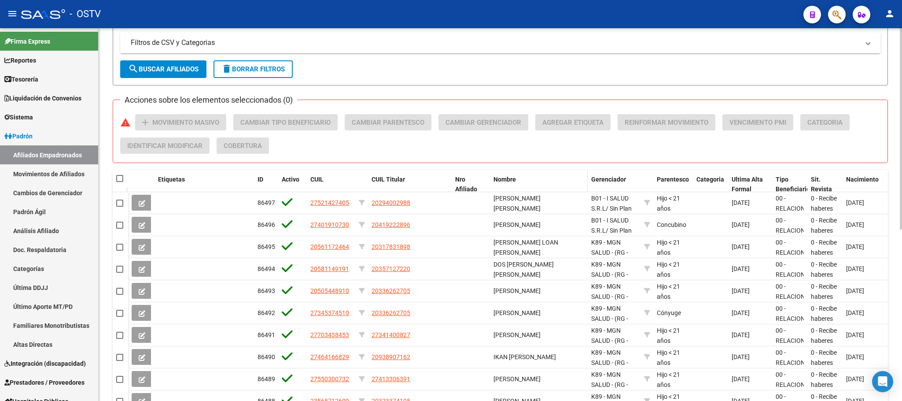
drag, startPoint x: 486, startPoint y: 186, endPoint x: 502, endPoint y: 188, distance: 16.3
click at [502, 188] on div "Etiquetas ID Activo CUIL CUIL Titular Nro Afiliado Nombre Gerenciador Parentesc…" at bounding box center [661, 184] width 1067 height 29
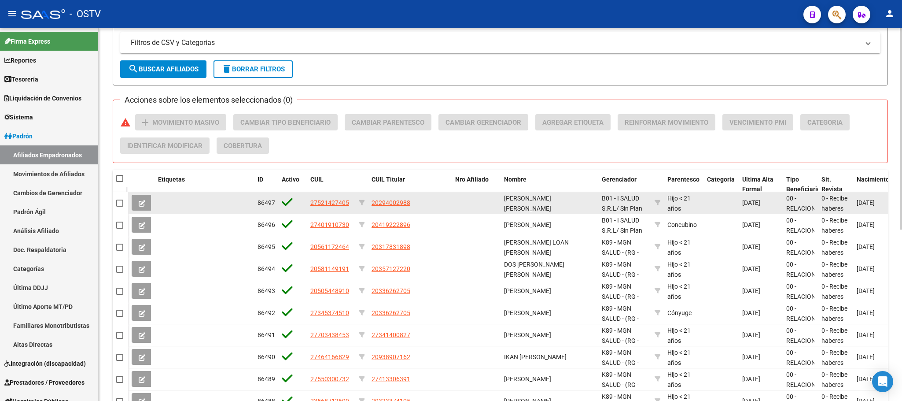
click at [442, 207] on div "20294002988" at bounding box center [410, 203] width 77 height 10
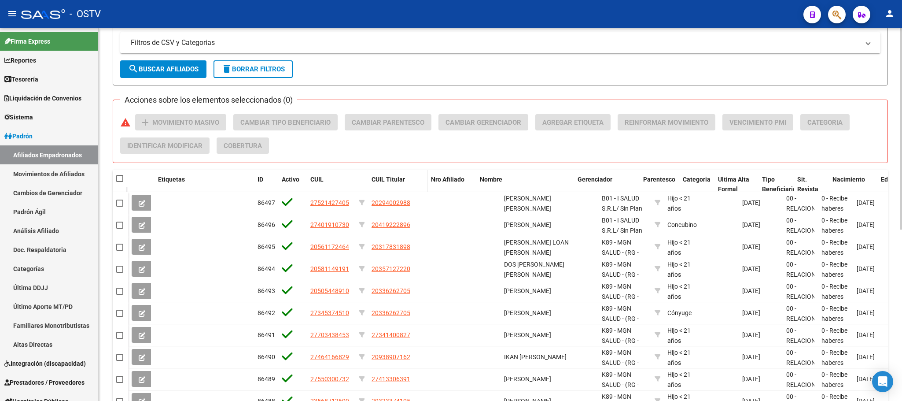
drag, startPoint x: 448, startPoint y: 185, endPoint x: 410, endPoint y: 188, distance: 38.0
click at [411, 188] on datatable-header-cell "CUIL Titular" at bounding box center [397, 184] width 59 height 29
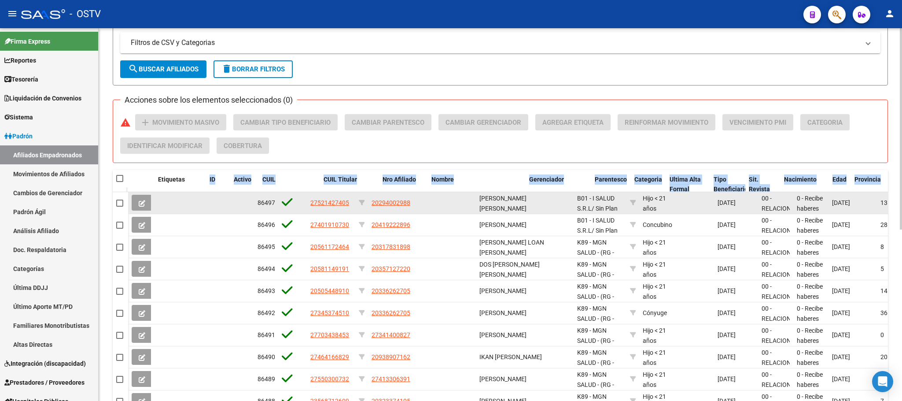
drag, startPoint x: 250, startPoint y: 180, endPoint x: 177, endPoint y: 209, distance: 77.7
click at [177, 208] on div "Etiquetas ID Activo CUIL CUIL Titular Nro Afiliado Nombre Gerenciador Parentesc…" at bounding box center [500, 302] width 775 height 265
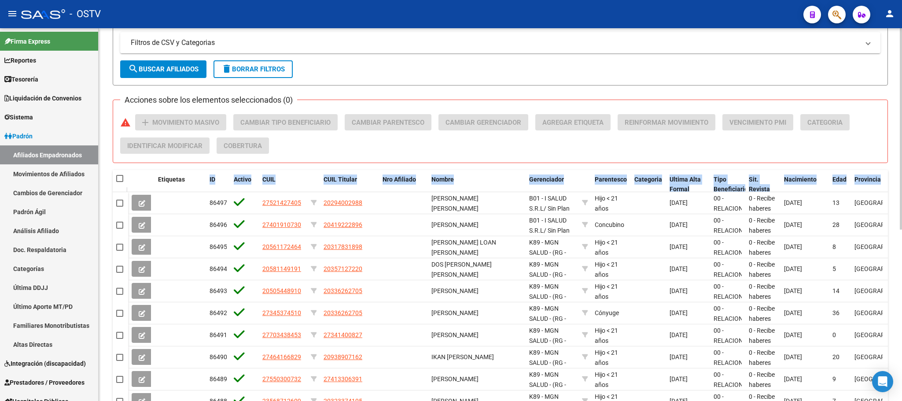
click at [107, 232] on div "PADRON -> Afiliados Empadronados (alt+a) add Crear Afiliado file_download Expor…" at bounding box center [500, 123] width 803 height 679
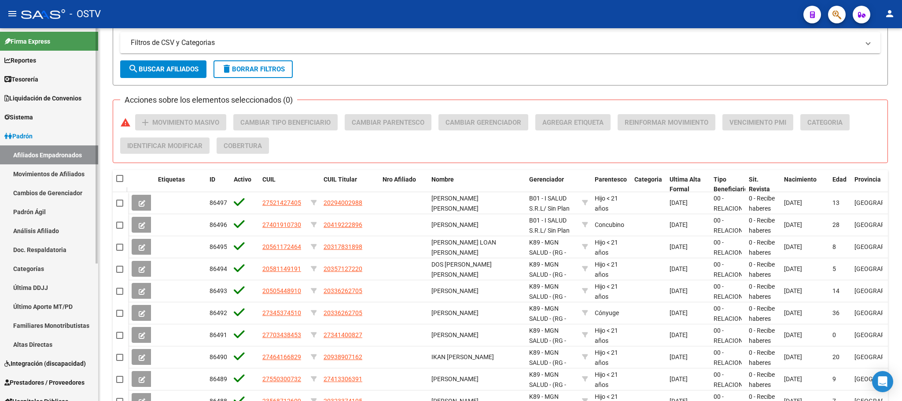
click at [33, 140] on span "Padrón" at bounding box center [18, 136] width 28 height 10
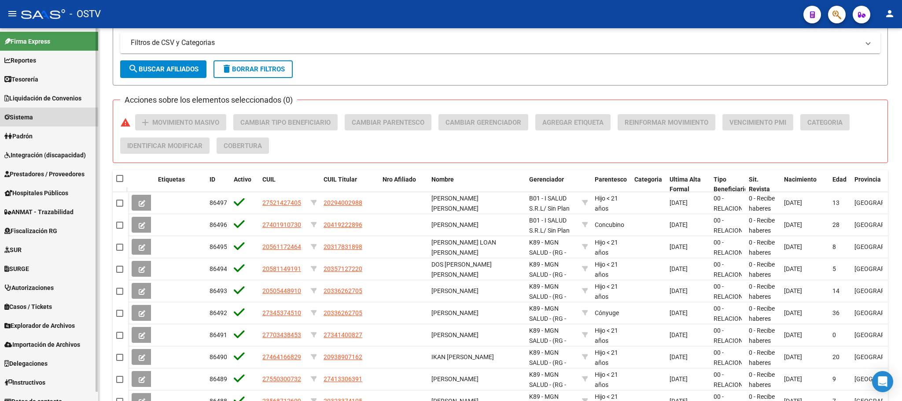
click at [27, 119] on span "Sistema" at bounding box center [18, 117] width 29 height 10
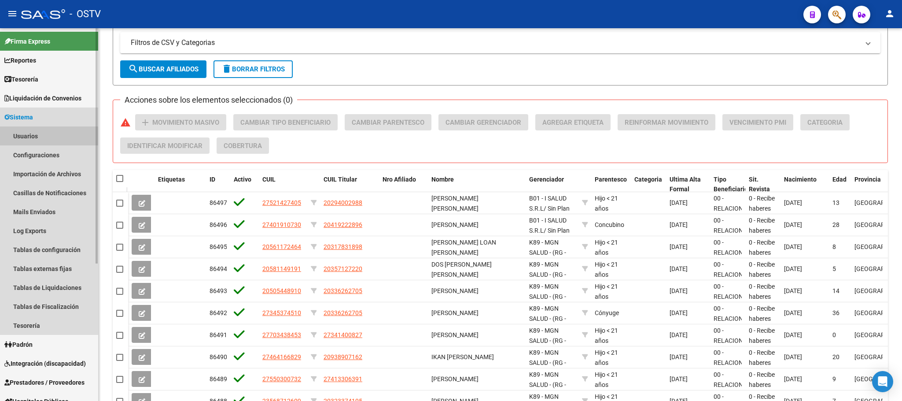
click at [36, 140] on link "Usuarios" at bounding box center [49, 135] width 98 height 19
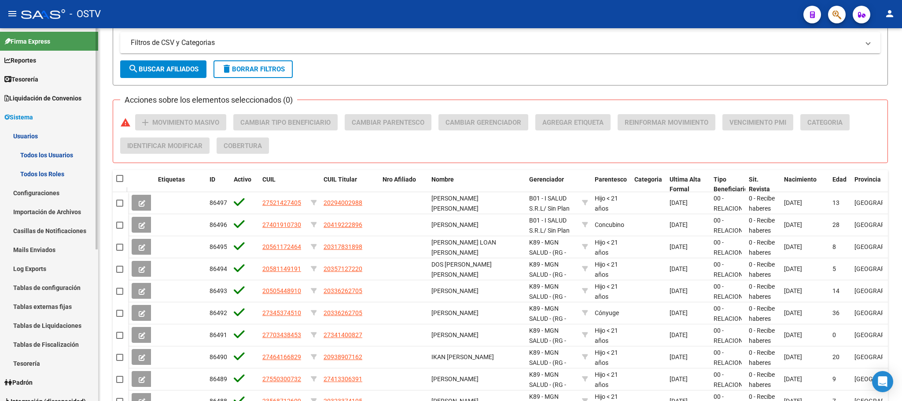
click at [55, 159] on link "Todos los Usuarios" at bounding box center [49, 154] width 98 height 19
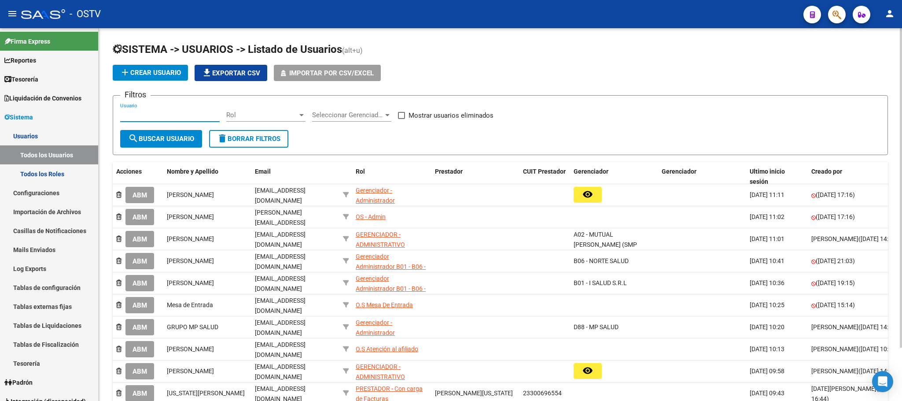
click at [158, 117] on input "Usuario" at bounding box center [169, 115] width 99 height 8
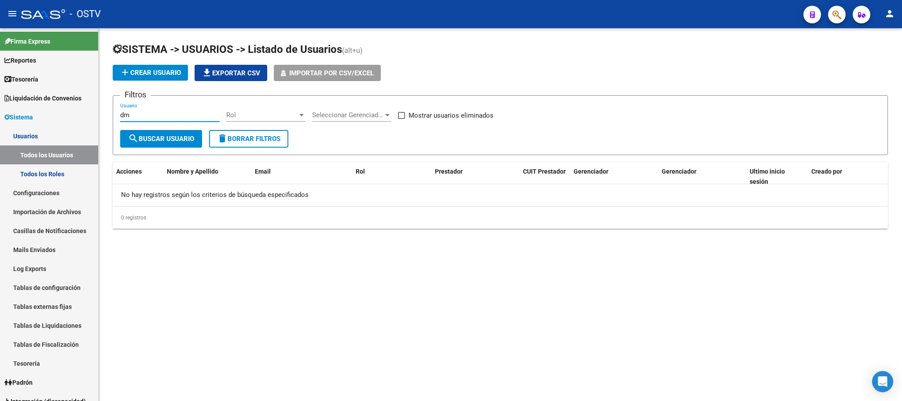
type input "d"
type input "m"
type input "d"
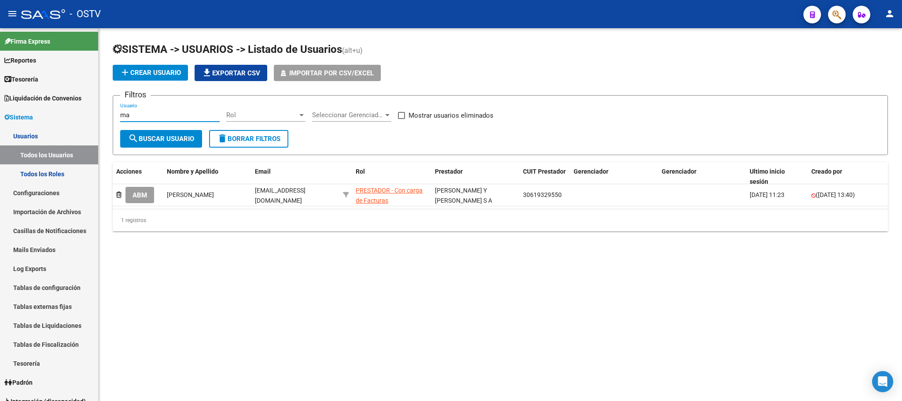
type input "m"
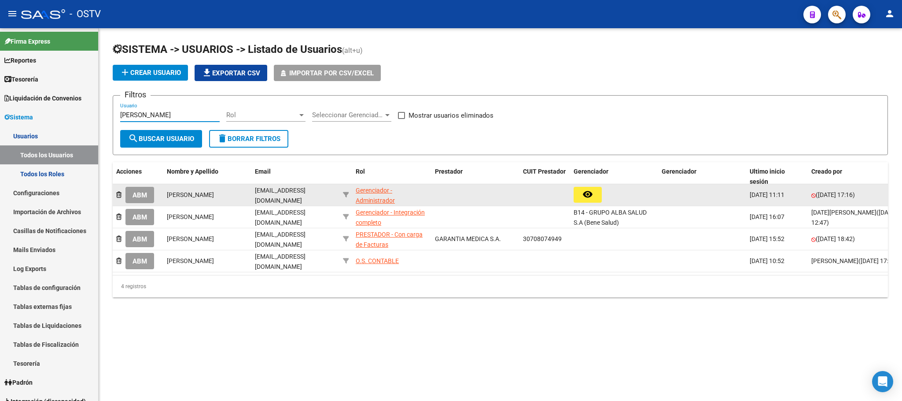
type input "diego"
click at [136, 192] on span "ABM" at bounding box center [140, 195] width 15 height 8
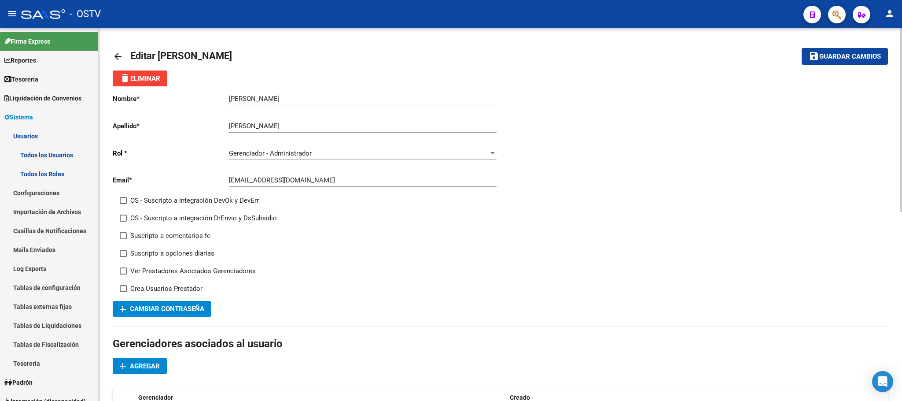
click at [116, 53] on mat-icon "arrow_back" at bounding box center [118, 56] width 11 height 11
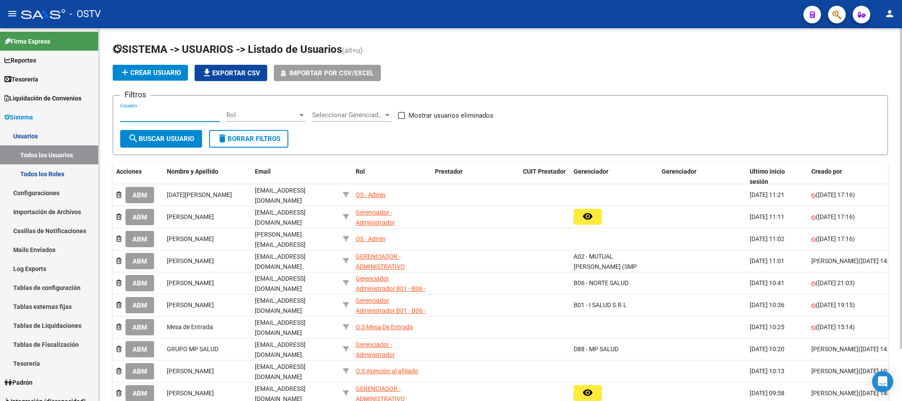
click at [168, 116] on input "Usuario" at bounding box center [169, 115] width 99 height 8
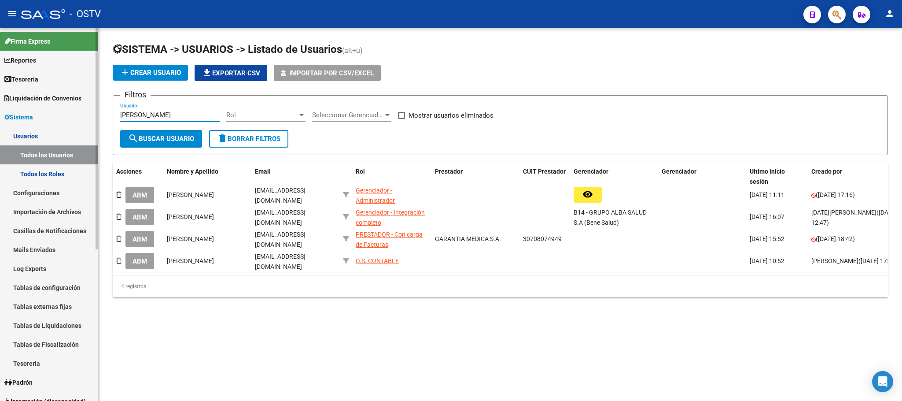
type input "dieg"
click at [32, 60] on span "Reportes" at bounding box center [20, 60] width 32 height 10
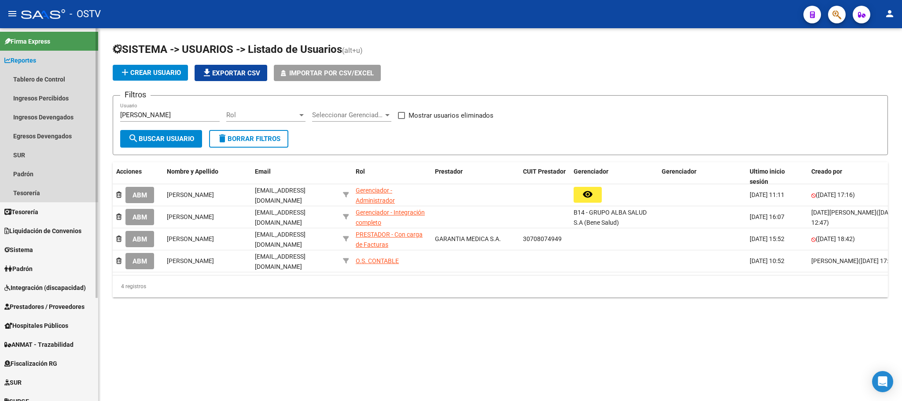
click at [32, 61] on span "Reportes" at bounding box center [20, 60] width 32 height 10
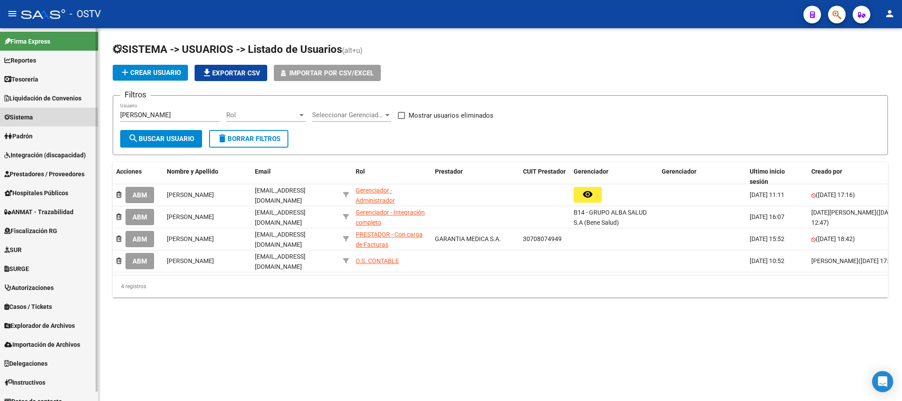
click at [26, 118] on span "Sistema" at bounding box center [18, 117] width 29 height 10
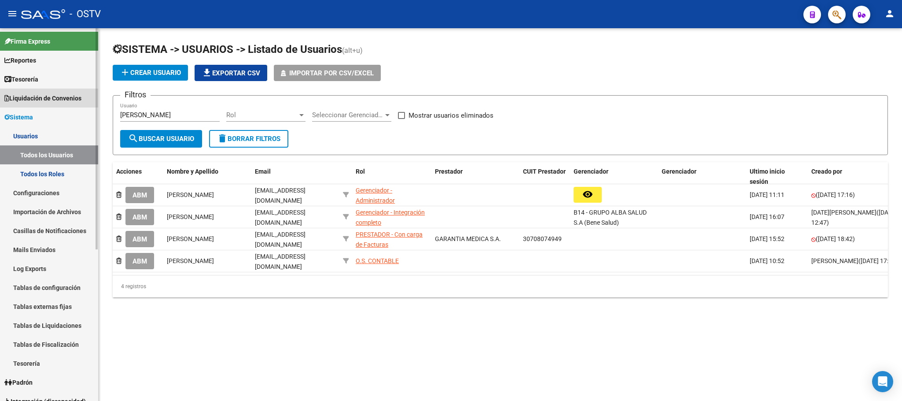
click at [36, 97] on span "Liquidación de Convenios" at bounding box center [42, 98] width 77 height 10
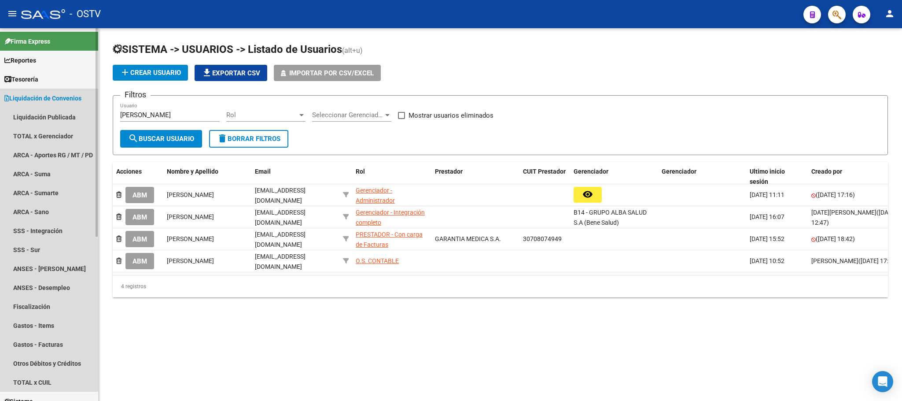
click at [31, 98] on span "Liquidación de Convenios" at bounding box center [42, 98] width 77 height 10
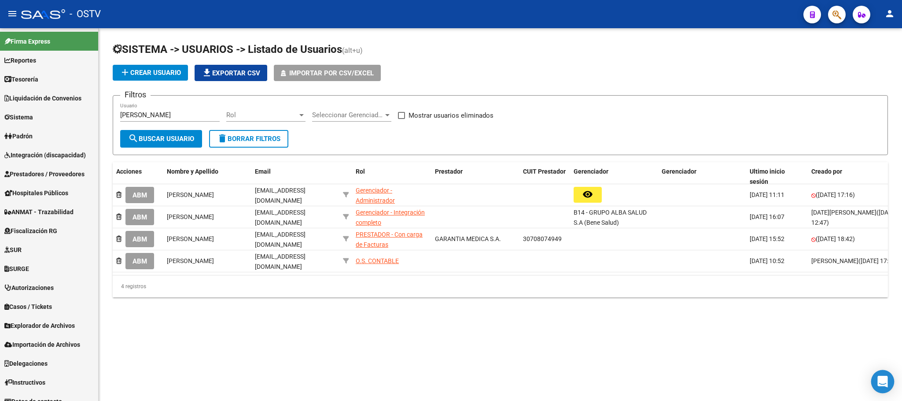
click at [879, 381] on icon "Open Intercom Messenger" at bounding box center [882, 381] width 10 height 11
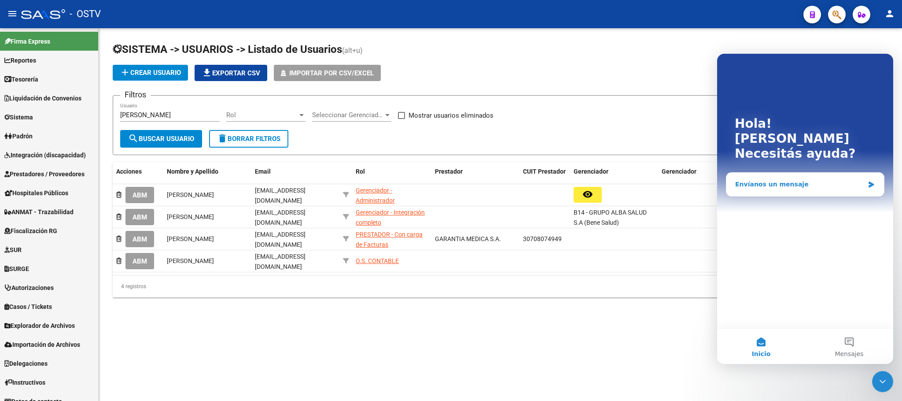
click at [762, 180] on div "Envíanos un mensaje" at bounding box center [799, 184] width 129 height 9
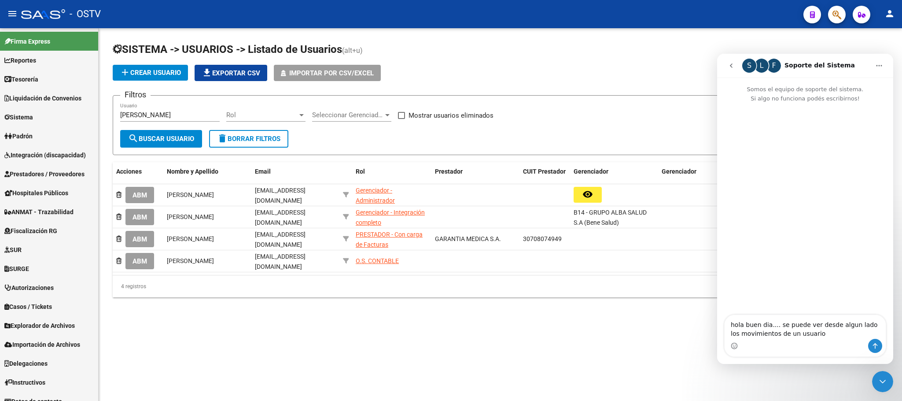
type textarea "hola buen dia.... se puede ver desde algun lado los movimientos de un usuario?"
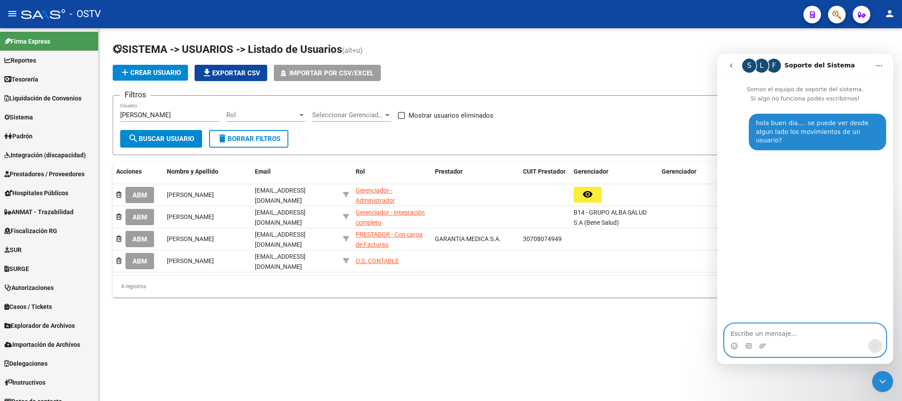
click at [773, 330] on textarea "Escribe un mensaje..." at bounding box center [805, 331] width 161 height 15
click at [883, 379] on icon "Cerrar Intercom Messenger" at bounding box center [882, 381] width 11 height 11
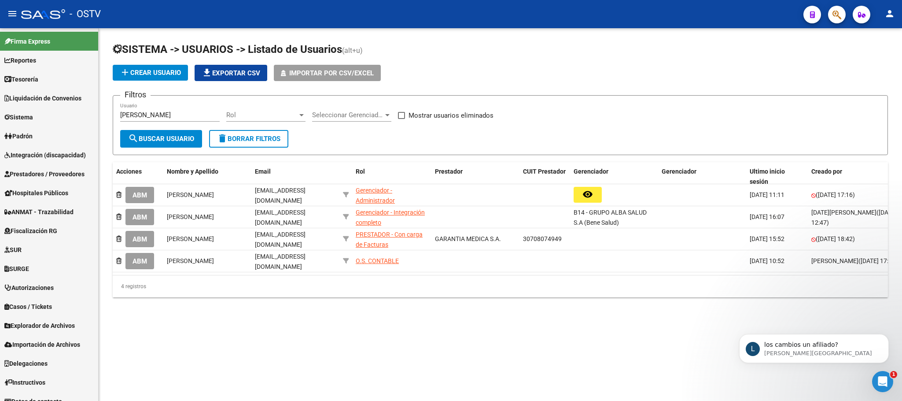
click at [197, 362] on mat-sidenav-content "SISTEMA -> USUARIOS -> Listado de Usuarios (alt+u) add Crear Usuario file_downl…" at bounding box center [500, 214] width 803 height 372
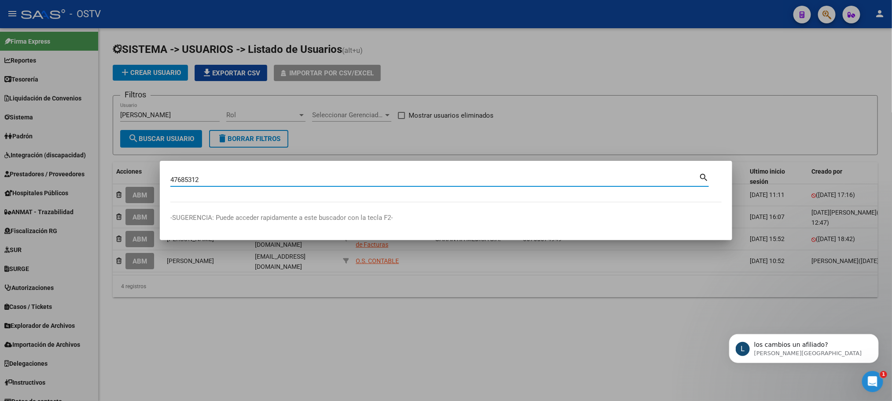
type input "47685312"
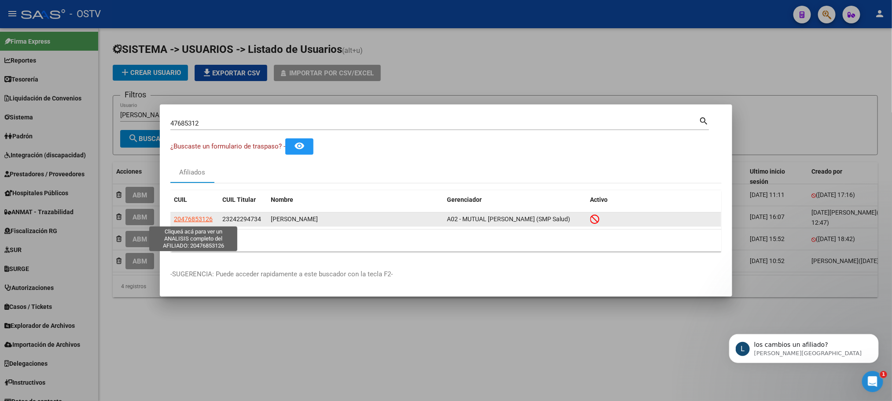
click at [199, 217] on span "20476853126" at bounding box center [193, 218] width 39 height 7
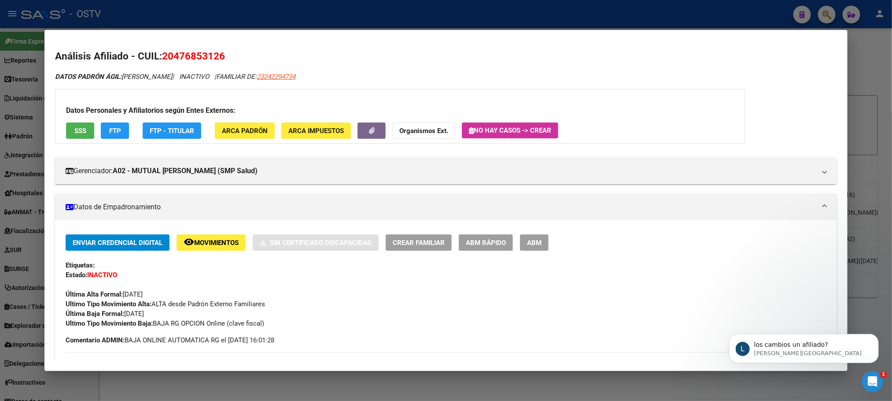
click at [536, 242] on span "ABM" at bounding box center [534, 243] width 15 height 8
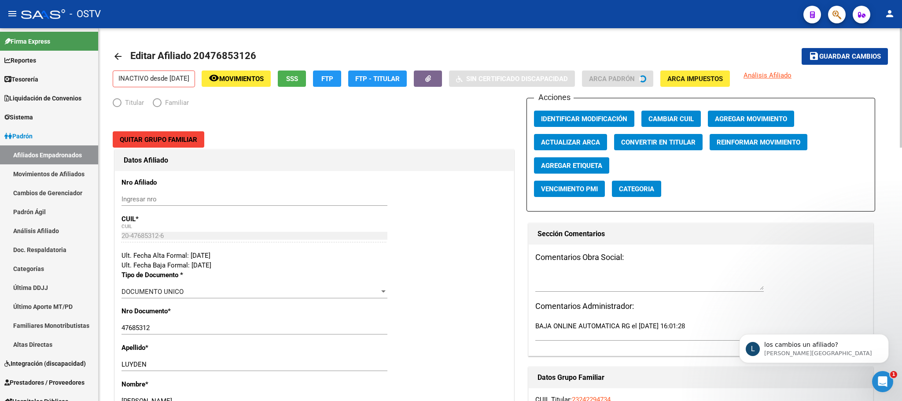
radio input "true"
type input "30-69551835-4"
click at [298, 77] on span "SSS" at bounding box center [292, 79] width 12 height 8
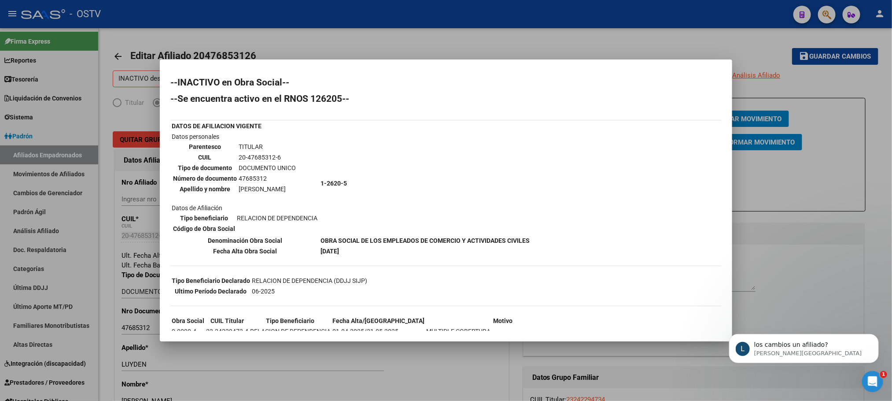
click at [437, 382] on div at bounding box center [446, 200] width 892 height 401
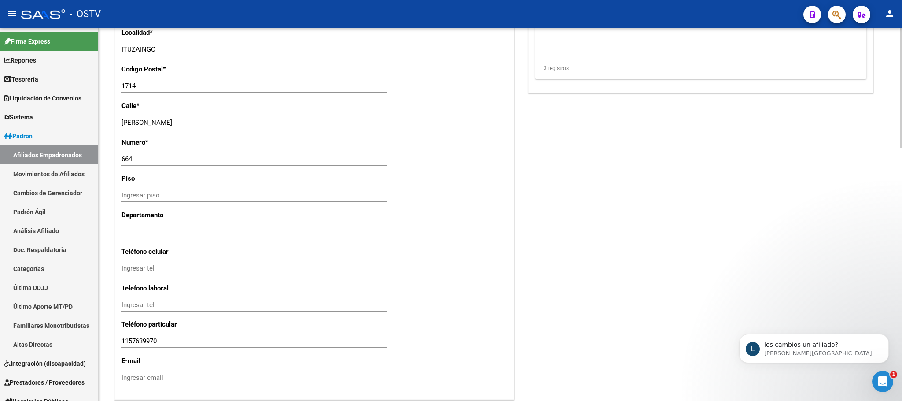
scroll to position [790, 0]
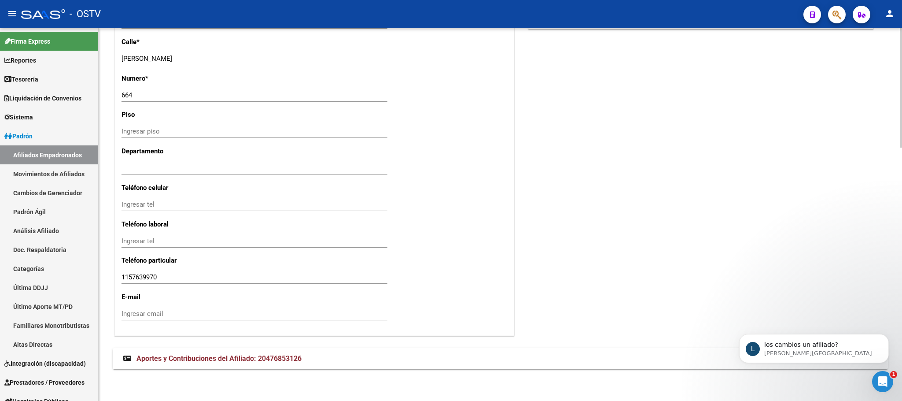
click at [185, 349] on mat-expansion-panel-header "Aportes y Contribuciones del Afiliado: 20476853126" at bounding box center [500, 358] width 775 height 21
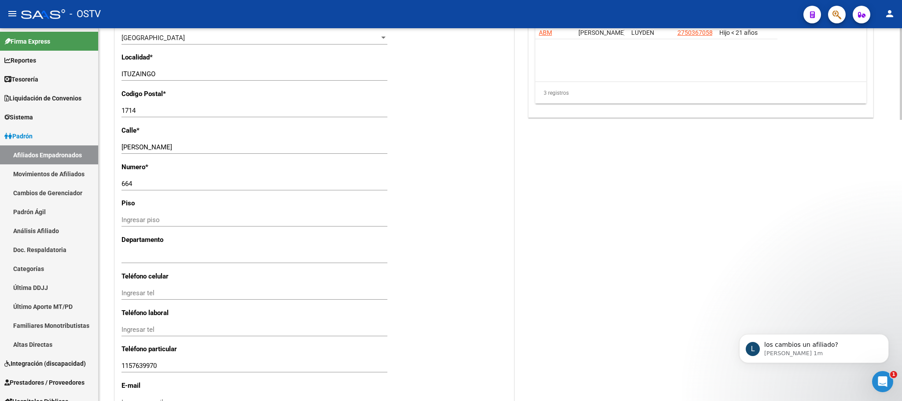
scroll to position [592, 0]
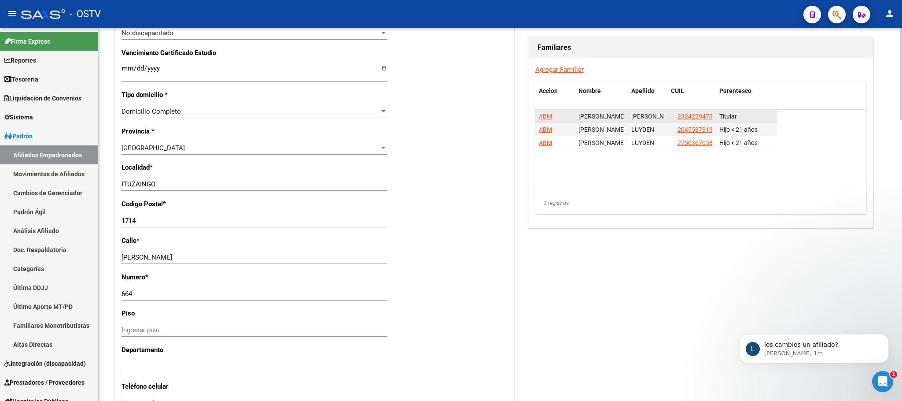
click at [542, 118] on span "ABM" at bounding box center [545, 116] width 13 height 7
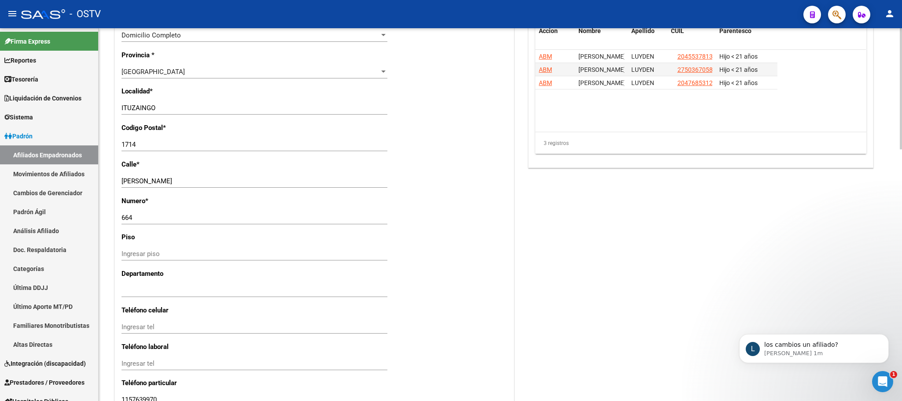
scroll to position [774, 0]
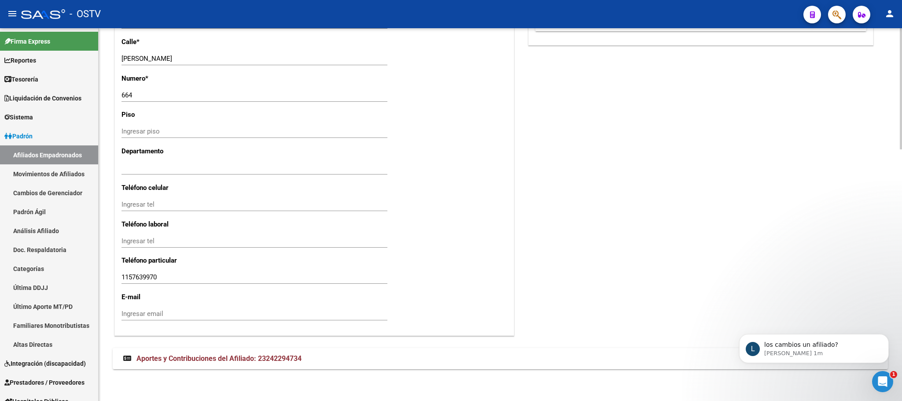
click at [214, 353] on mat-expansion-panel-header "Aportes y Contribuciones del Afiliado: 23242294734" at bounding box center [500, 358] width 775 height 21
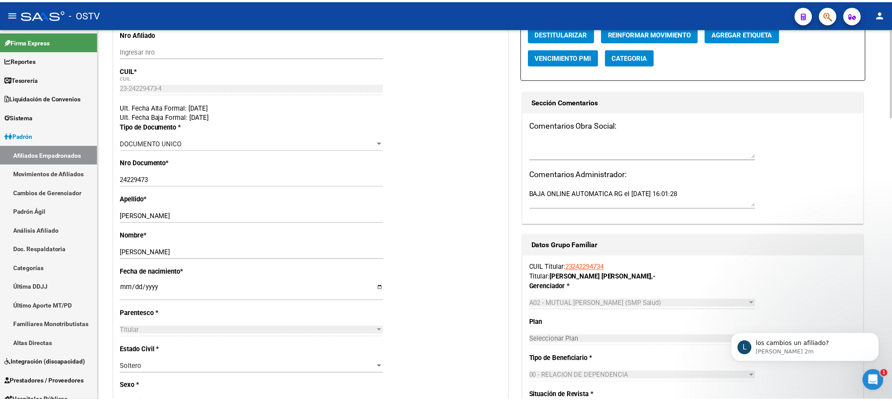
scroll to position [0, 0]
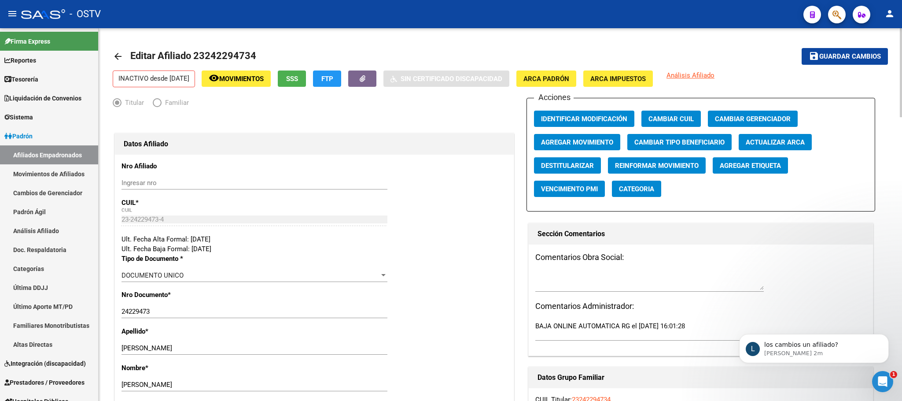
click at [333, 81] on span "FTP" at bounding box center [327, 79] width 12 height 8
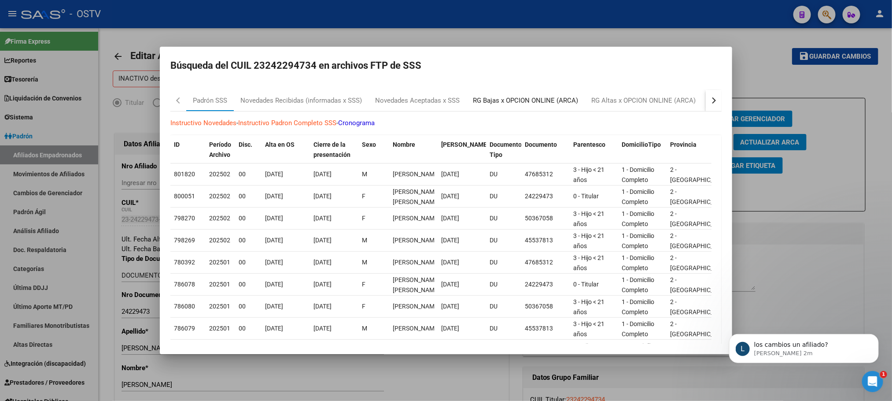
click at [529, 103] on div "RG Bajas x OPCION ONLINE (ARCA)" at bounding box center [525, 101] width 105 height 10
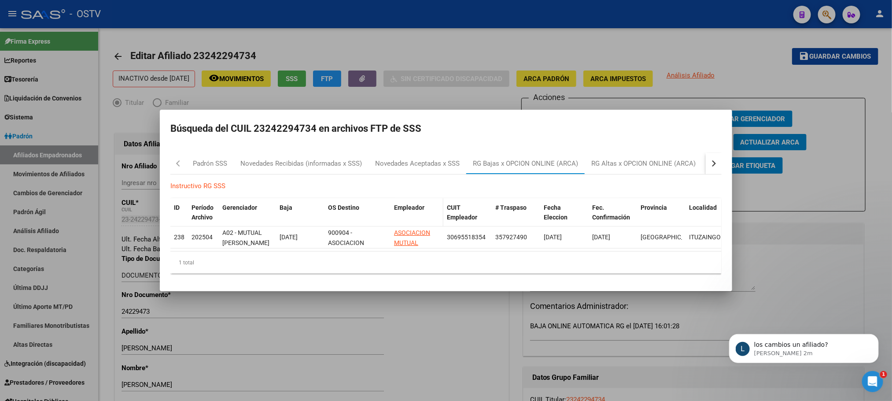
drag, startPoint x: 389, startPoint y: 206, endPoint x: 448, endPoint y: 206, distance: 59.0
click at [448, 206] on div "ID Período Archivo Gerenciador Baja OS Destino Empleador CUIT Empleador # Trasp…" at bounding box center [452, 212] width 564 height 29
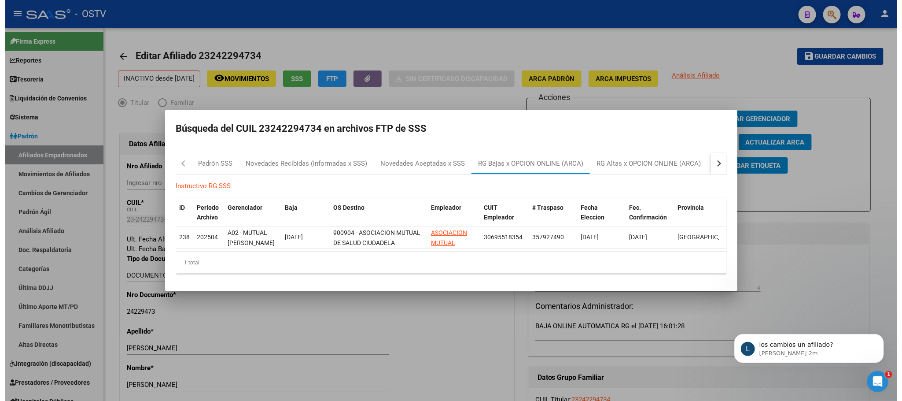
scroll to position [0, 44]
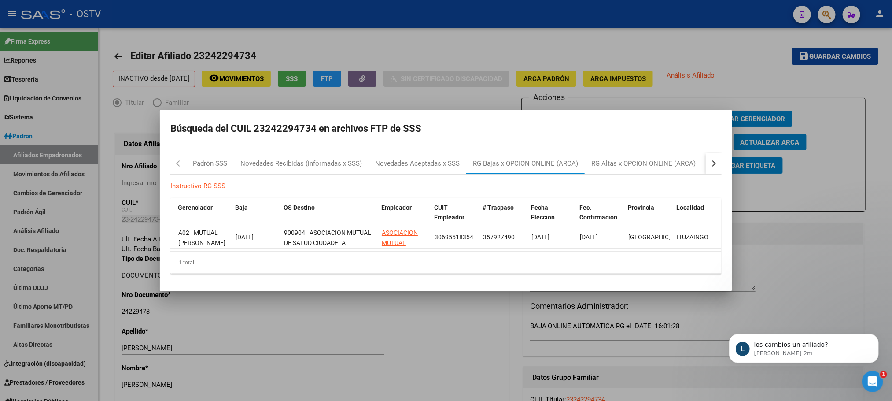
click at [518, 323] on div at bounding box center [446, 200] width 892 height 401
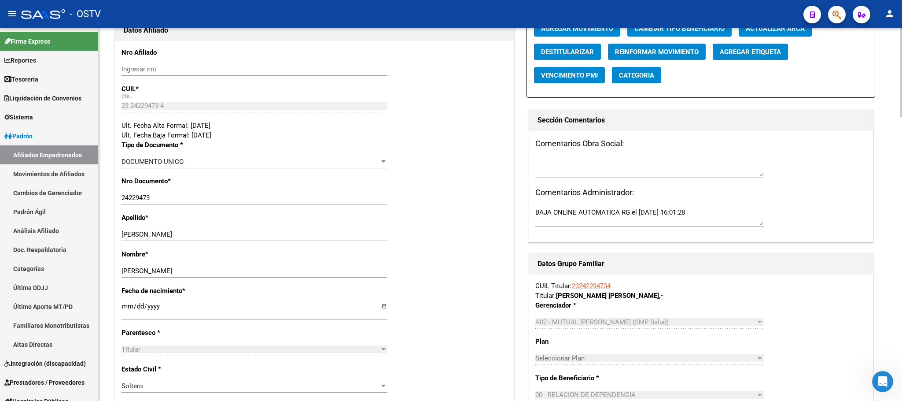
scroll to position [0, 0]
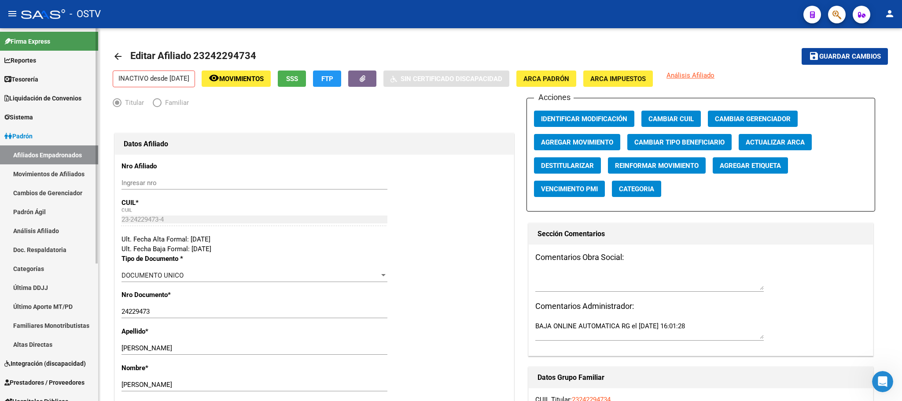
click at [45, 156] on link "Afiliados Empadronados" at bounding box center [49, 154] width 98 height 19
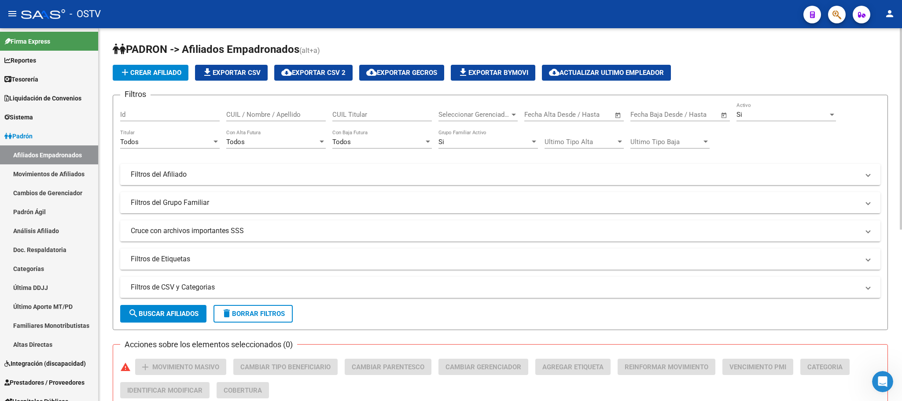
click at [468, 111] on span "Seleccionar Gerenciador" at bounding box center [473, 114] width 71 height 8
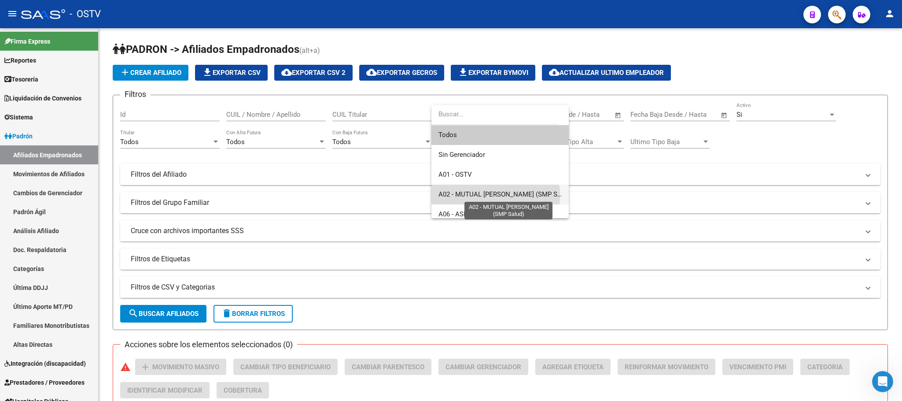
click at [474, 195] on span "A02 - MUTUAL [PERSON_NAME] (SMP Salud)" at bounding box center [504, 194] width 133 height 8
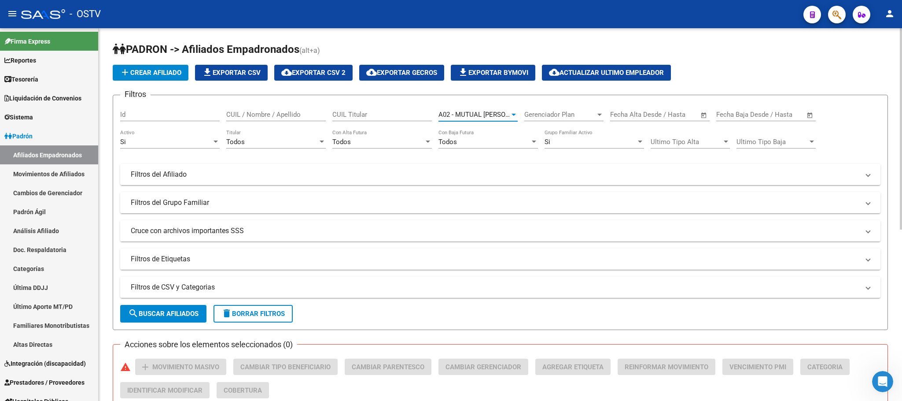
click at [246, 142] on div "Todos" at bounding box center [272, 142] width 92 height 8
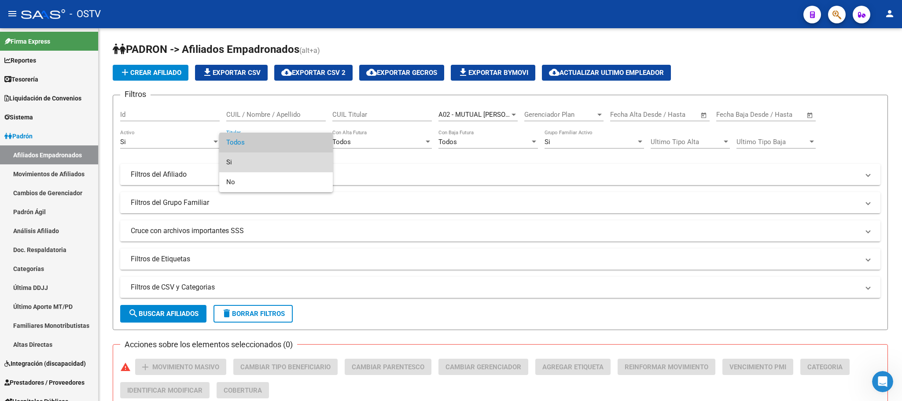
click at [243, 164] on span "Si" at bounding box center [275, 162] width 99 height 20
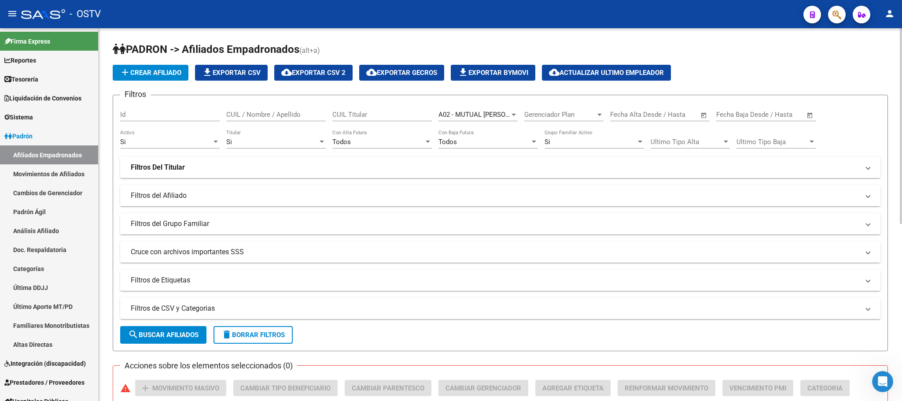
click at [250, 175] on mat-expansion-panel-header "Filtros Del Titular" at bounding box center [500, 167] width 760 height 21
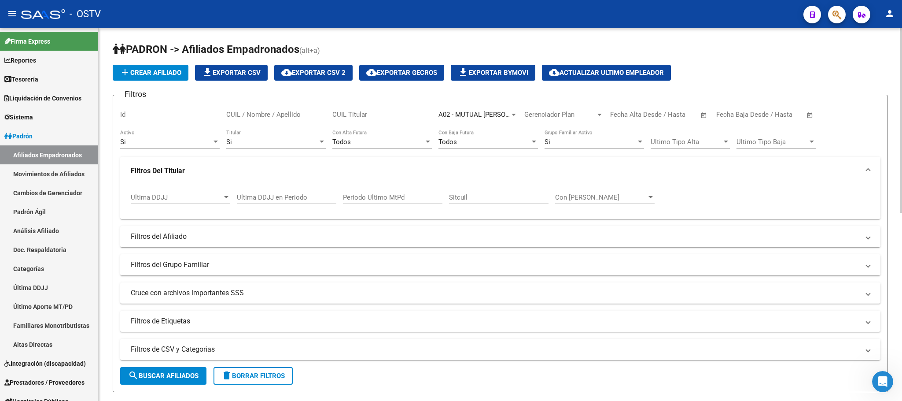
click at [270, 173] on mat-panel-title "Filtros Del Titular" at bounding box center [495, 171] width 729 height 10
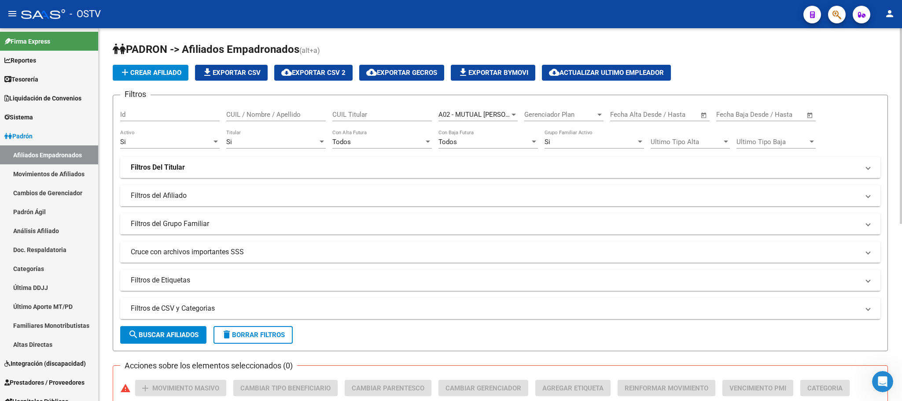
click at [262, 192] on mat-panel-title "Filtros del Afiliado" at bounding box center [495, 196] width 729 height 10
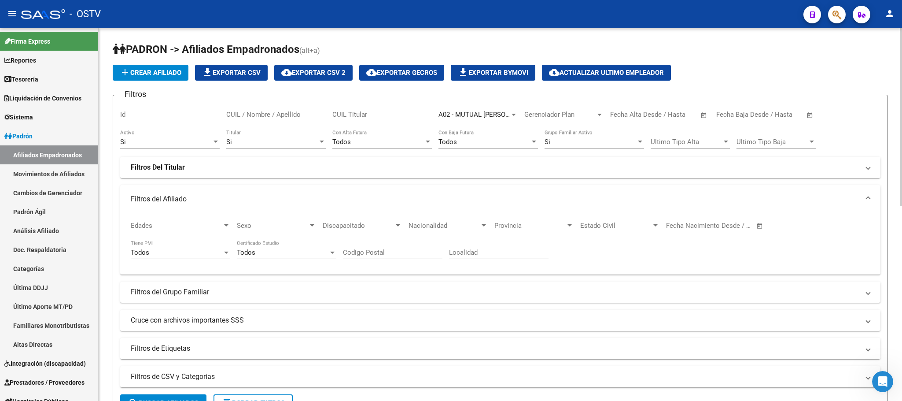
click at [272, 221] on div "Sexo Sexo" at bounding box center [276, 222] width 79 height 19
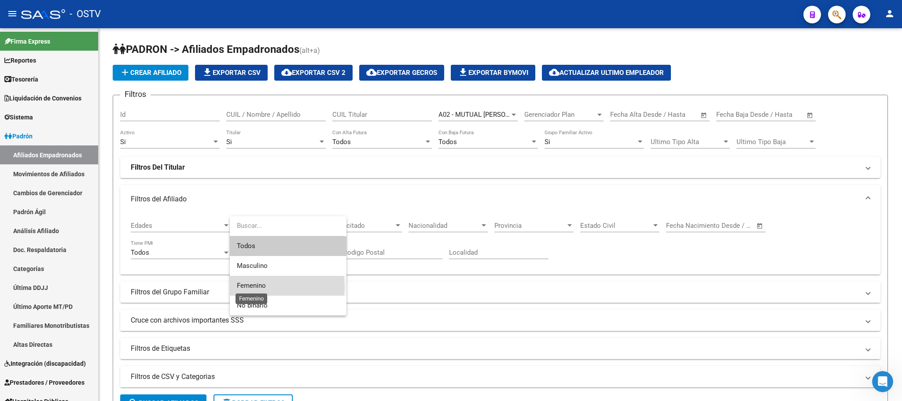
click at [263, 287] on span "Femenino" at bounding box center [251, 285] width 29 height 8
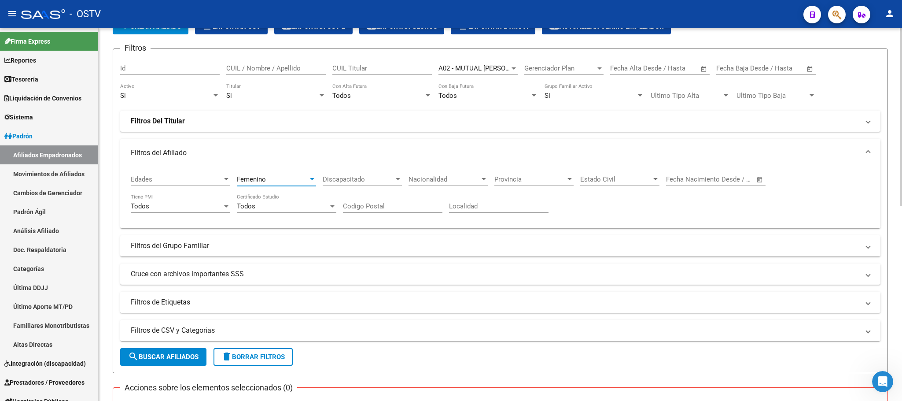
scroll to position [132, 0]
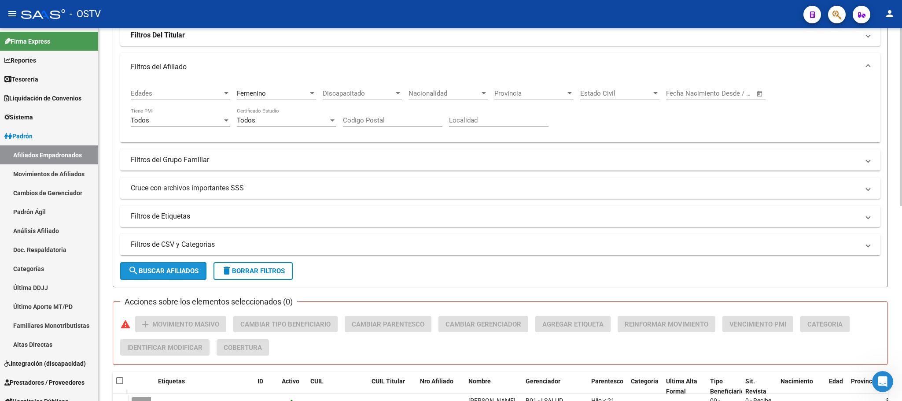
click at [182, 274] on span "search Buscar Afiliados" at bounding box center [163, 271] width 70 height 8
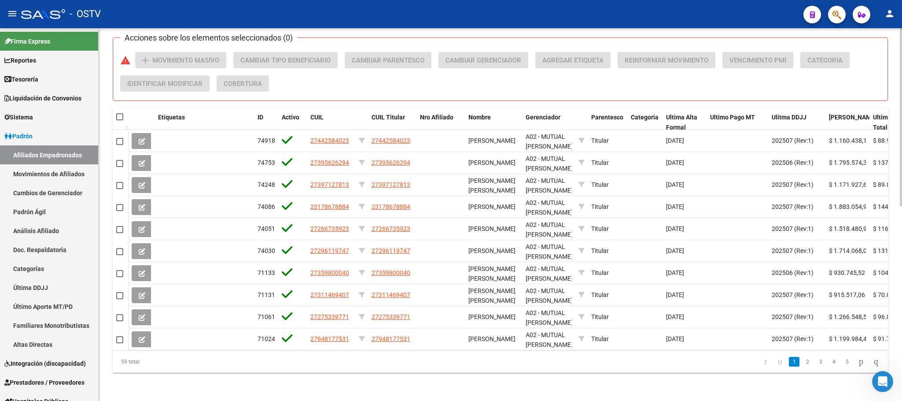
scroll to position [406, 0]
drag, startPoint x: 519, startPoint y: 107, endPoint x: 794, endPoint y: 110, distance: 274.7
click at [794, 110] on div "Etiquetas ID Activo CUIL CUIL Titular Nro Afiliado Nombre Gerenciador Parentesc…" at bounding box center [732, 122] width 1208 height 29
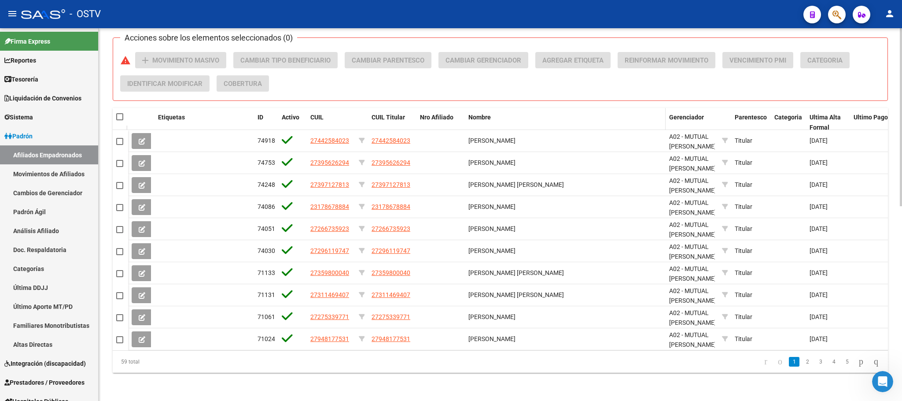
click at [469, 112] on div "Nombre" at bounding box center [565, 117] width 194 height 10
click at [478, 114] on span "Nombre" at bounding box center [479, 117] width 22 height 7
click at [802, 366] on link "2" at bounding box center [807, 362] width 11 height 10
click at [815, 363] on link "3" at bounding box center [820, 362] width 11 height 10
click at [829, 363] on link "4" at bounding box center [834, 362] width 11 height 10
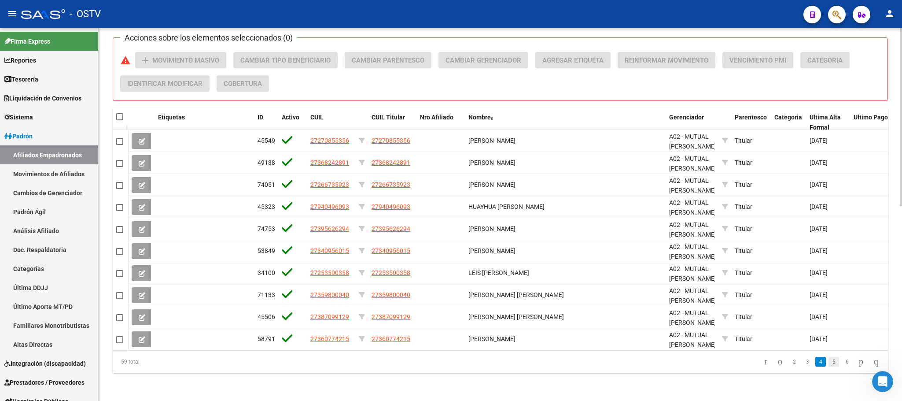
click at [829, 363] on link "5" at bounding box center [834, 362] width 11 height 10
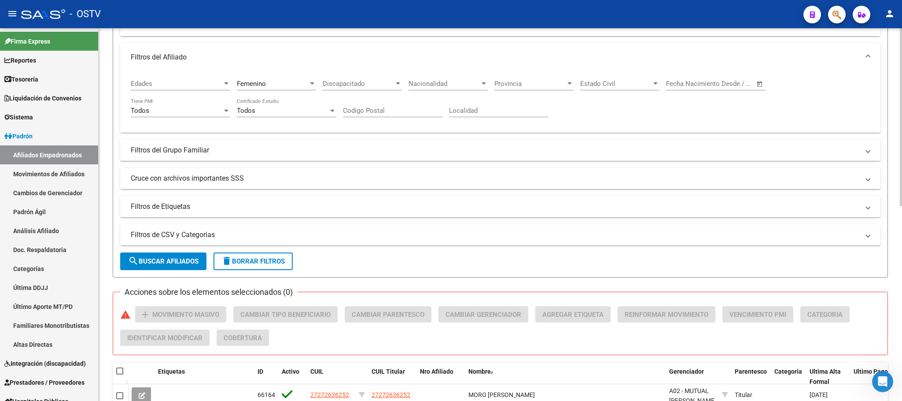
scroll to position [0, 0]
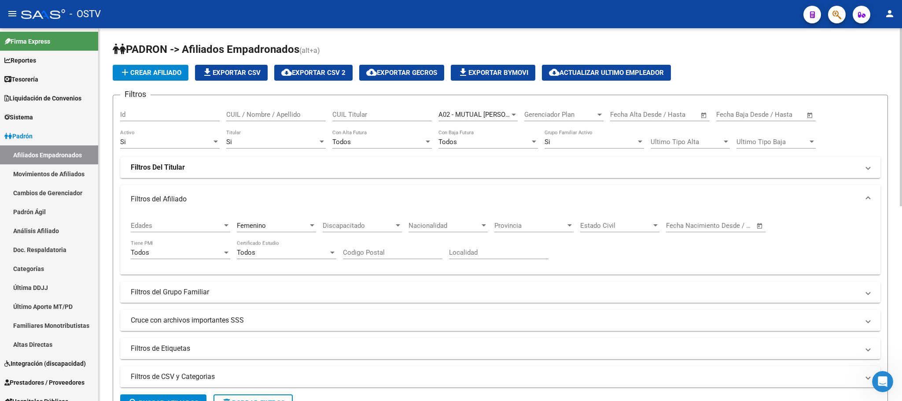
click at [171, 143] on div "Si" at bounding box center [166, 142] width 92 height 8
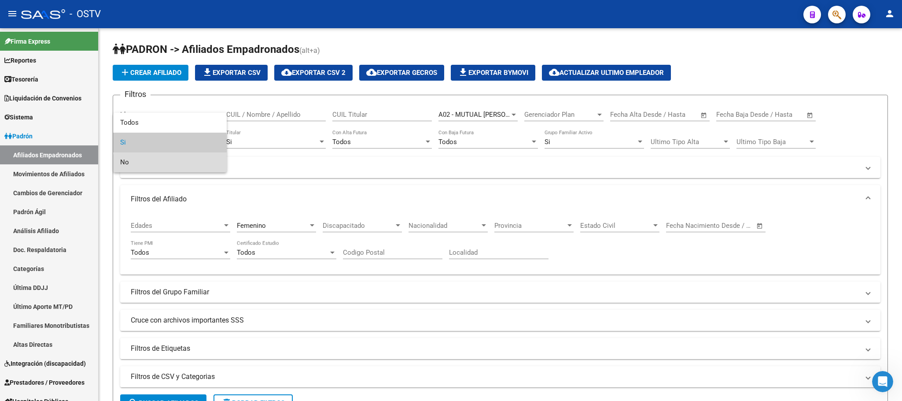
click at [180, 163] on span "No" at bounding box center [169, 162] width 99 height 20
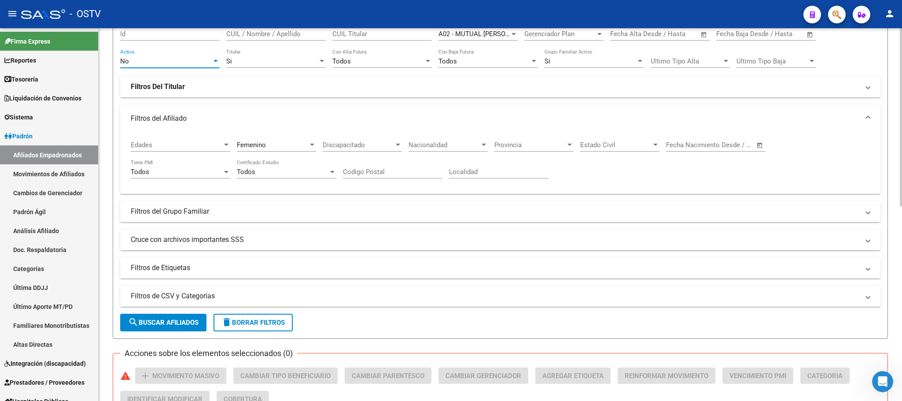
scroll to position [198, 0]
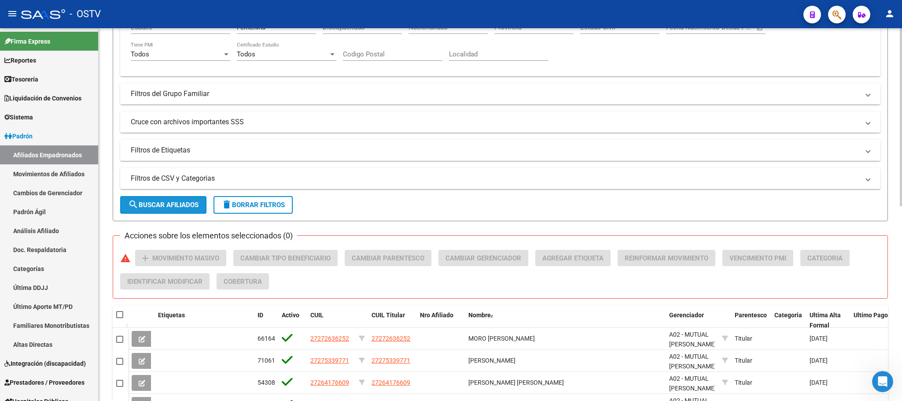
click at [171, 213] on button "search Buscar Afiliados" at bounding box center [163, 205] width 86 height 18
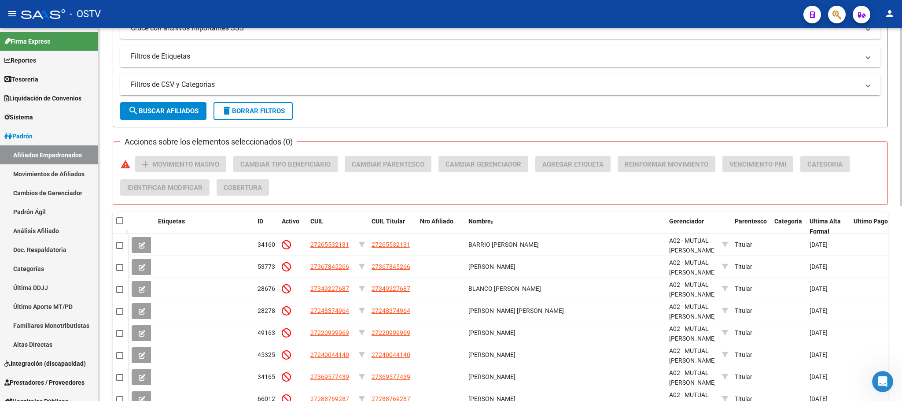
scroll to position [406, 0]
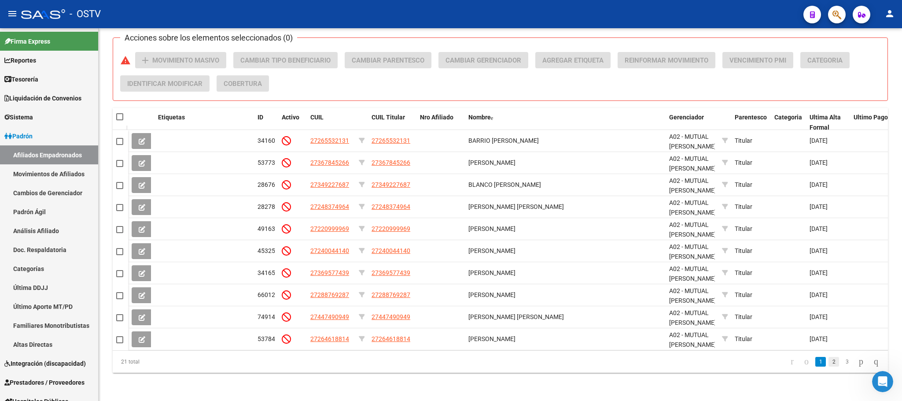
click at [829, 365] on link "2" at bounding box center [834, 362] width 11 height 10
click at [842, 362] on link "3" at bounding box center [847, 362] width 11 height 10
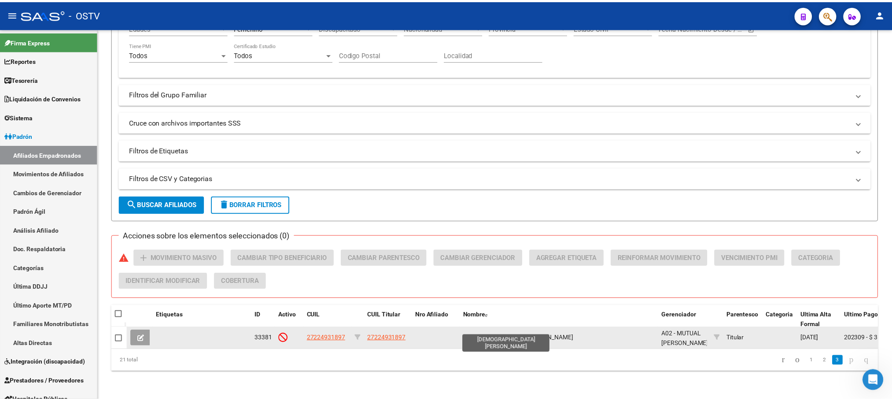
scroll to position [209, 0]
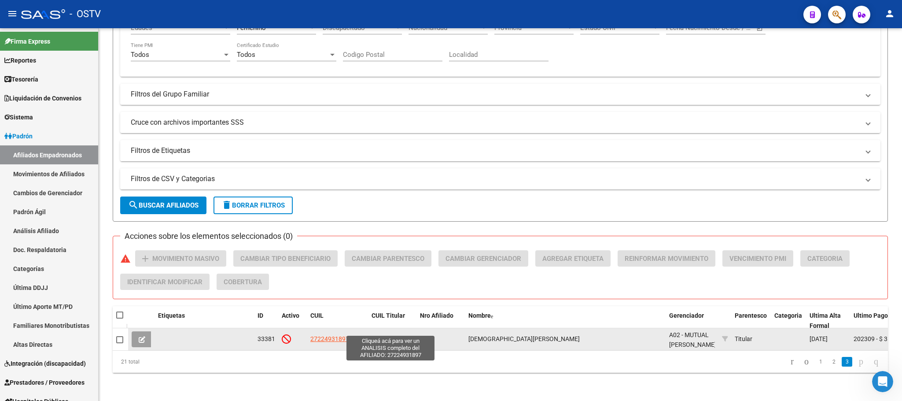
click at [390, 335] on span "27224931897" at bounding box center [391, 338] width 39 height 7
type textarea "27224931897"
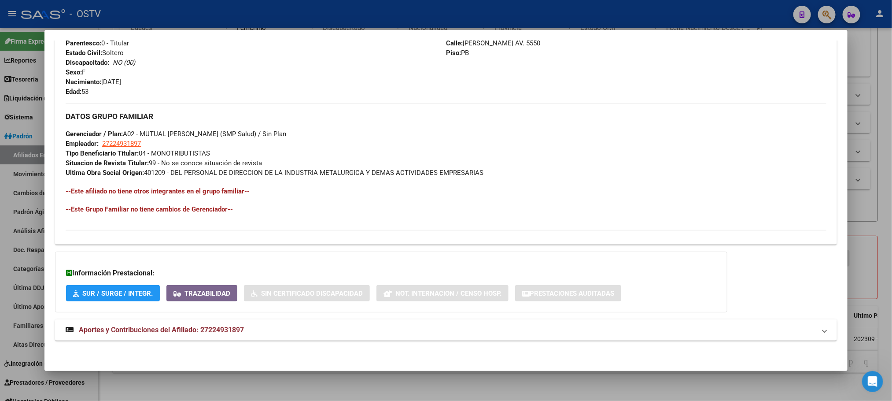
scroll to position [379, 0]
click at [210, 333] on span "Aportes y Contribuciones del Afiliado: 27224931897" at bounding box center [161, 329] width 165 height 8
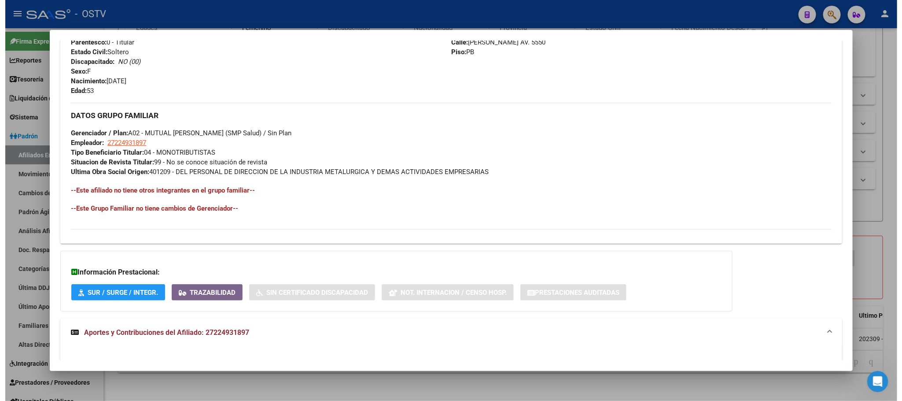
scroll to position [664, 0]
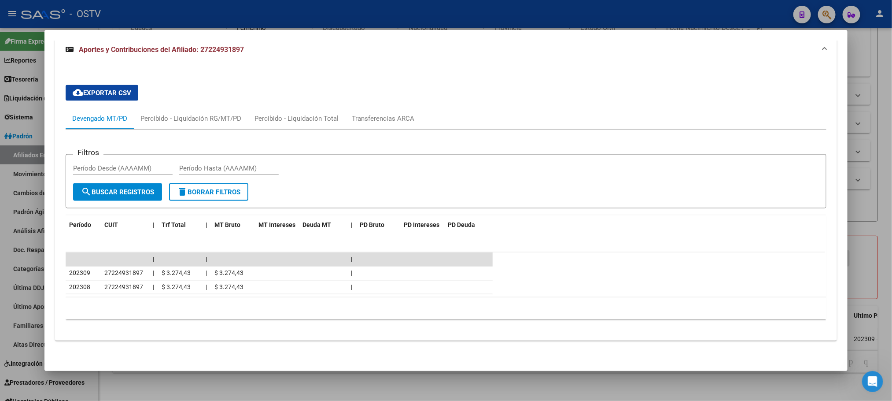
click at [400, 391] on div at bounding box center [446, 200] width 892 height 401
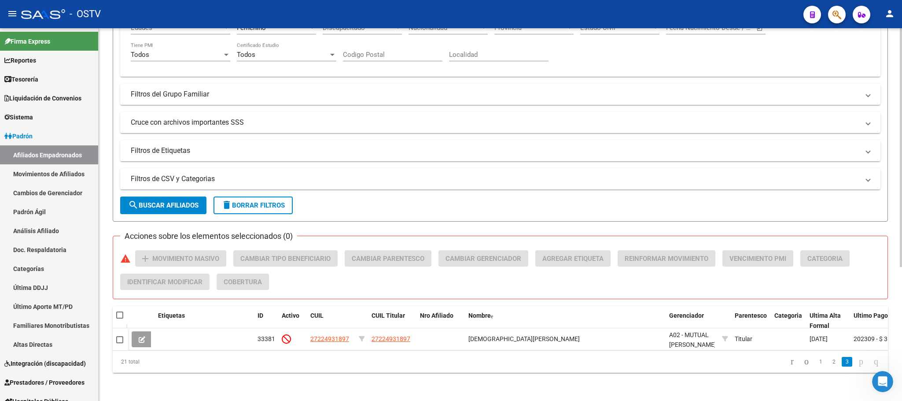
click at [430, 374] on div "PADRON -> Afiliados Empadronados (alt+a) add Crear Afiliado file_download Expor…" at bounding box center [500, 116] width 803 height 570
drag, startPoint x: 796, startPoint y: 362, endPoint x: 625, endPoint y: 362, distance: 170.4
click at [803, 362] on icon "go to previous page" at bounding box center [806, 361] width 7 height 11
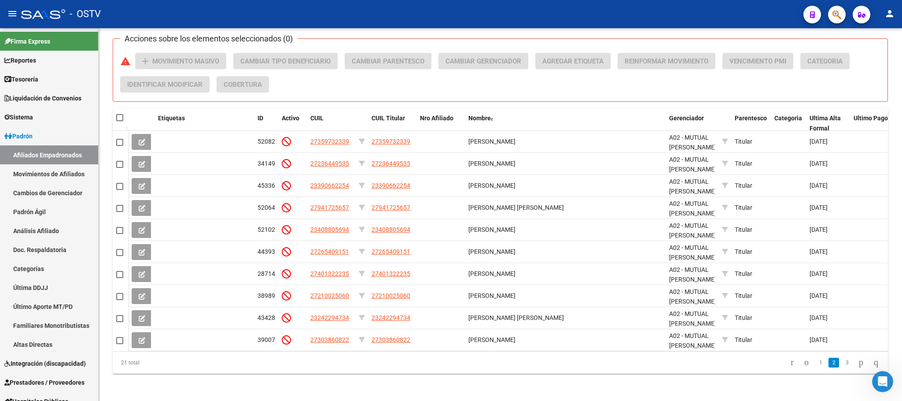
scroll to position [406, 0]
click at [803, 364] on icon "go to previous page" at bounding box center [806, 361] width 7 height 11
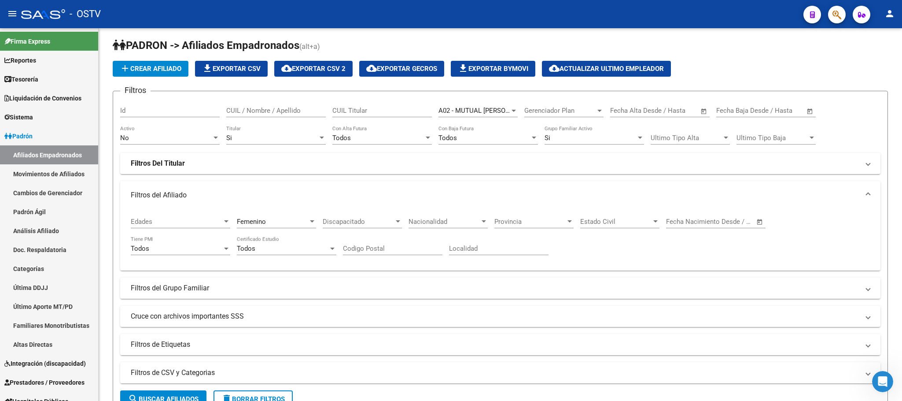
scroll to position [0, 0]
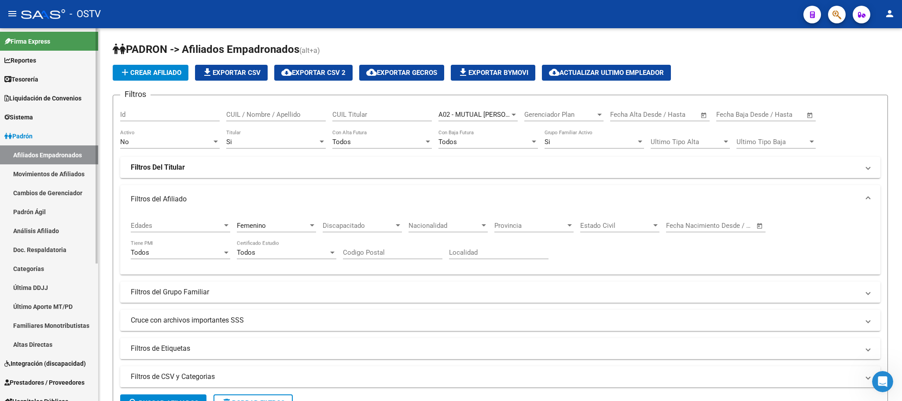
click at [49, 157] on link "Afiliados Empadronados" at bounding box center [49, 154] width 98 height 19
